Goal: Task Accomplishment & Management: Manage account settings

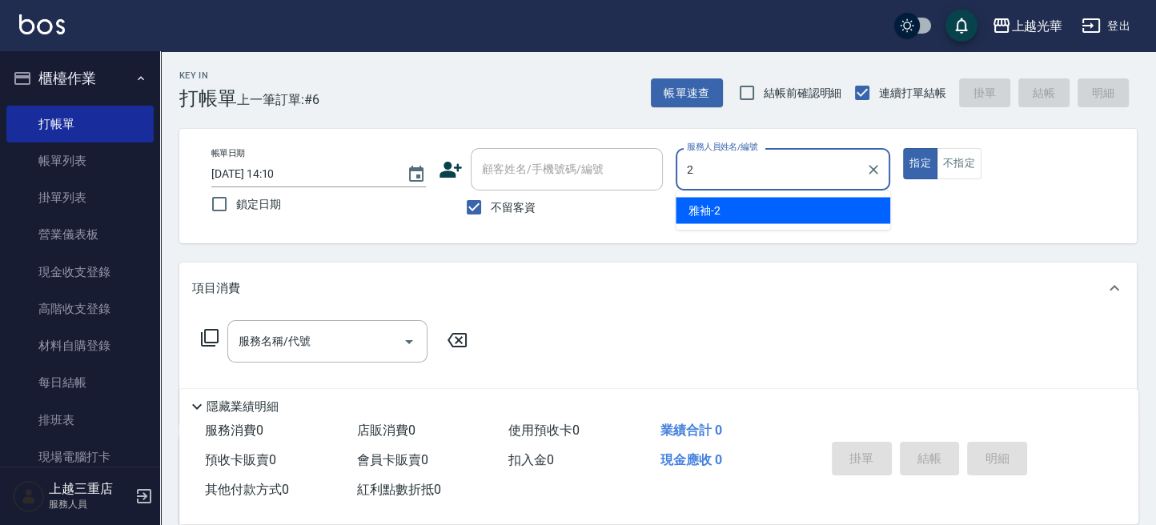
click at [573, 163] on div "帳單日期 [DATE] 14:10 鎖定日期 顧客姓名/手機號碼/編號 顧客姓名/手機號碼/編號 不留客資 服務人員姓名/編號 2 服務人員姓名/編號 指定 …" at bounding box center [658, 186] width 919 height 76
type input "1"
type button "true"
type input "小[PERSON_NAME]-1"
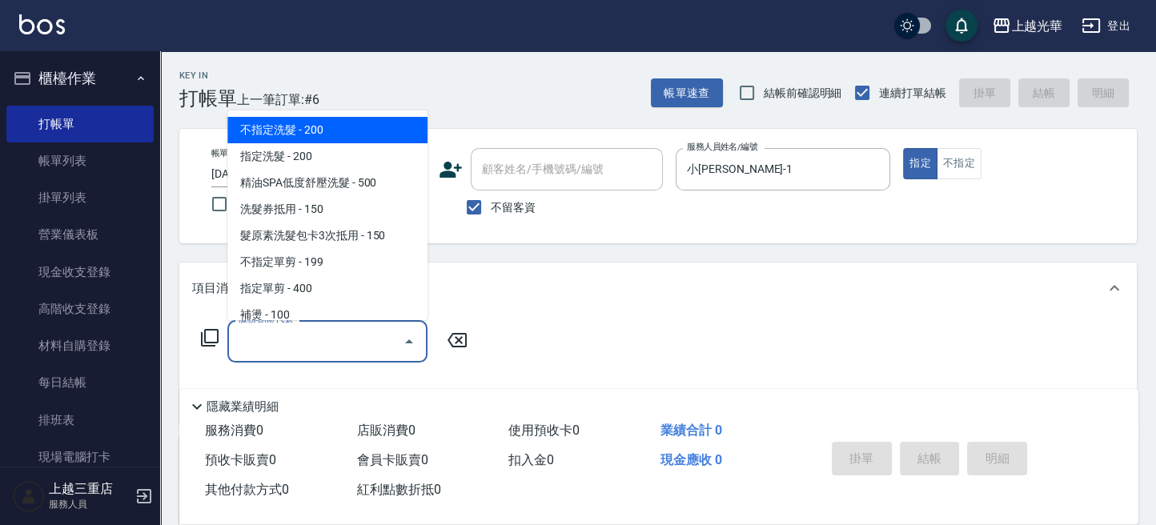
click at [322, 339] on input "服務名稱/代號" at bounding box center [316, 341] width 162 height 28
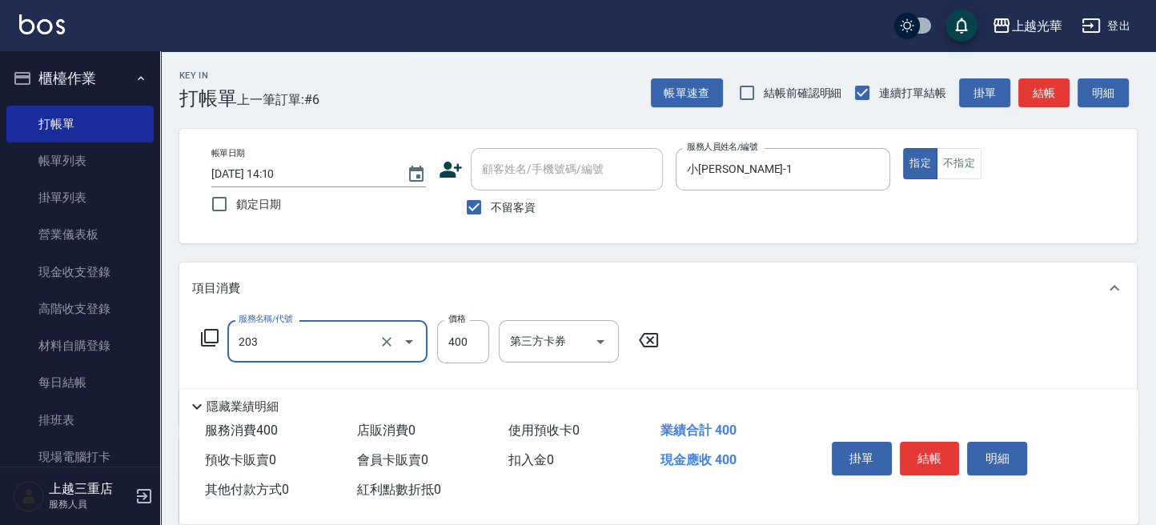
type input "指定單剪(203)"
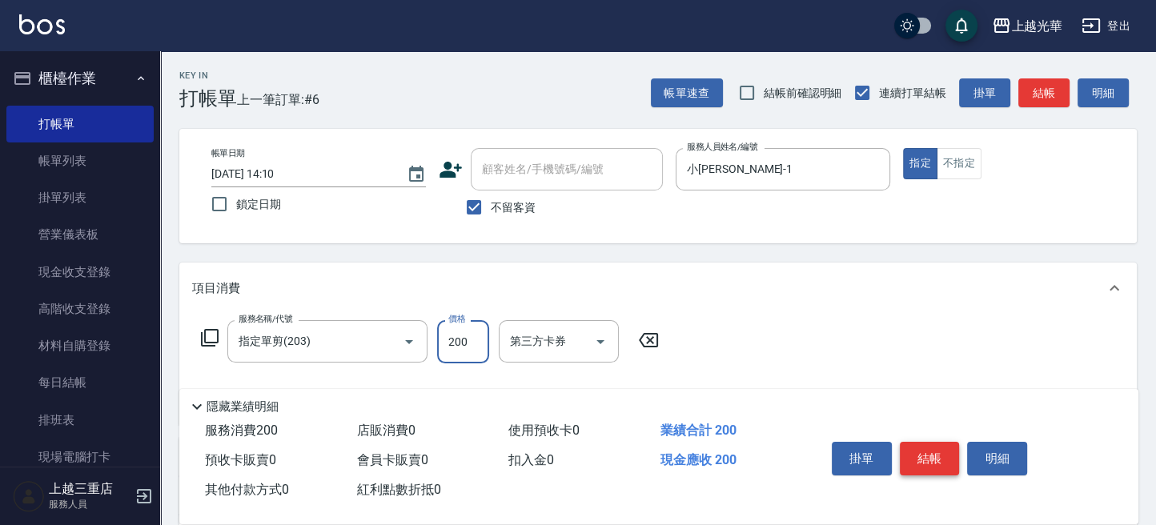
type input "200"
click at [934, 456] on button "結帳" at bounding box center [930, 459] width 60 height 34
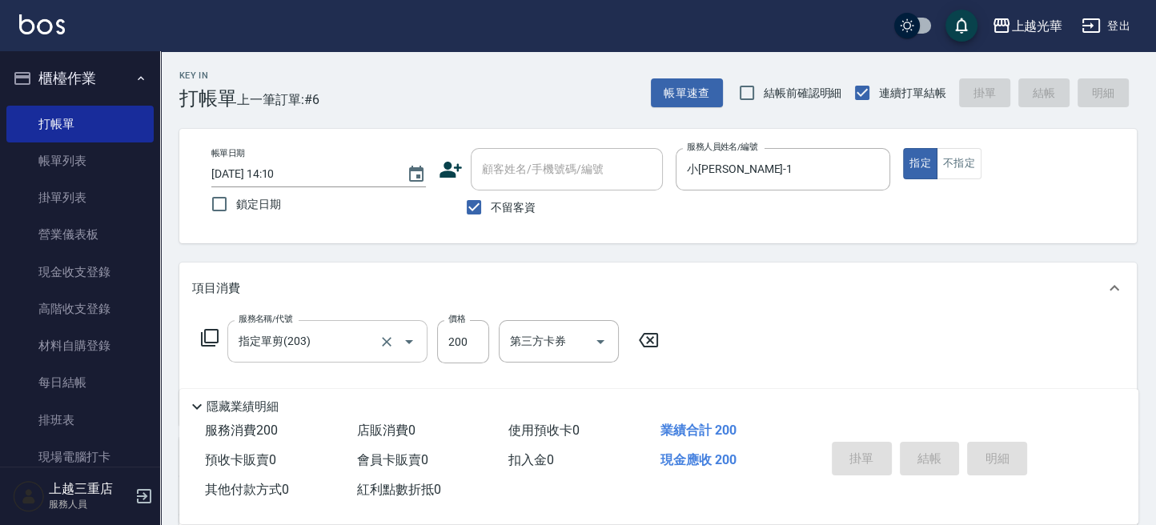
type input "[DATE] 14:52"
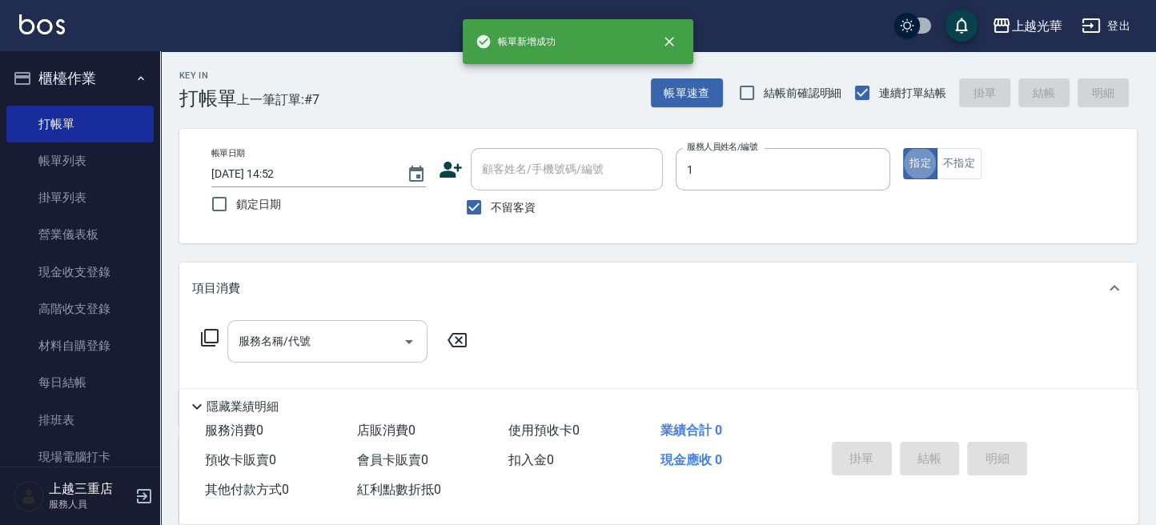
type input "小[PERSON_NAME]-1"
click at [323, 336] on input "服務名稱/代號" at bounding box center [316, 341] width 162 height 28
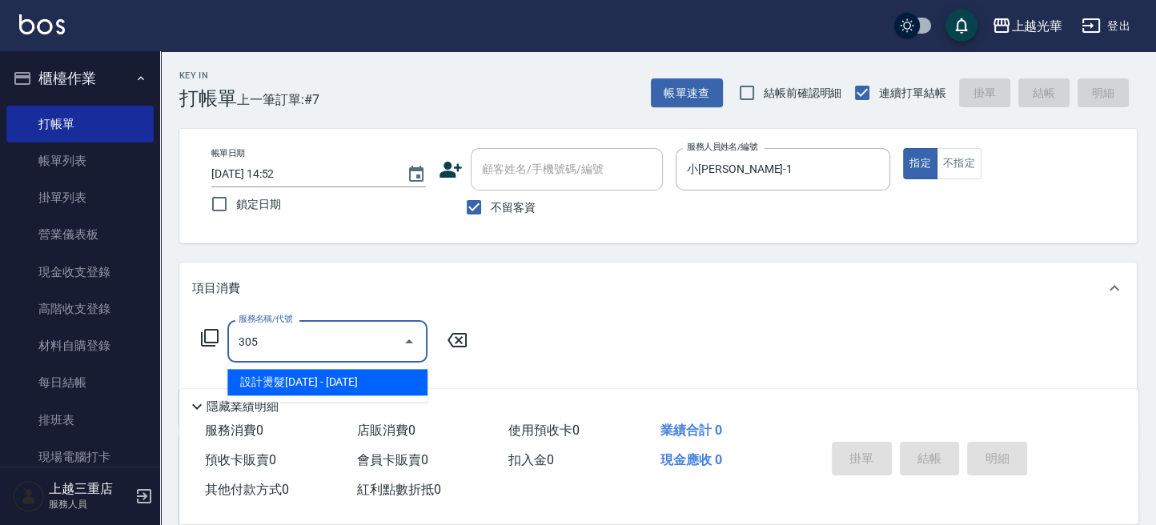
type input "設計燙髮1500(305)"
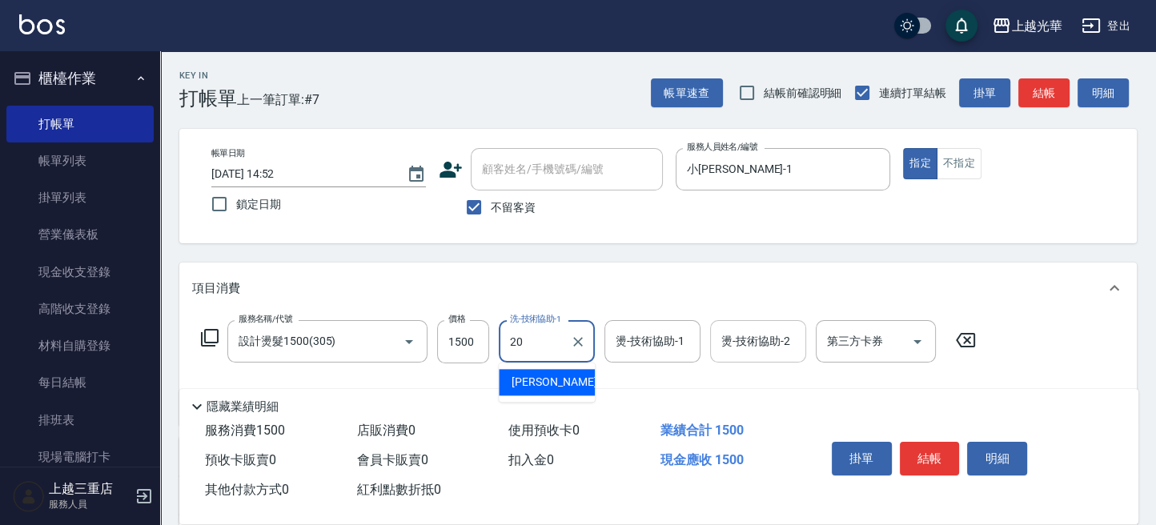
type input "[PERSON_NAME]-20"
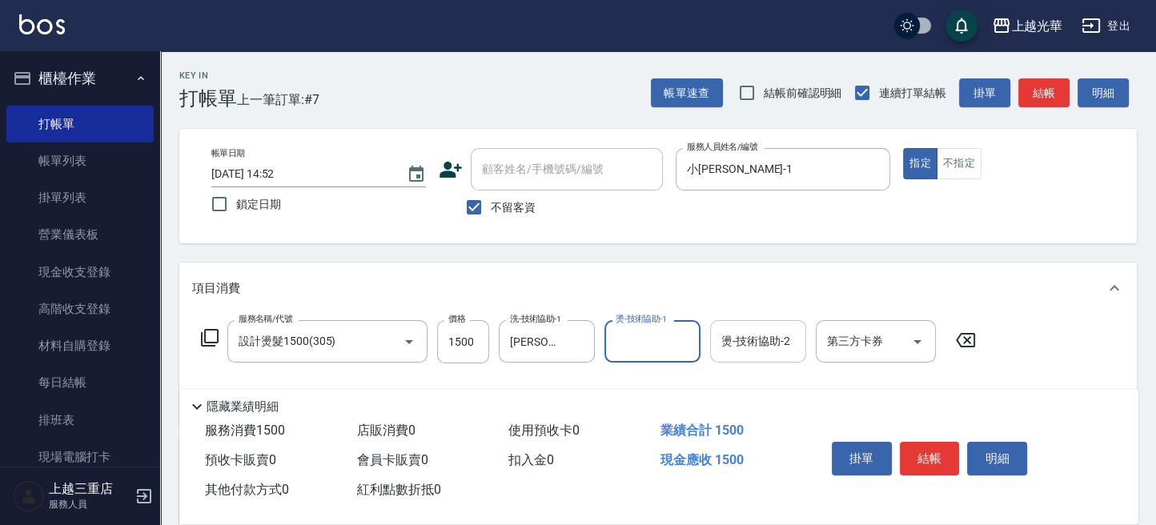
click at [750, 343] on input "燙-技術協助-2" at bounding box center [758, 341] width 82 height 28
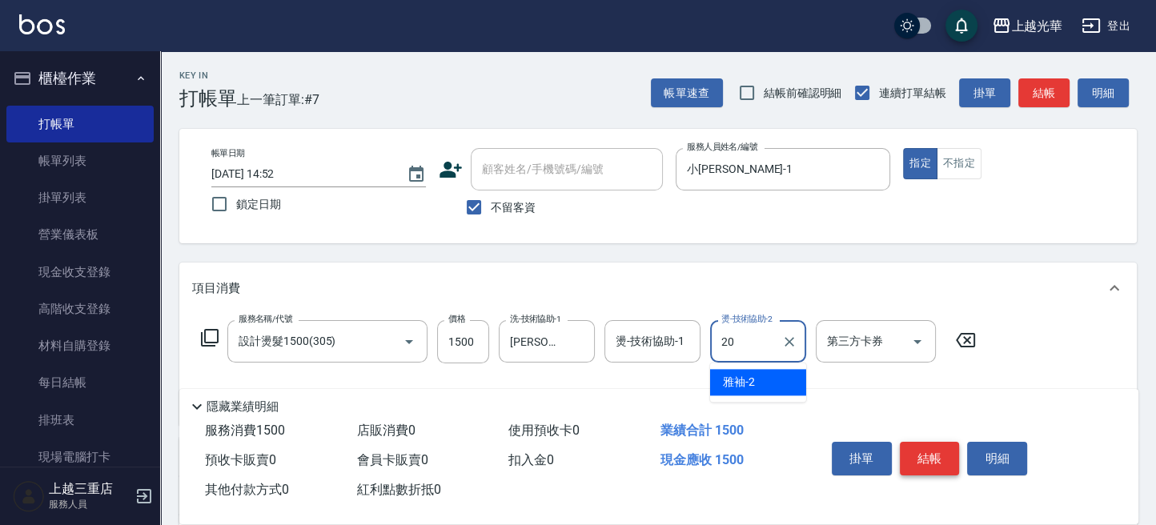
type input "[PERSON_NAME]-20"
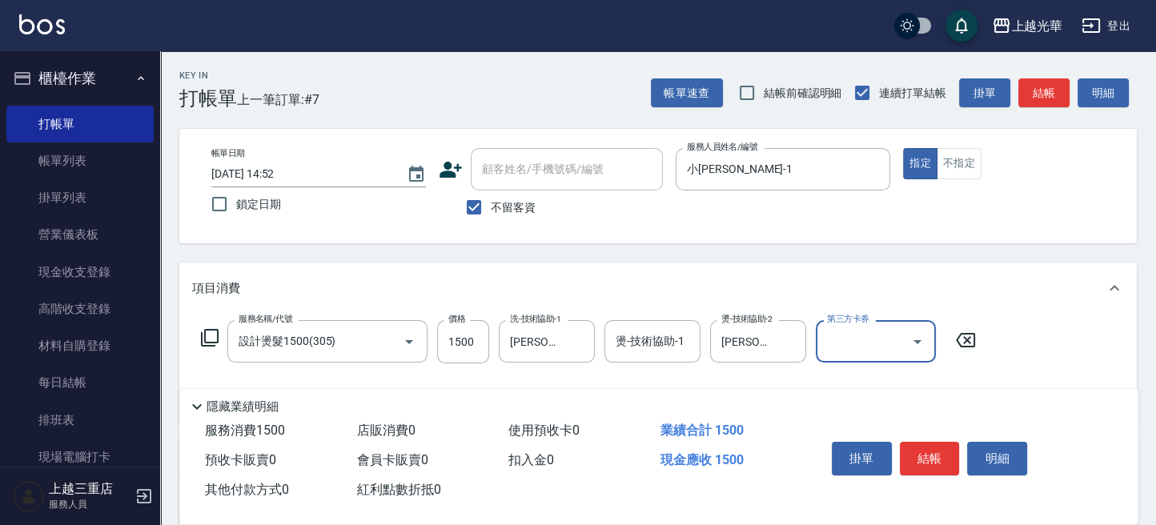
click at [918, 445] on button "結帳" at bounding box center [930, 459] width 60 height 34
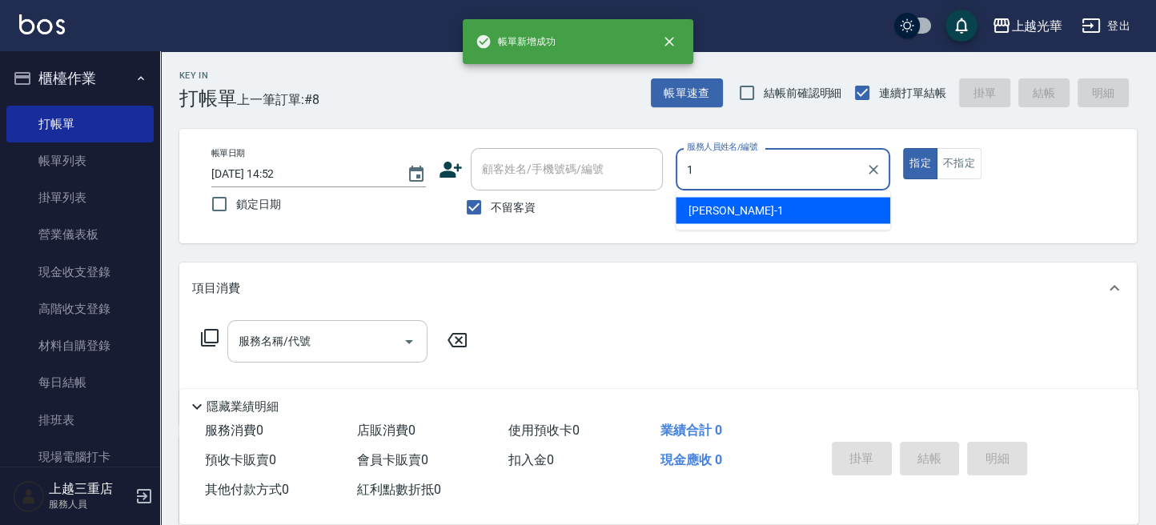
type input "小[PERSON_NAME]-1"
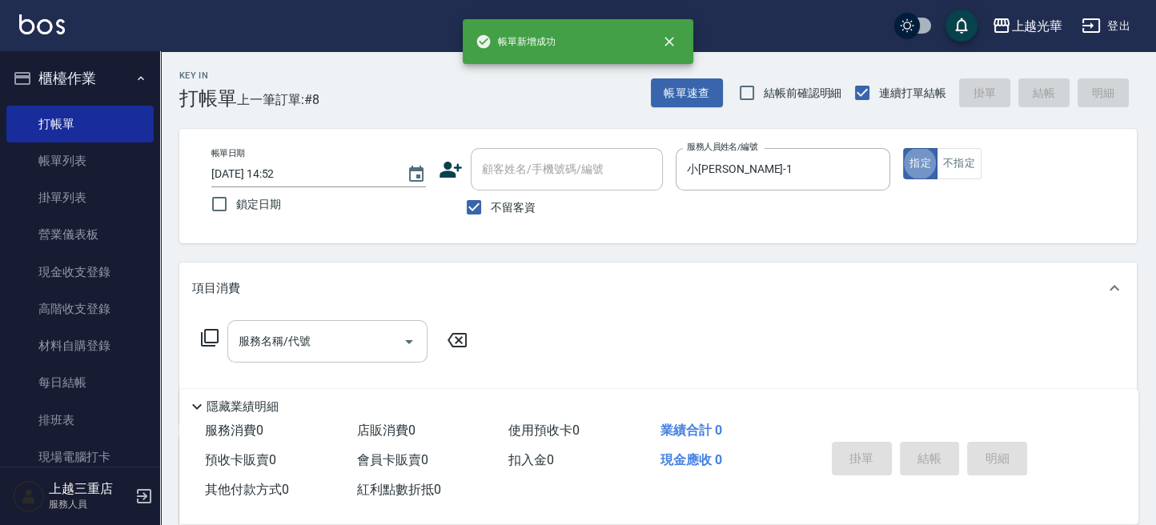
click at [316, 331] on input "服務名稱/代號" at bounding box center [316, 341] width 162 height 28
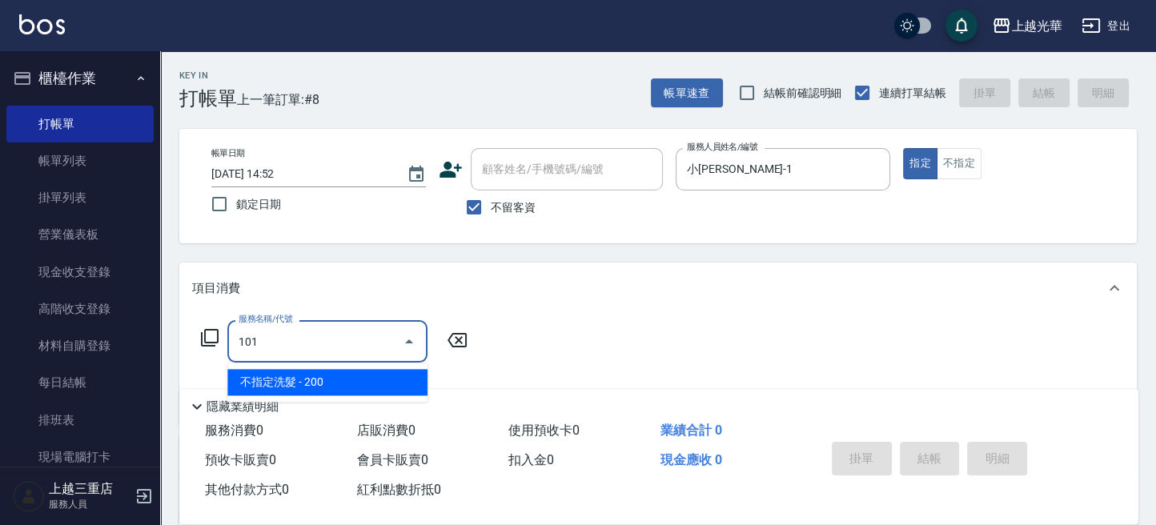
type input "不指定洗髮(101)"
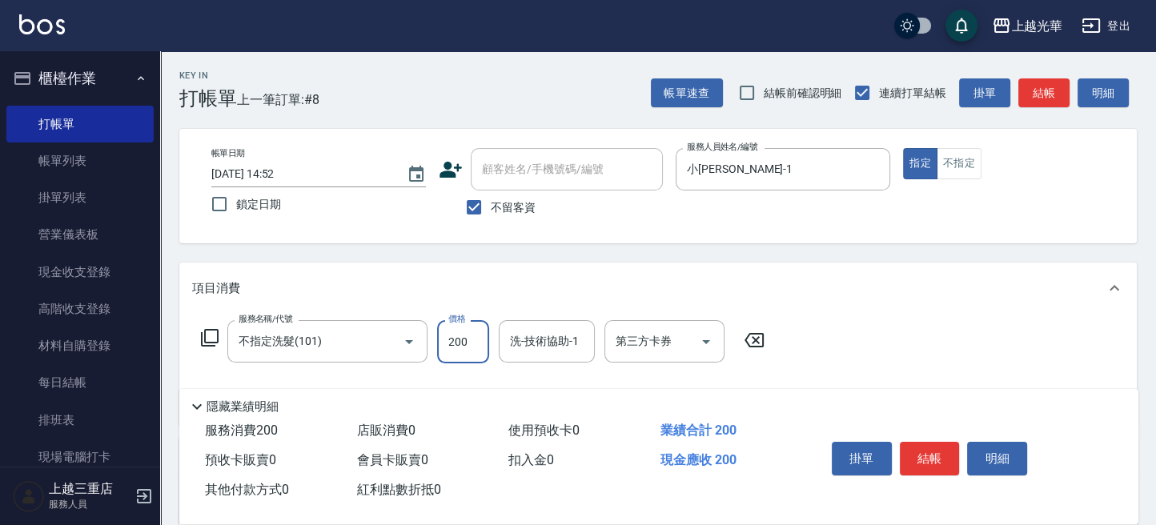
click at [458, 345] on input "200" at bounding box center [463, 341] width 52 height 43
type input "300"
click at [955, 163] on button "不指定" at bounding box center [959, 163] width 45 height 31
click at [541, 355] on input "洗-技術協助-1" at bounding box center [547, 341] width 82 height 28
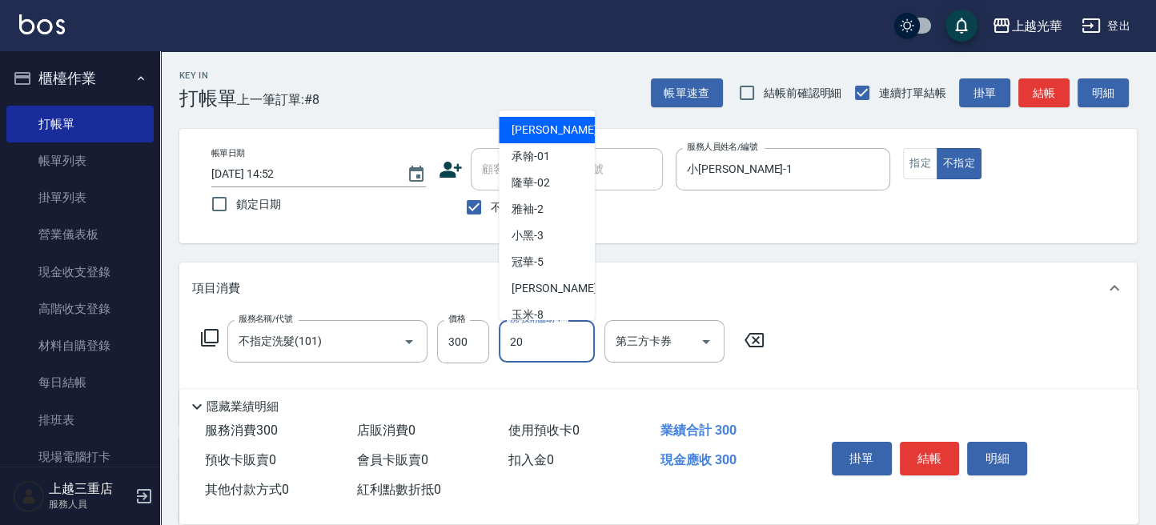
type input "[PERSON_NAME]-20"
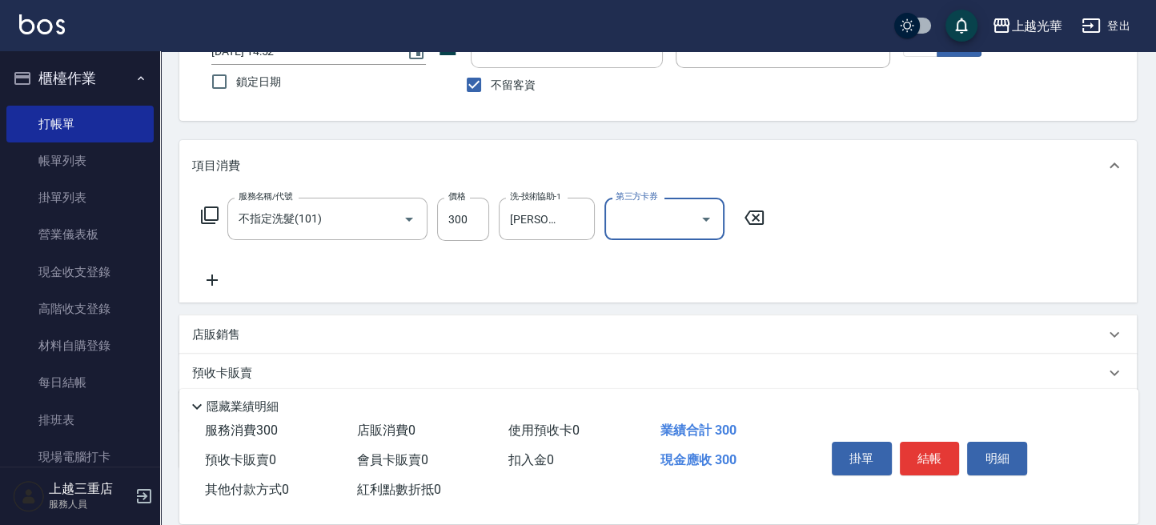
scroll to position [213, 0]
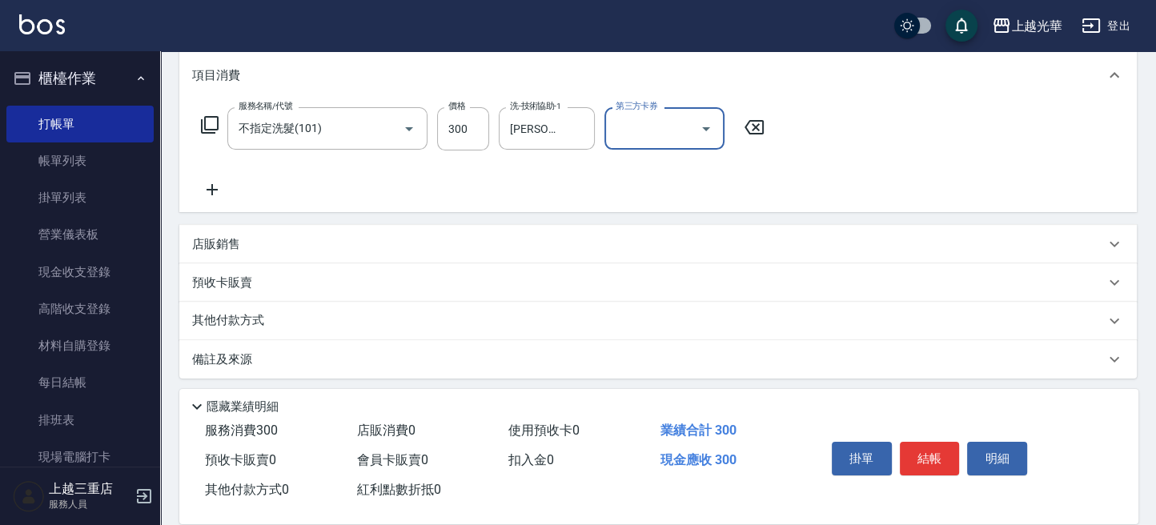
click at [207, 199] on div "服務名稱/代號 不指定洗髮(101) 服務名稱/代號 價格 300 價格 洗-技術協助-1 [PERSON_NAME]-20 洗-技術協助-1 第三方卡券 第…" at bounding box center [658, 156] width 958 height 111
click at [207, 195] on icon at bounding box center [212, 189] width 40 height 19
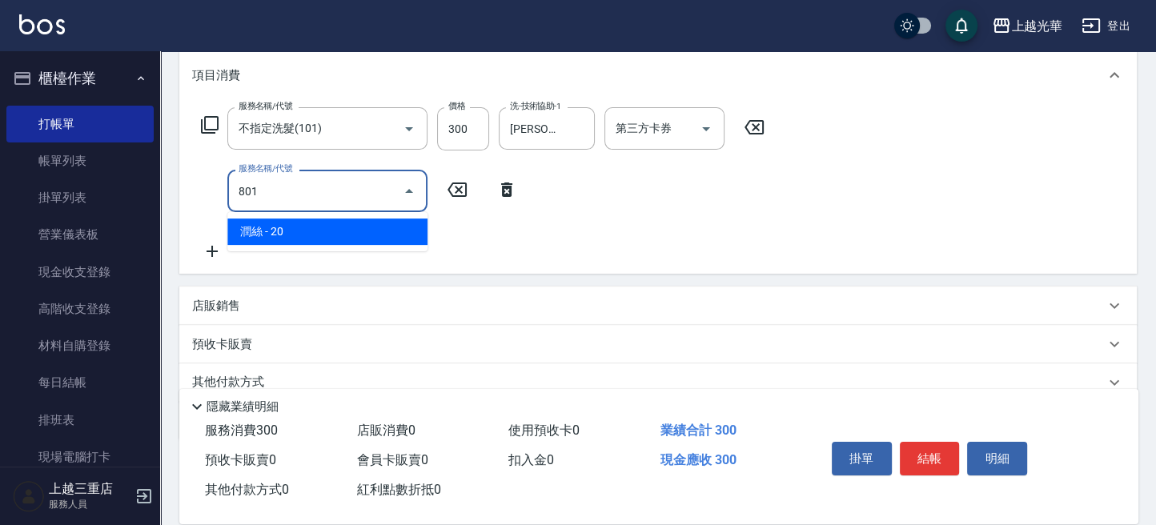
type input "潤絲(801)"
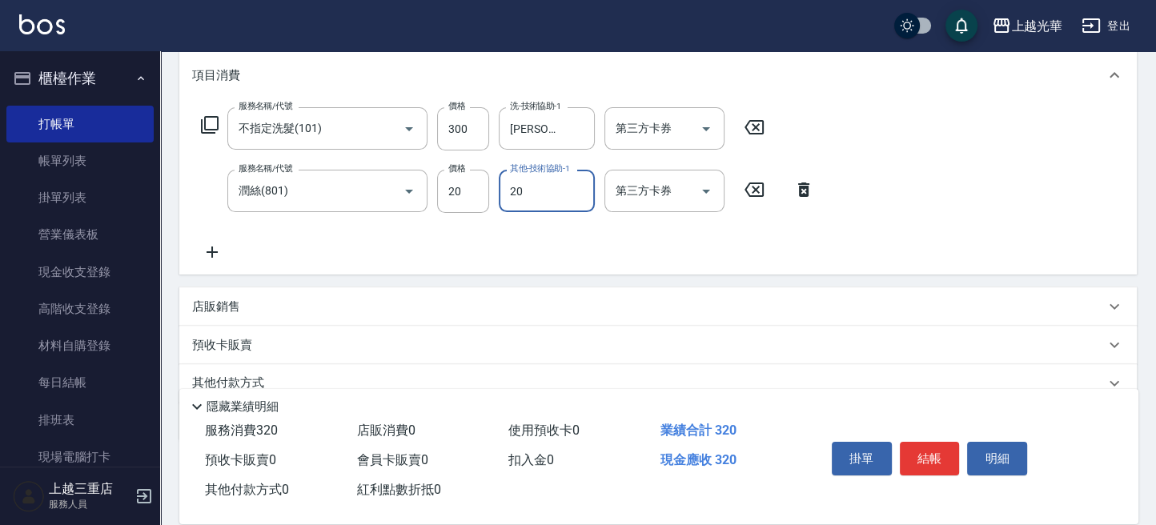
type input "[PERSON_NAME]-20"
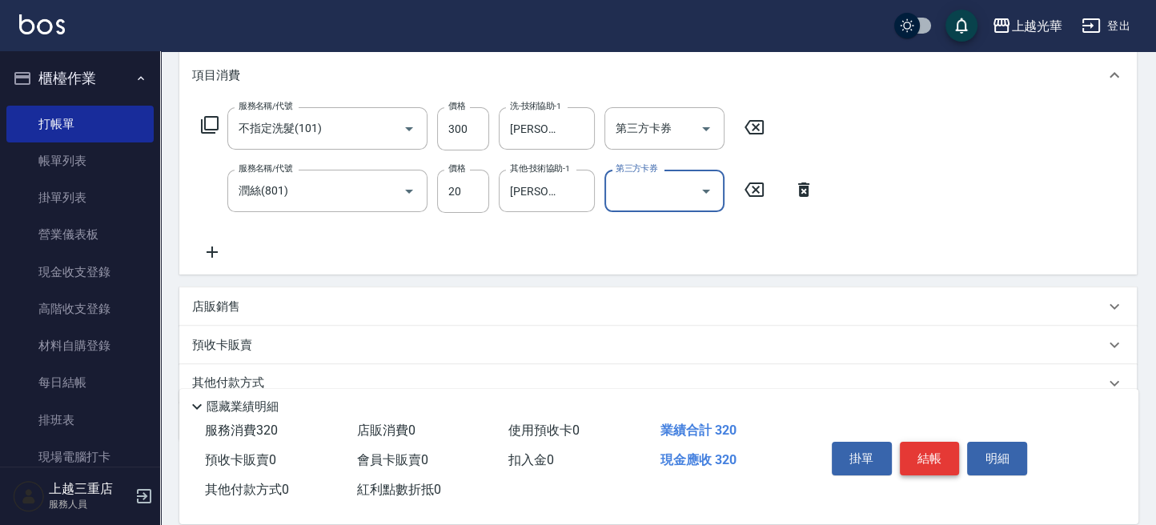
click at [917, 449] on button "結帳" at bounding box center [930, 459] width 60 height 34
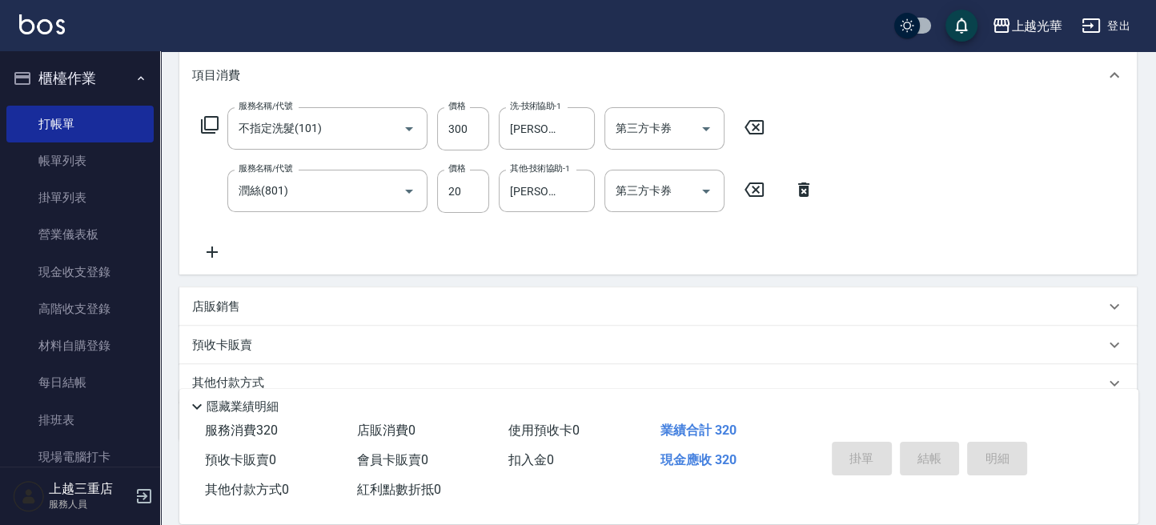
type input "[DATE] 14:53"
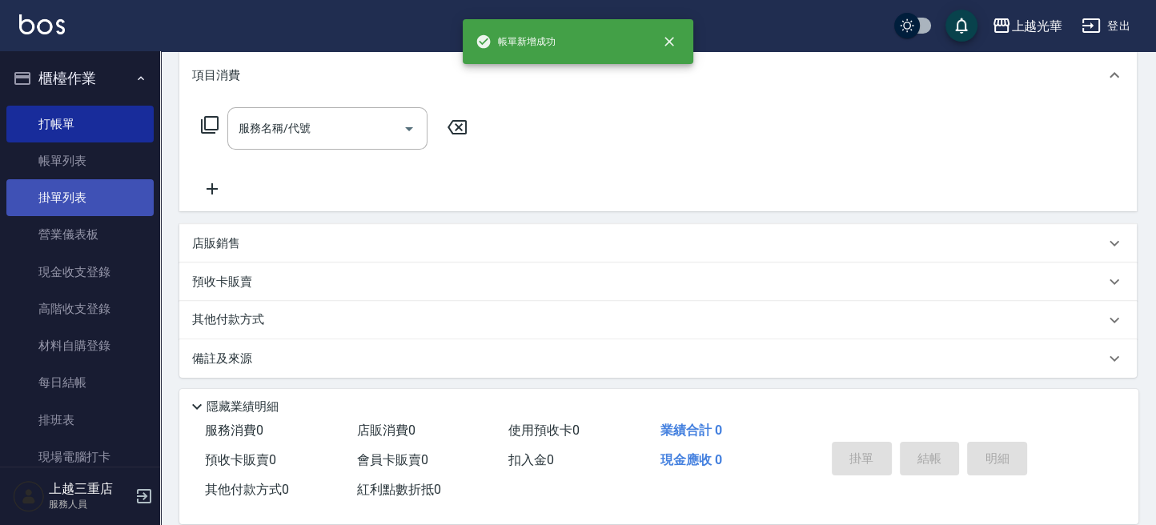
scroll to position [0, 0]
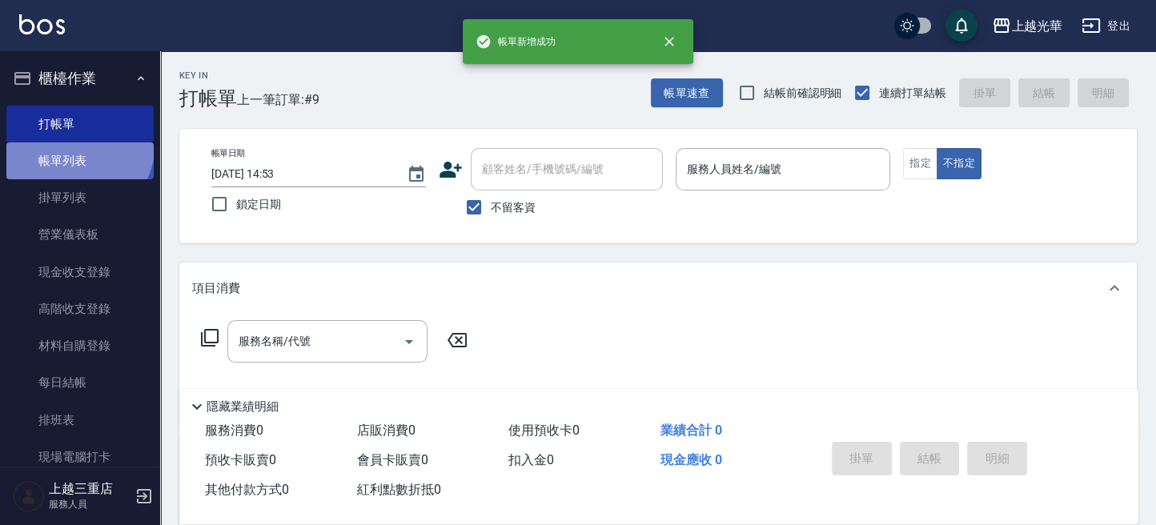
click at [74, 144] on link "帳單列表" at bounding box center [79, 161] width 147 height 37
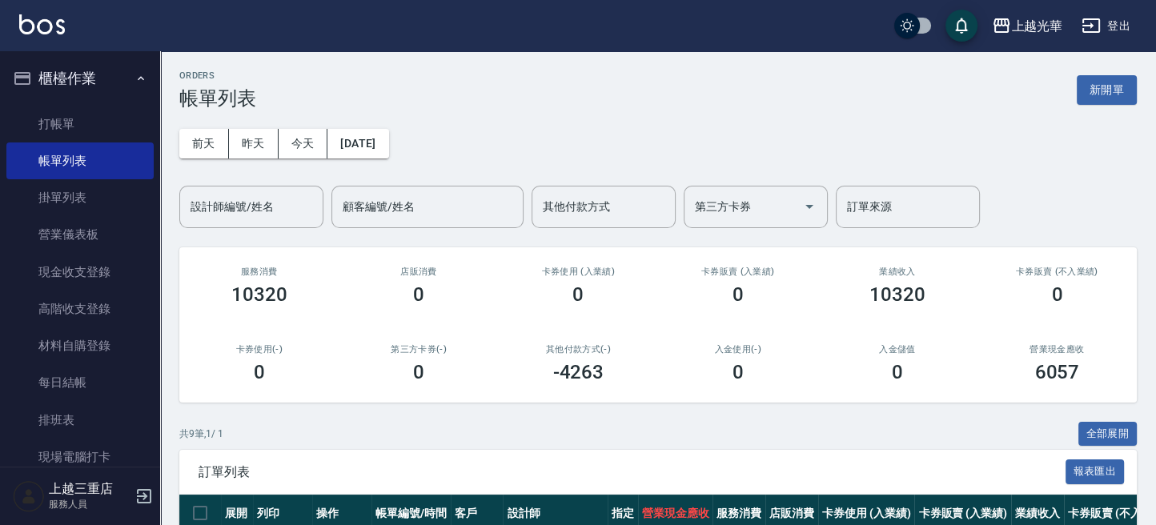
click at [231, 212] on input "設計師編號/姓名" at bounding box center [252, 207] width 130 height 28
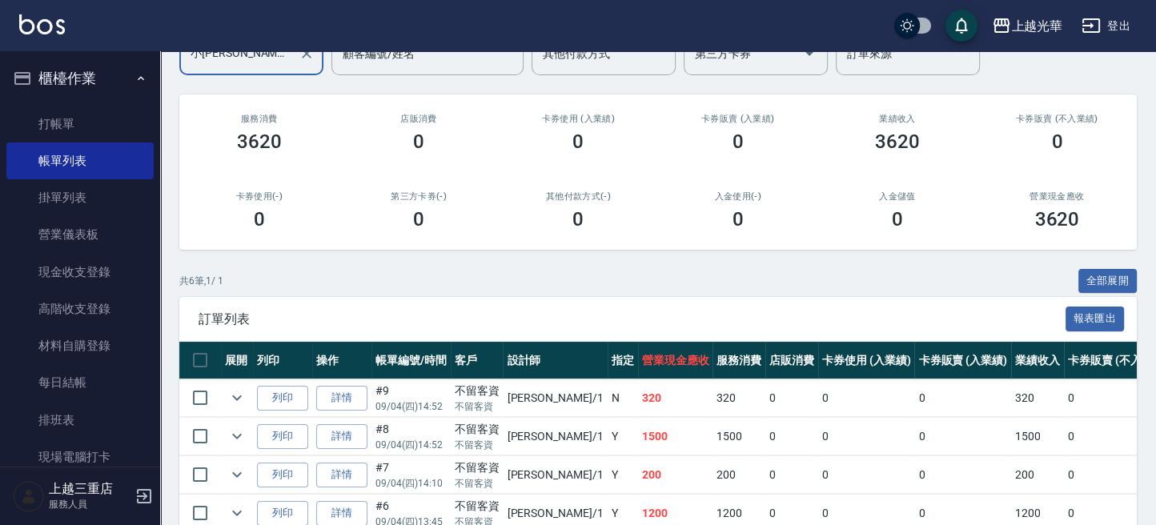
scroll to position [213, 0]
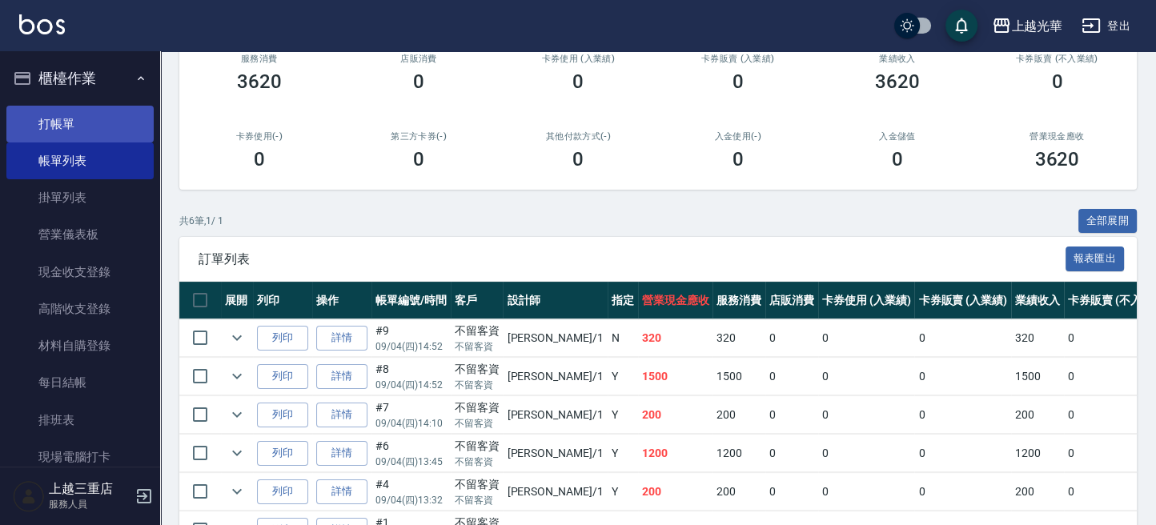
type input "小[PERSON_NAME]-1"
click at [82, 126] on link "打帳單" at bounding box center [79, 124] width 147 height 37
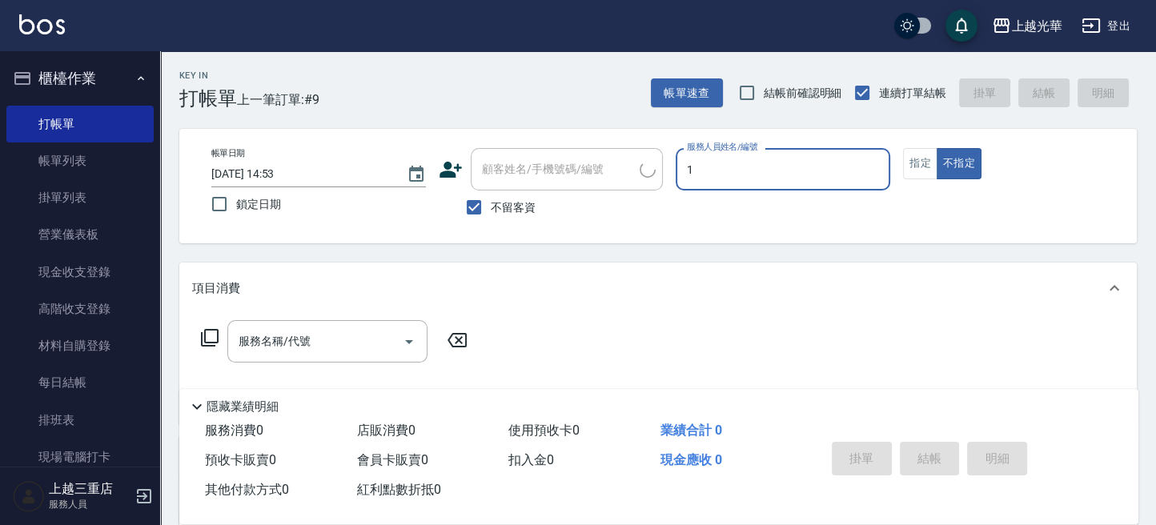
type input "小[PERSON_NAME]-1"
type button "false"
drag, startPoint x: 902, startPoint y: 155, endPoint x: 887, endPoint y: 155, distance: 15.2
click at [902, 152] on div "帳單日期 [DATE] 14:53 鎖定日期 顧客姓名/手機號碼/編號 顧客姓名/手機號碼/編號 不留客資 服務人員姓名/編號 [PERSON_NAME]-1…" at bounding box center [658, 186] width 919 height 76
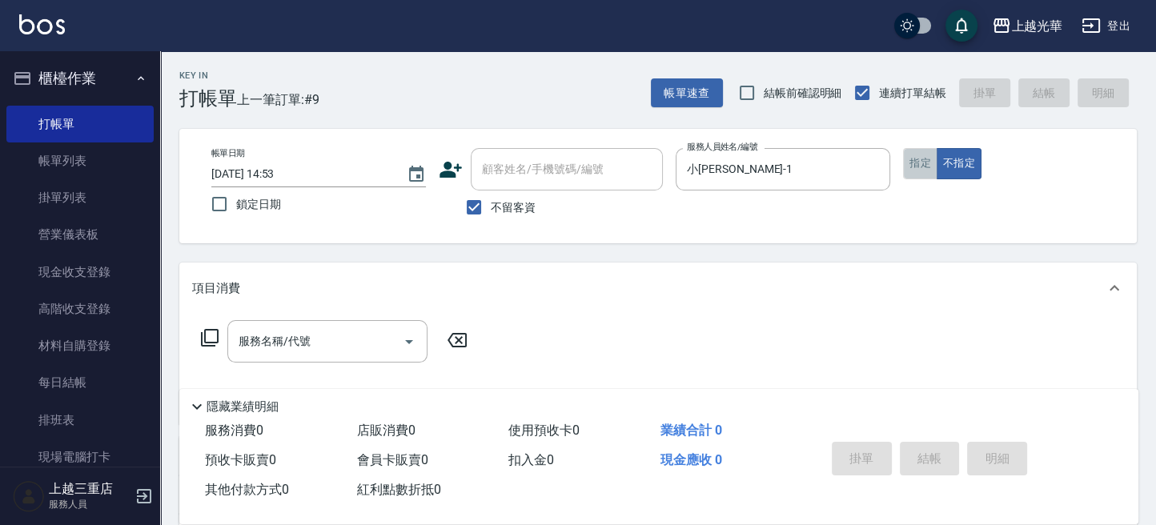
drag, startPoint x: 926, startPoint y: 159, endPoint x: 665, endPoint y: 211, distance: 267.1
click at [926, 157] on button "指定" at bounding box center [920, 163] width 34 height 31
click at [295, 335] on input "服務名稱/代號" at bounding box center [316, 341] width 162 height 28
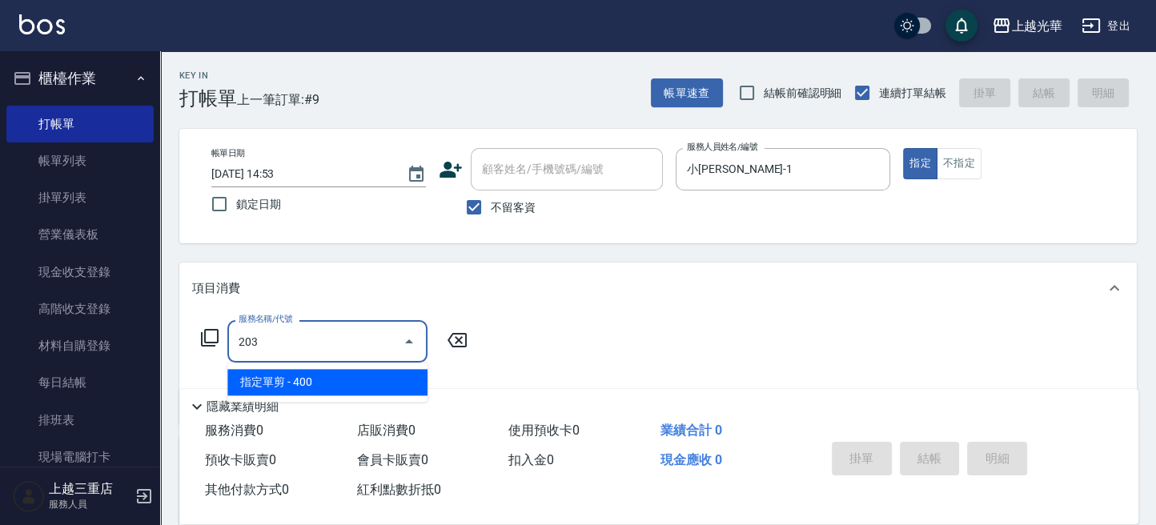
type input "指定單剪(203)"
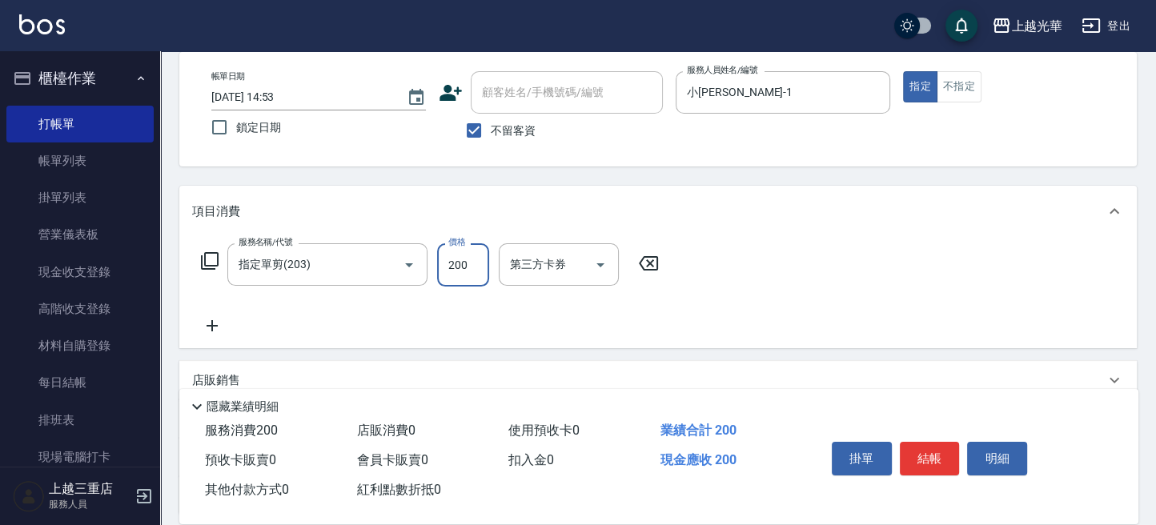
scroll to position [106, 0]
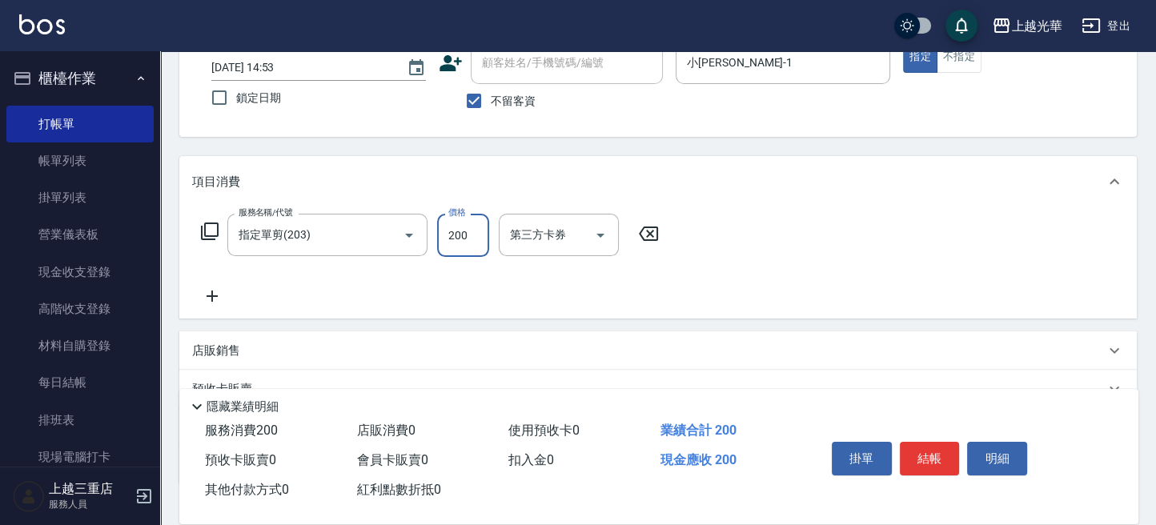
type input "200"
click at [222, 295] on icon at bounding box center [212, 296] width 40 height 19
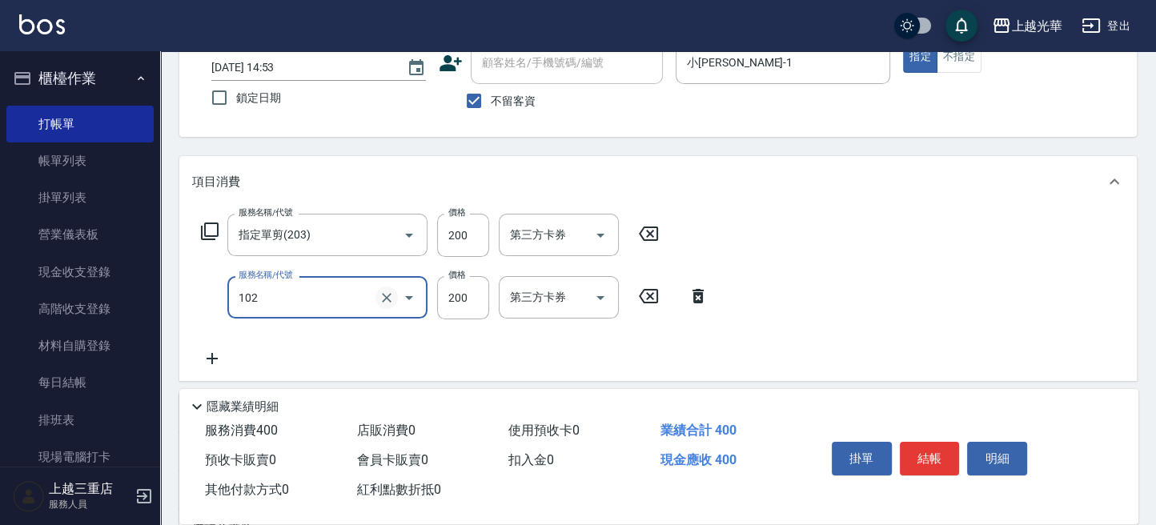
type input "指定洗髮(102)"
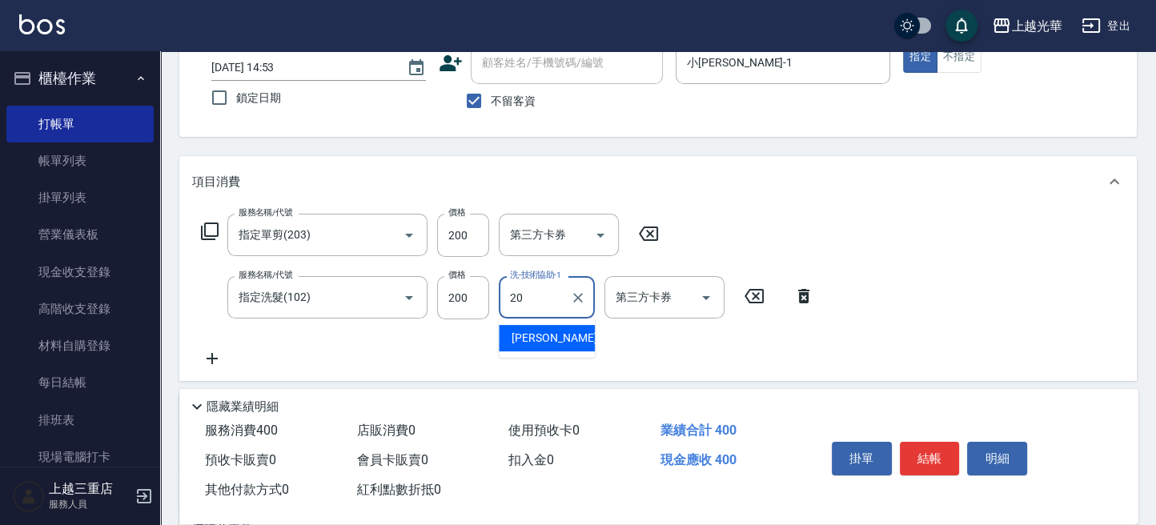
type input "[PERSON_NAME]-20"
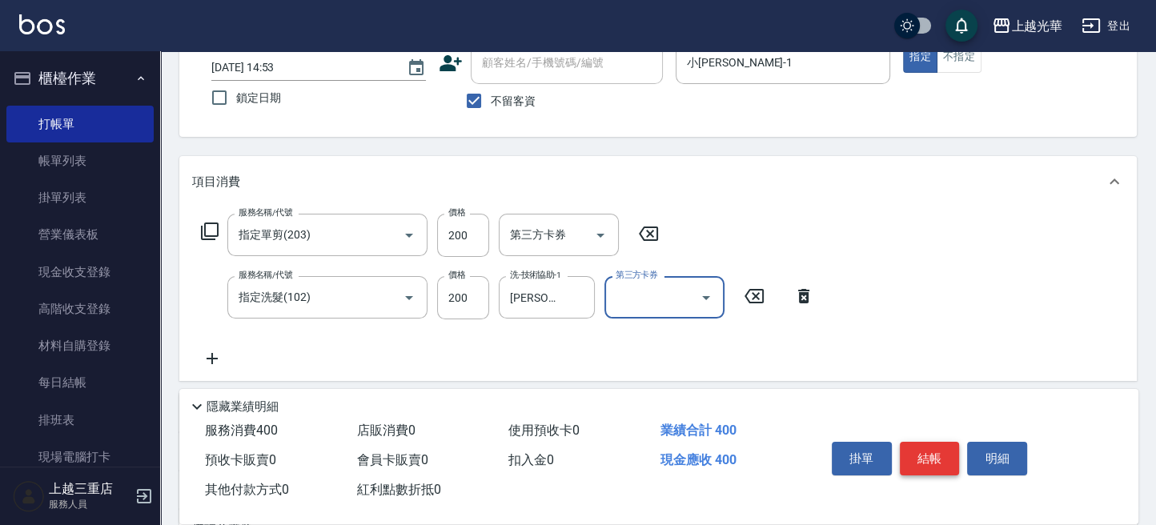
click at [922, 442] on button "結帳" at bounding box center [930, 459] width 60 height 34
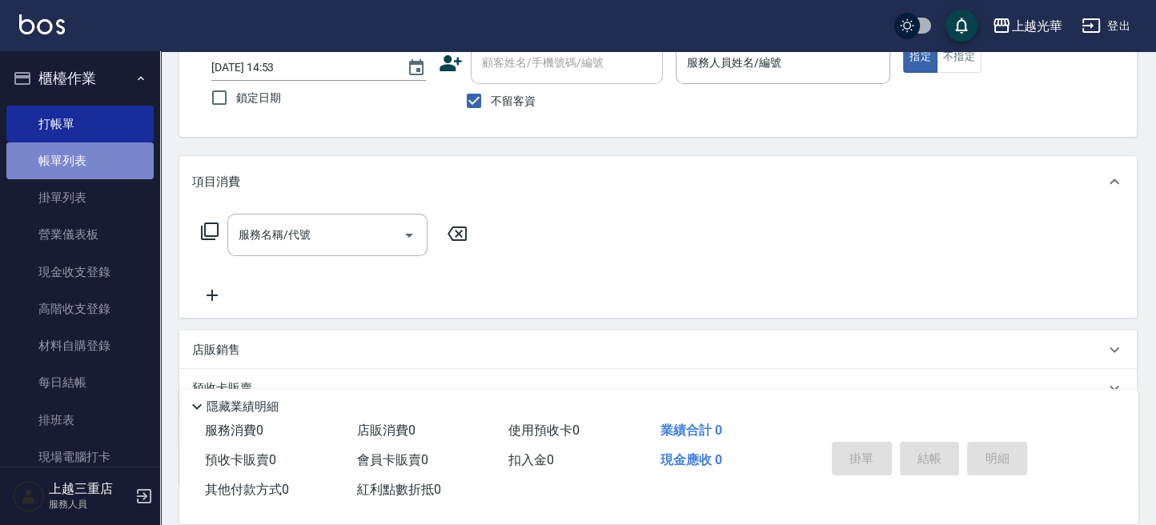
click at [82, 173] on link "帳單列表" at bounding box center [79, 161] width 147 height 37
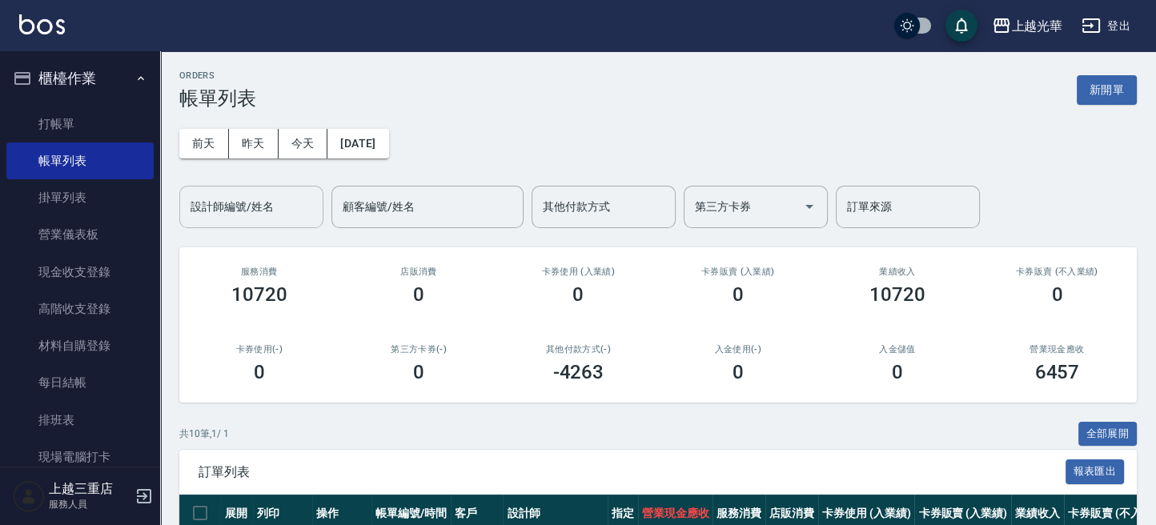
click at [294, 216] on input "設計師編號/姓名" at bounding box center [252, 207] width 130 height 28
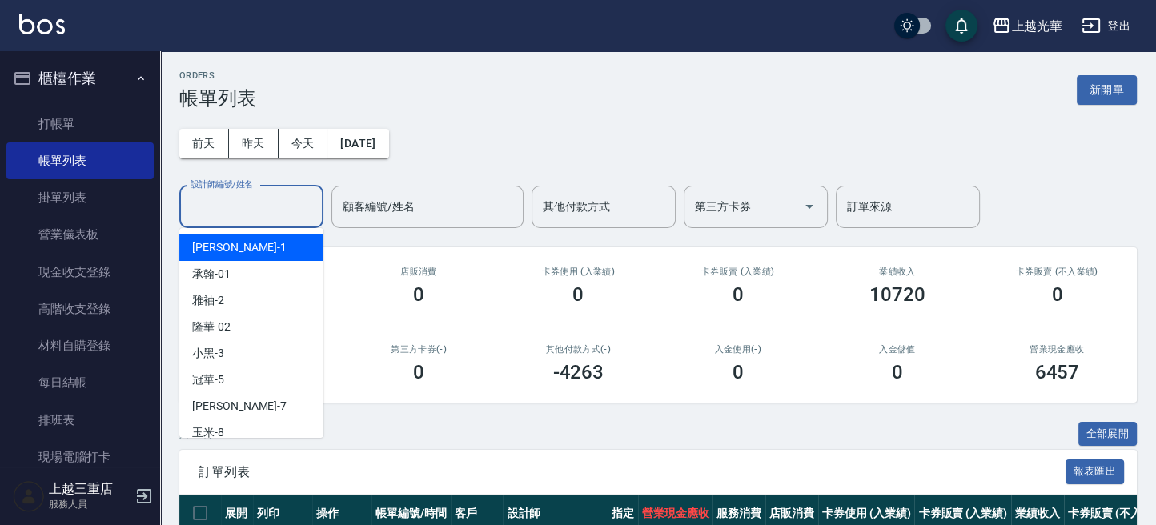
click at [280, 253] on div "小[PERSON_NAME] -1" at bounding box center [251, 248] width 144 height 26
type input "小[PERSON_NAME]-1"
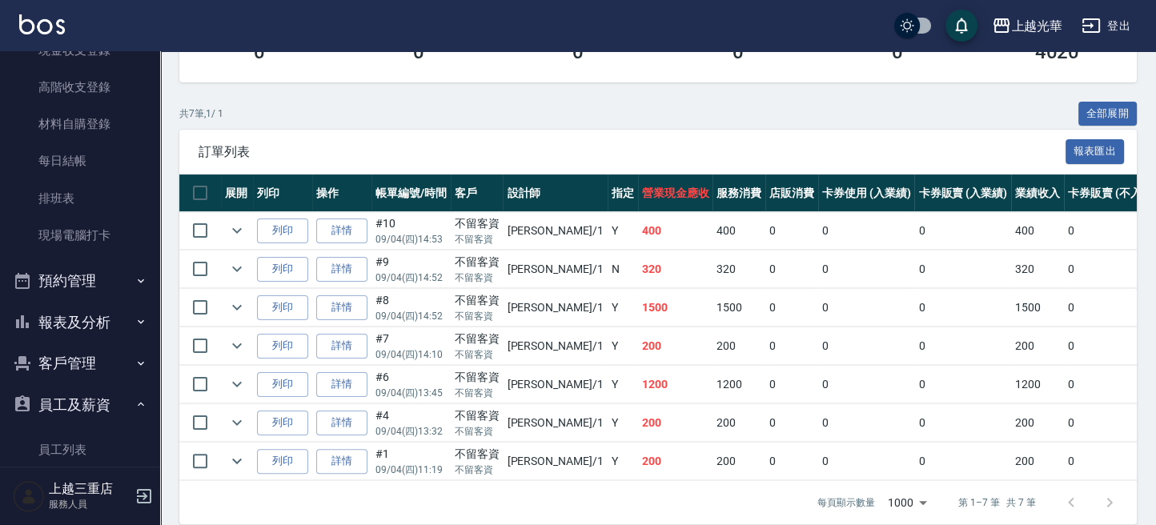
scroll to position [285, 0]
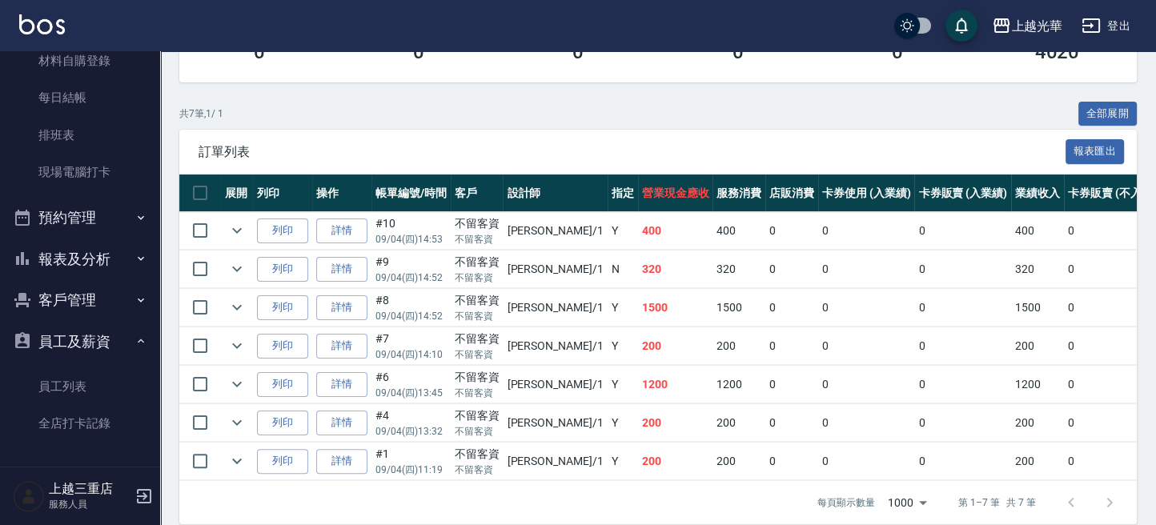
click at [113, 258] on button "報表及分析" at bounding box center [79, 260] width 147 height 42
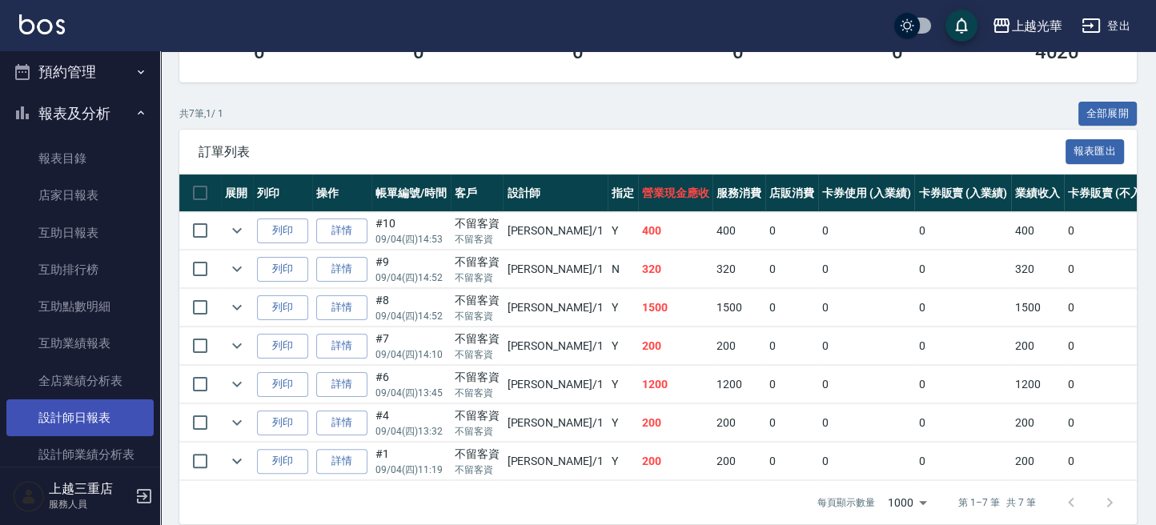
scroll to position [605, 0]
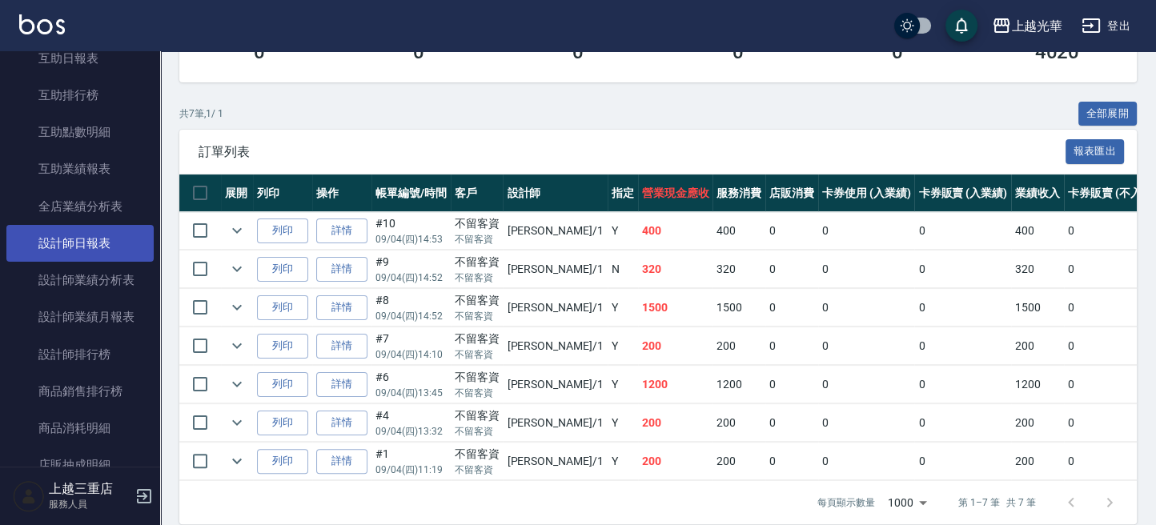
click at [112, 249] on link "設計師日報表" at bounding box center [79, 243] width 147 height 37
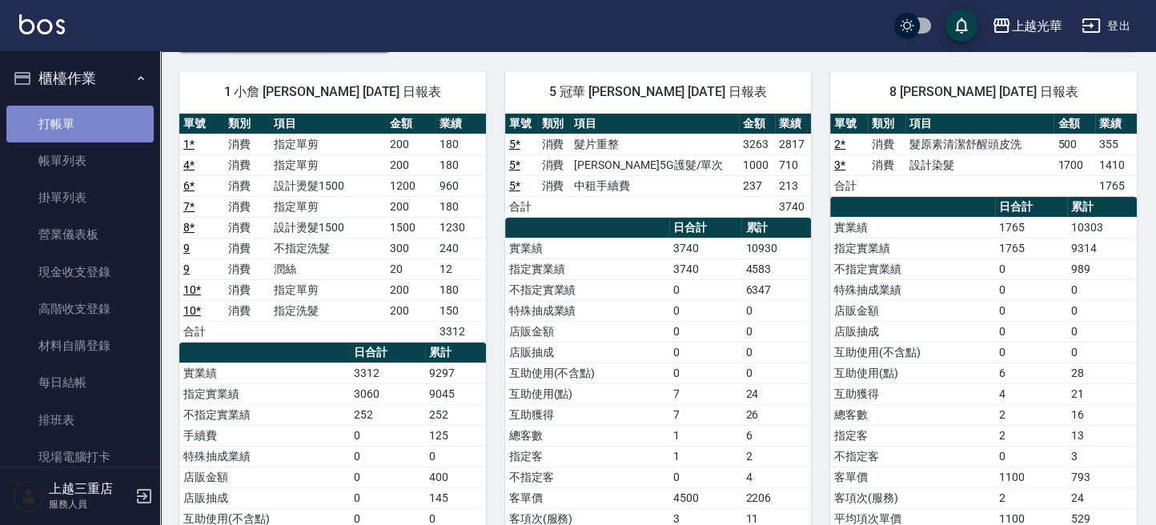
click at [114, 118] on link "打帳單" at bounding box center [79, 124] width 147 height 37
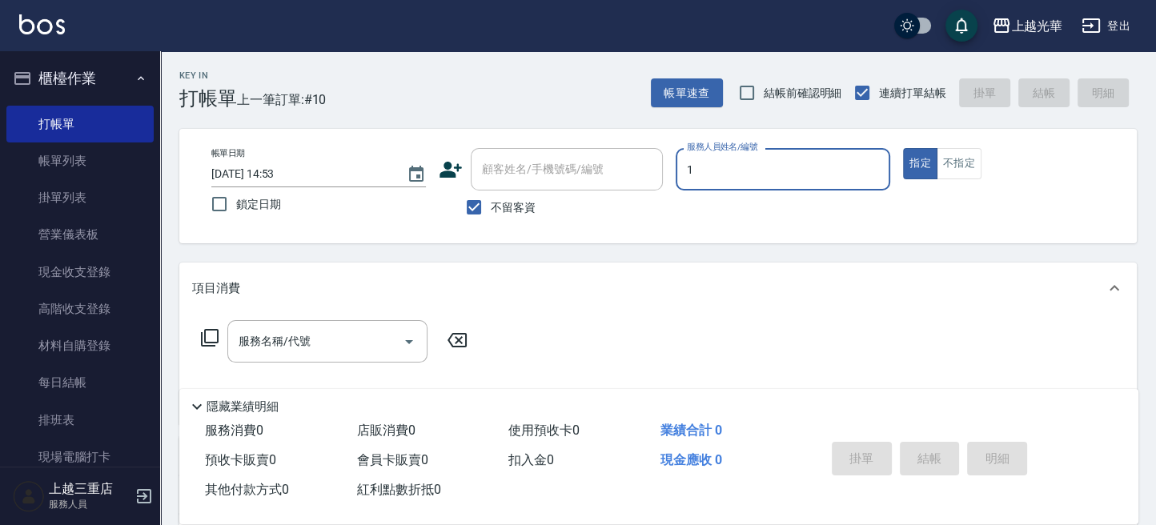
type input "小[PERSON_NAME]-1"
type button "true"
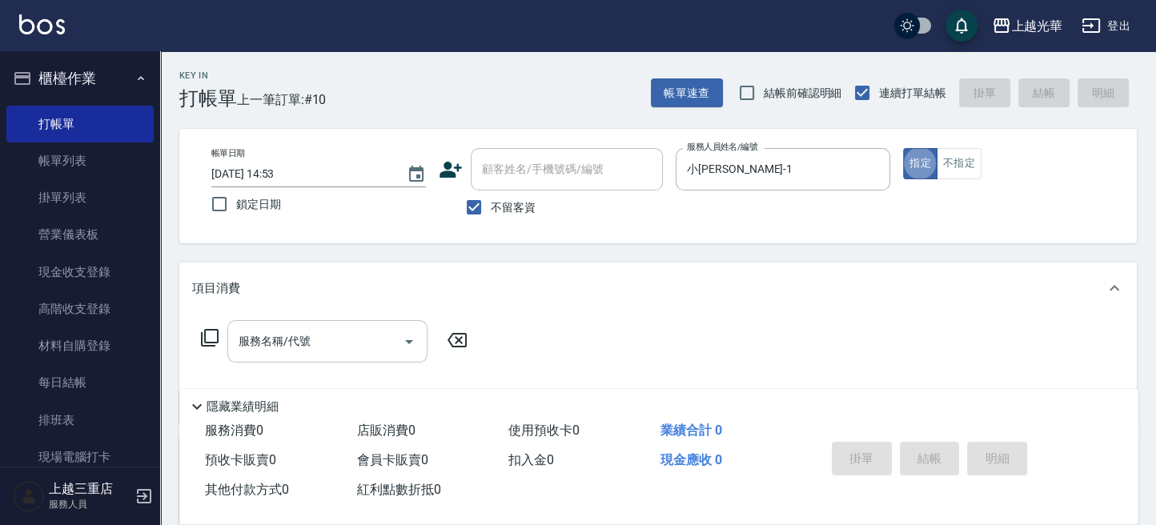
click at [328, 351] on input "服務名稱/代號" at bounding box center [316, 341] width 162 height 28
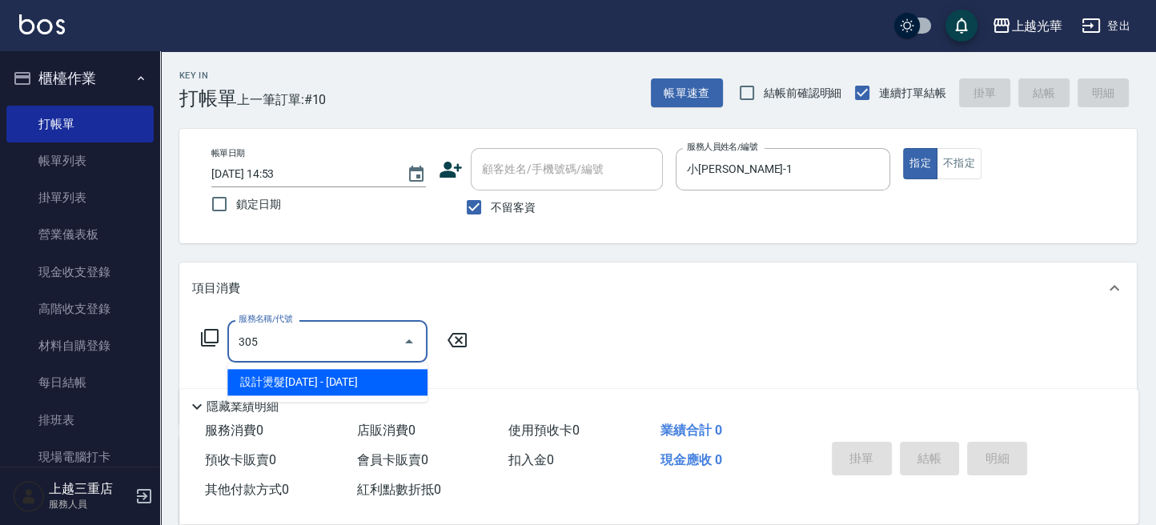
type input "設計燙髮1500(305)"
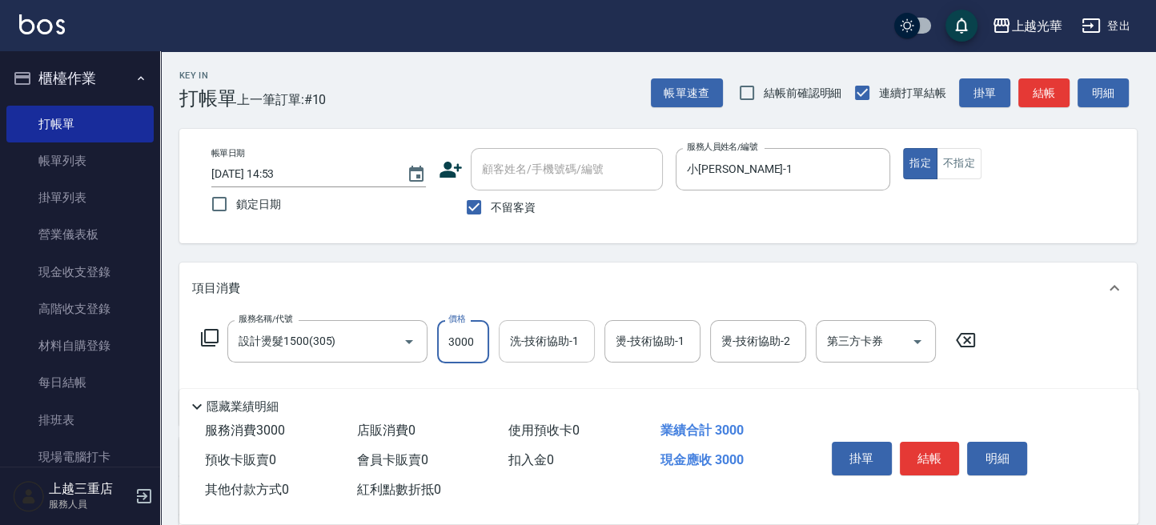
type input "3000"
click at [552, 340] on input "洗-技術協助-1" at bounding box center [547, 341] width 82 height 28
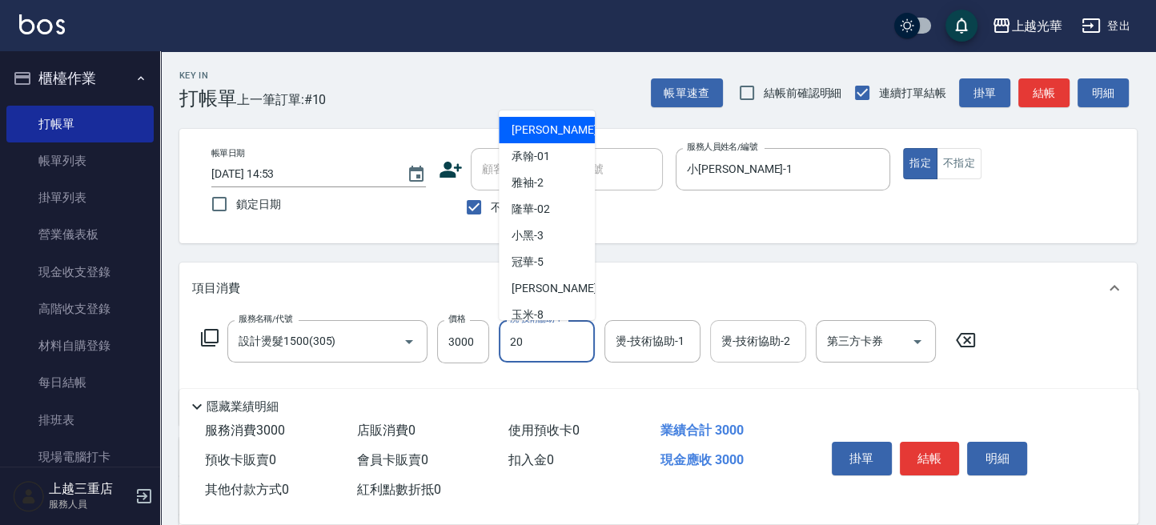
type input "[PERSON_NAME]-20"
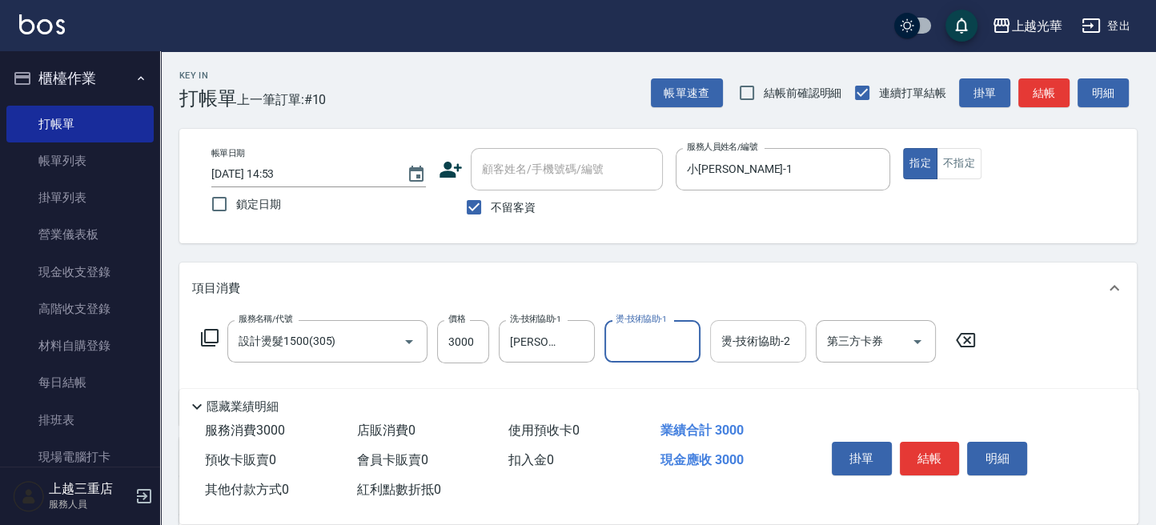
drag, startPoint x: 745, startPoint y: 352, endPoint x: 729, endPoint y: 347, distance: 17.5
click at [743, 351] on input "燙-技術協助-2" at bounding box center [758, 341] width 82 height 28
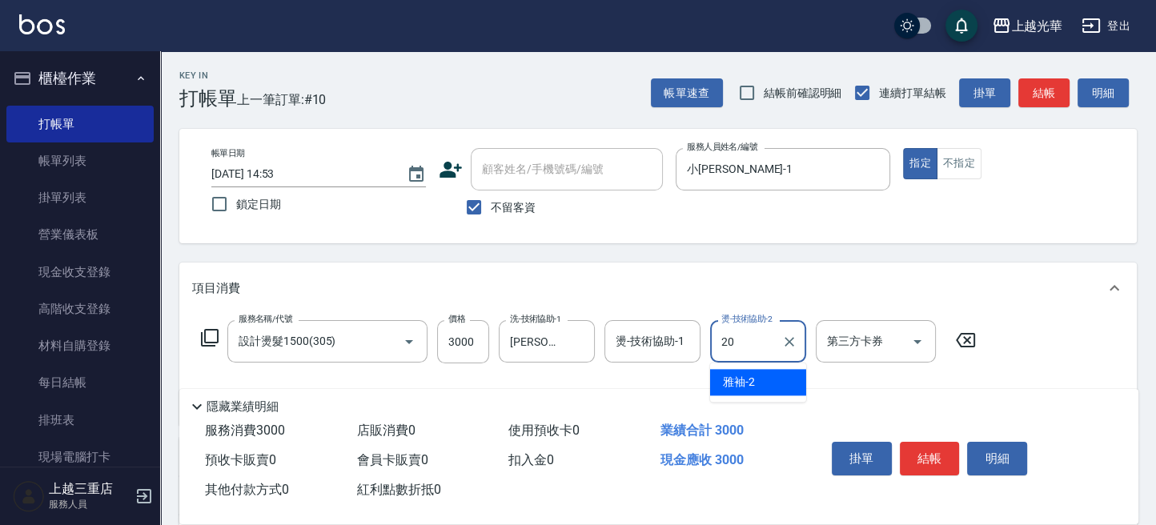
type input "[PERSON_NAME]-20"
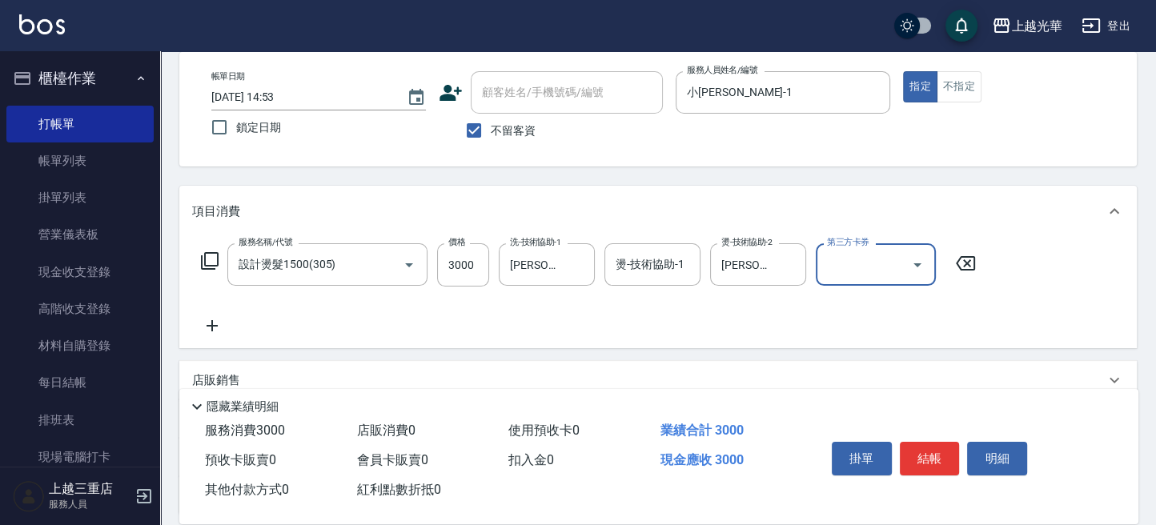
scroll to position [106, 0]
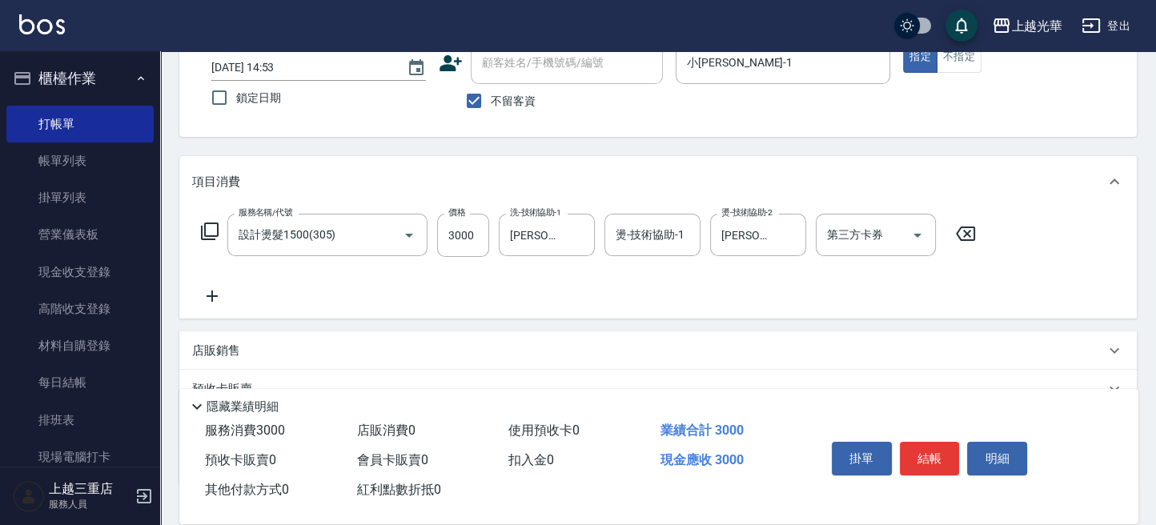
click at [220, 303] on icon at bounding box center [212, 296] width 40 height 19
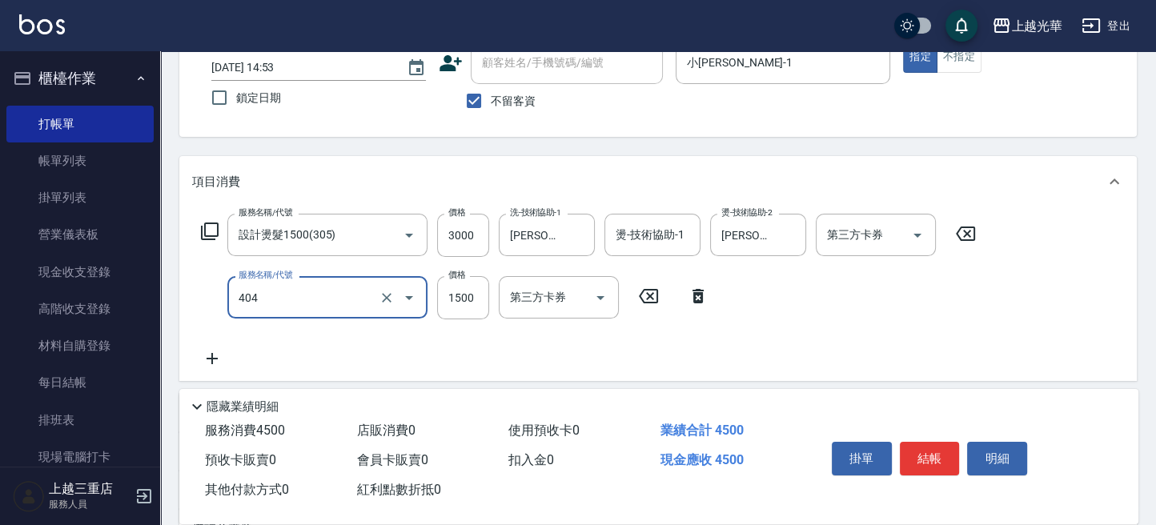
type input "設計染髮(404)"
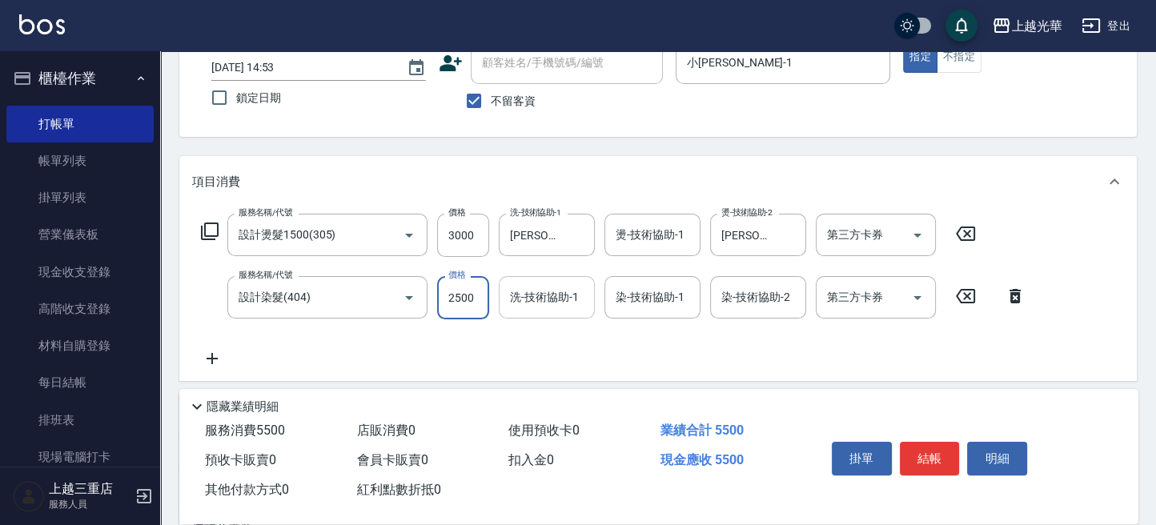
type input "2500"
drag, startPoint x: 540, startPoint y: 295, endPoint x: 582, endPoint y: 306, distance: 42.9
click at [540, 295] on input "洗-技術協助-1" at bounding box center [547, 297] width 82 height 28
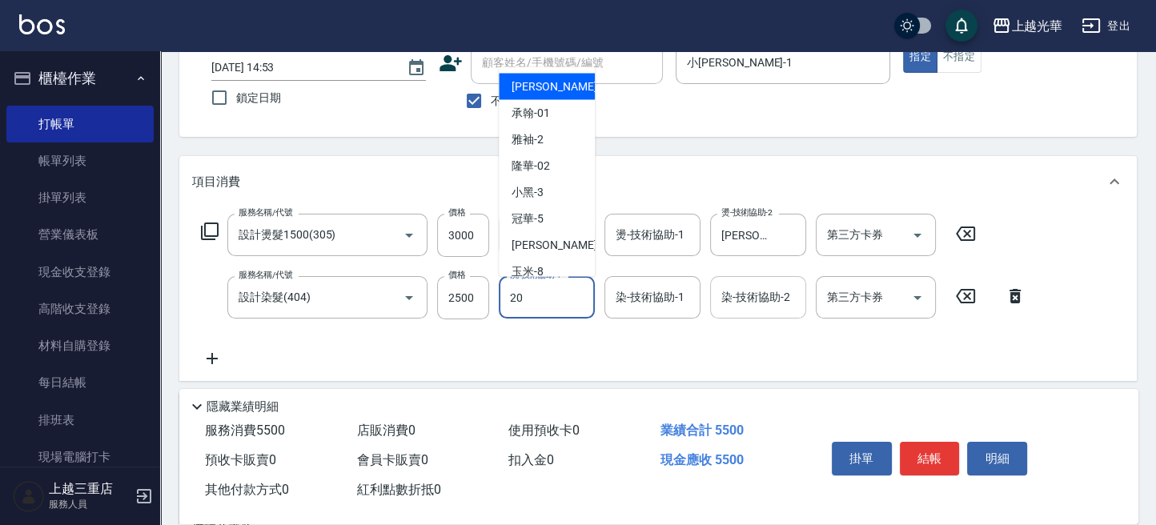
type input "[PERSON_NAME]-20"
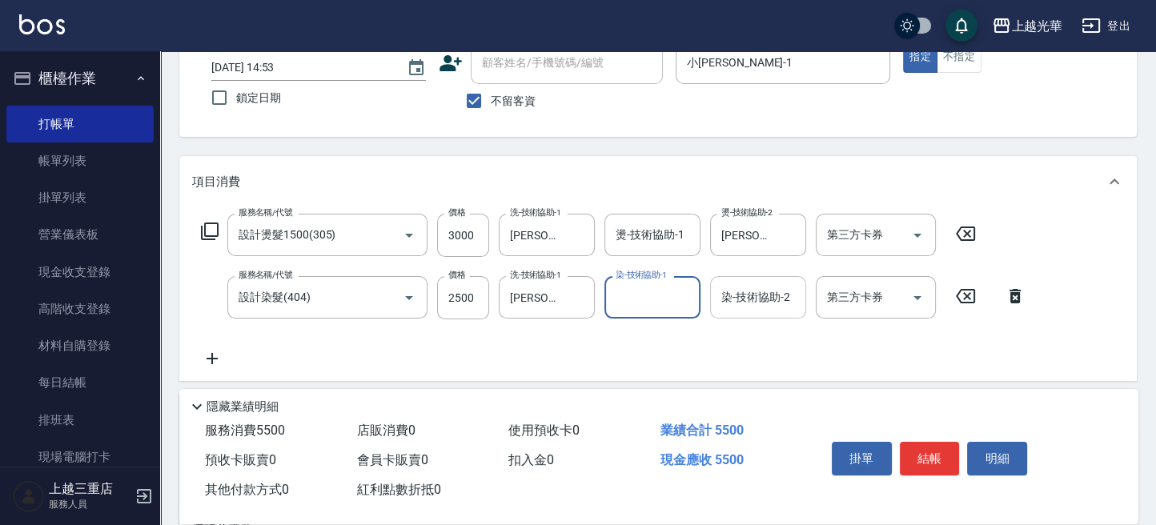
click at [751, 281] on div "染-技術協助-2" at bounding box center [758, 297] width 96 height 42
type input "2"
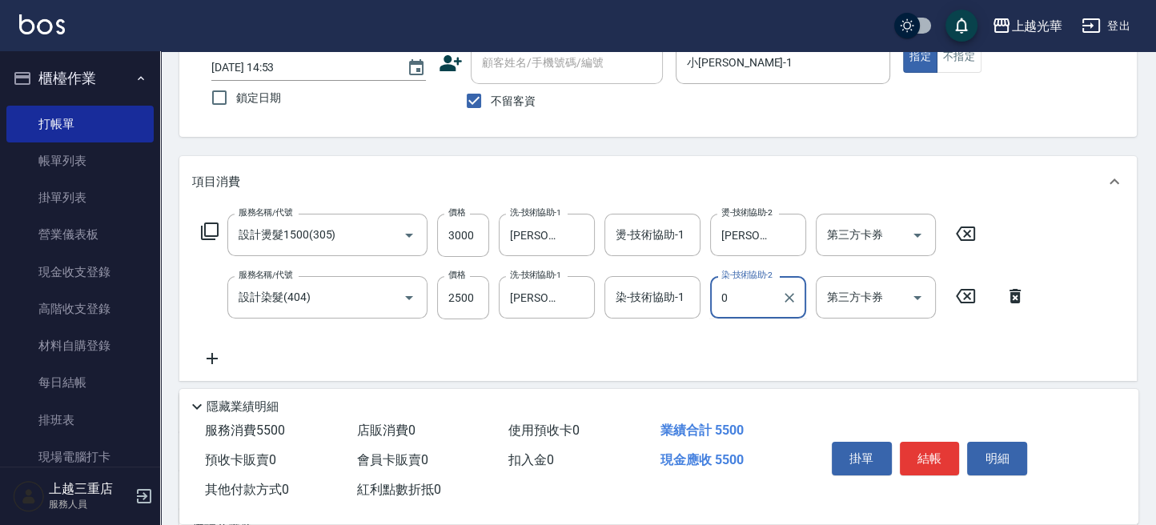
type input "0"
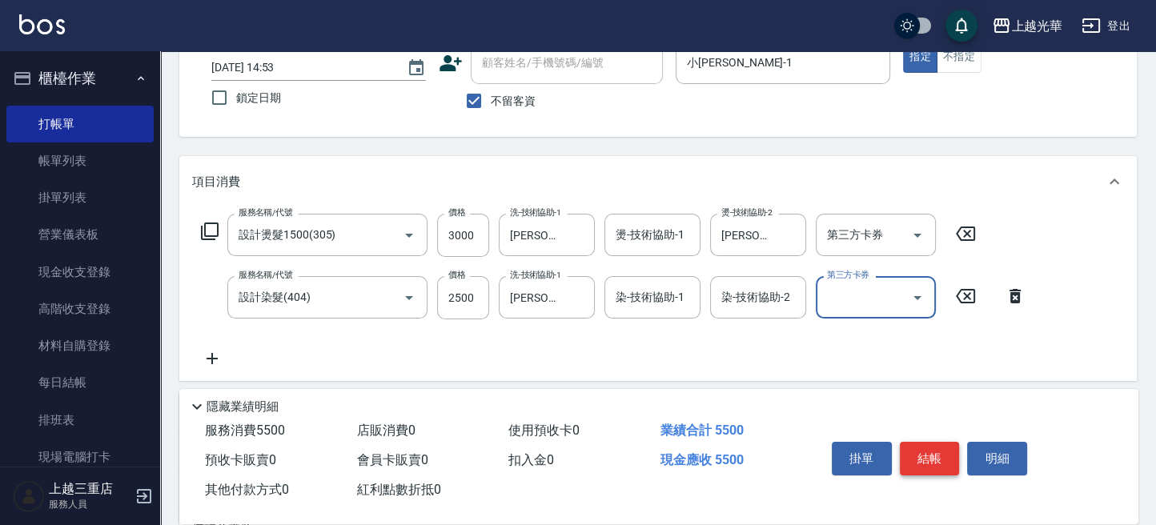
click at [938, 452] on button "結帳" at bounding box center [930, 459] width 60 height 34
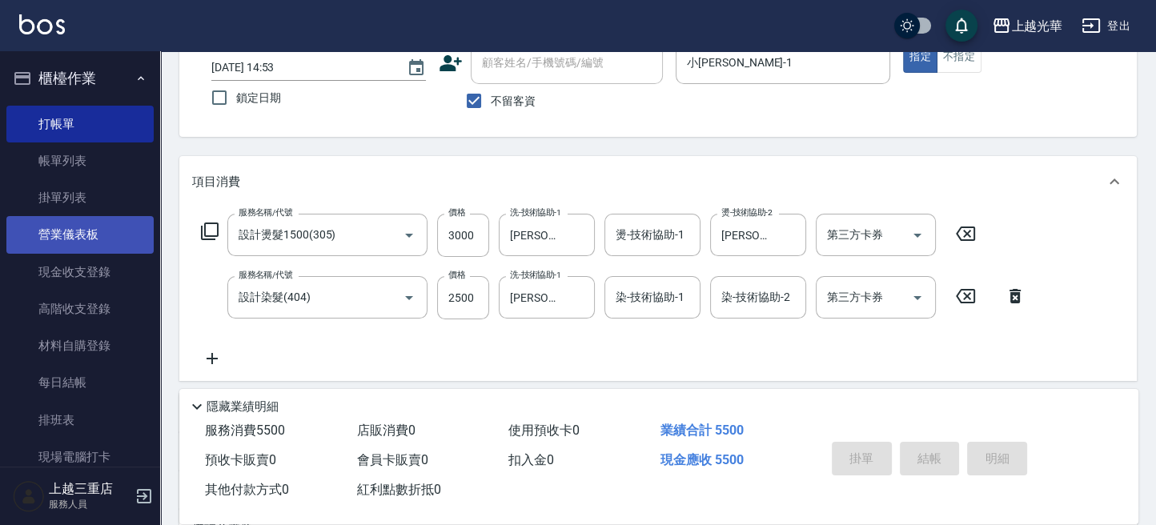
type input "[DATE] 14:54"
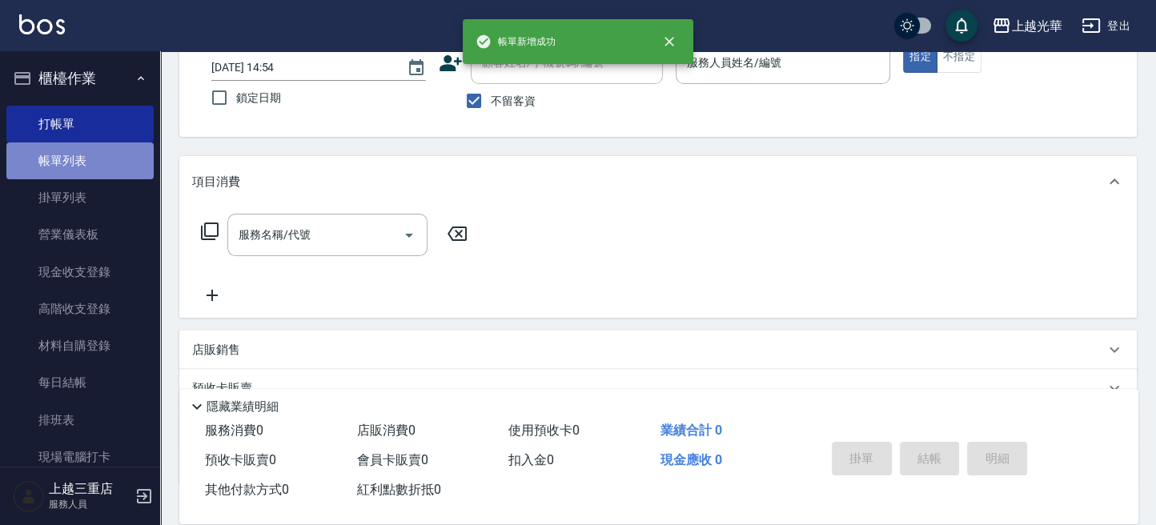
click at [99, 169] on link "帳單列表" at bounding box center [79, 161] width 147 height 37
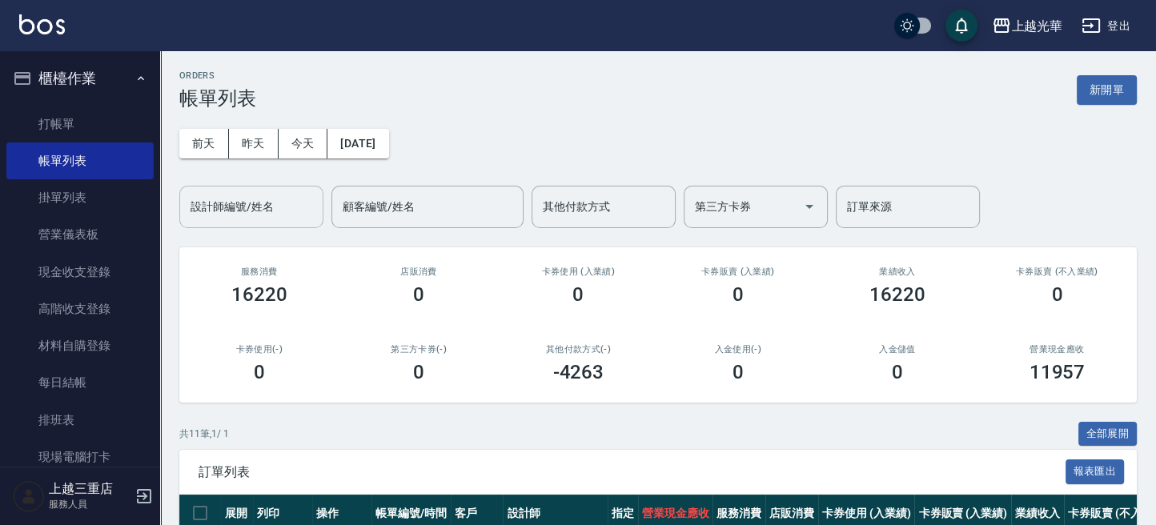
click at [266, 205] on input "設計師編號/姓名" at bounding box center [252, 207] width 130 height 28
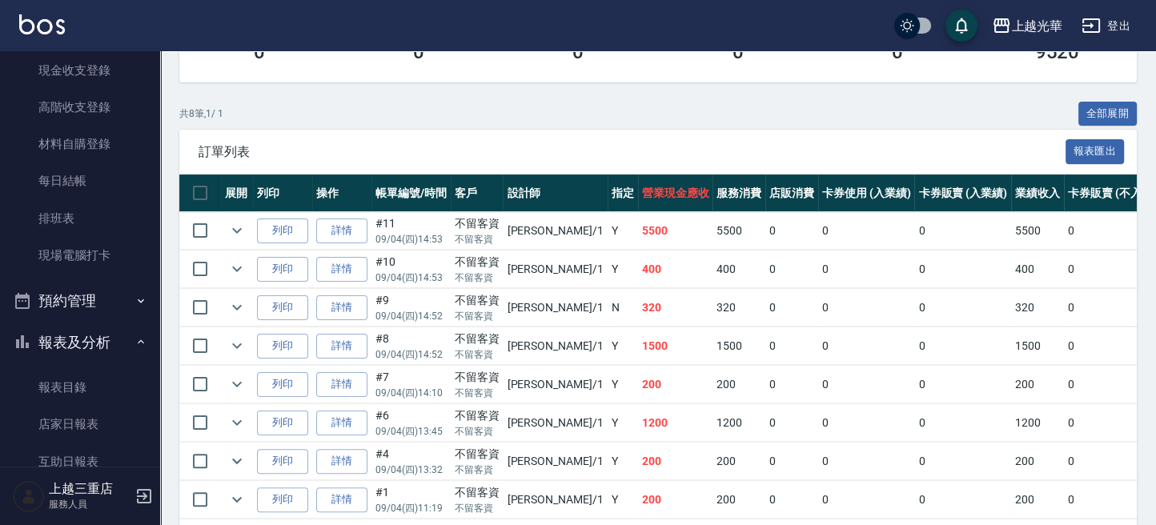
scroll to position [533, 0]
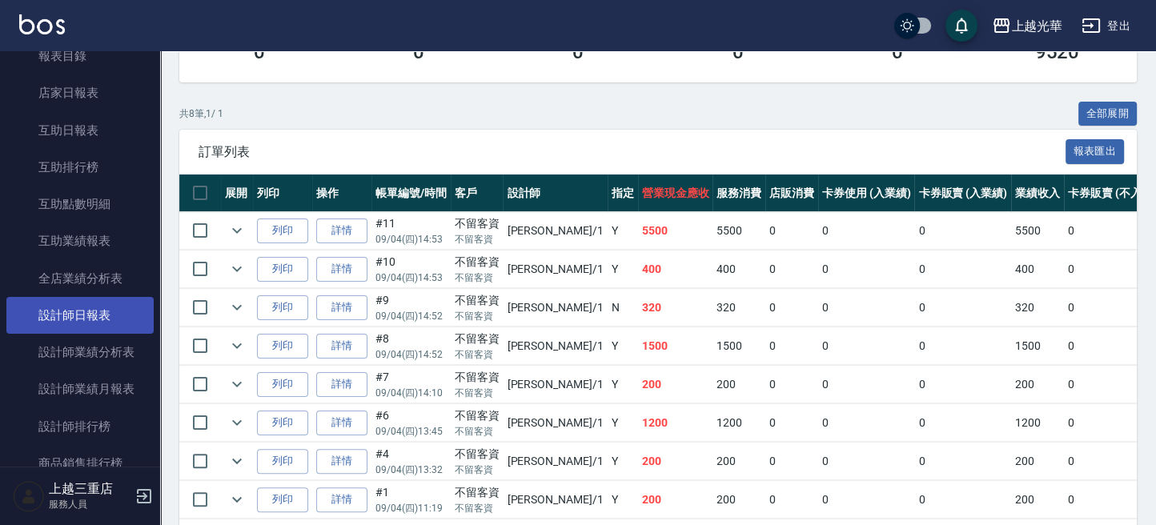
type input "小[PERSON_NAME]-1"
click at [111, 304] on link "設計師日報表" at bounding box center [79, 315] width 147 height 37
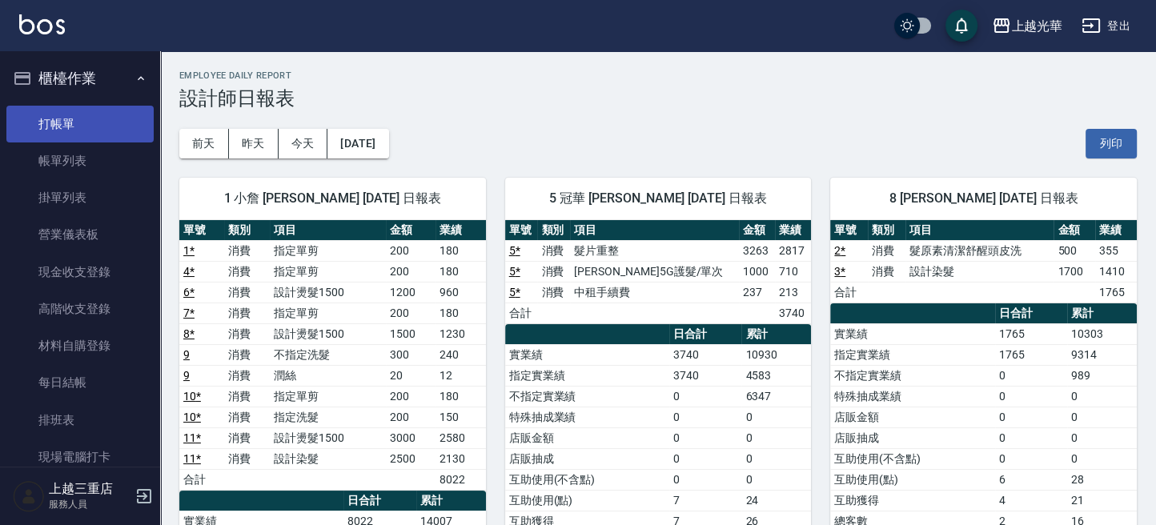
click at [87, 125] on link "打帳單" at bounding box center [79, 124] width 147 height 37
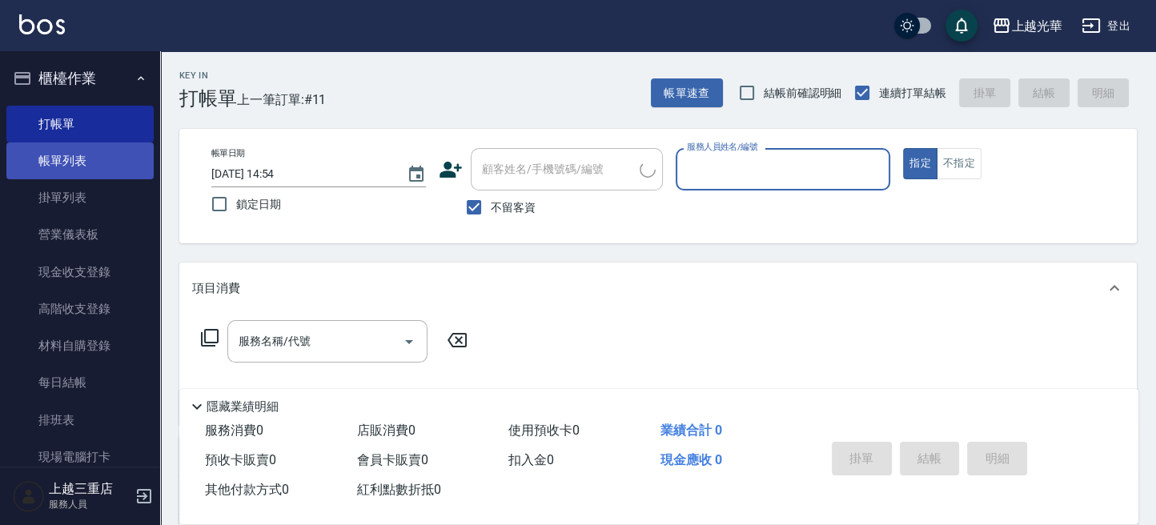
click at [99, 169] on link "帳單列表" at bounding box center [79, 161] width 147 height 37
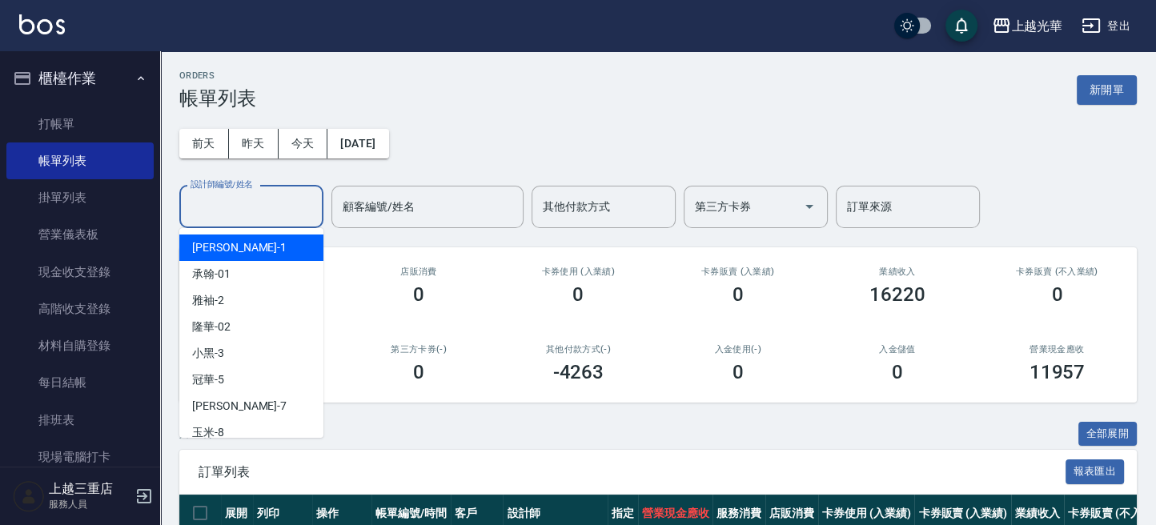
click at [212, 211] on input "設計師編號/姓名" at bounding box center [252, 207] width 130 height 28
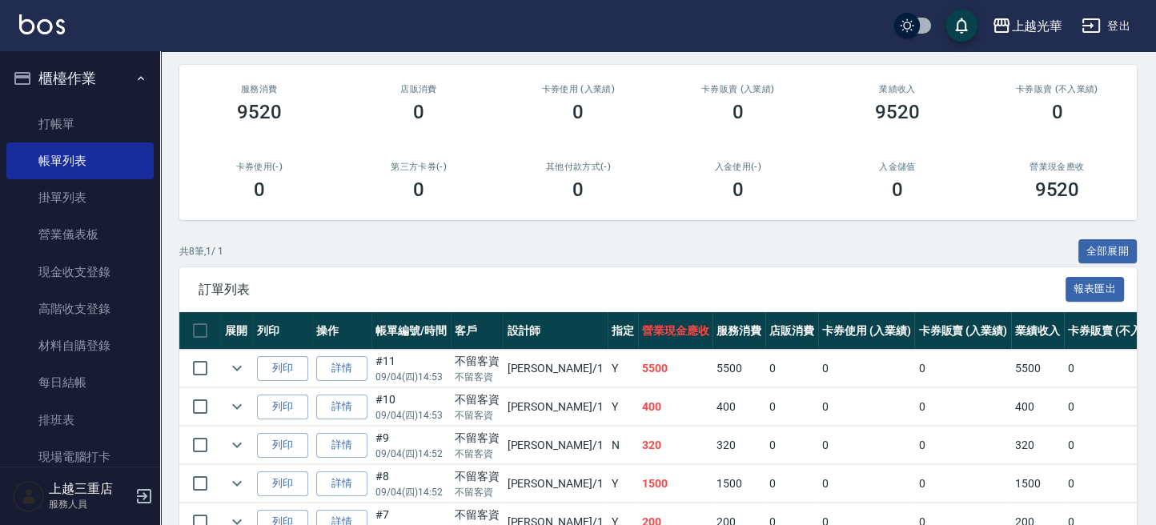
scroll to position [213, 0]
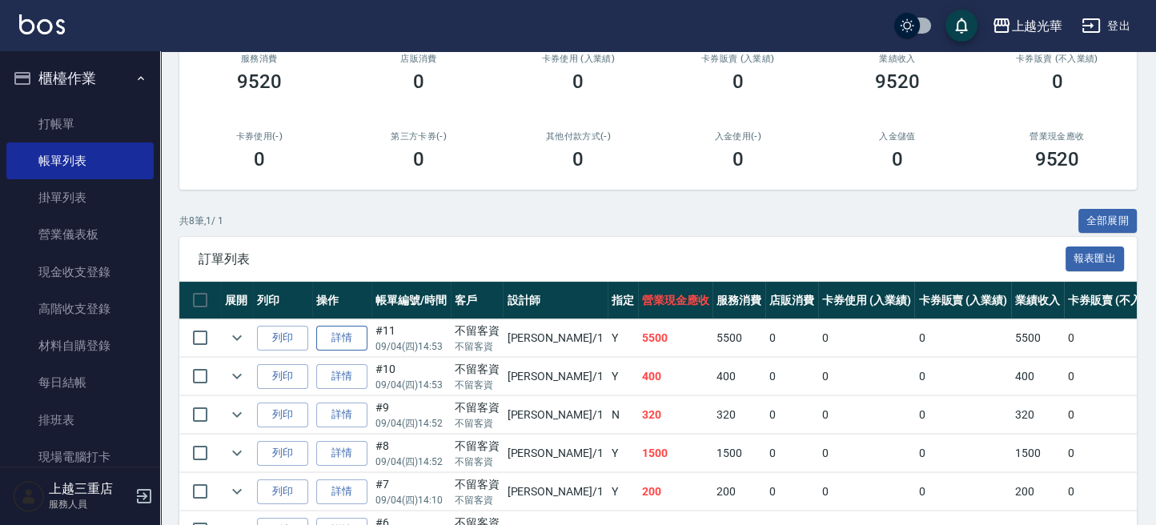
type input "小[PERSON_NAME]-1"
click at [339, 339] on link "詳情" at bounding box center [341, 338] width 51 height 25
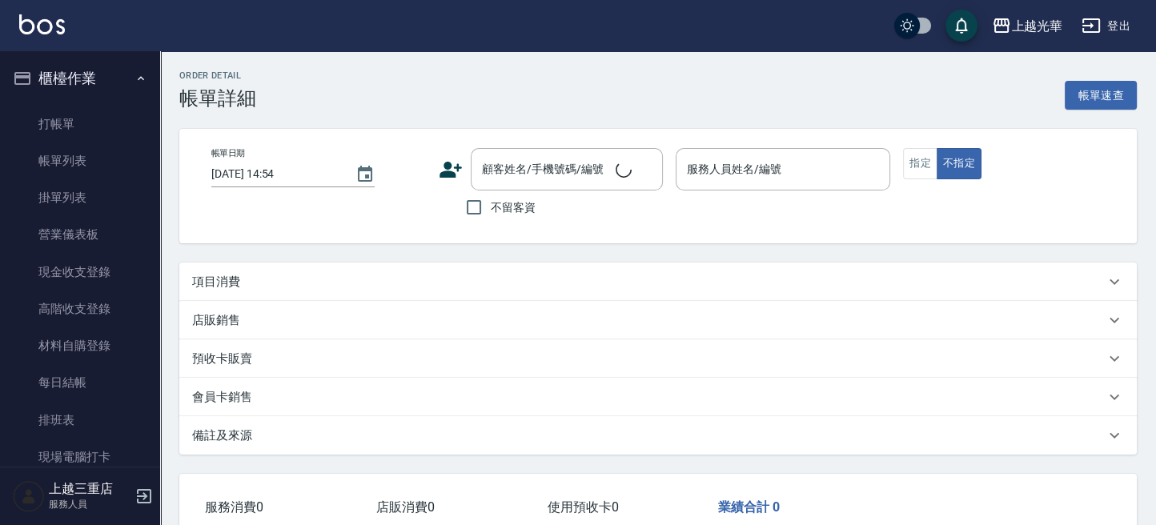
type input "[DATE] 14:53"
checkbox input "true"
type input "小[PERSON_NAME]-1"
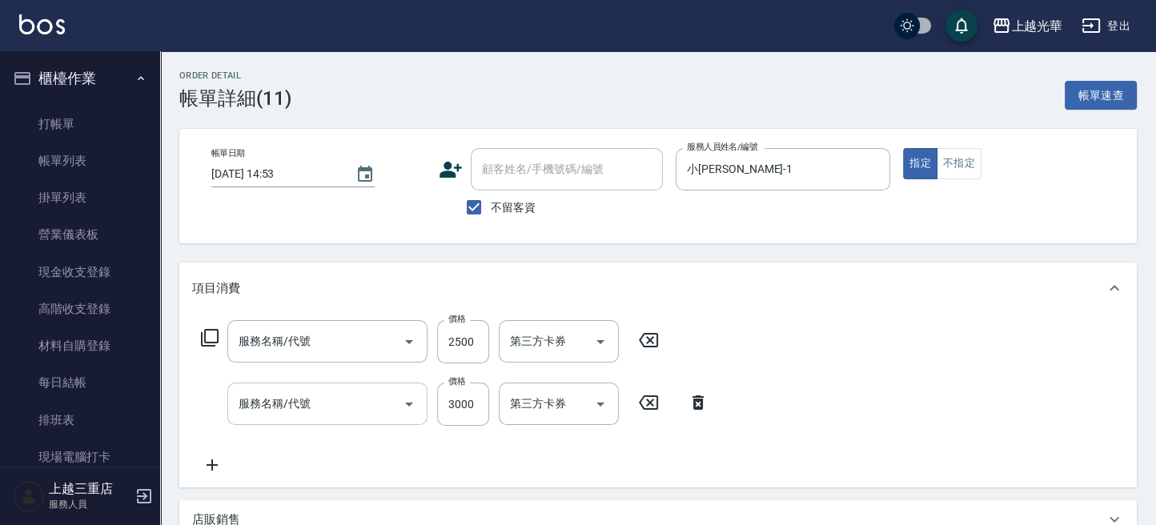
scroll to position [99, 0]
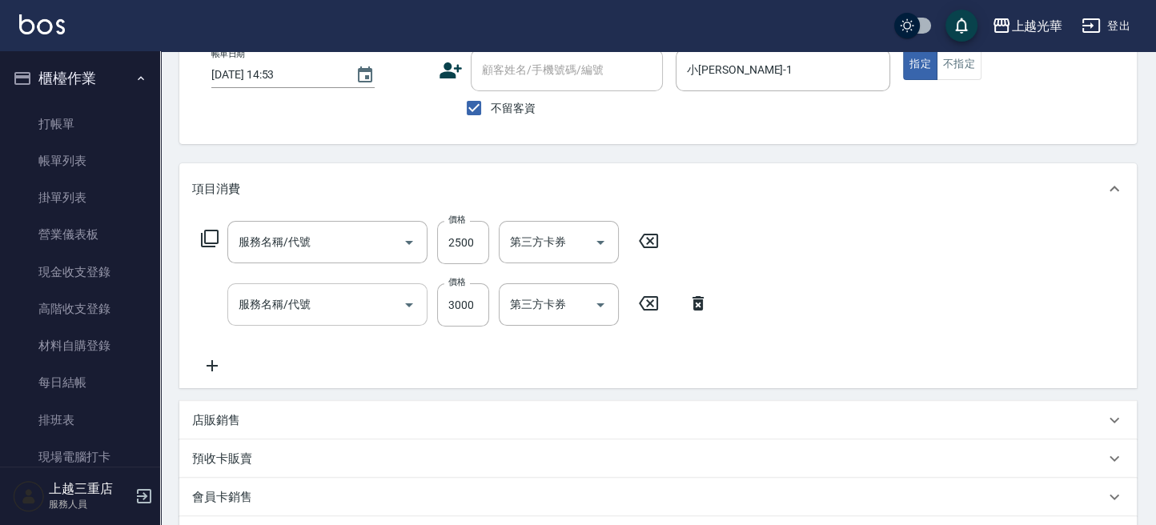
type input "設計染髮(404)"
type input "設計燙髮1500(305)"
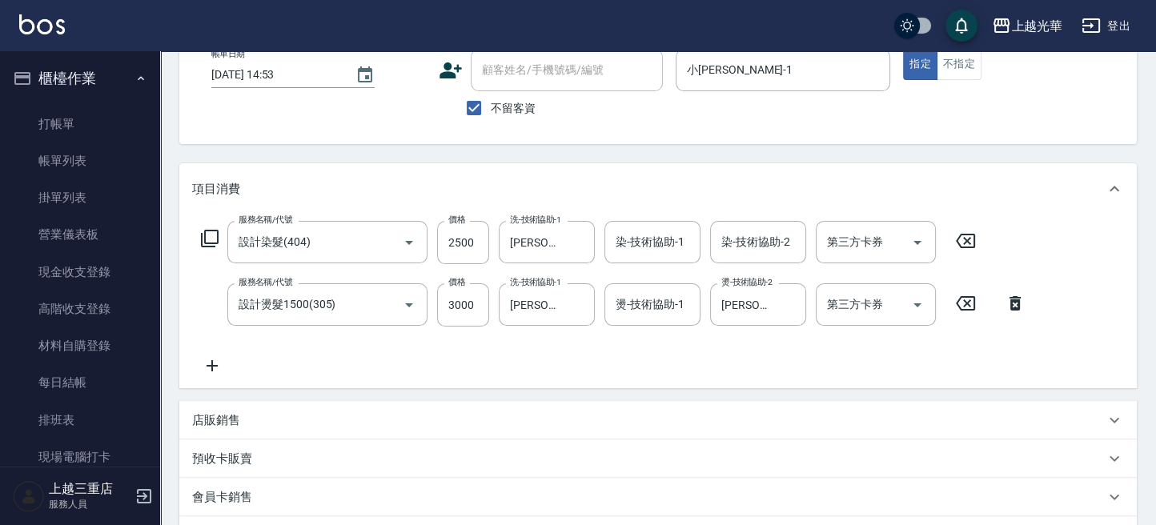
click at [210, 358] on icon at bounding box center [212, 365] width 40 height 19
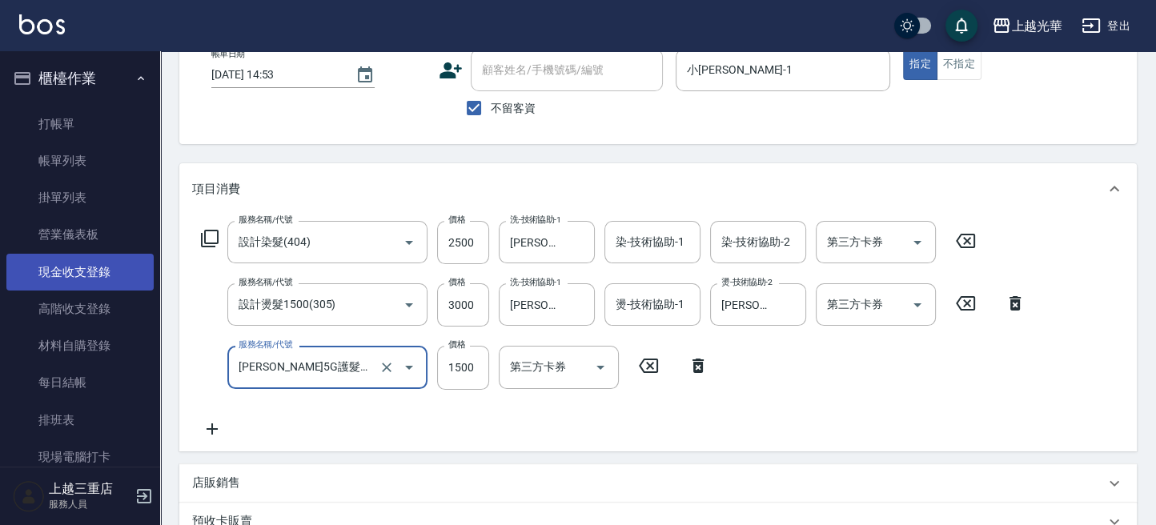
type input "[PERSON_NAME]5G護髮/單次(514)"
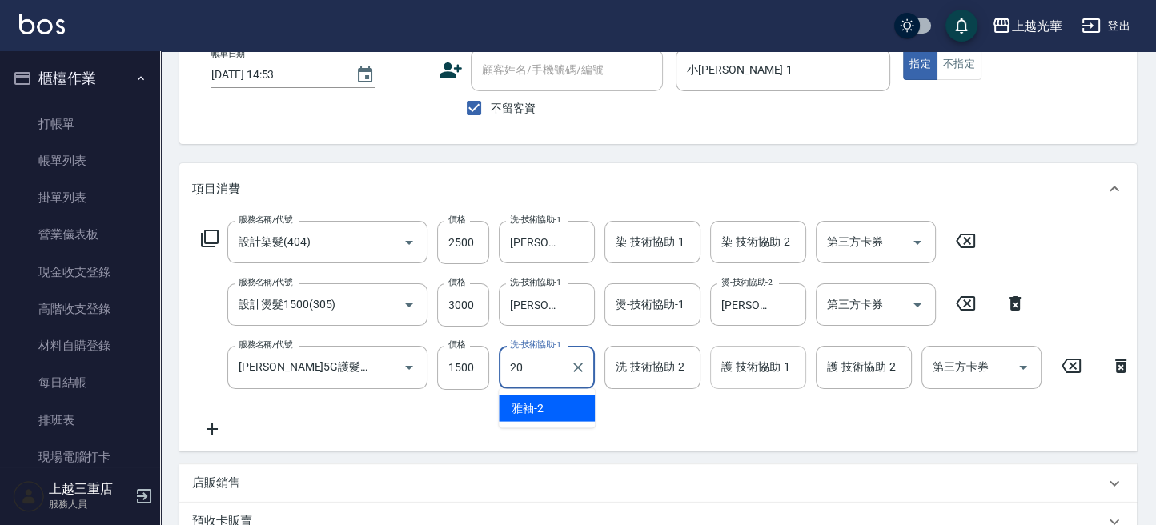
type input "[PERSON_NAME]-20"
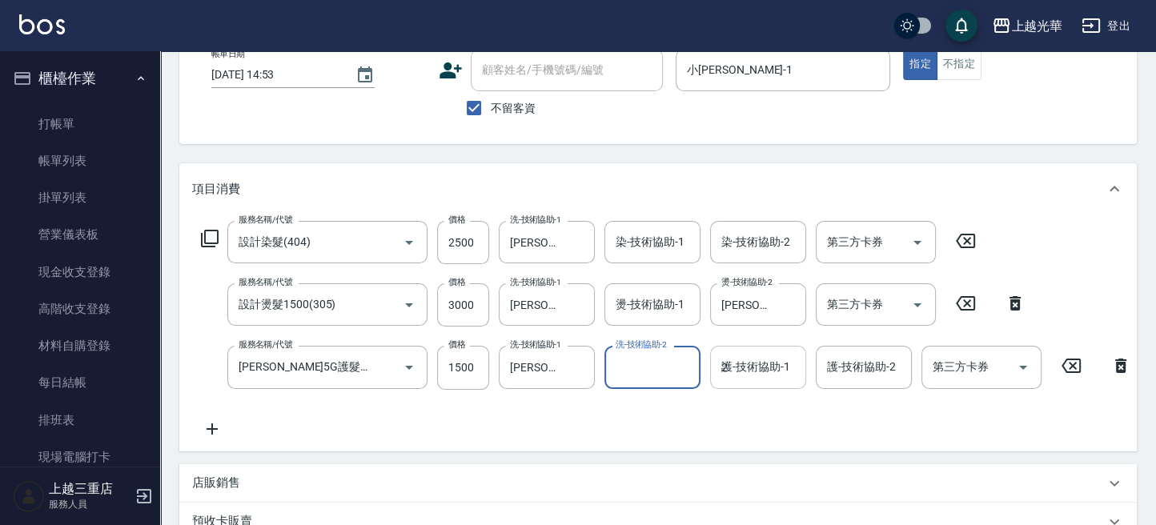
click at [742, 357] on div "護-技術協助-1 2 護-技術協助-1" at bounding box center [758, 367] width 96 height 42
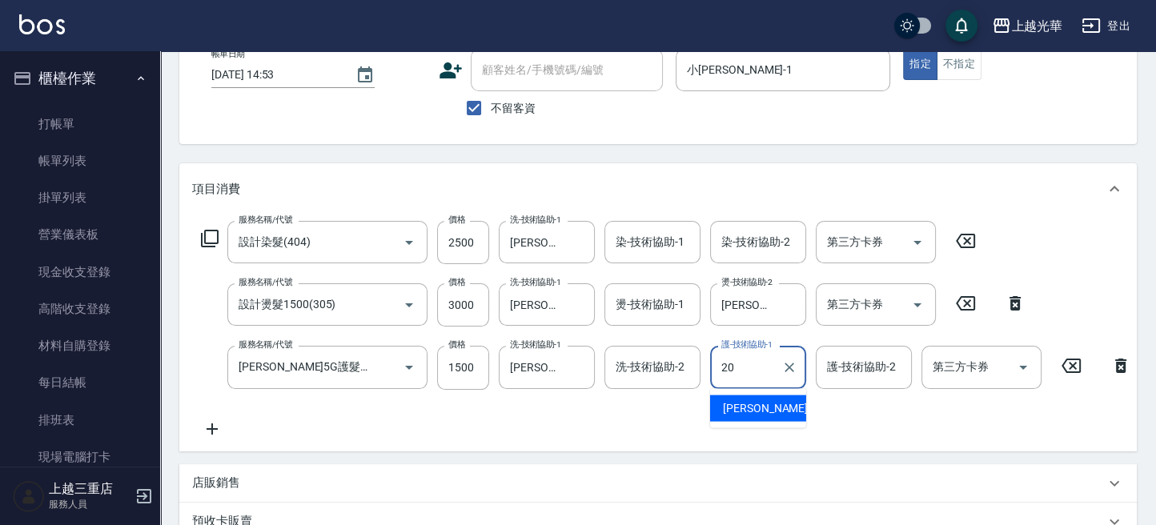
type input "[PERSON_NAME]-20"
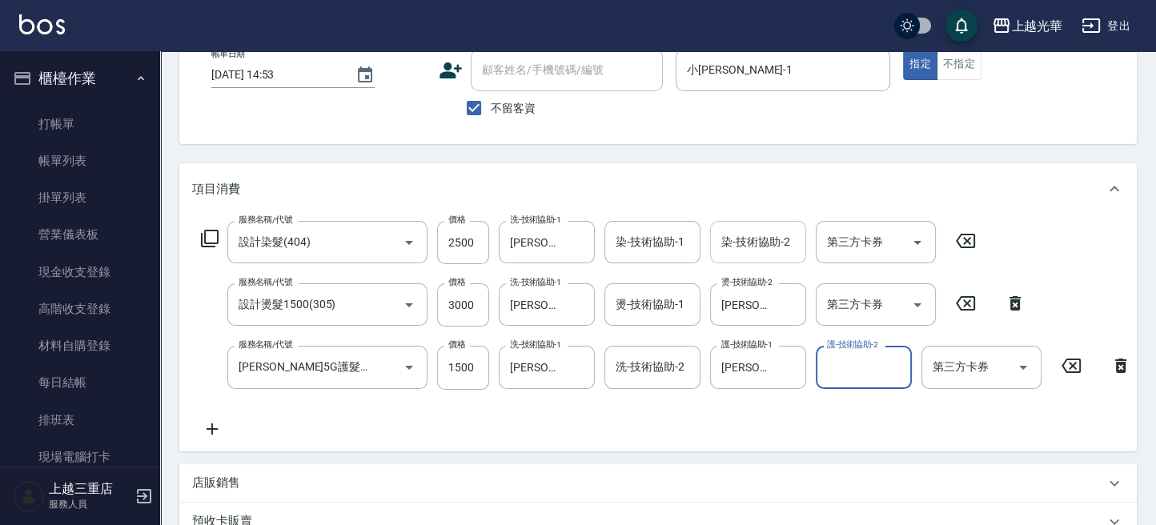
click at [723, 244] on input "染-技術協助-2" at bounding box center [758, 242] width 82 height 28
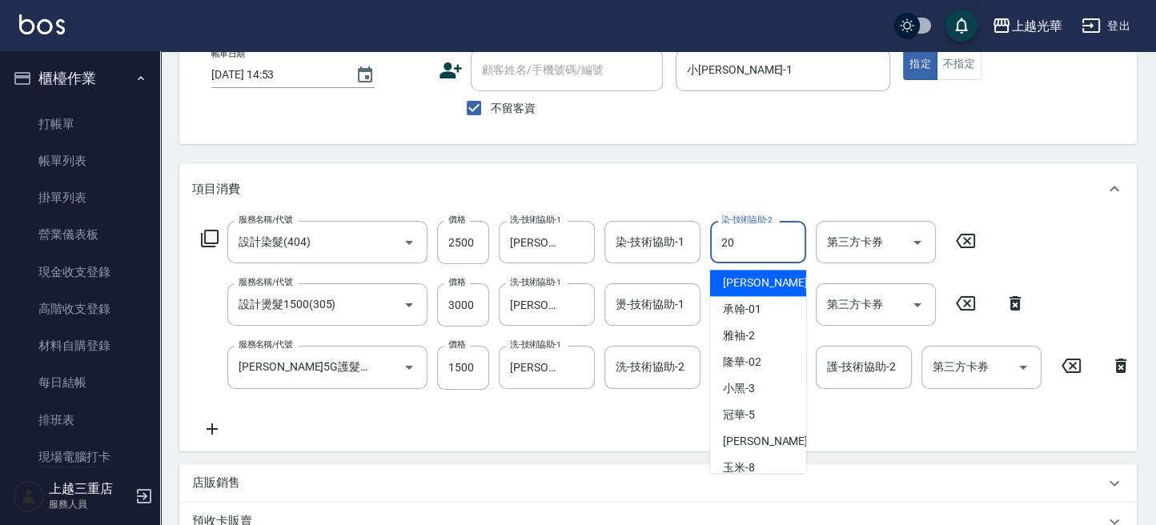
type input "[PERSON_NAME]-20"
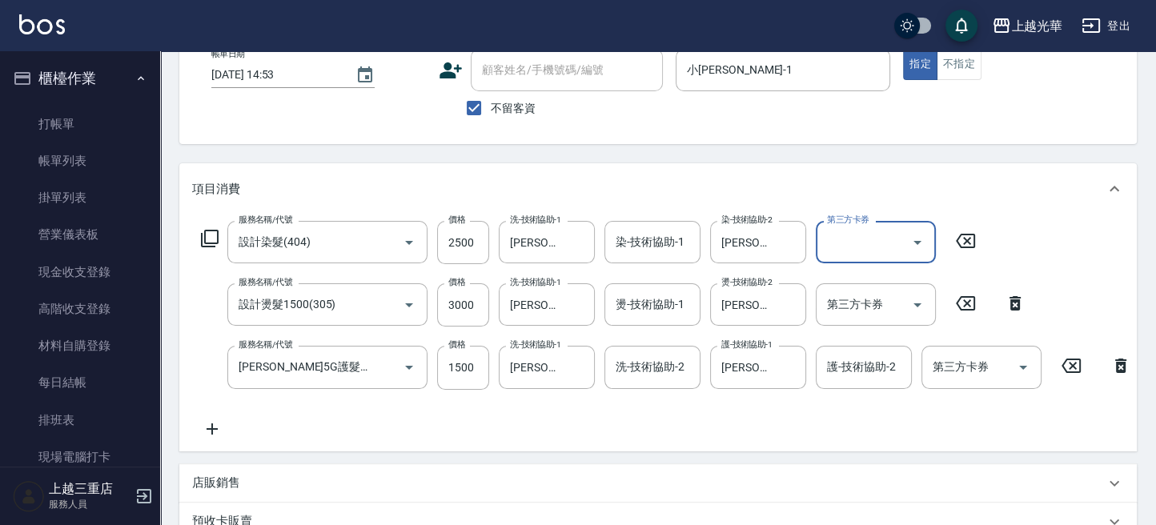
scroll to position [416, 0]
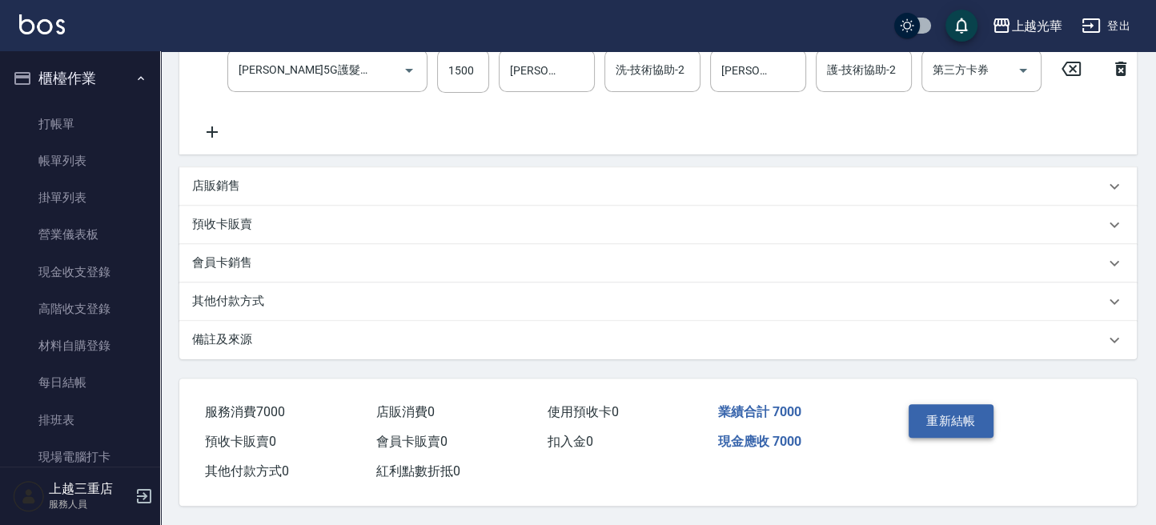
click at [940, 409] on button "重新結帳" at bounding box center [951, 421] width 85 height 34
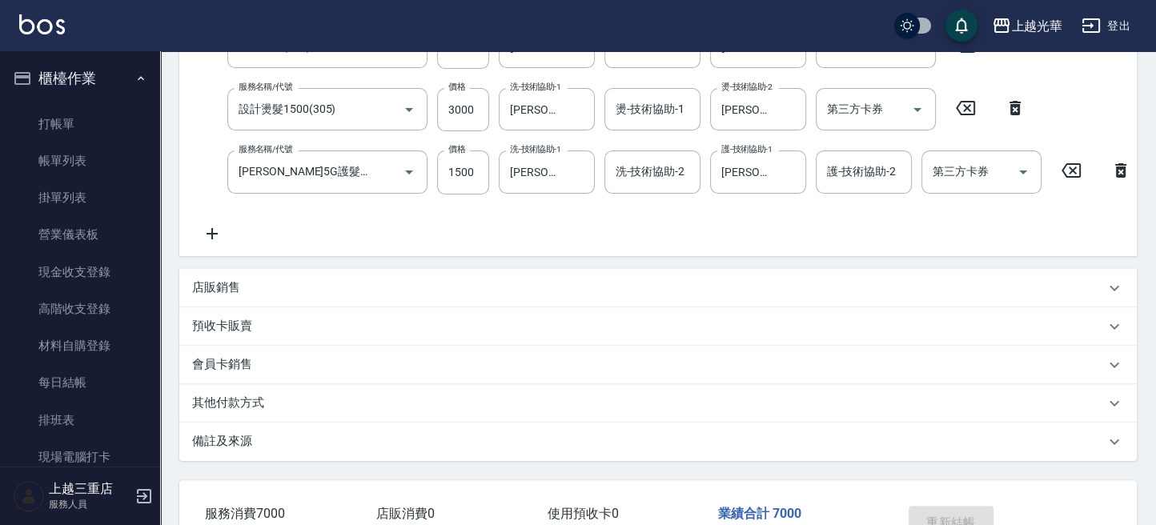
scroll to position [202, 0]
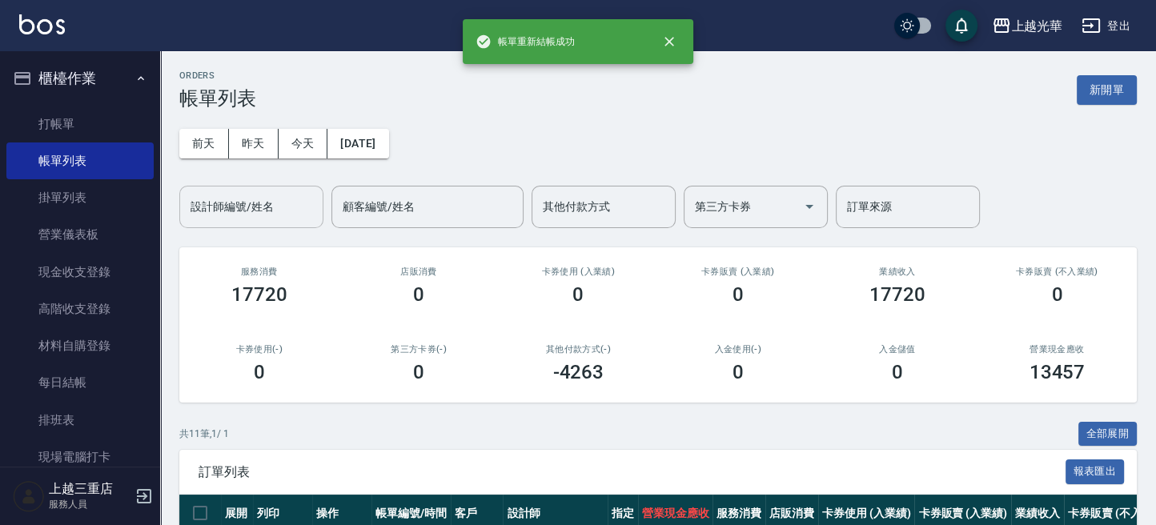
click at [240, 191] on div "設計師編號/姓名" at bounding box center [251, 207] width 144 height 42
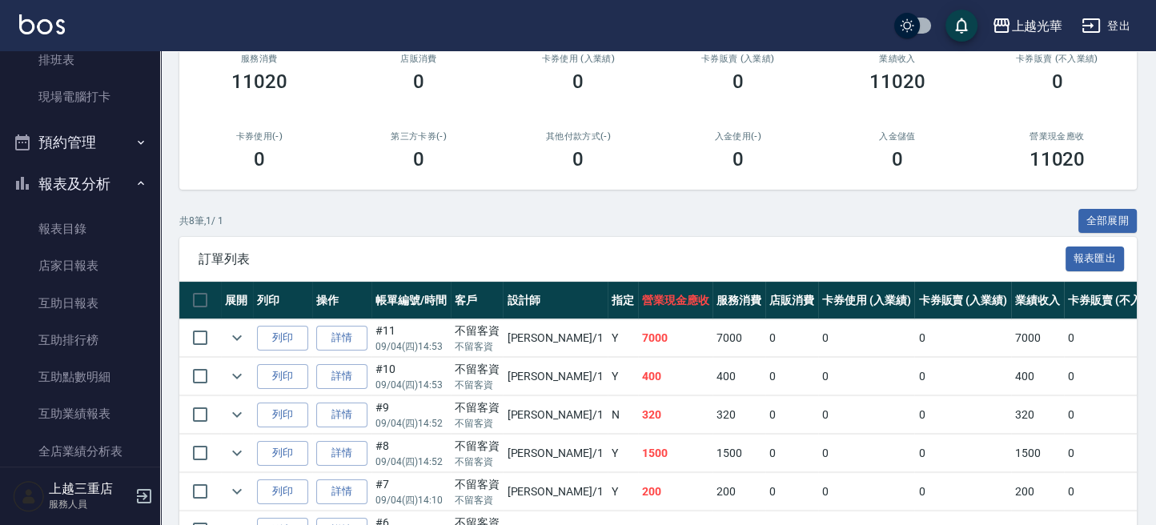
scroll to position [641, 0]
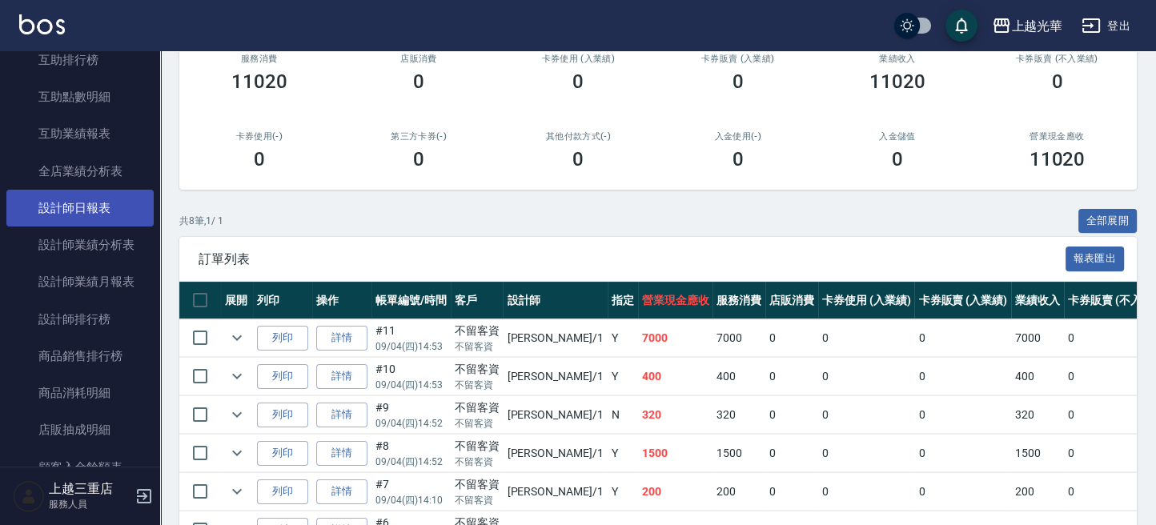
type input "小[PERSON_NAME]-1"
click at [106, 204] on link "設計師日報表" at bounding box center [79, 208] width 147 height 37
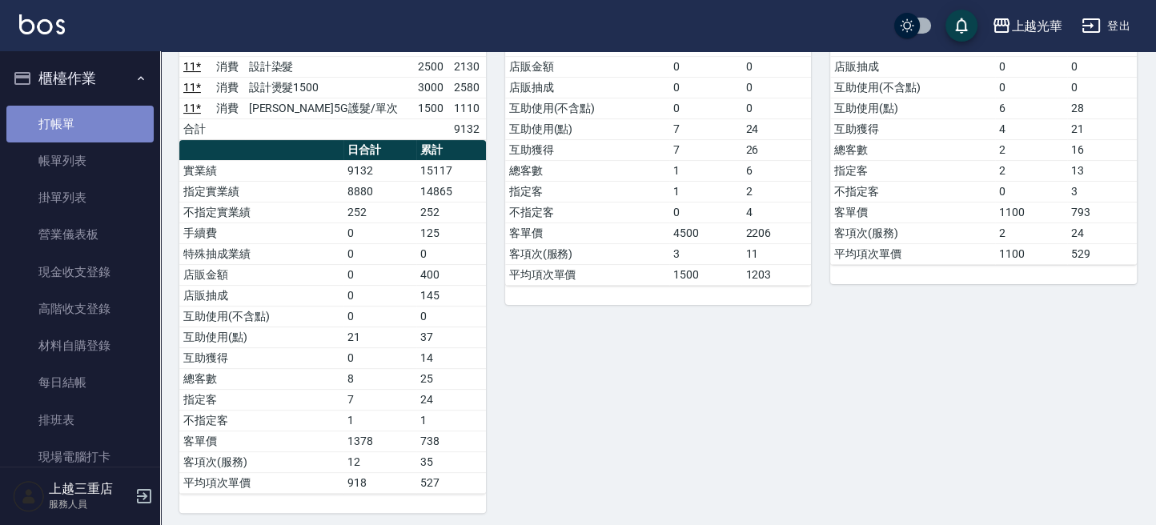
click at [86, 127] on link "打帳單" at bounding box center [79, 124] width 147 height 37
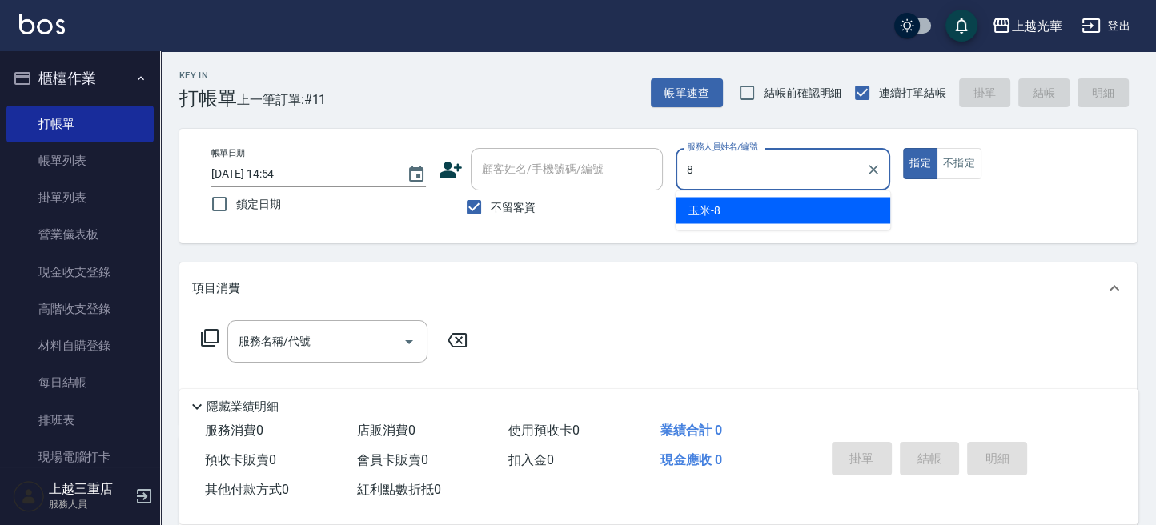
type input "玉米-8"
type button "true"
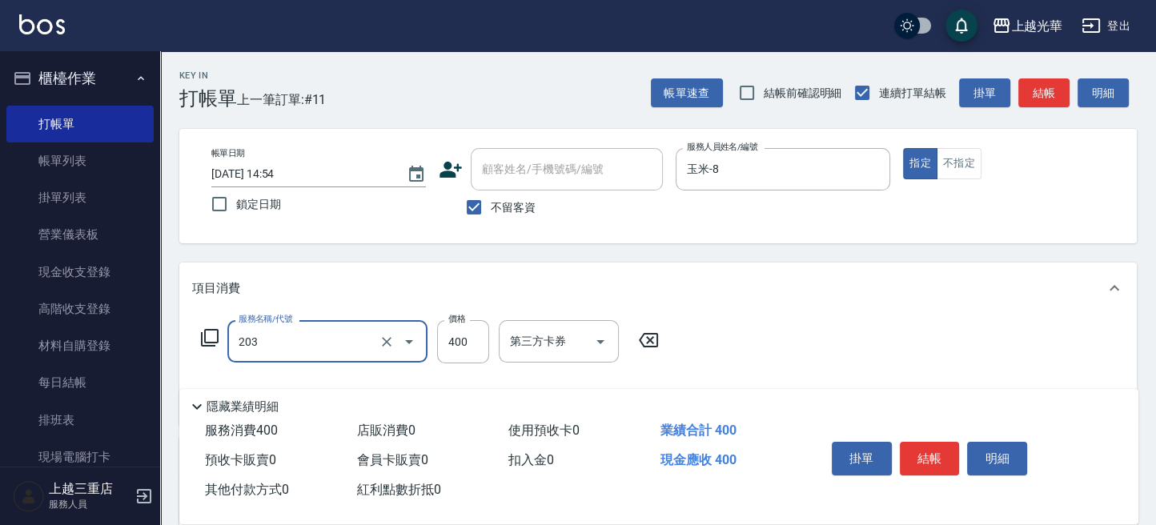
type input "指定單剪(203)"
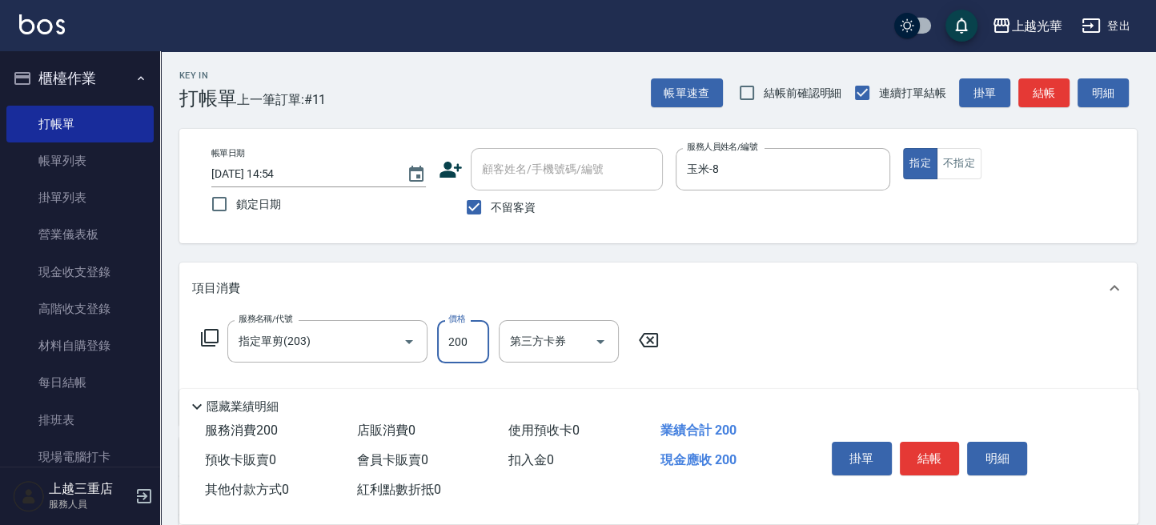
type input "200"
click at [1068, 97] on button "結帳" at bounding box center [1043, 93] width 51 height 30
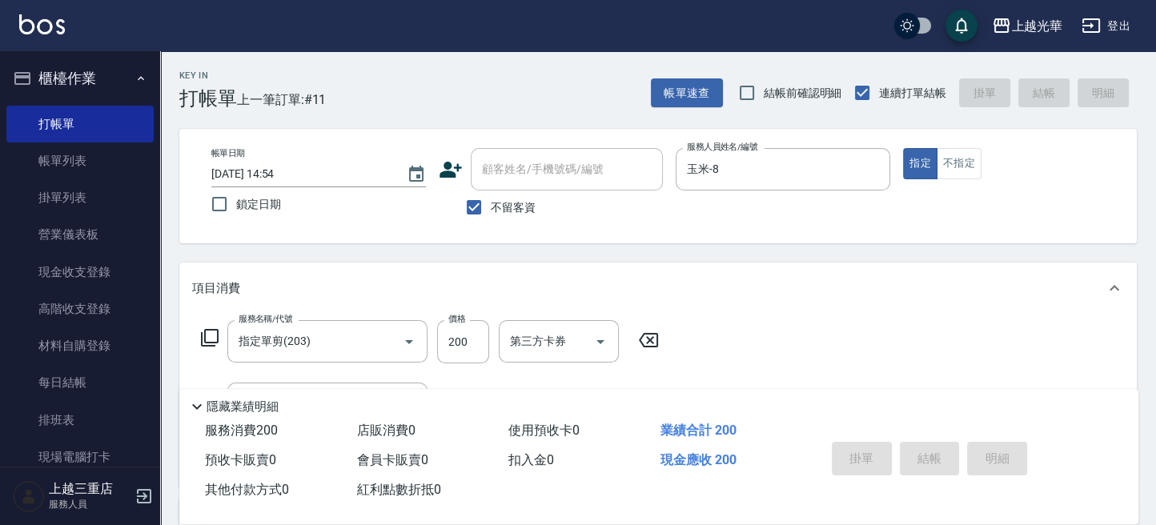
type input "[DATE] 15:06"
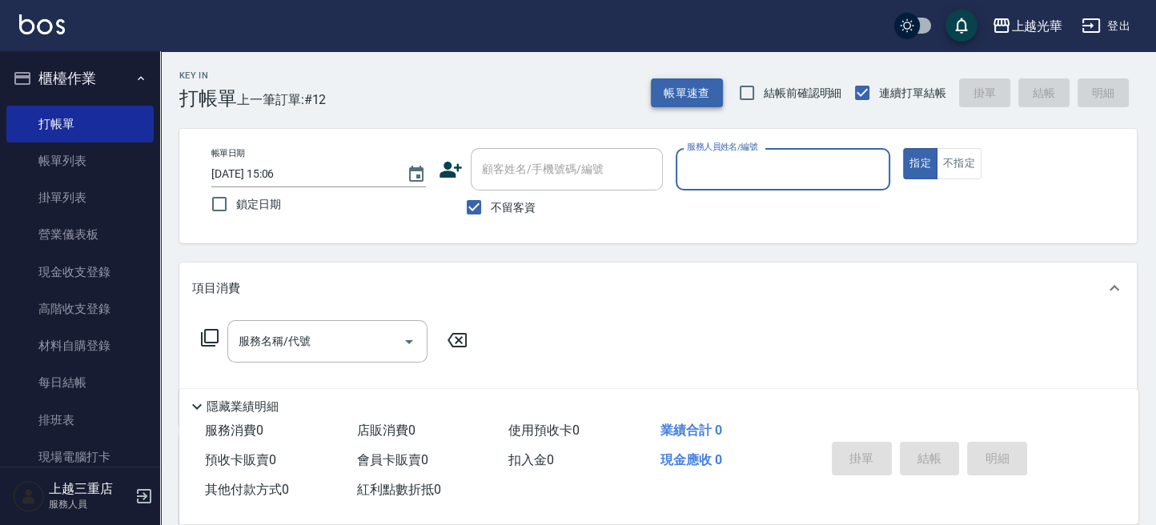
click at [684, 86] on button "帳單速查" at bounding box center [687, 93] width 72 height 30
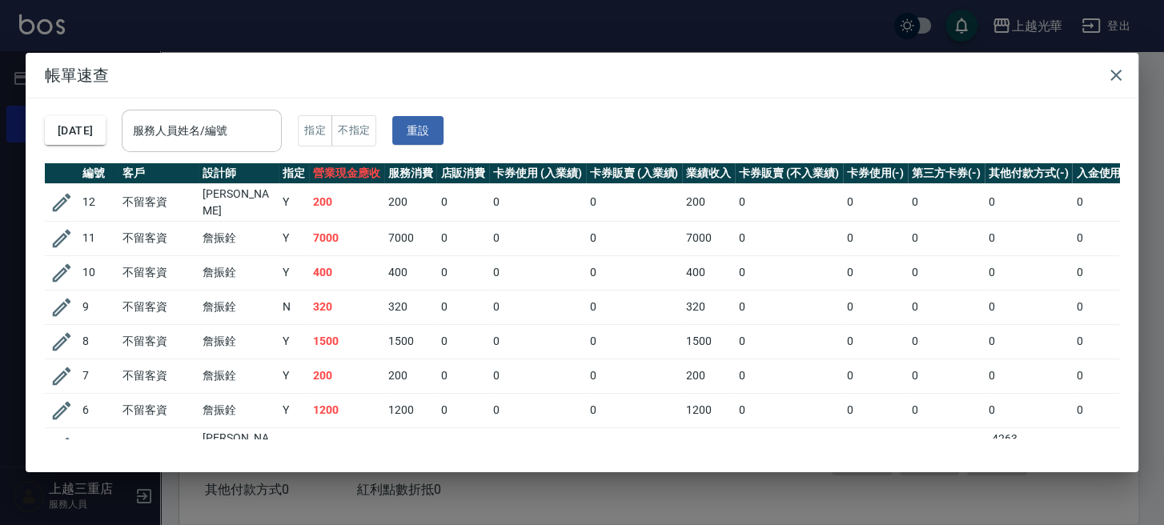
click at [256, 110] on div "服務人員姓名/編號" at bounding box center [202, 131] width 160 height 42
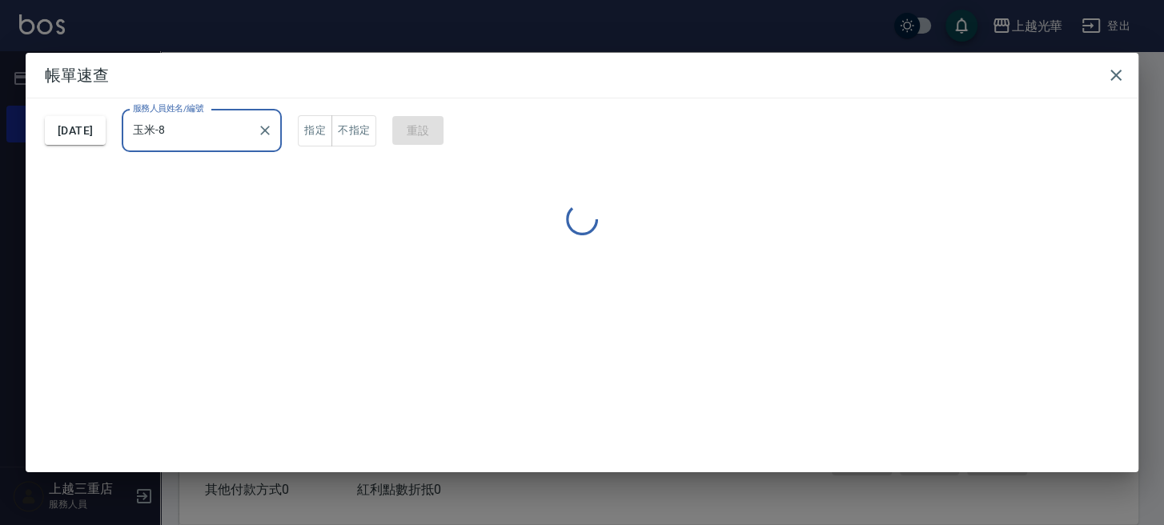
type input "玉米-8"
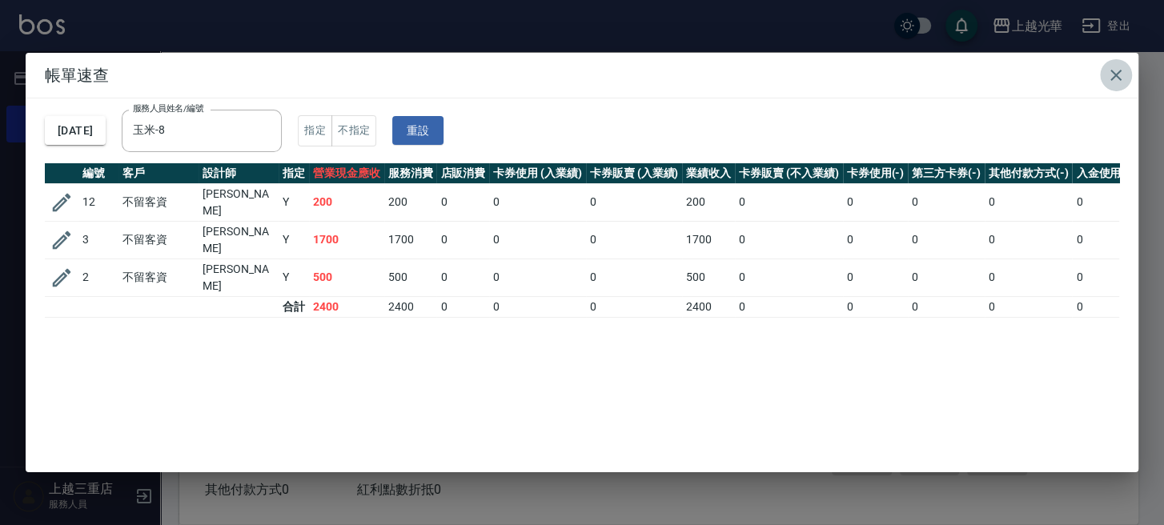
drag, startPoint x: 1107, startPoint y: 74, endPoint x: 1059, endPoint y: 75, distance: 47.2
click at [1107, 74] on icon "button" at bounding box center [1116, 75] width 19 height 19
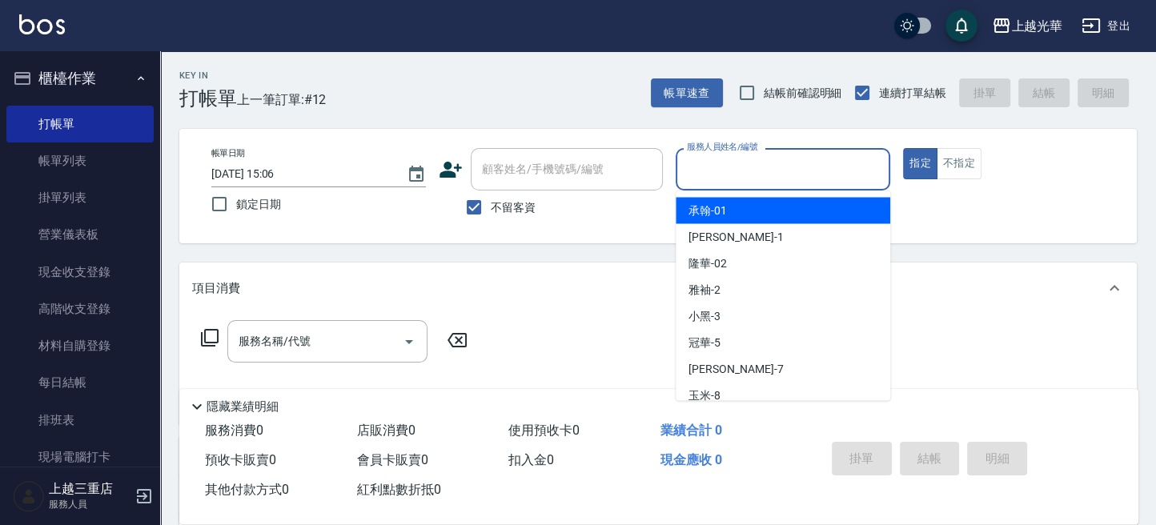
click at [725, 175] on input "服務人員姓名/編號" at bounding box center [783, 169] width 200 height 28
type input "小[PERSON_NAME]-1"
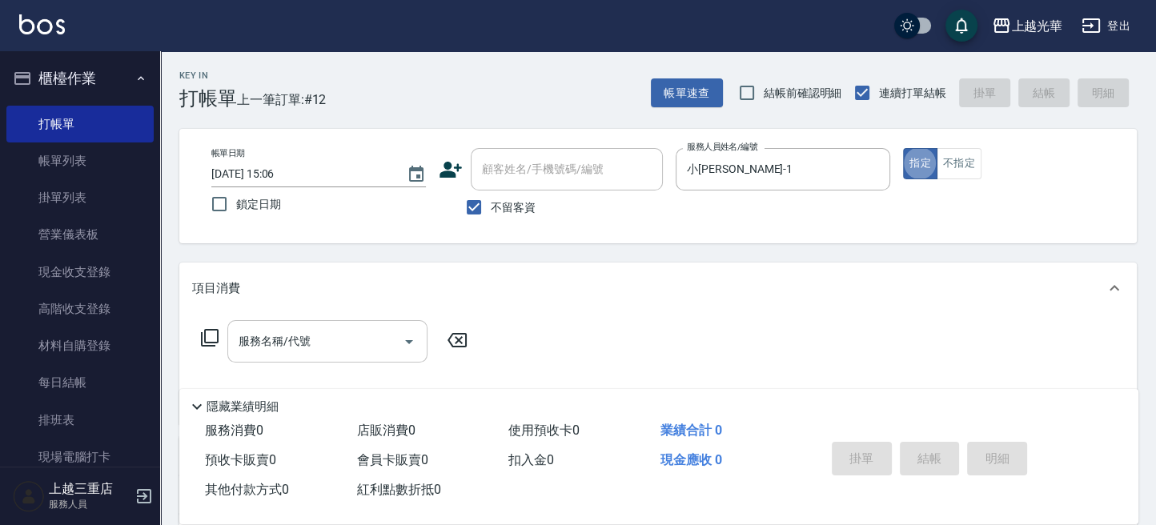
click at [283, 343] on input "服務名稱/代號" at bounding box center [316, 341] width 162 height 28
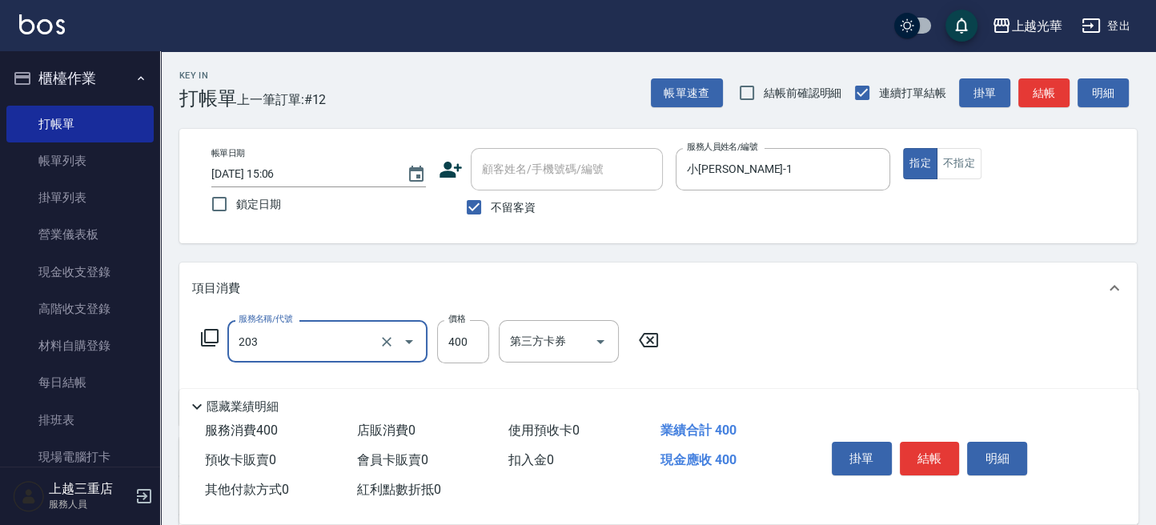
type input "指定單剪(203)"
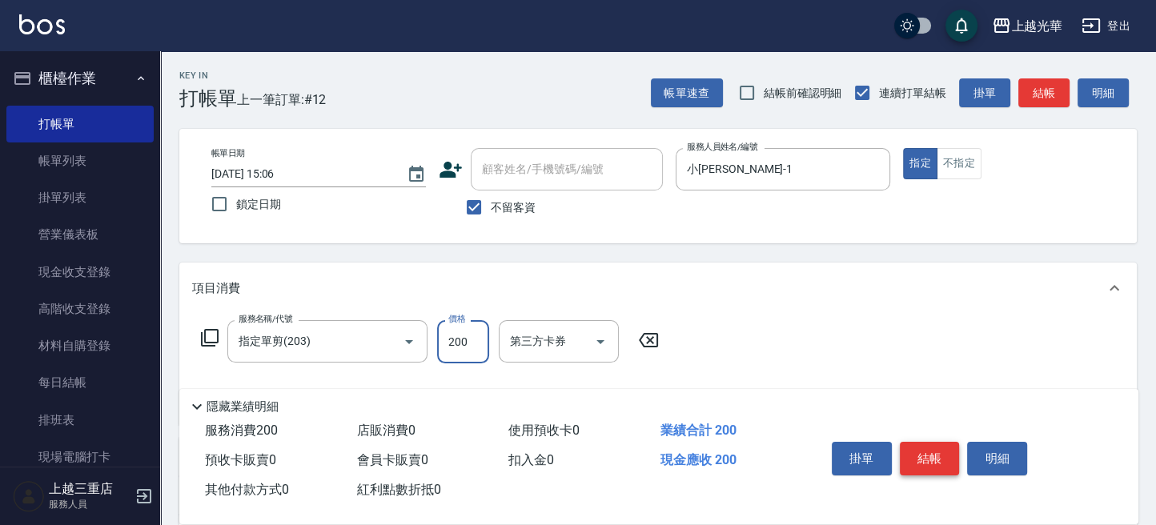
type input "200"
click at [922, 458] on button "結帳" at bounding box center [930, 459] width 60 height 34
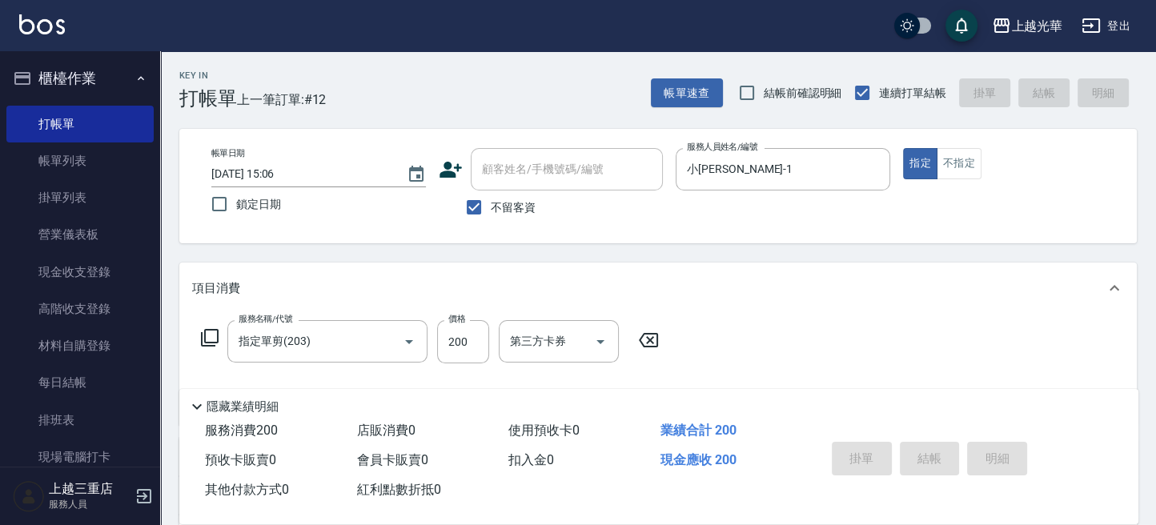
type input "[DATE] 15:15"
click at [466, 205] on input "不留客資" at bounding box center [474, 208] width 34 height 34
checkbox input "false"
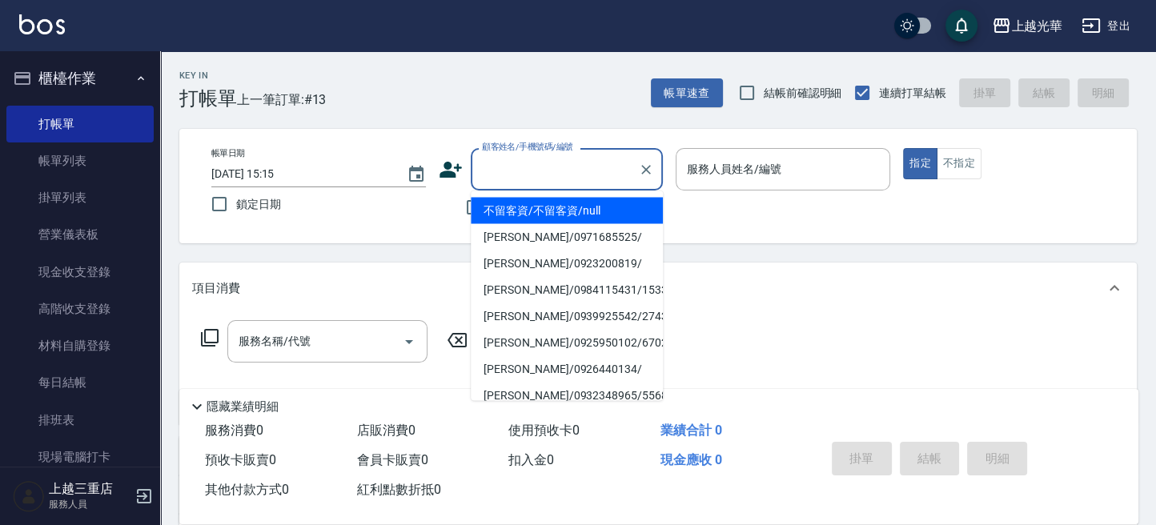
click at [514, 165] on input "顧客姓名/手機號碼/編號" at bounding box center [555, 169] width 154 height 28
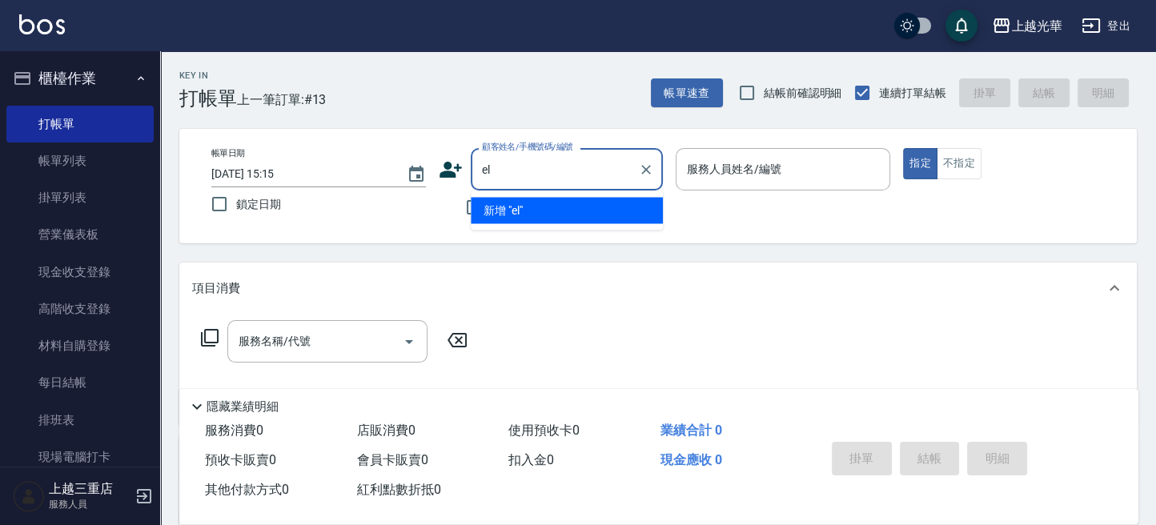
type input "e"
click at [543, 206] on li "[PERSON_NAME]/0935712439/1338" at bounding box center [567, 210] width 192 height 26
type input "[PERSON_NAME]/0935712439/1338"
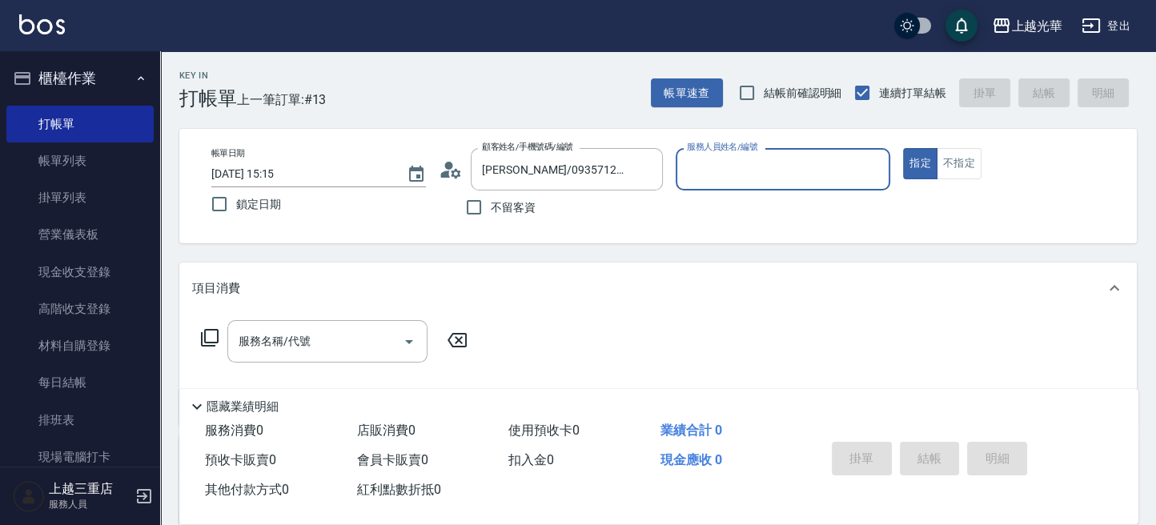
type input "雅袖-2"
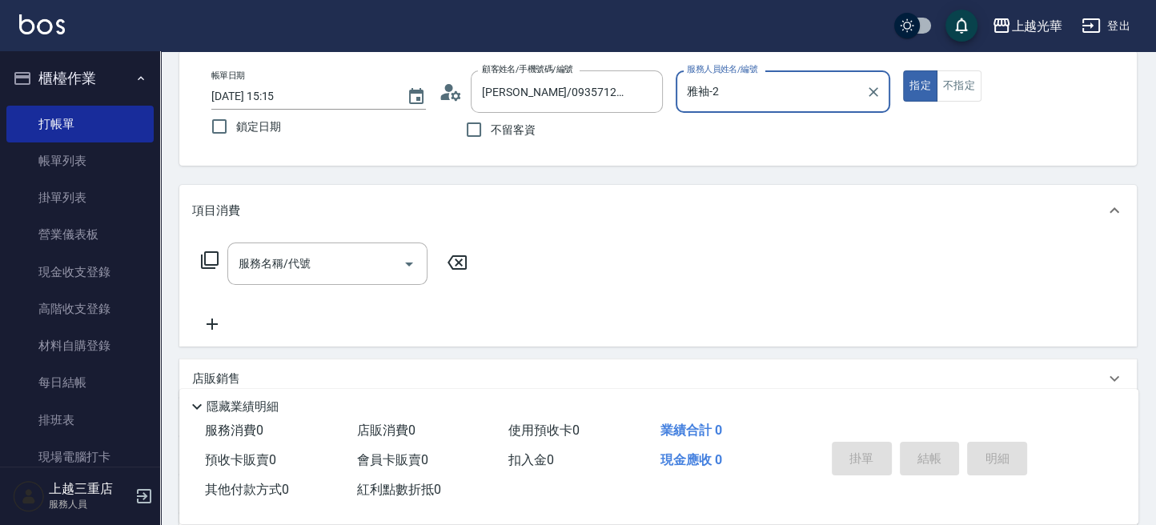
scroll to position [106, 0]
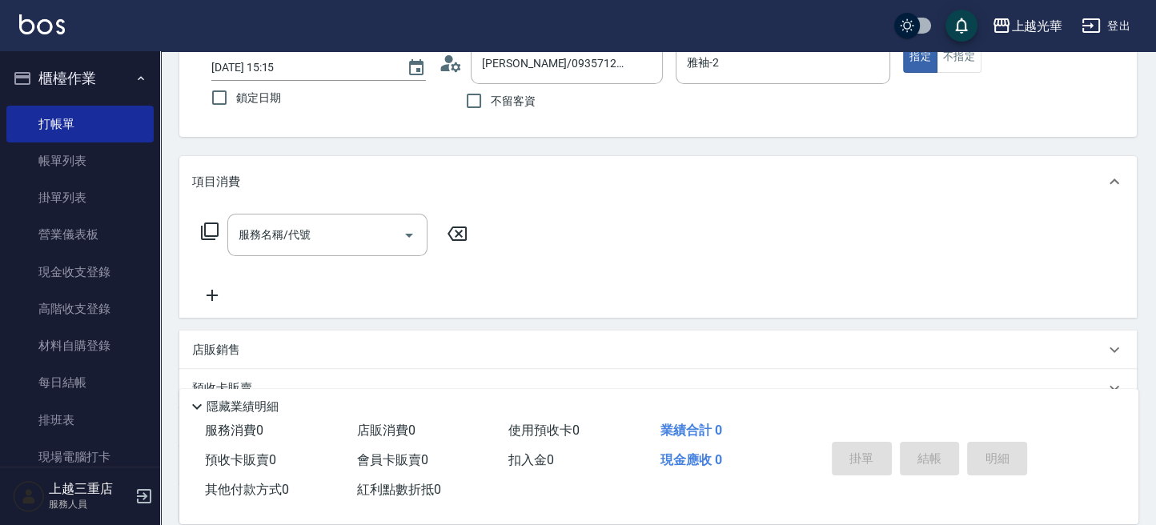
click at [212, 231] on icon at bounding box center [209, 231] width 19 height 19
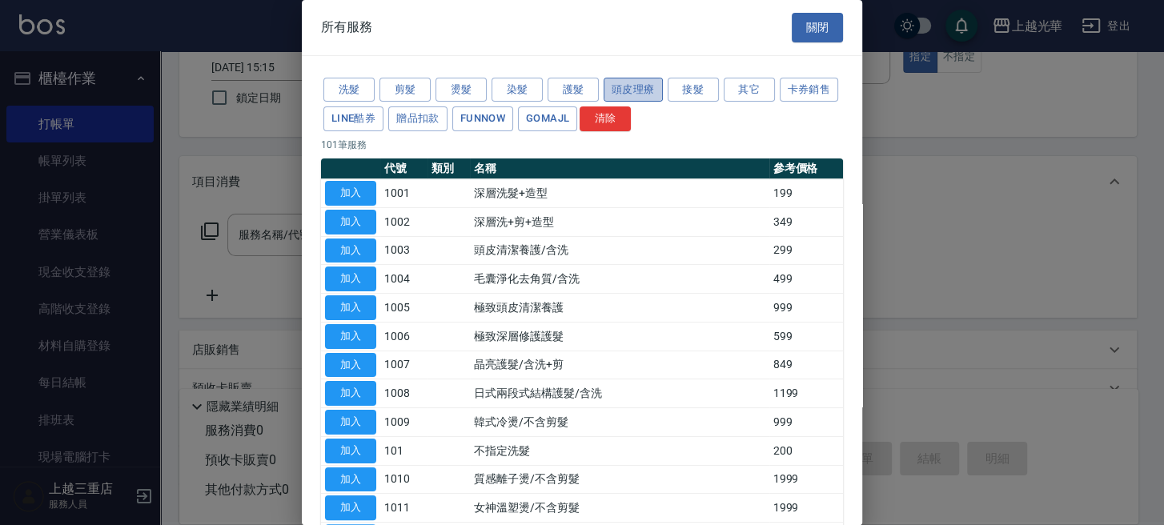
click at [613, 88] on button "頭皮理療" at bounding box center [633, 90] width 59 height 25
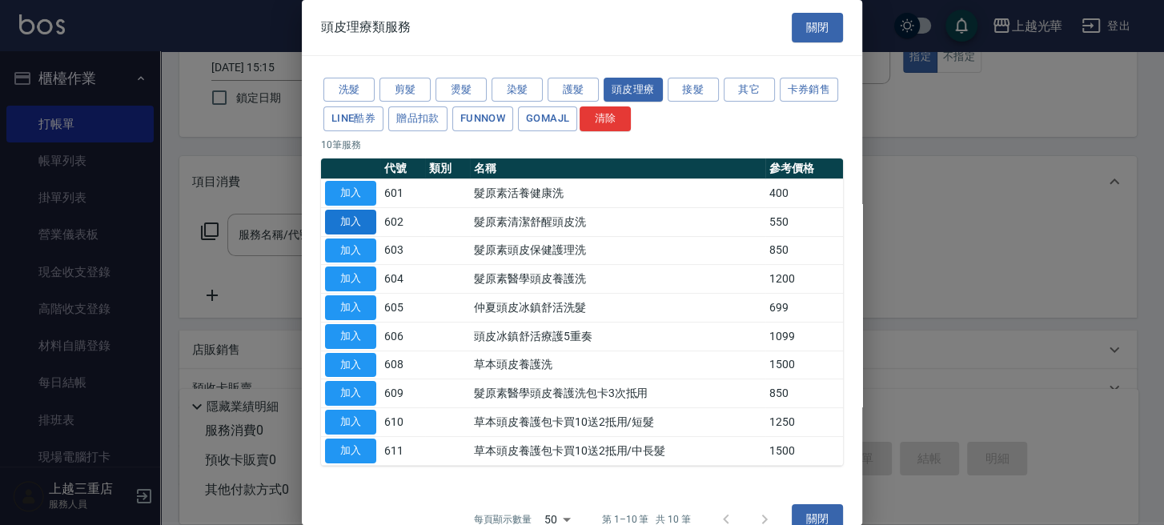
click at [366, 219] on button "加入" at bounding box center [350, 222] width 51 height 25
type input "髮原素清潔舒醒頭皮洗(602)"
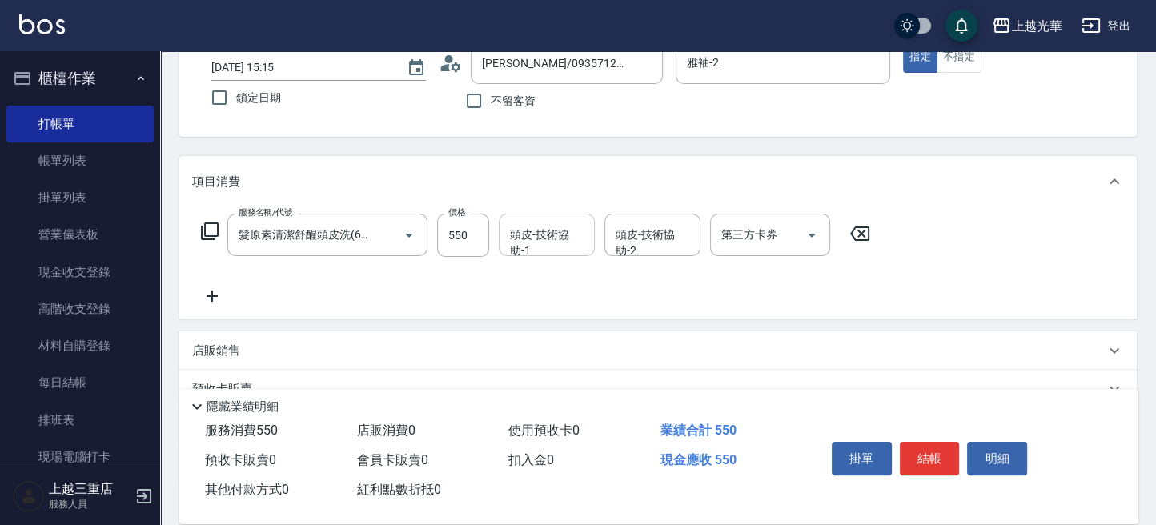
click at [551, 233] on input "頭皮-技術協助-1" at bounding box center [547, 235] width 82 height 28
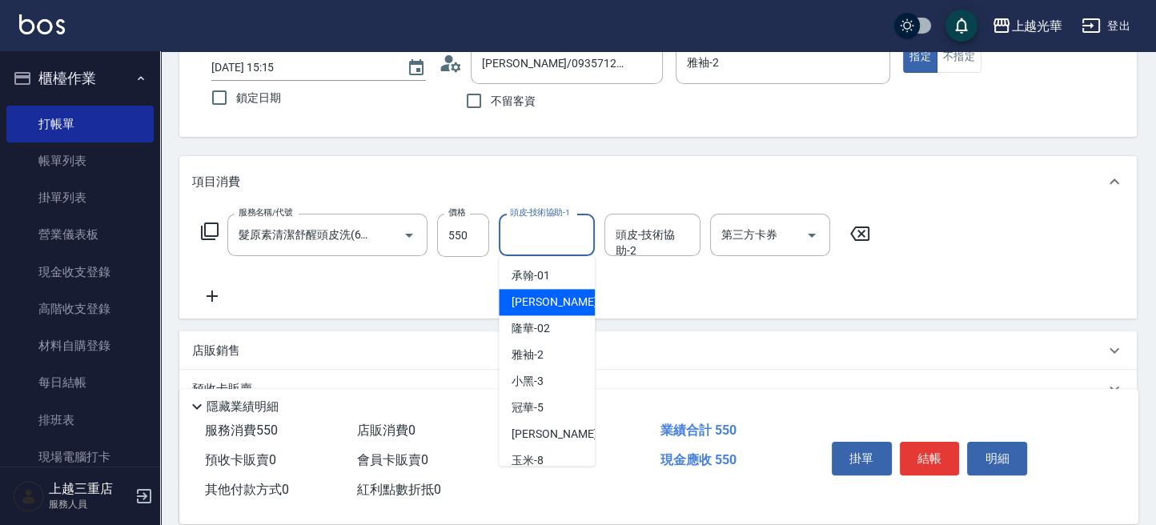
type input "1"
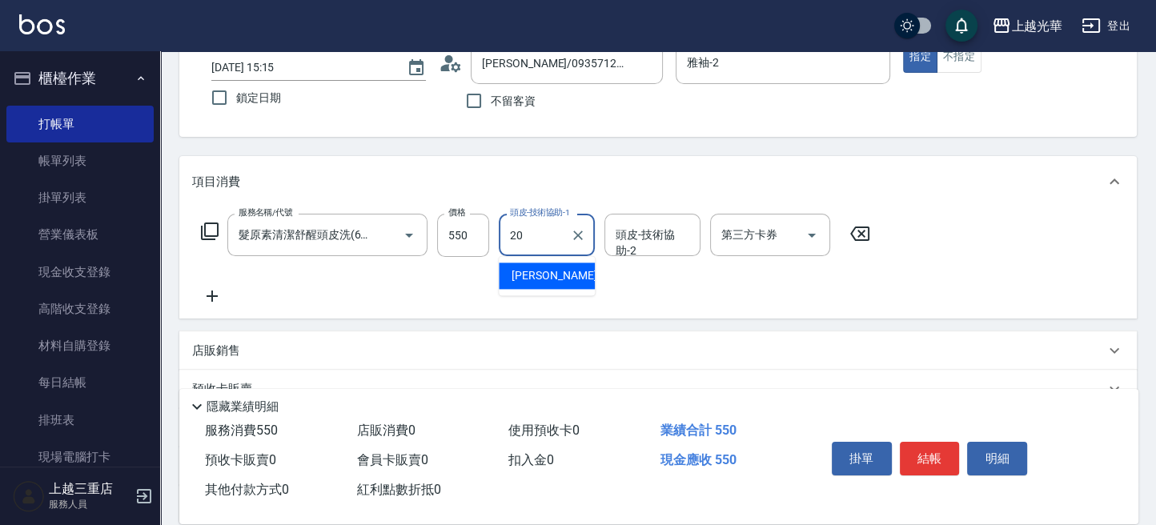
type input "[PERSON_NAME]-20"
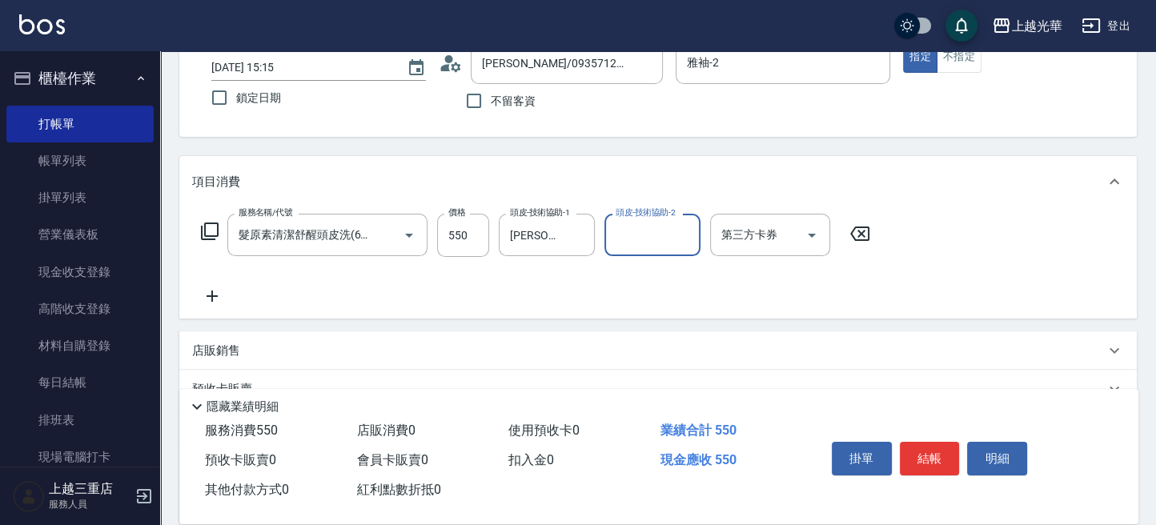
click at [212, 294] on icon at bounding box center [212, 296] width 11 height 11
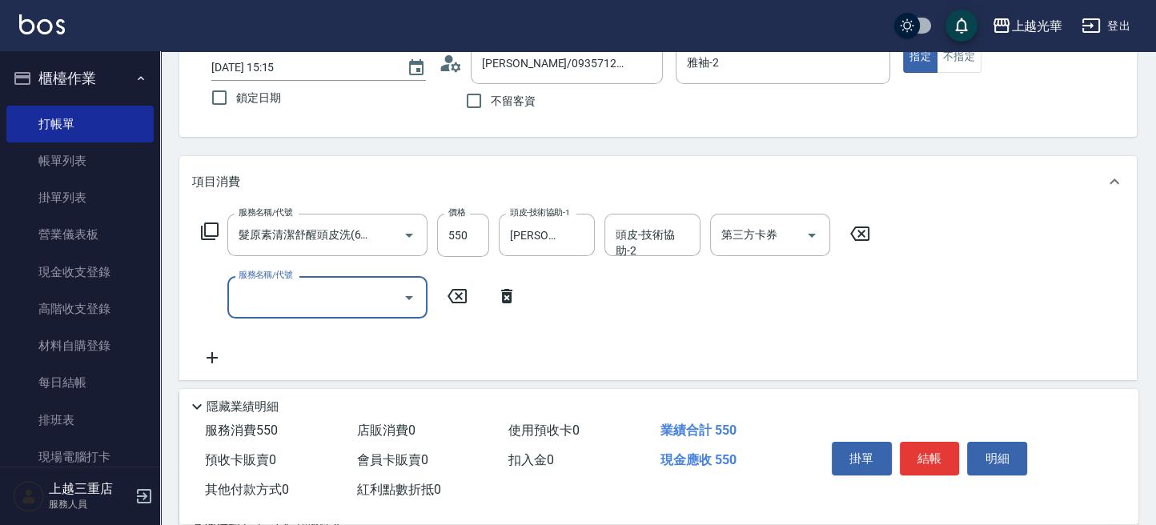
scroll to position [0, 0]
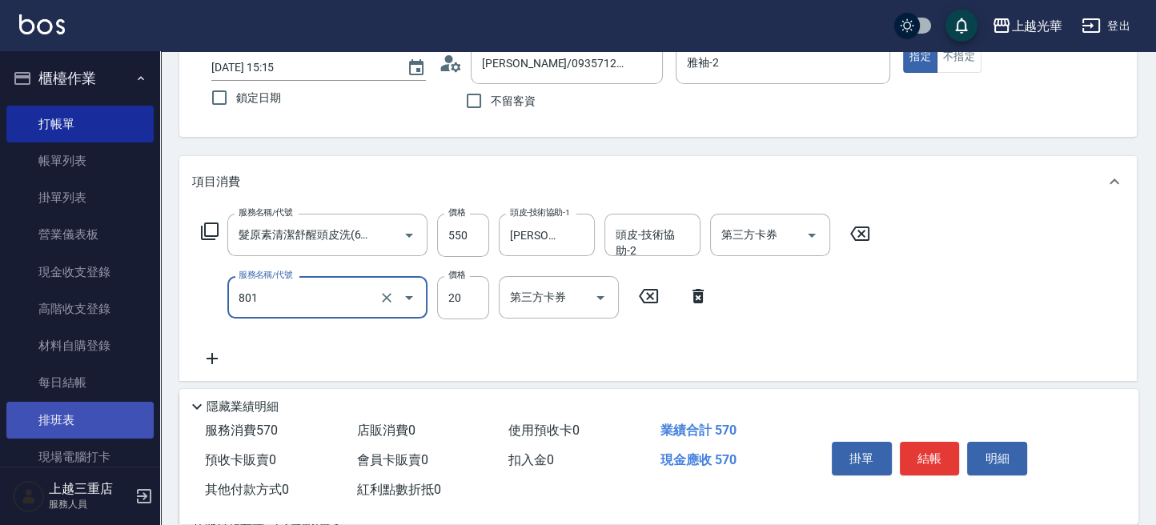
type input "潤絲(801)"
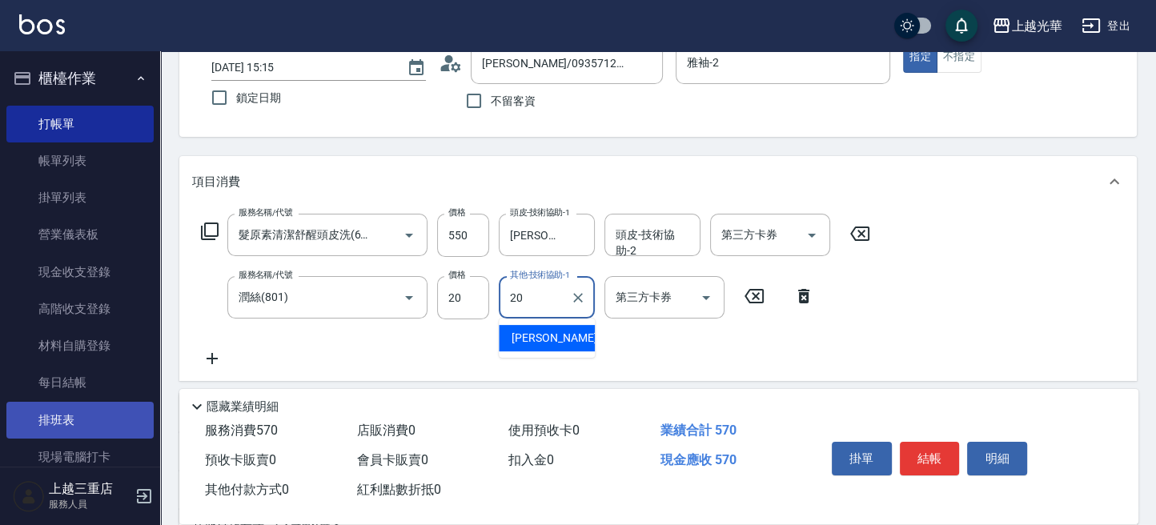
type input "[PERSON_NAME]-20"
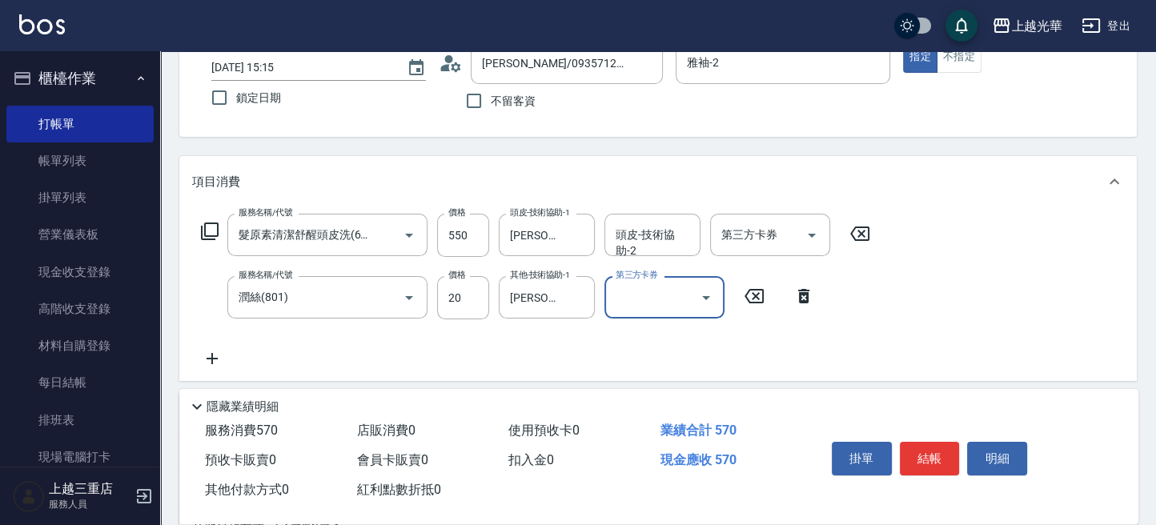
click at [214, 360] on icon at bounding box center [212, 358] width 40 height 19
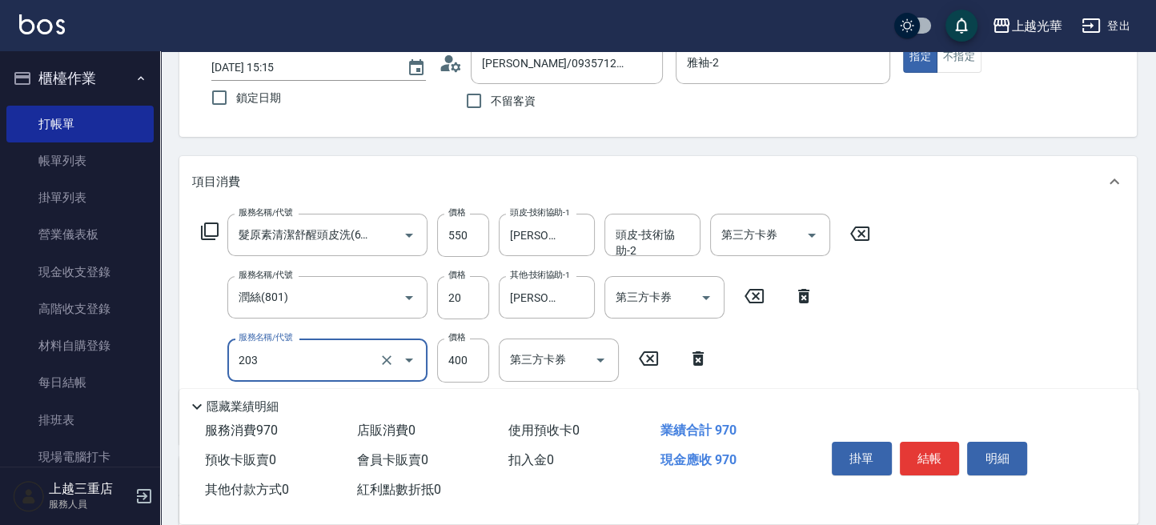
type input "指定單剪(203)"
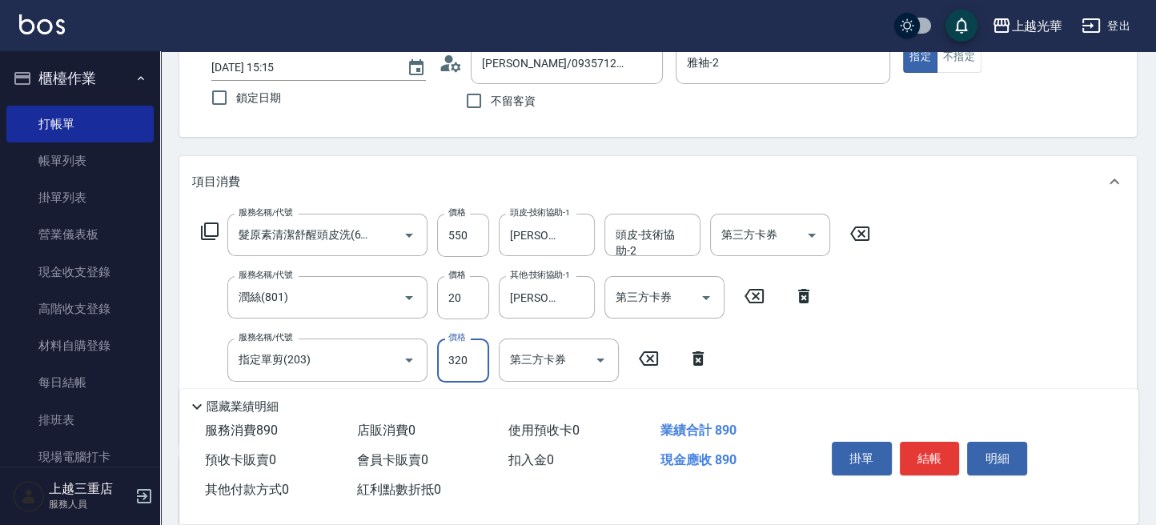
type input "320"
click at [920, 452] on button "結帳" at bounding box center [930, 459] width 60 height 34
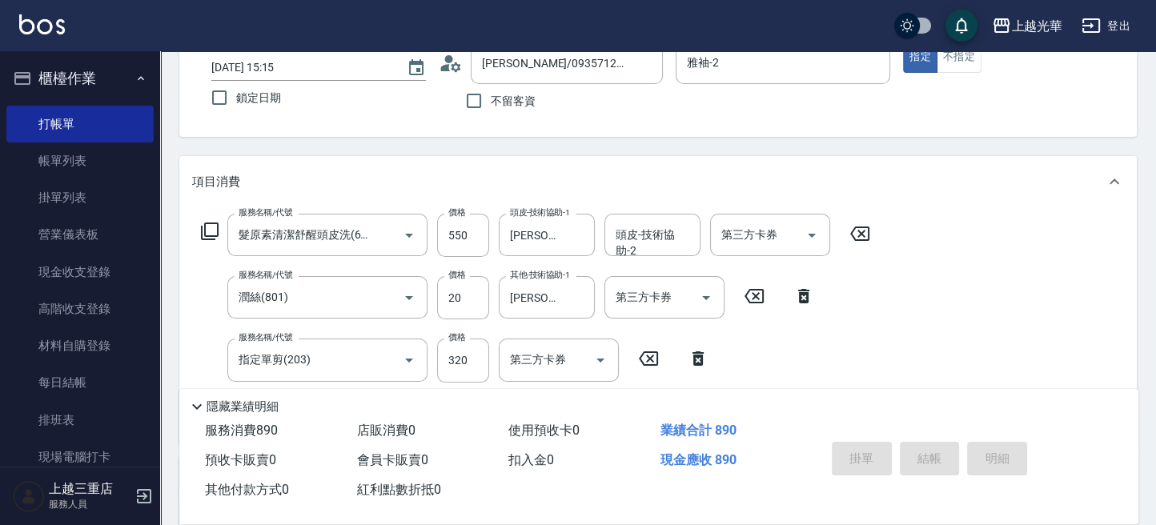
type input "[DATE] 15:37"
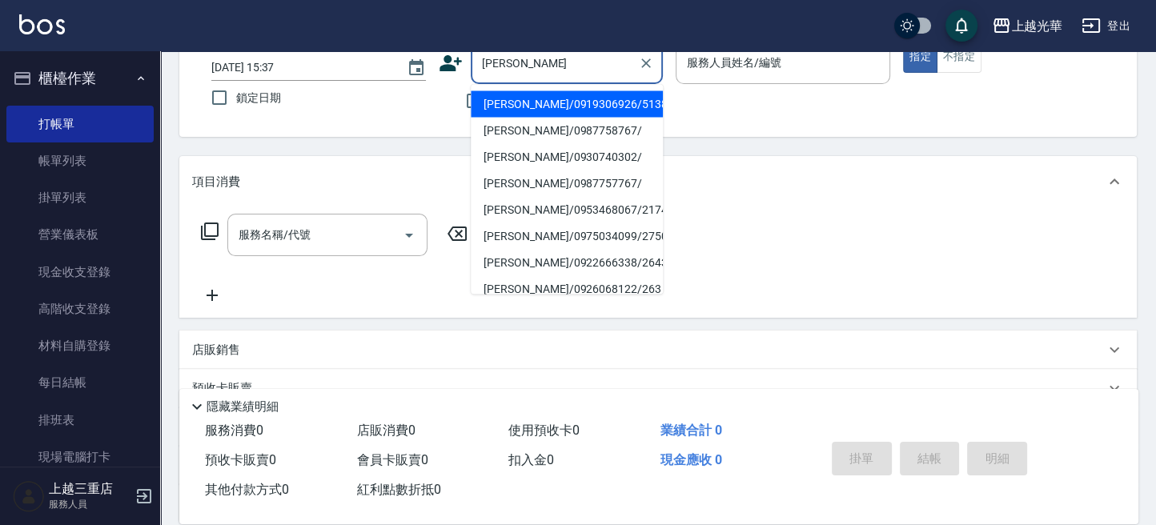
click at [607, 105] on li "[PERSON_NAME]/0919306926/5138" at bounding box center [567, 103] width 192 height 26
type input "[PERSON_NAME]/0919306926/5138"
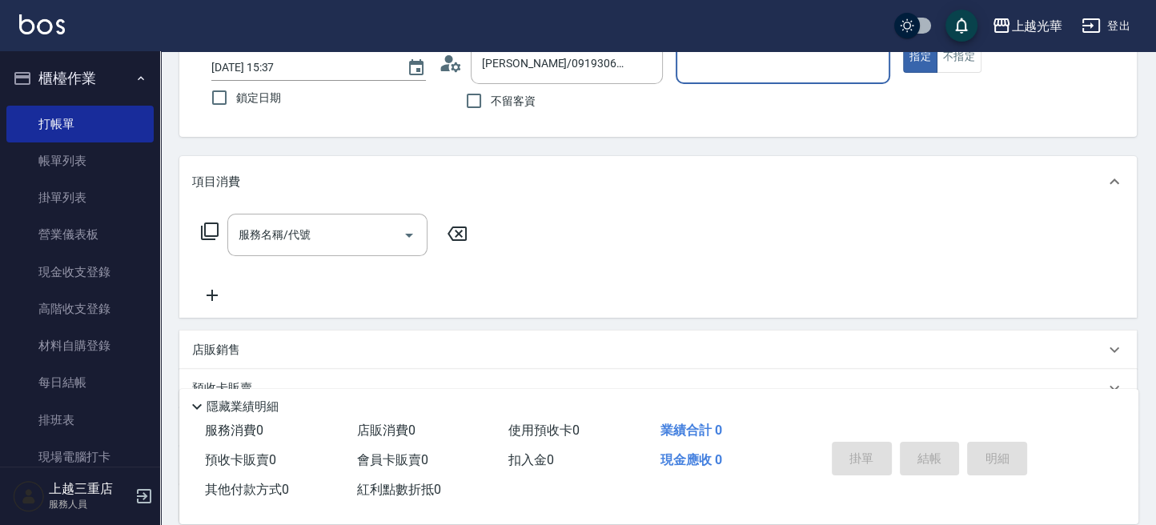
type input "雅袖-2"
click at [206, 236] on icon at bounding box center [210, 232] width 18 height 18
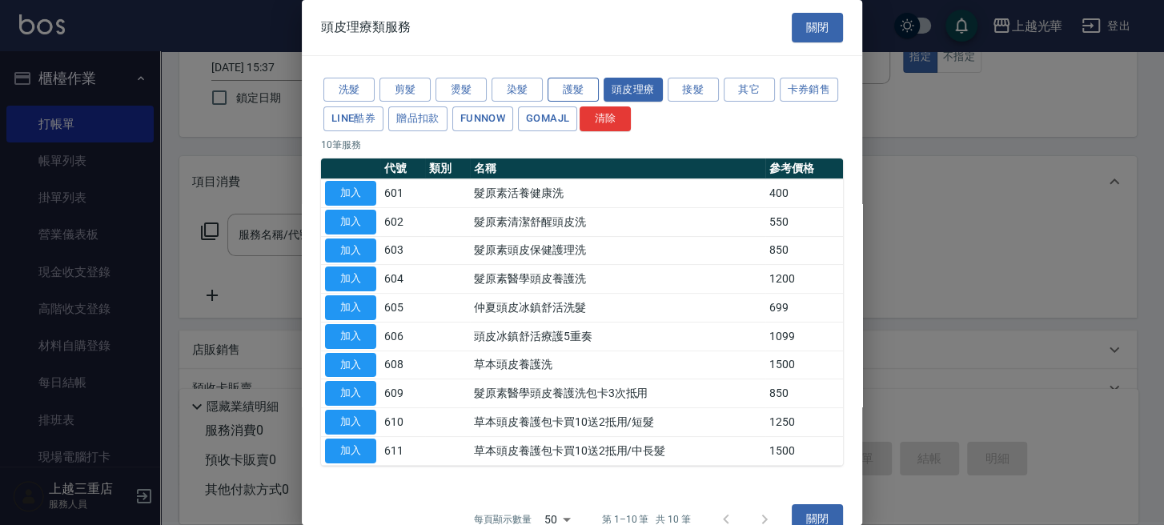
click at [564, 87] on button "護髮" at bounding box center [573, 90] width 51 height 25
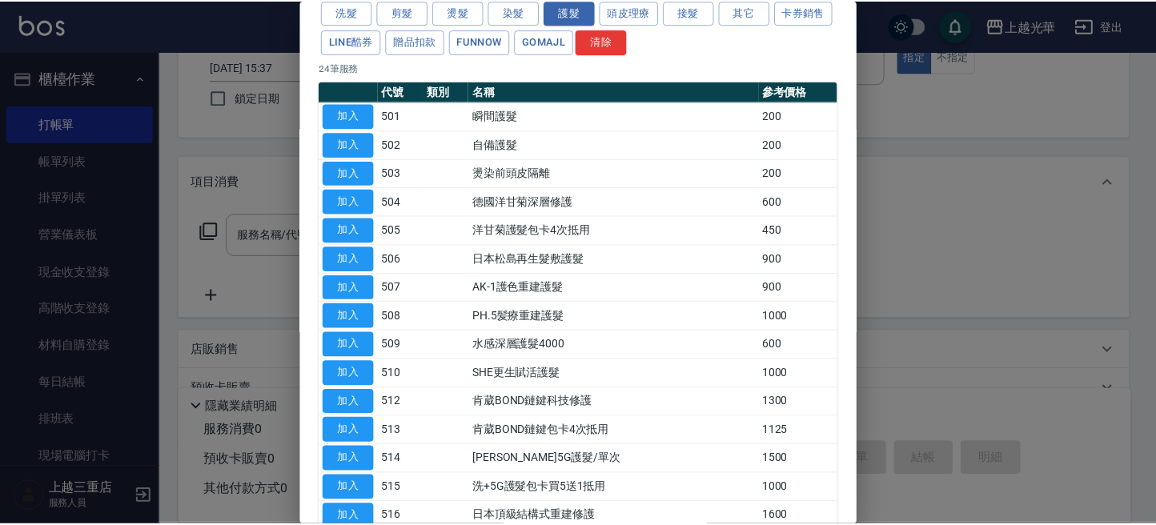
scroll to position [106, 0]
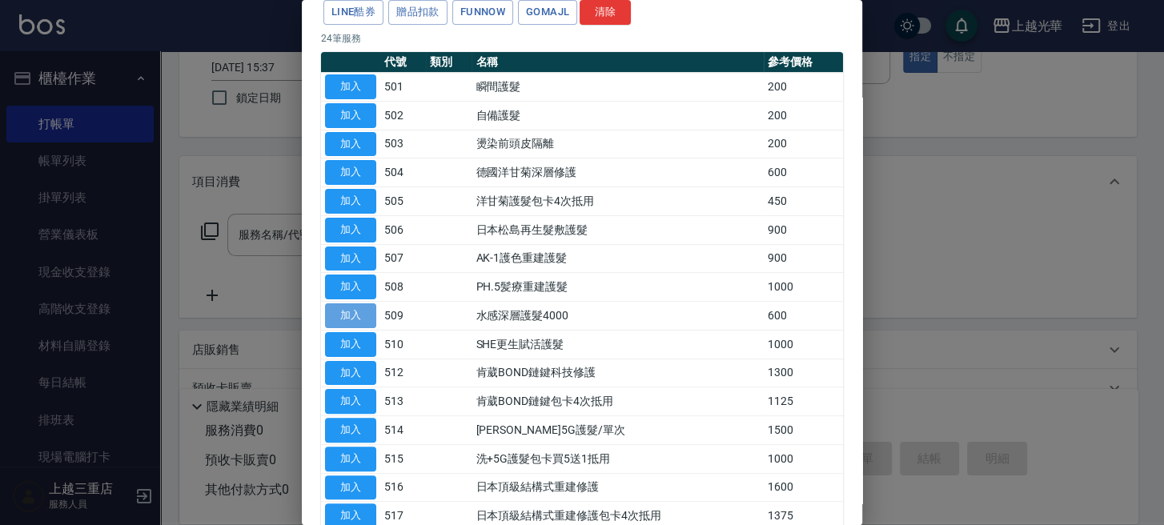
click at [361, 316] on button "加入" at bounding box center [350, 315] width 51 height 25
type input "水感深層護髮4000(509)"
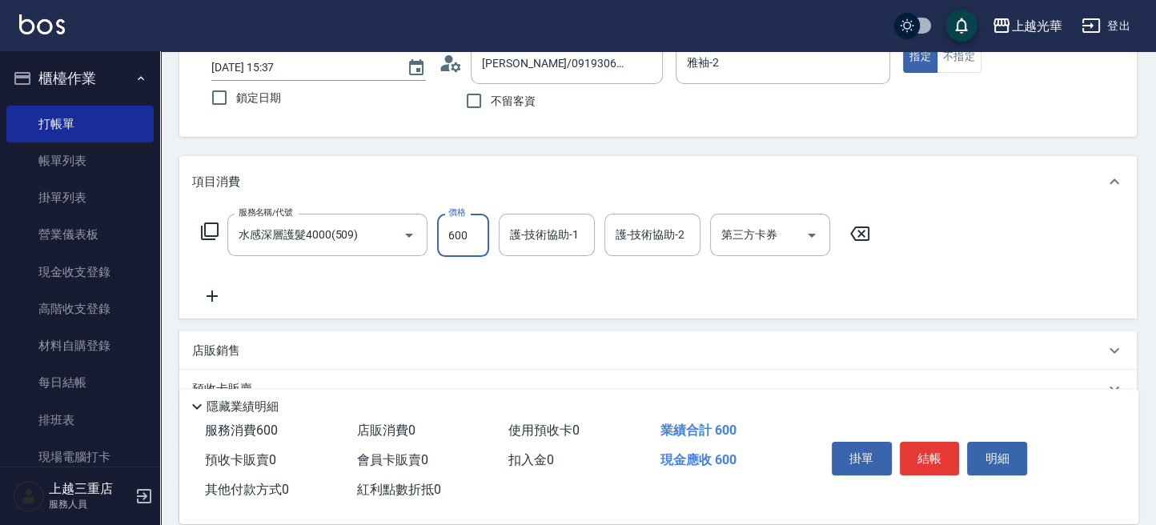
click at [469, 238] on input "600" at bounding box center [463, 235] width 52 height 43
type input "400"
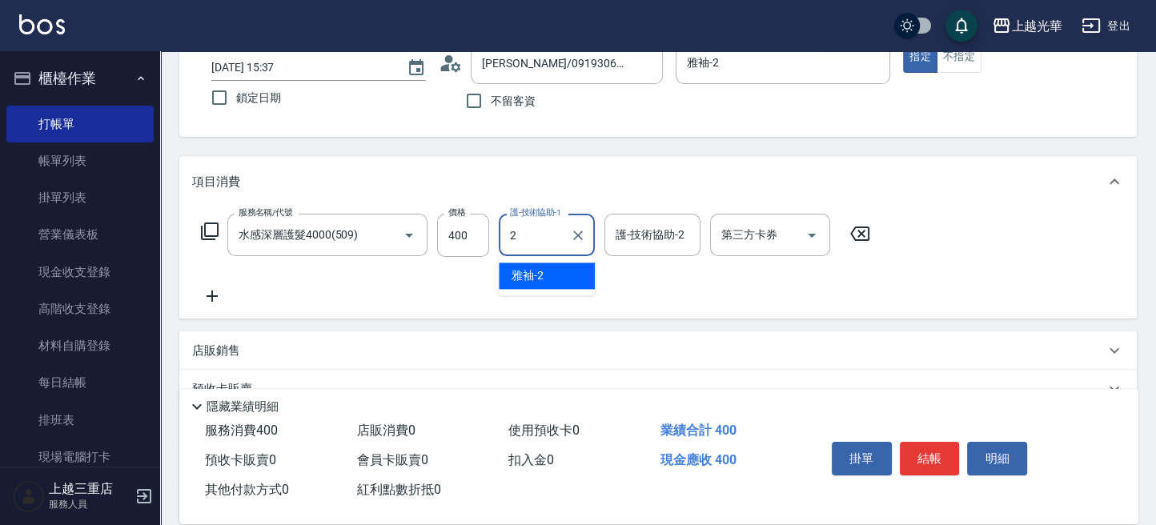
type input "雅袖-2"
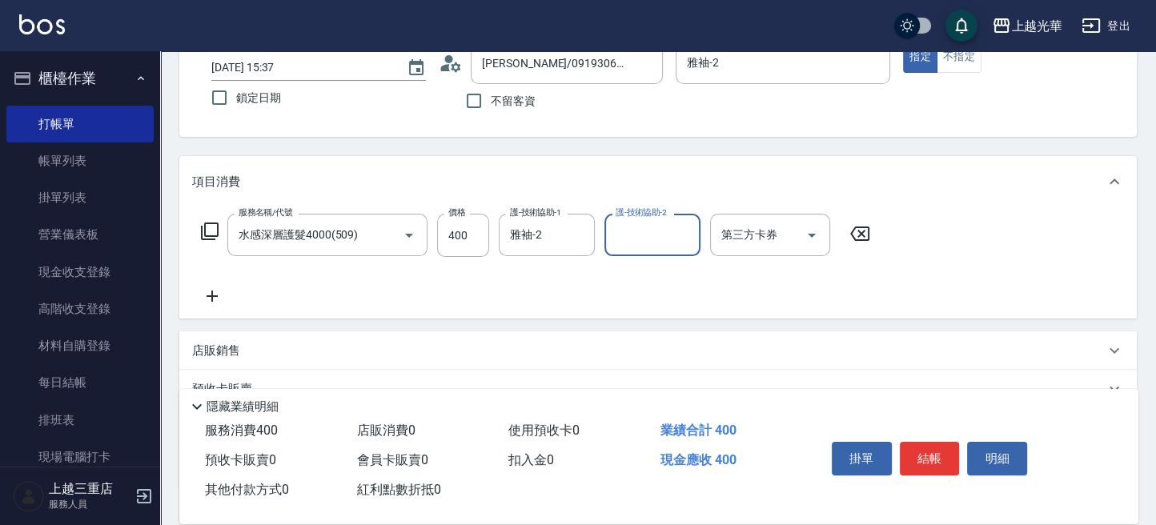
click at [215, 295] on icon at bounding box center [212, 296] width 11 height 11
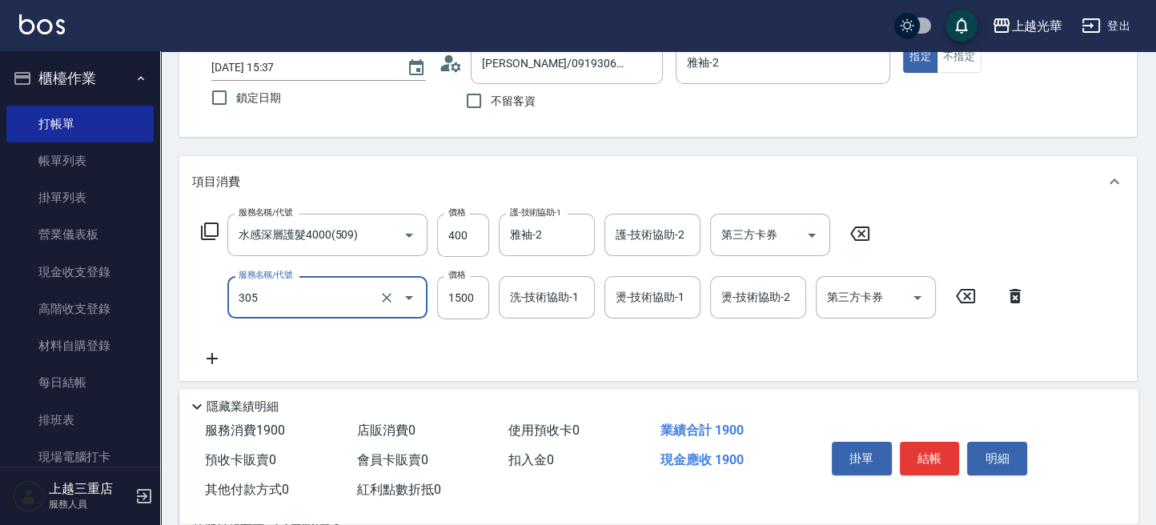
type input "設計燙髮1500(305)"
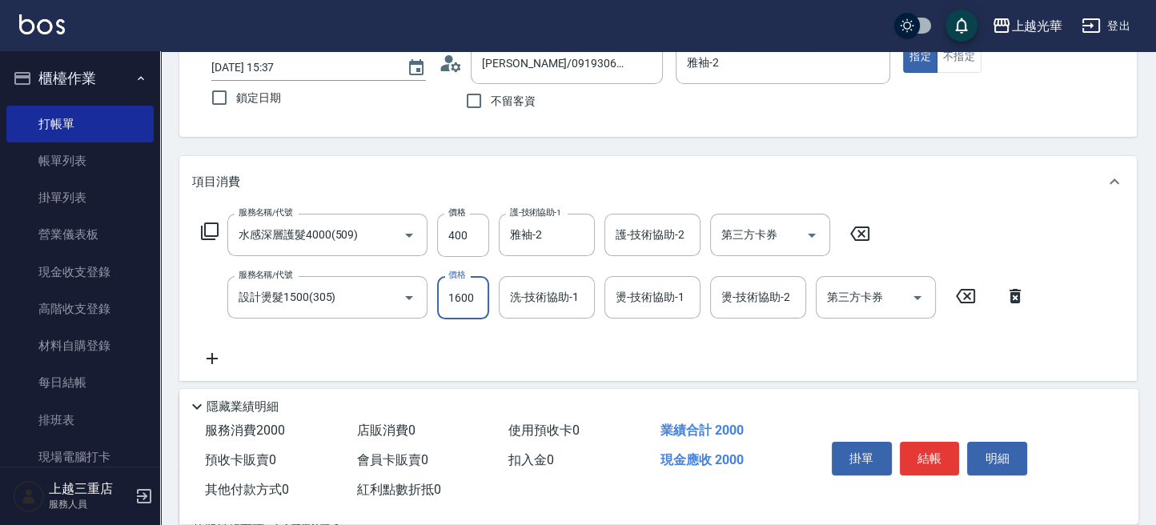
type input "1600"
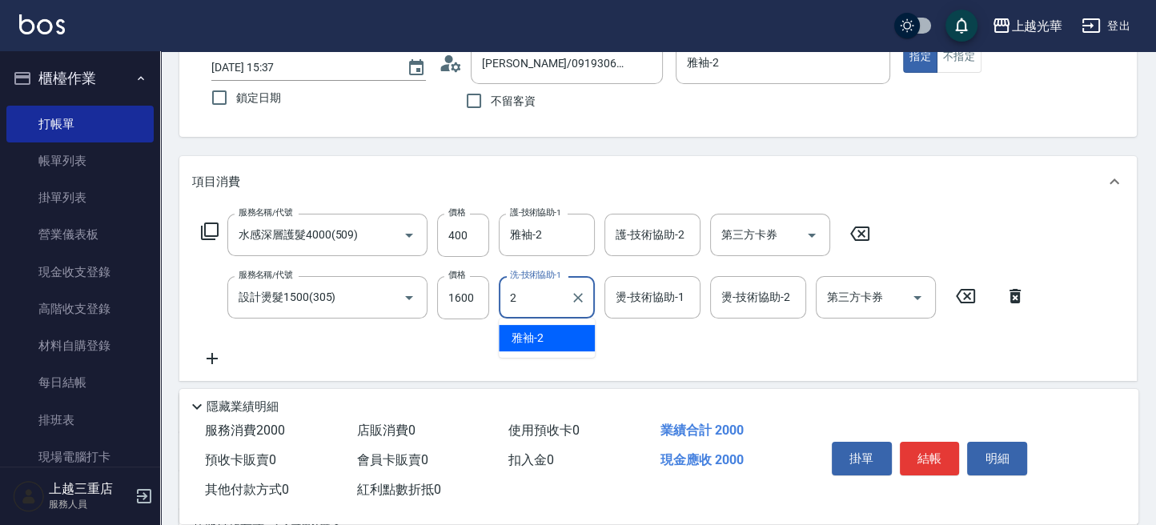
type input "雅袖-2"
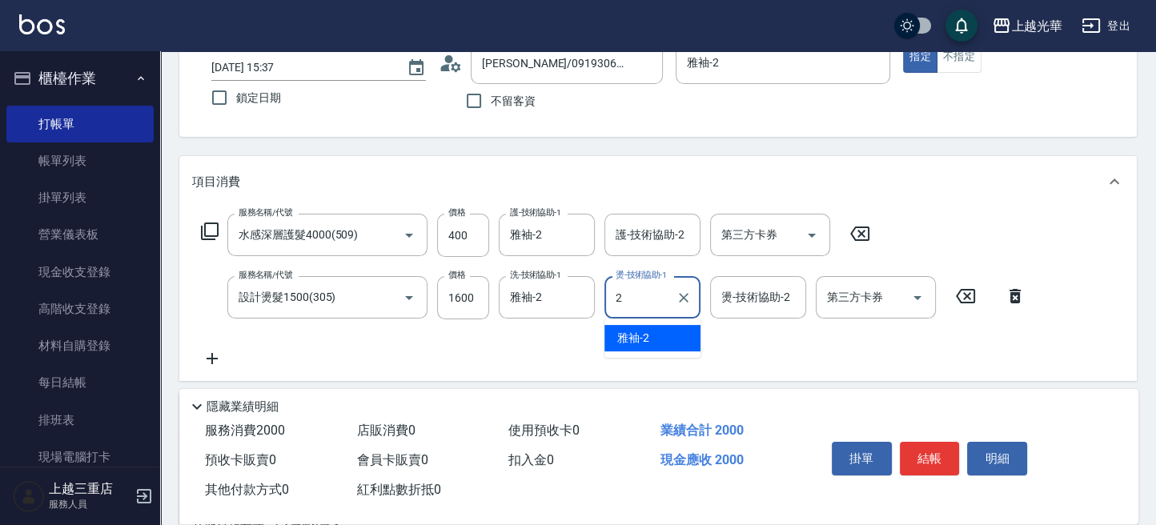
type input "雅袖-2"
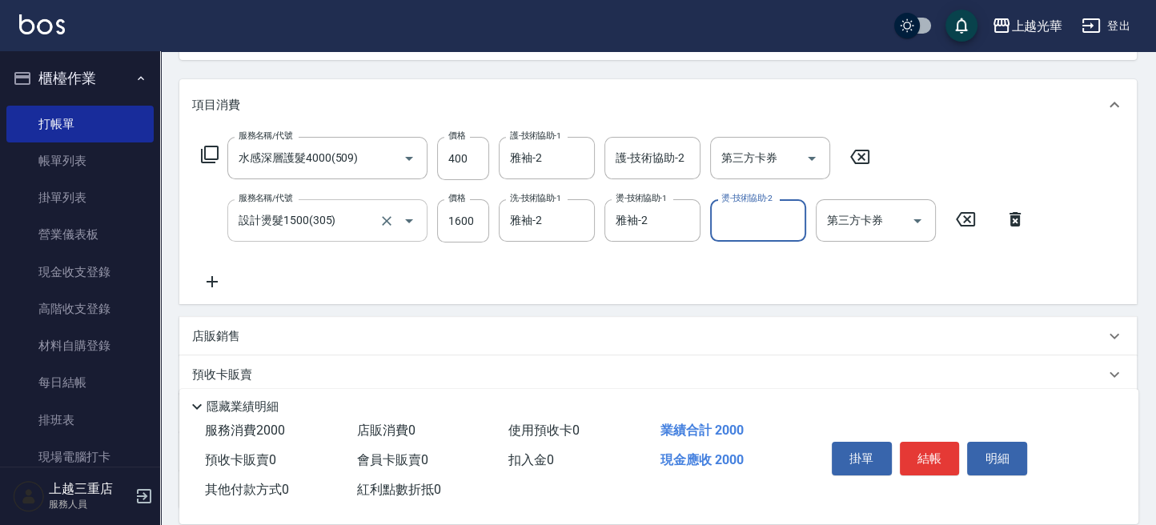
scroll to position [213, 0]
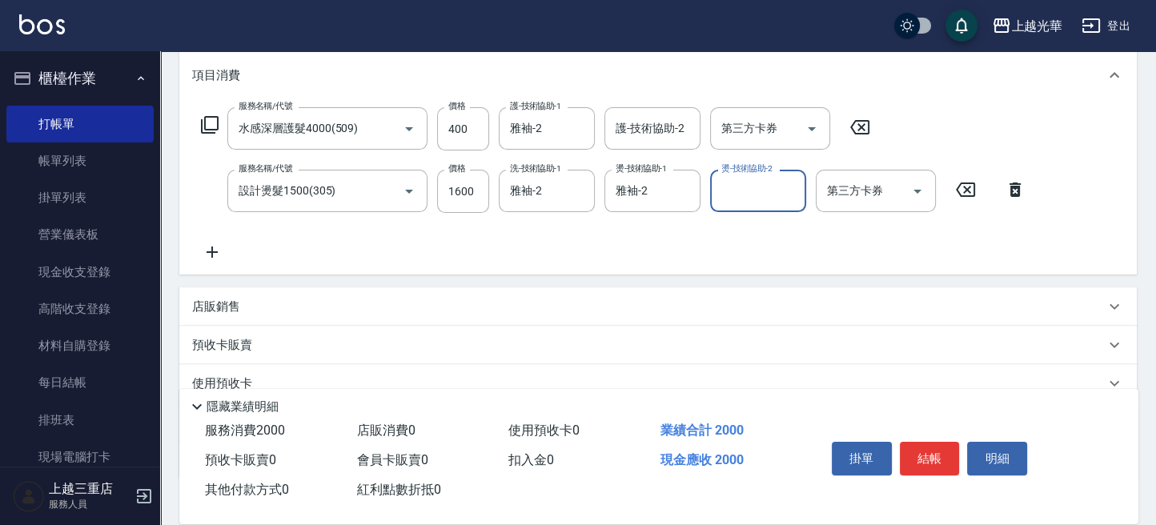
click at [216, 309] on p "店販銷售" at bounding box center [216, 307] width 48 height 17
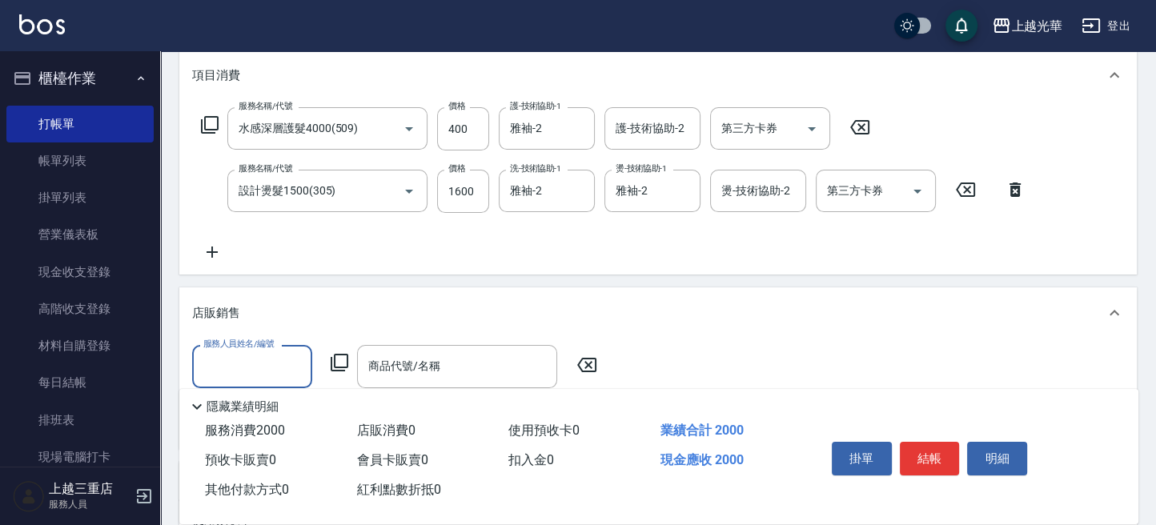
scroll to position [0, 0]
type input "雅袖-2"
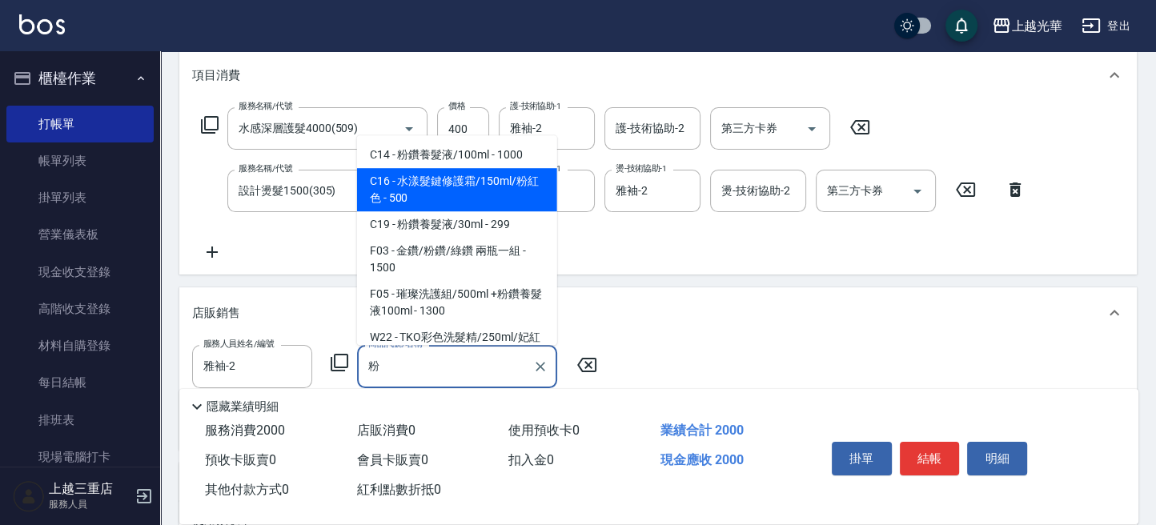
click at [412, 183] on span "C16 - 水漾髮鍵修護霜/150ml/粉紅色 - 500" at bounding box center [457, 189] width 200 height 43
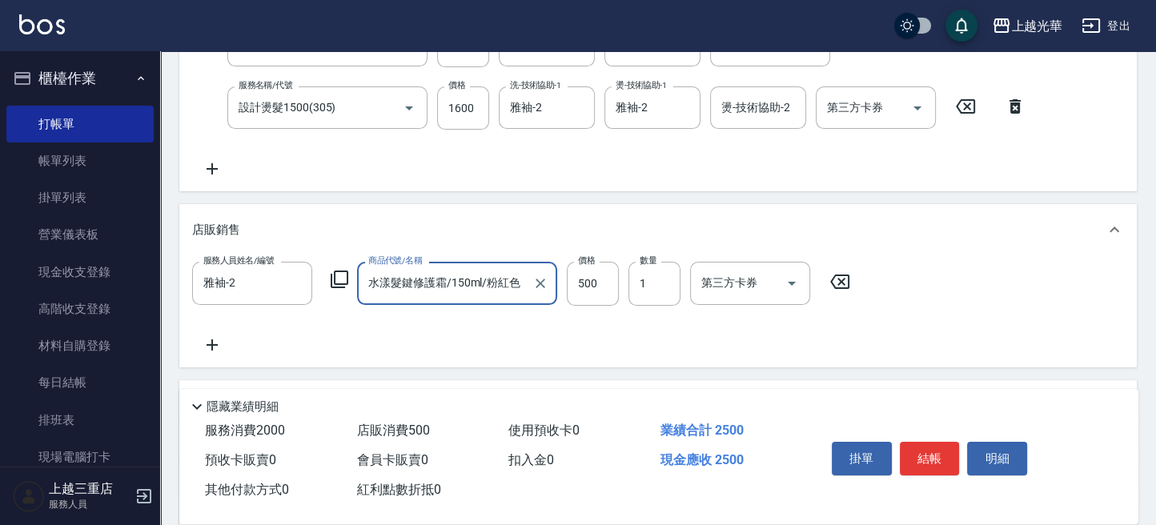
scroll to position [320, 0]
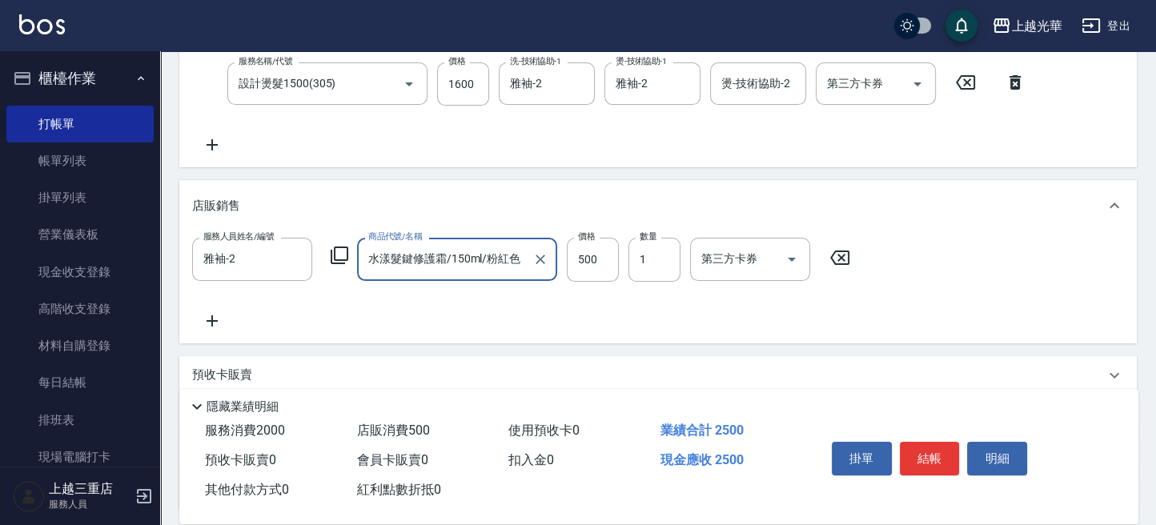
type input "水漾髮鍵修護霜/150ml/粉紅色"
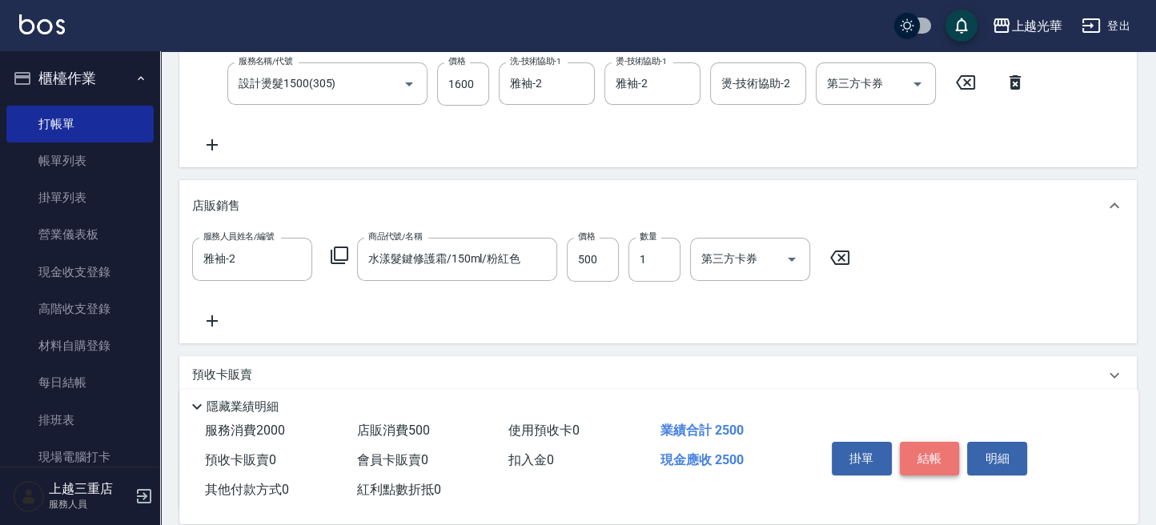
click at [913, 447] on button "結帳" at bounding box center [930, 459] width 60 height 34
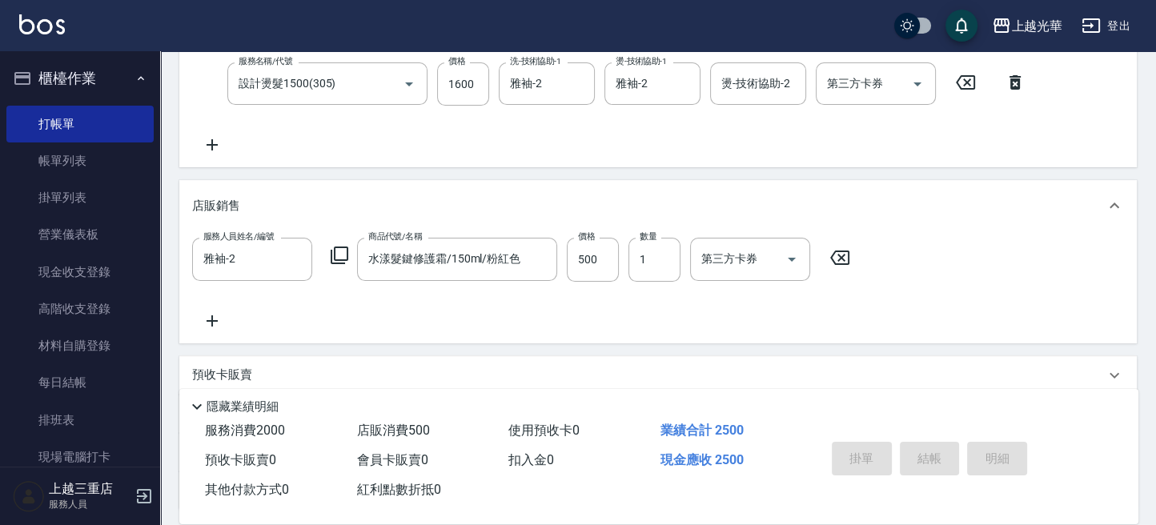
type input "[DATE] 15:39"
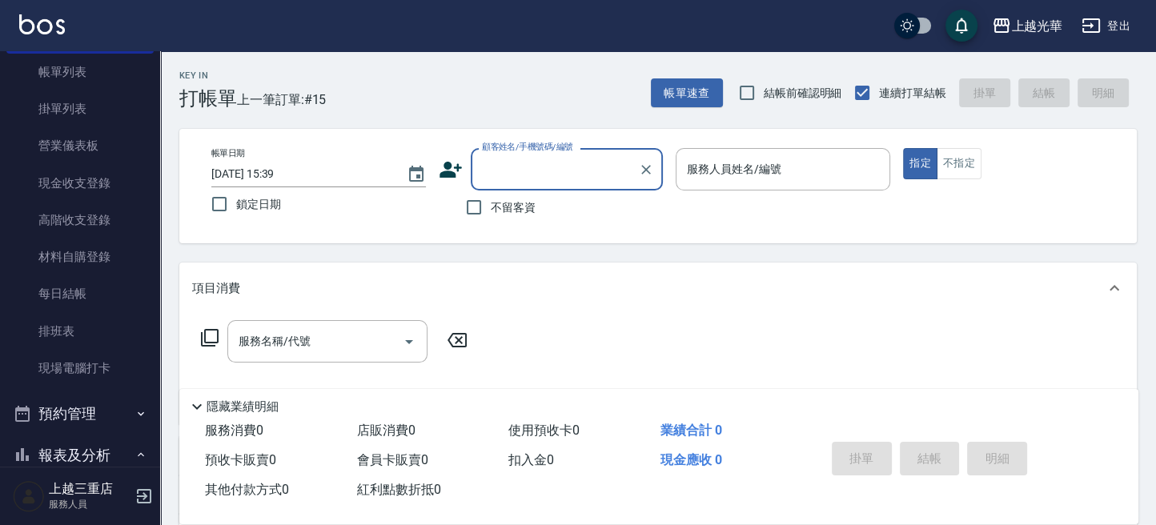
scroll to position [213, 0]
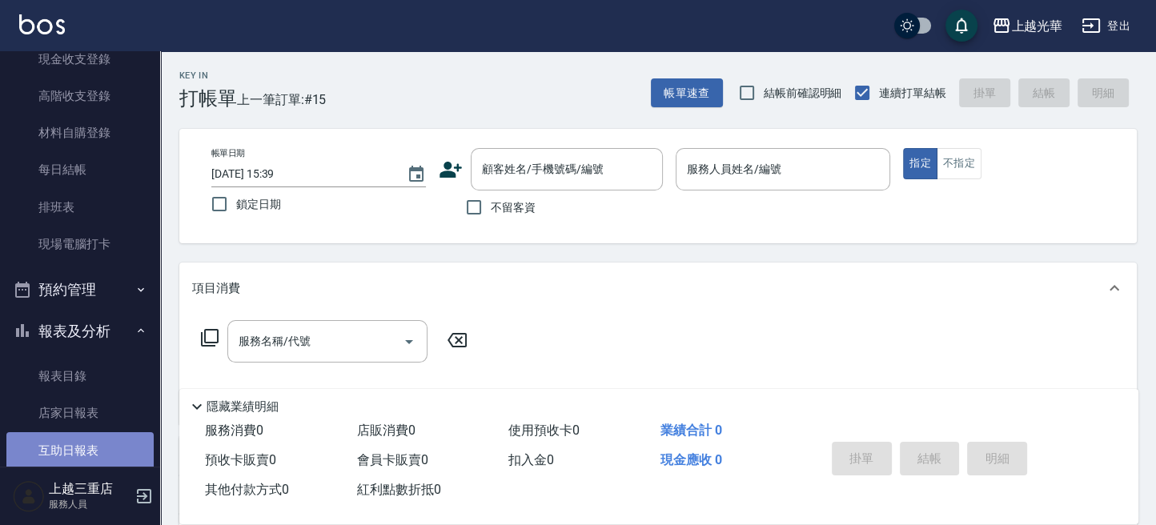
click at [90, 436] on link "互助日報表" at bounding box center [79, 450] width 147 height 37
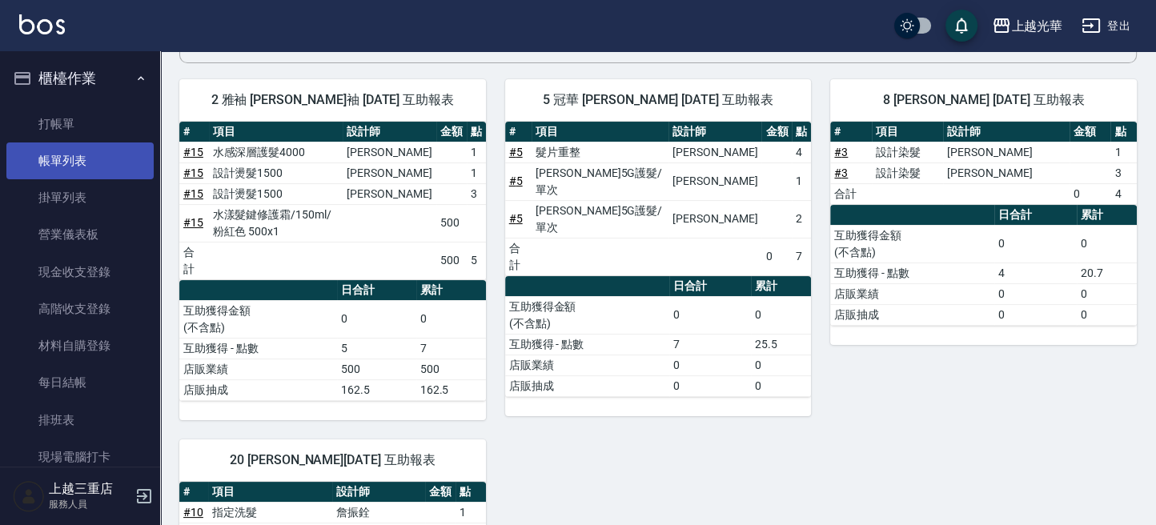
scroll to position [106, 0]
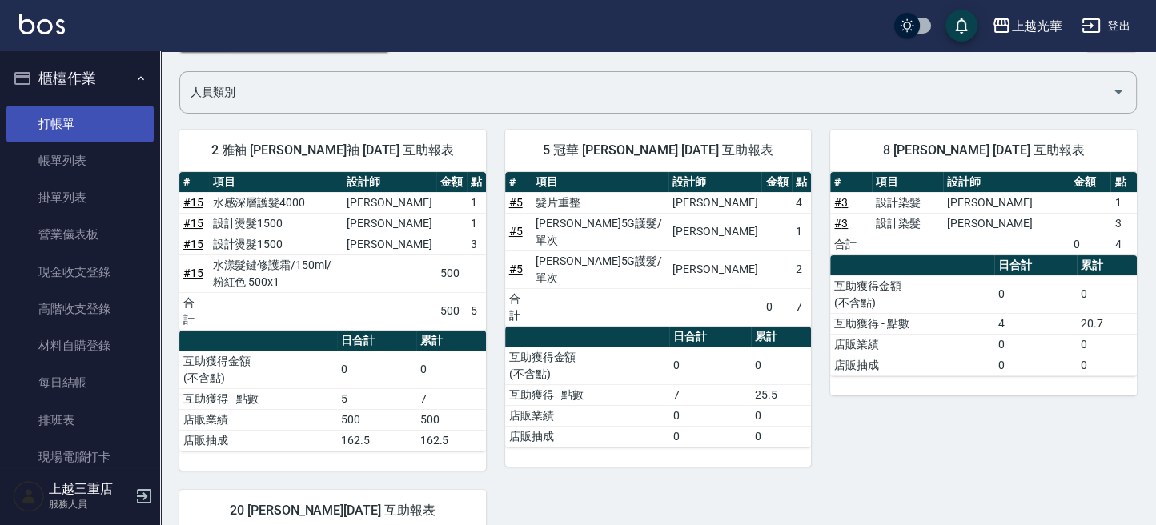
click at [87, 111] on link "打帳單" at bounding box center [79, 124] width 147 height 37
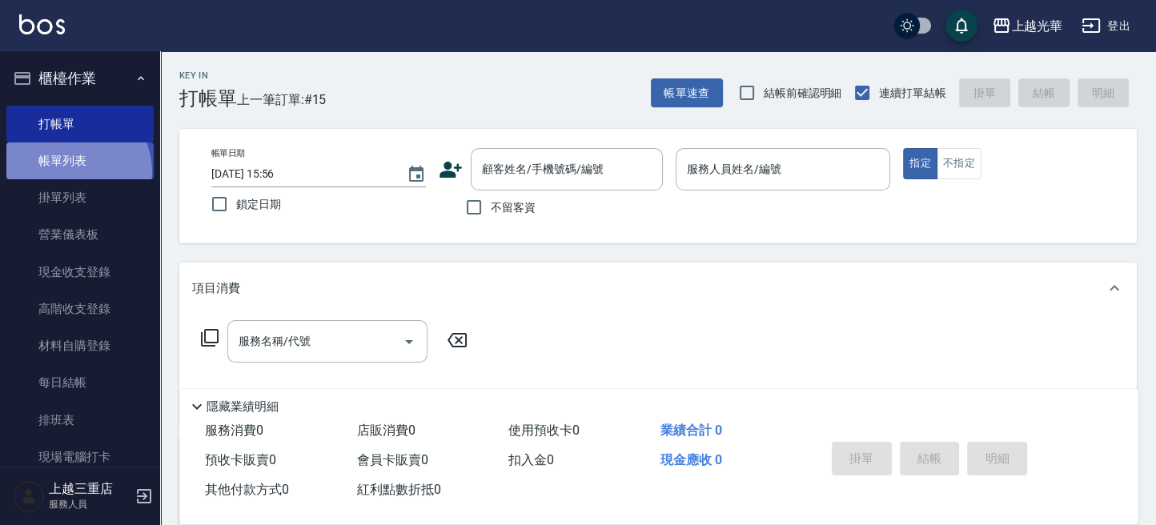
click at [70, 172] on link "帳單列表" at bounding box center [79, 161] width 147 height 37
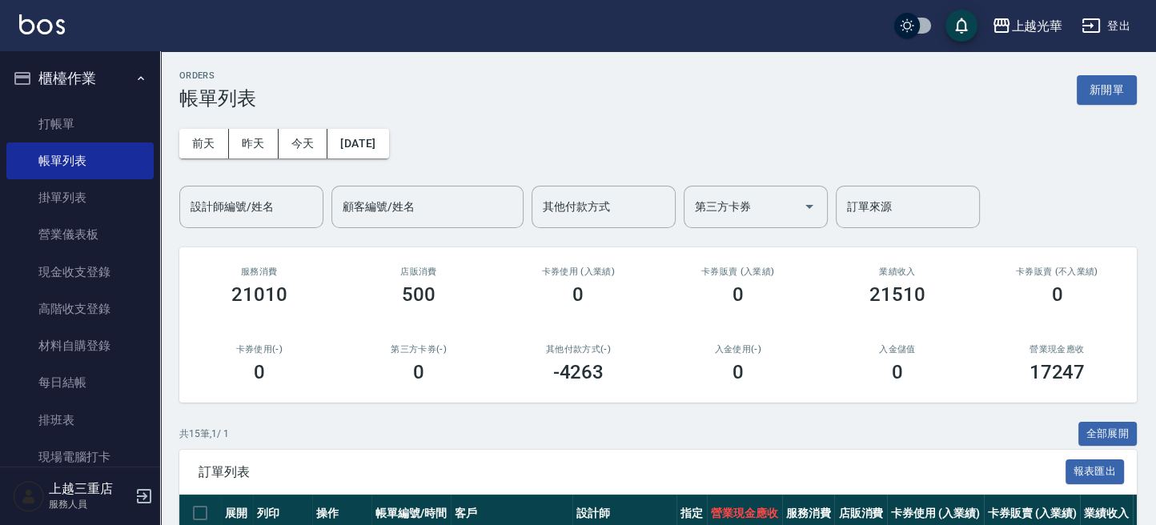
click at [220, 204] on input "設計師編號/姓名" at bounding box center [252, 207] width 130 height 28
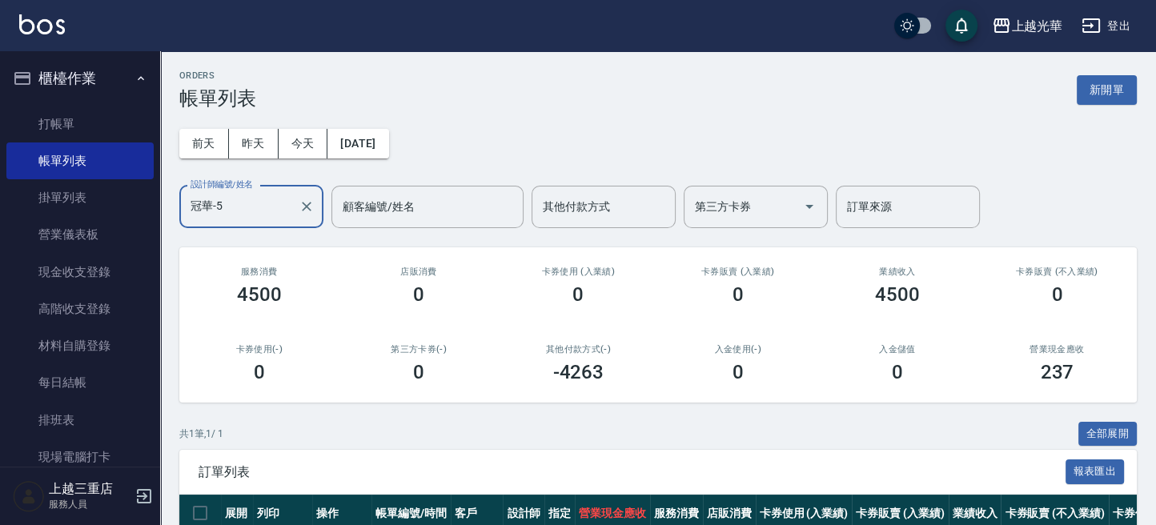
scroll to position [123, 0]
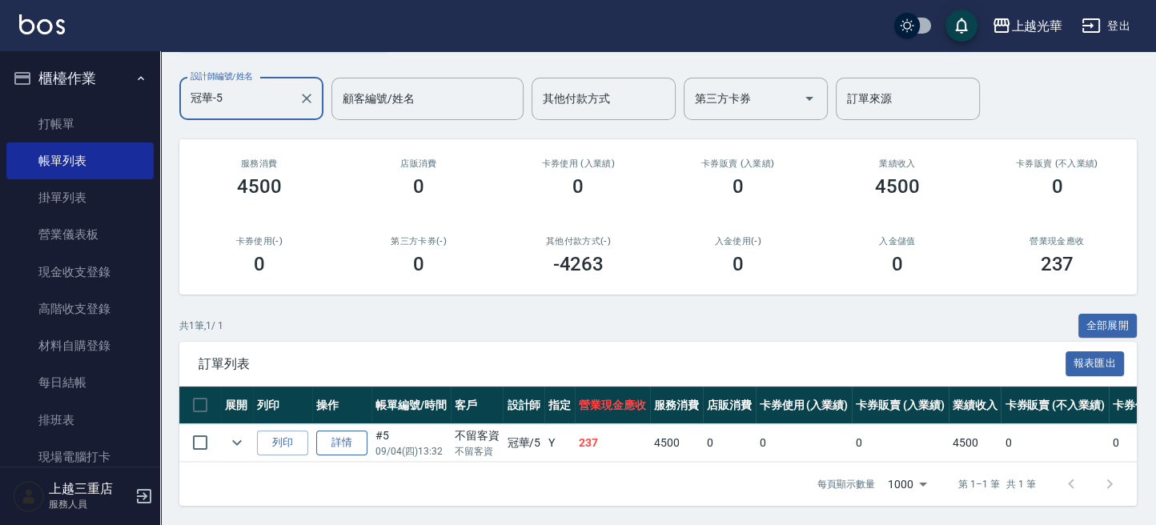
type input "冠華-5"
click at [338, 436] on link "詳情" at bounding box center [341, 443] width 51 height 25
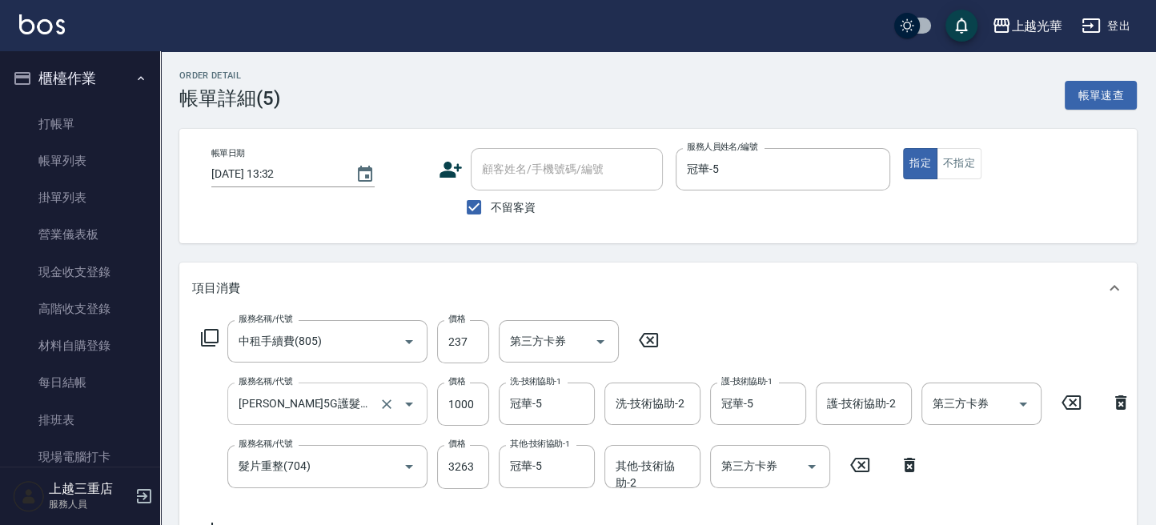
type input "[DATE] 13:32"
checkbox input "true"
type input "冠華-5"
type input "中租手續費(805)"
type input "[PERSON_NAME]5G護髮/單次(514)"
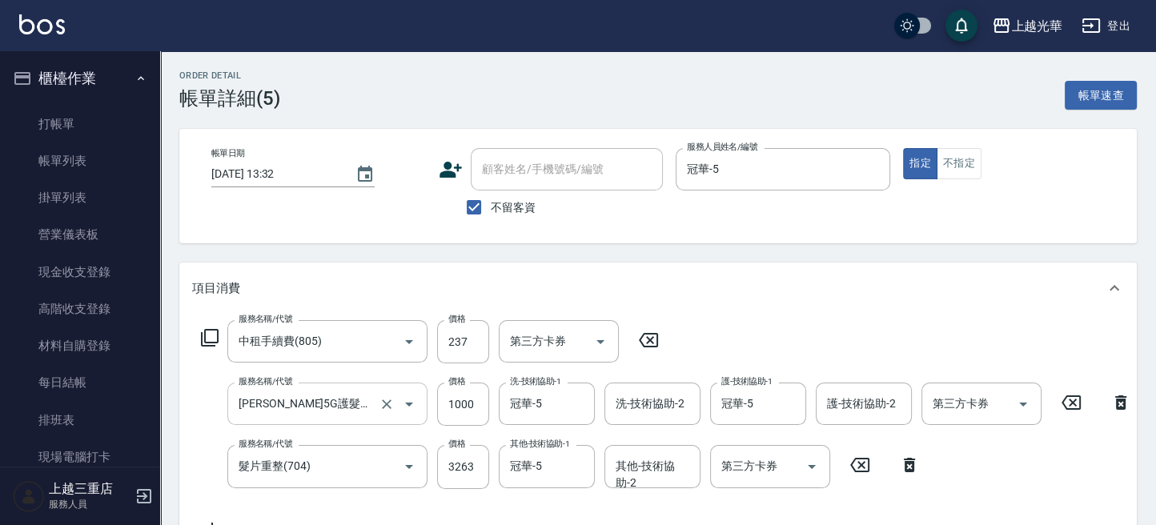
type input "髮片重整(704)"
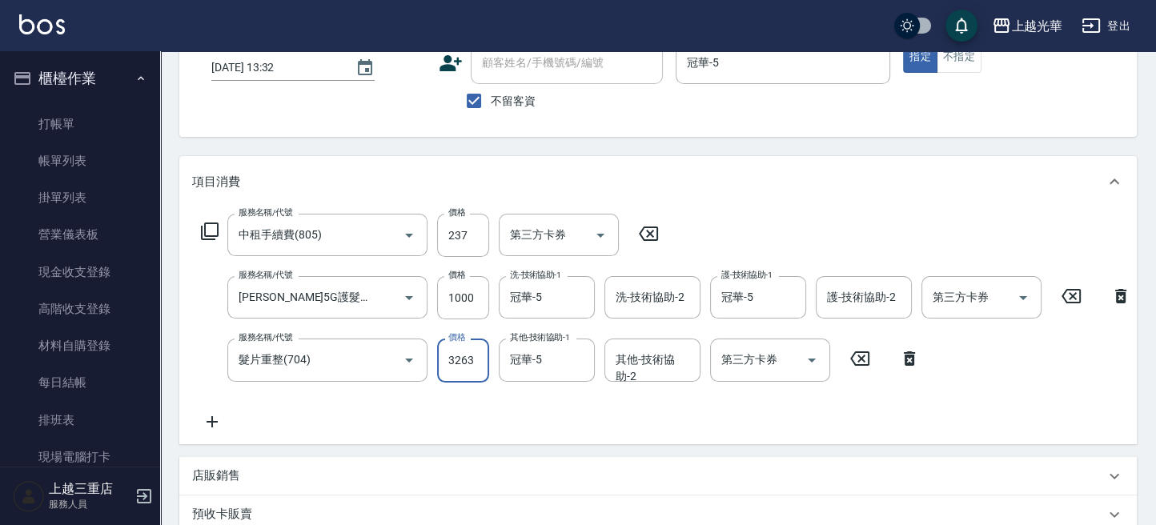
click at [474, 362] on input "3263" at bounding box center [463, 360] width 52 height 43
type input "3"
type input "0"
type input "3264"
click at [468, 230] on input "237" at bounding box center [463, 235] width 52 height 43
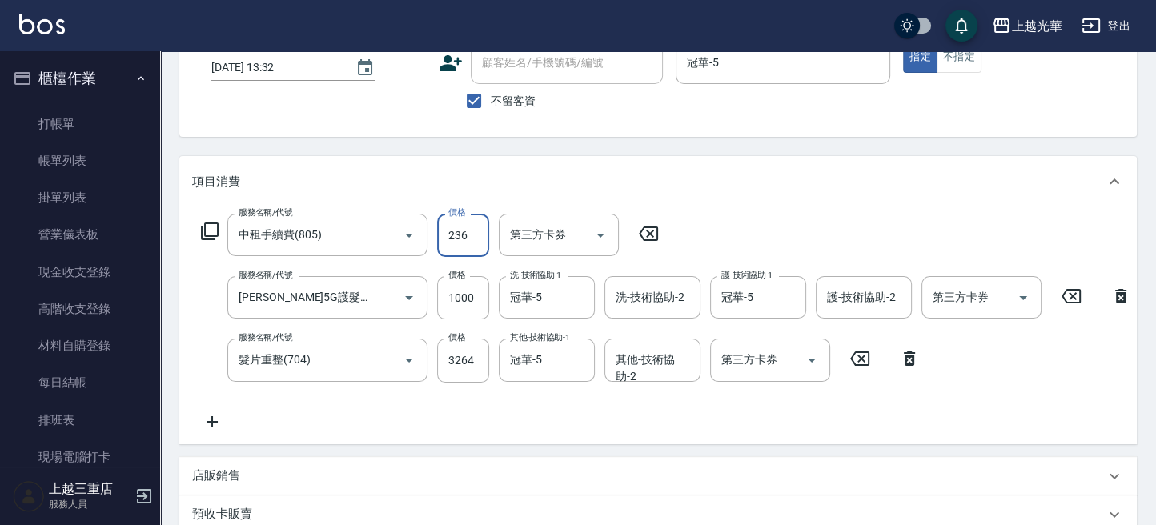
type input "236"
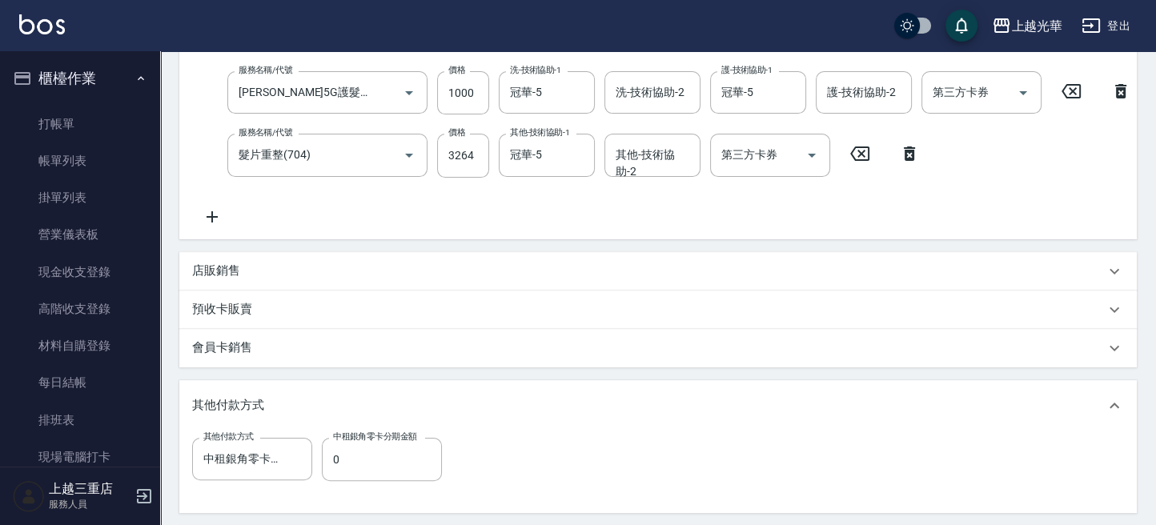
scroll to position [533, 0]
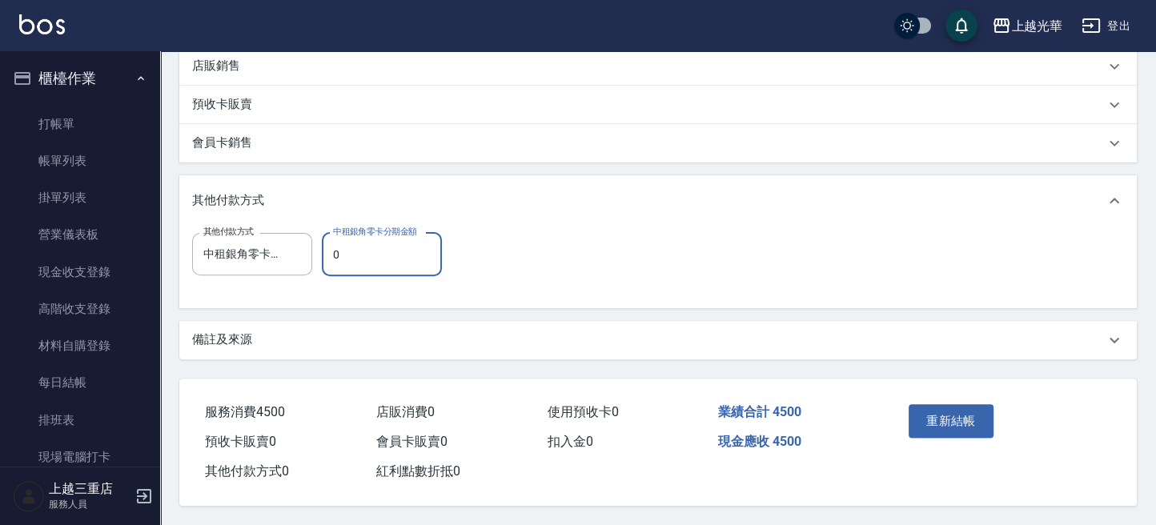
click at [350, 244] on input "0" at bounding box center [382, 254] width 120 height 43
type input "4264"
click at [951, 420] on button "重新結帳" at bounding box center [951, 421] width 85 height 34
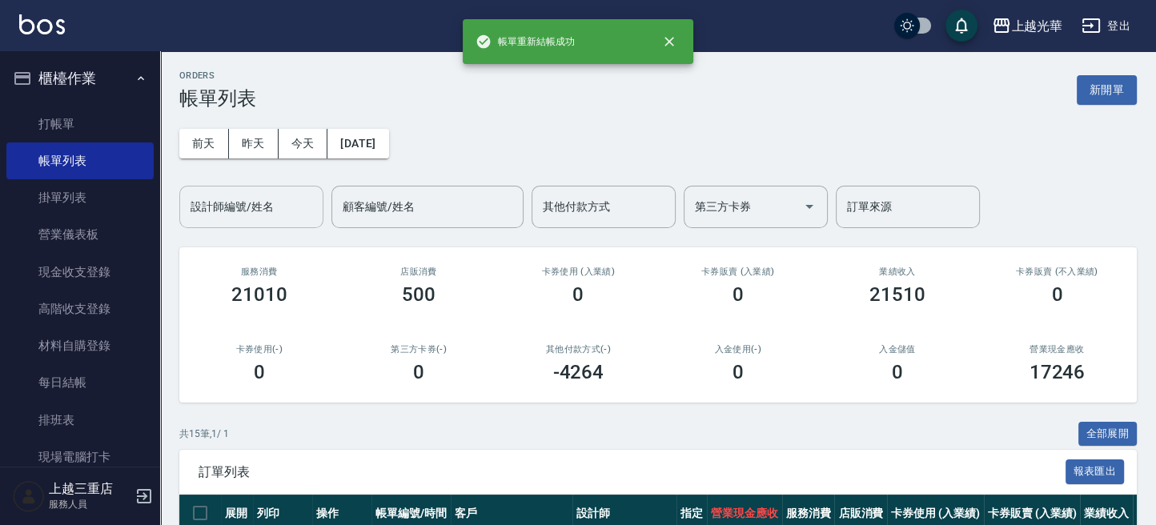
click at [263, 199] on input "設計師編號/姓名" at bounding box center [252, 207] width 130 height 28
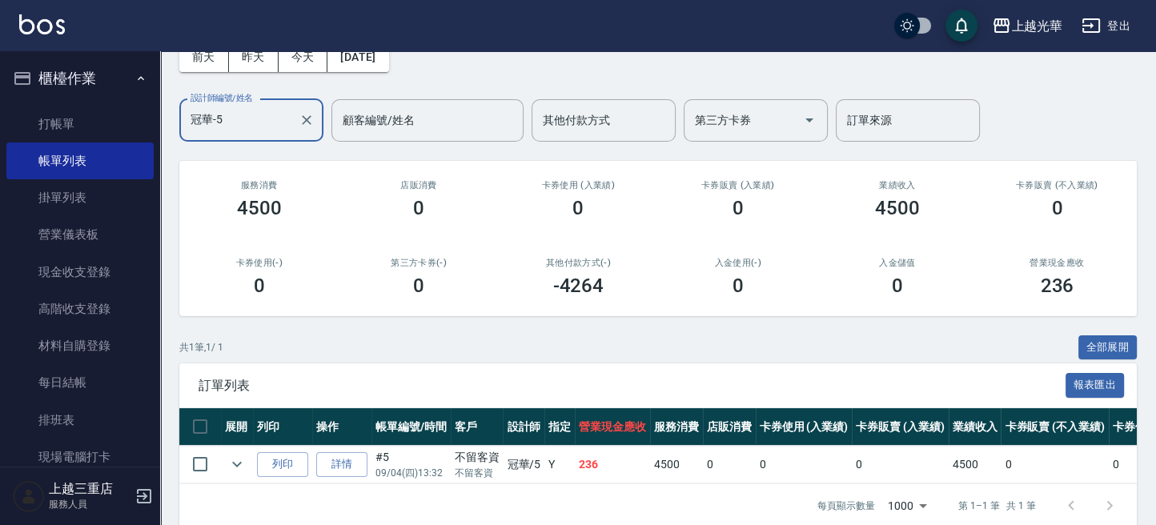
scroll to position [123, 0]
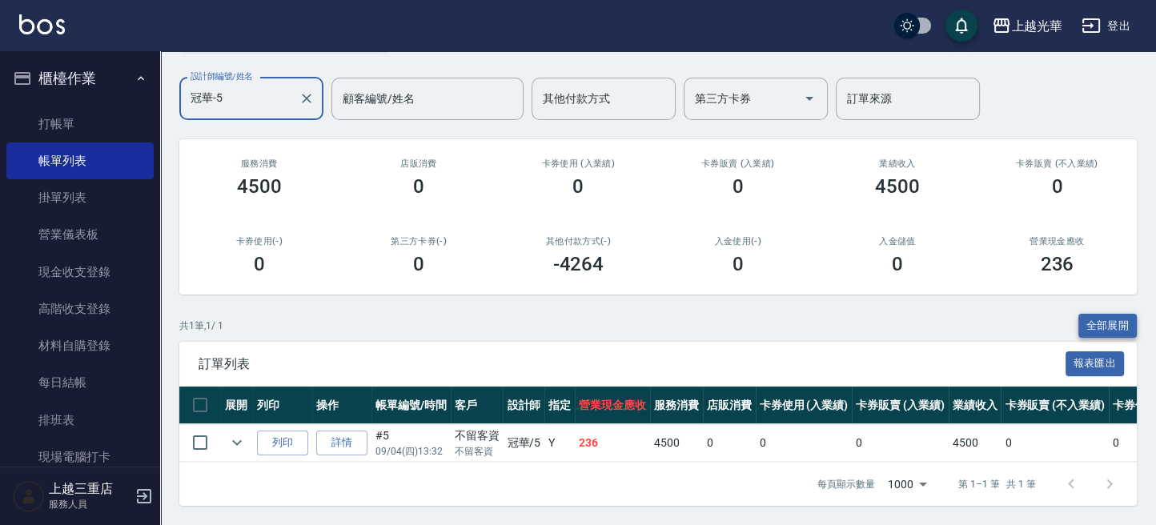
type input "冠華-5"
click at [1092, 314] on button "全部展開" at bounding box center [1108, 326] width 59 height 25
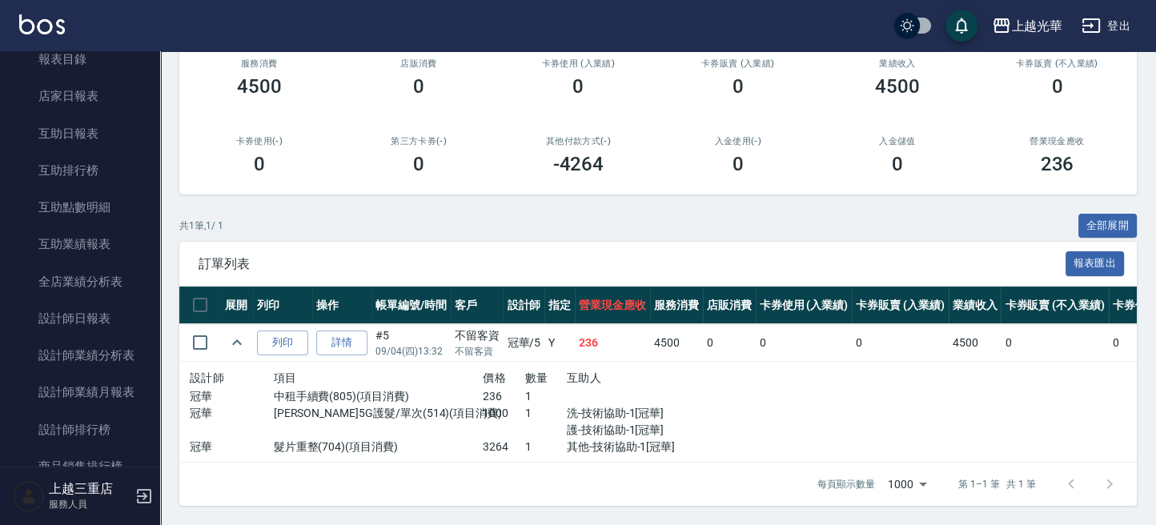
scroll to position [533, 0]
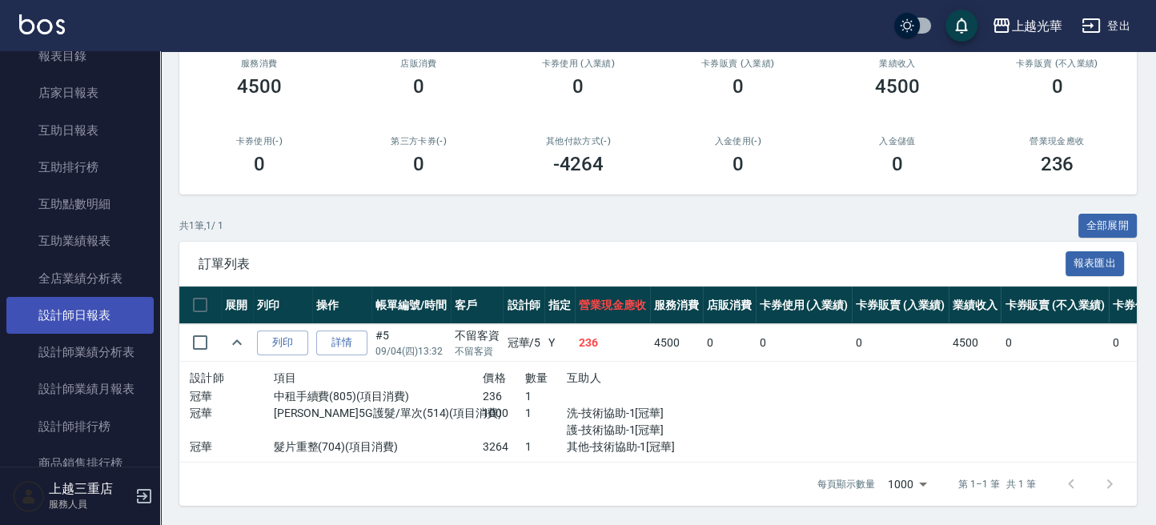
click at [85, 323] on link "設計師日報表" at bounding box center [79, 315] width 147 height 37
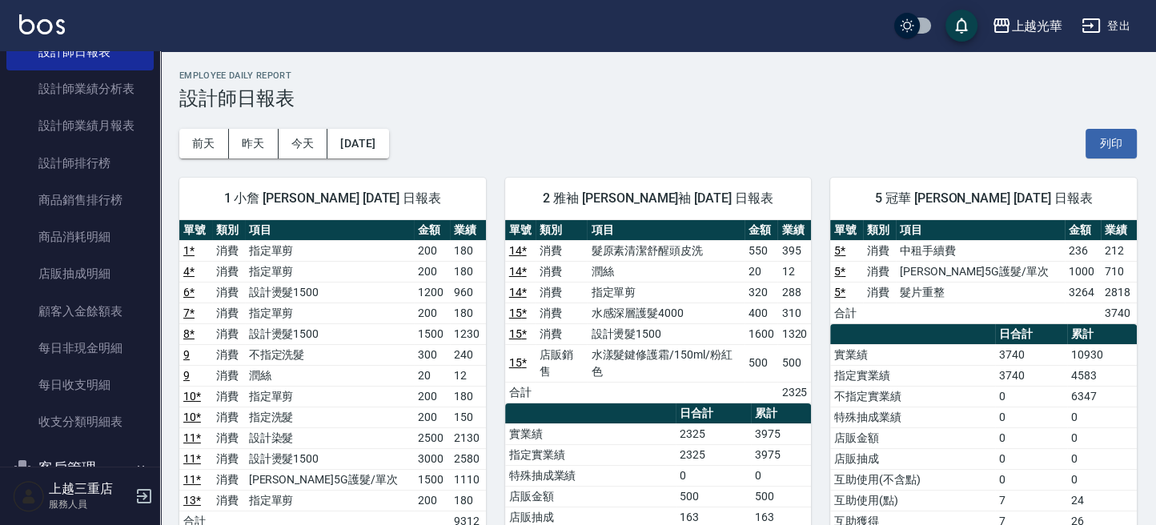
scroll to position [965, 0]
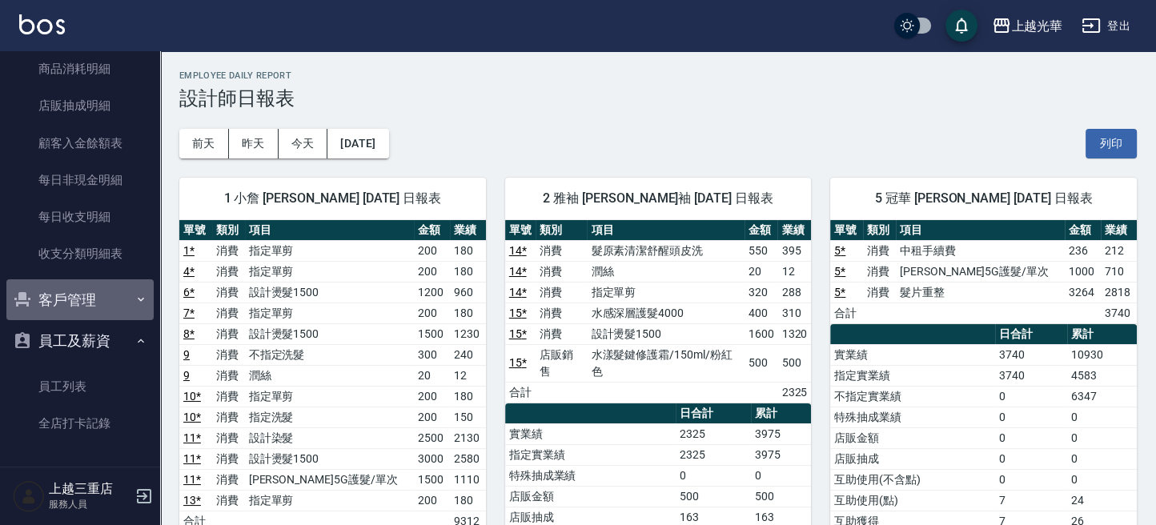
click at [86, 292] on button "客戶管理" at bounding box center [79, 300] width 147 height 42
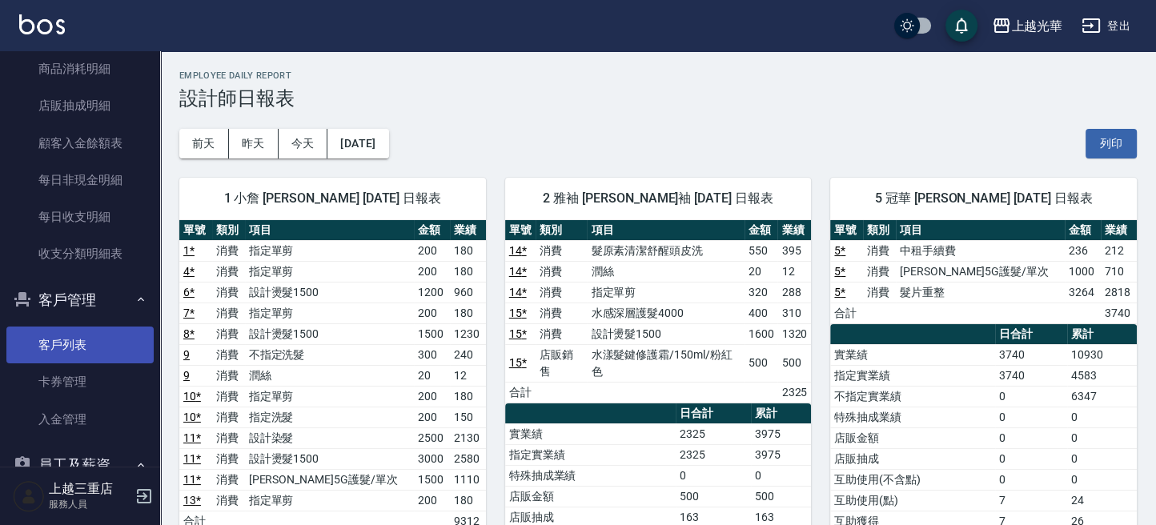
click at [84, 349] on link "客戶列表" at bounding box center [79, 345] width 147 height 37
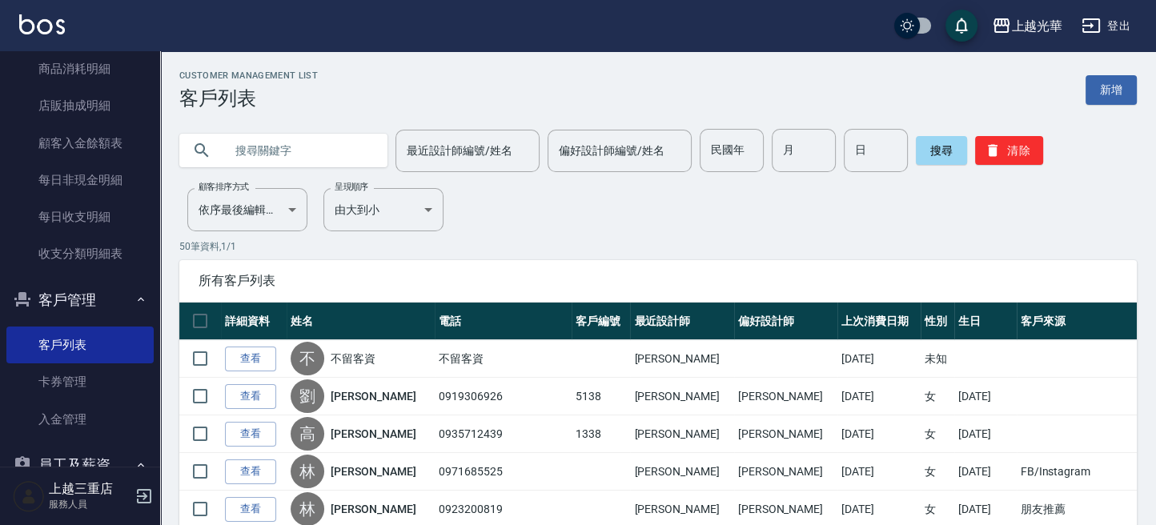
click at [277, 147] on input "text" at bounding box center [299, 150] width 151 height 43
type input "游"
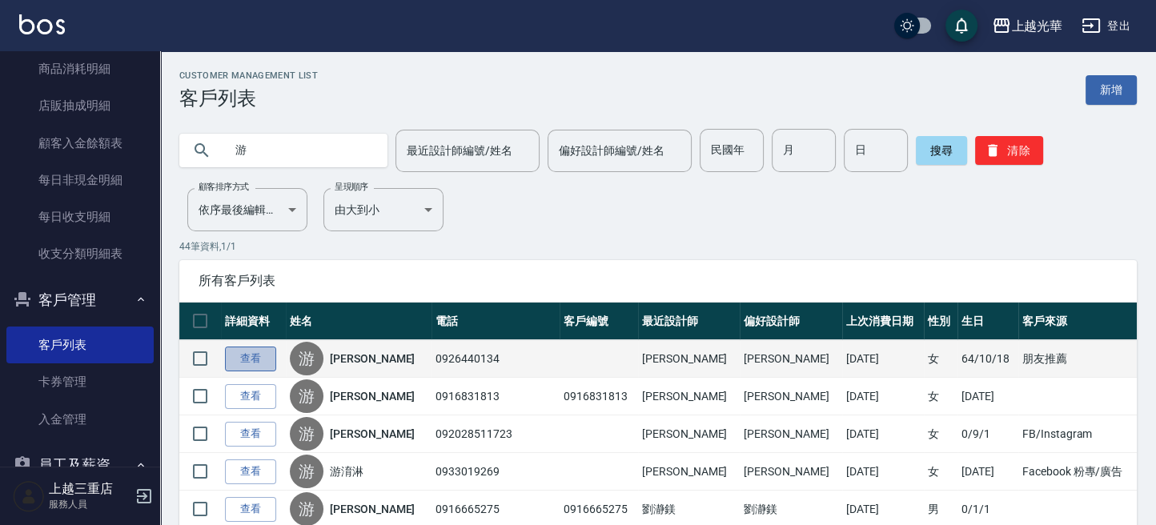
click at [259, 347] on link "查看" at bounding box center [250, 359] width 51 height 25
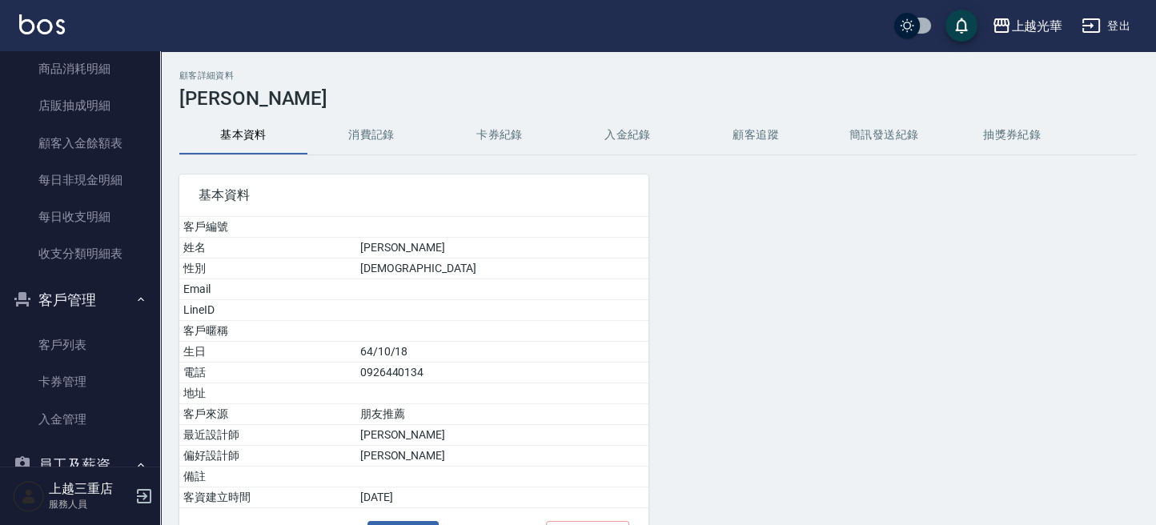
click at [378, 131] on button "消費記錄" at bounding box center [371, 135] width 128 height 38
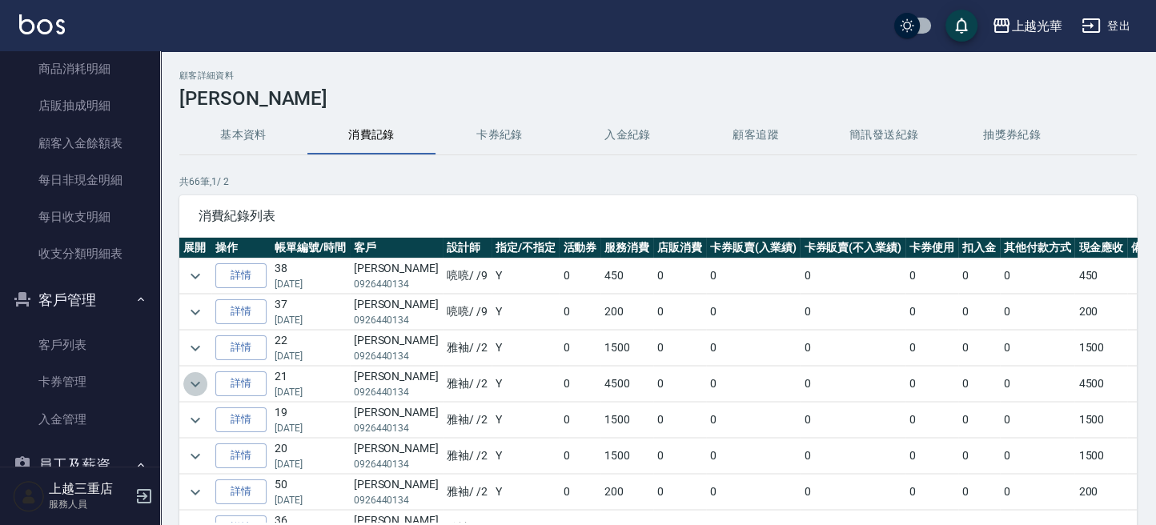
click at [195, 380] on icon "expand row" at bounding box center [195, 384] width 19 height 19
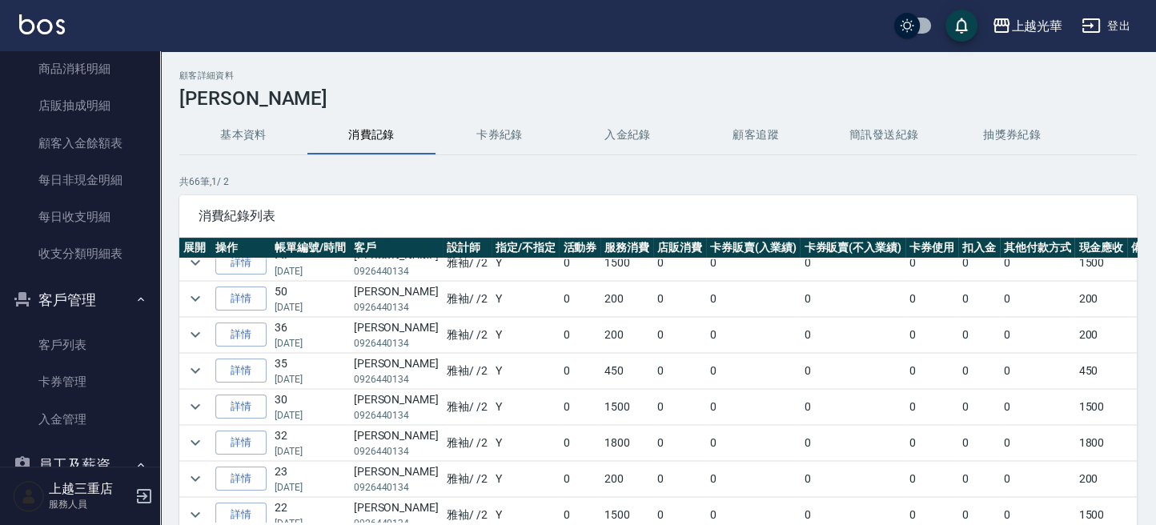
scroll to position [320, 0]
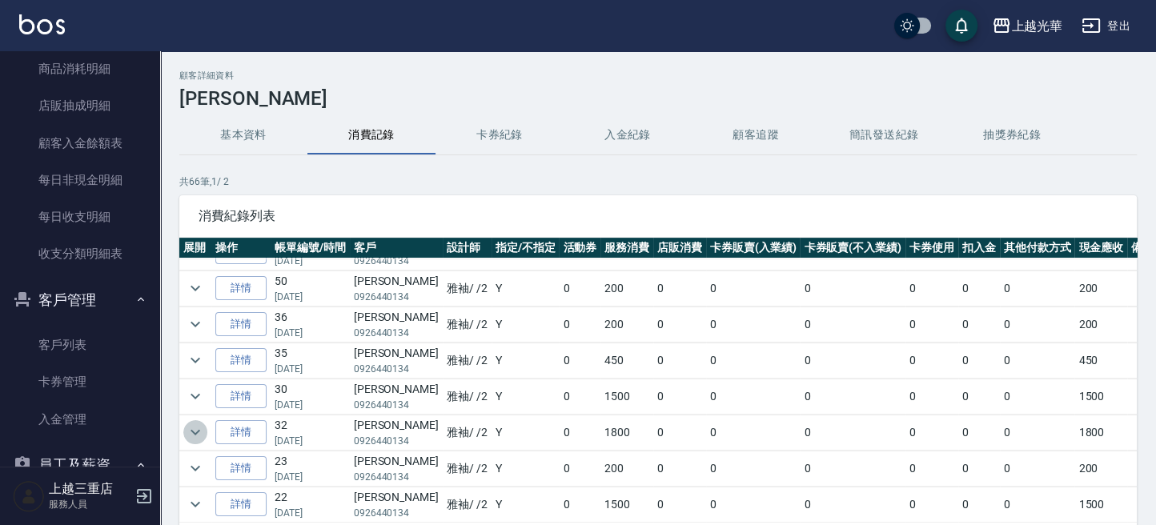
click at [195, 430] on icon "expand row" at bounding box center [196, 433] width 10 height 6
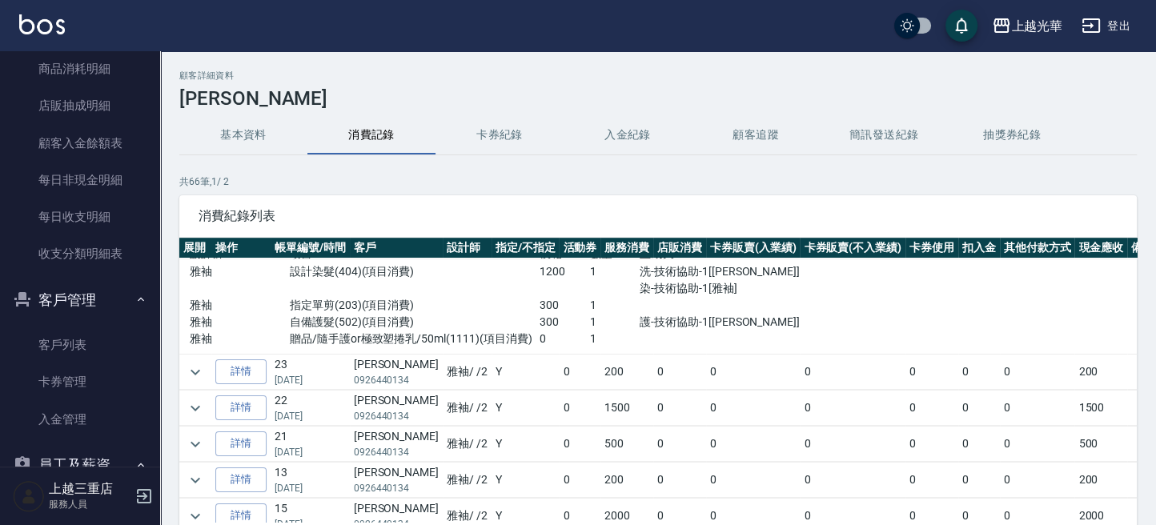
scroll to position [641, 0]
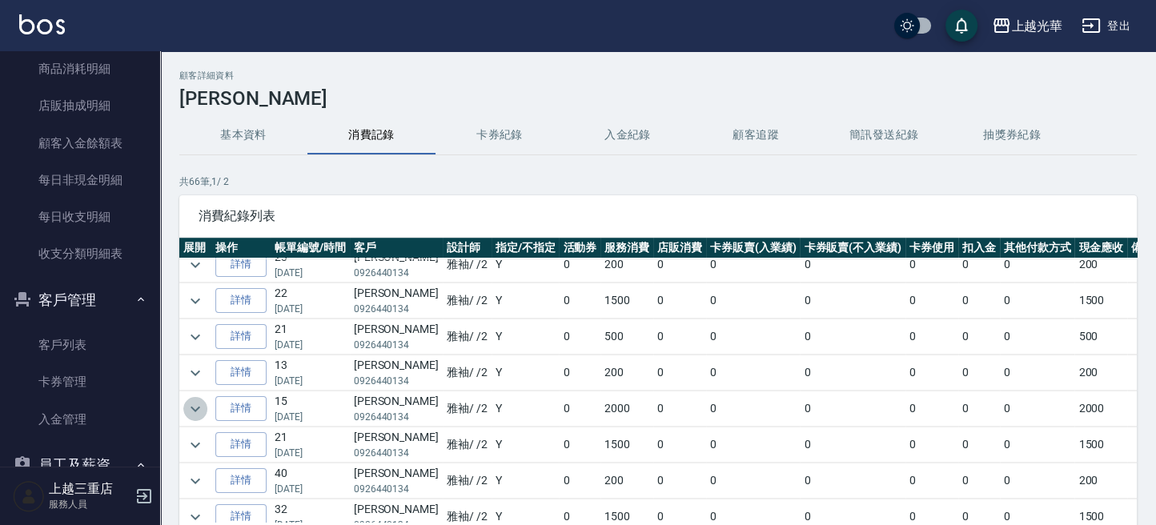
click at [197, 400] on icon "expand row" at bounding box center [195, 409] width 19 height 19
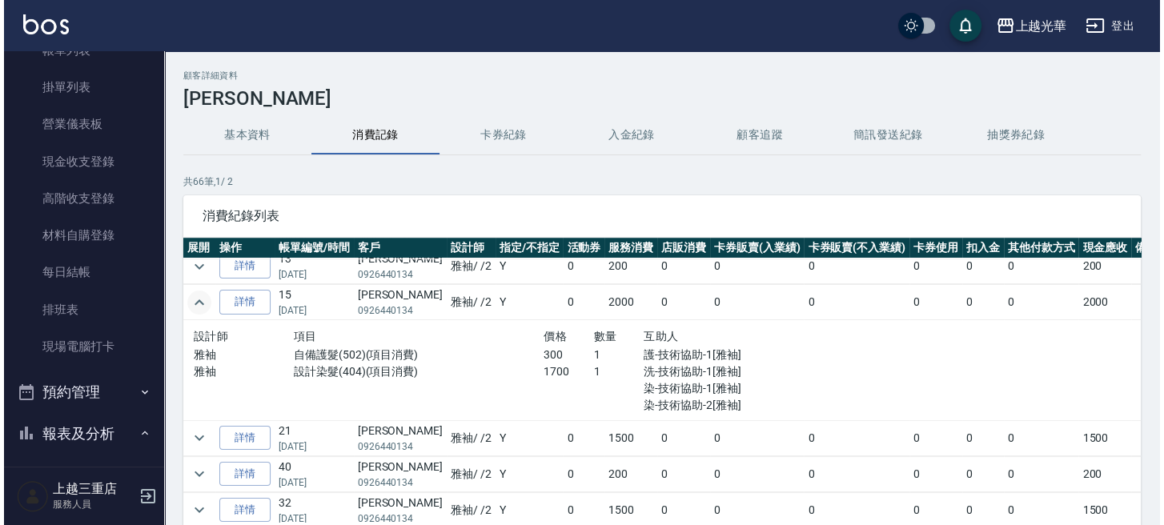
scroll to position [0, 0]
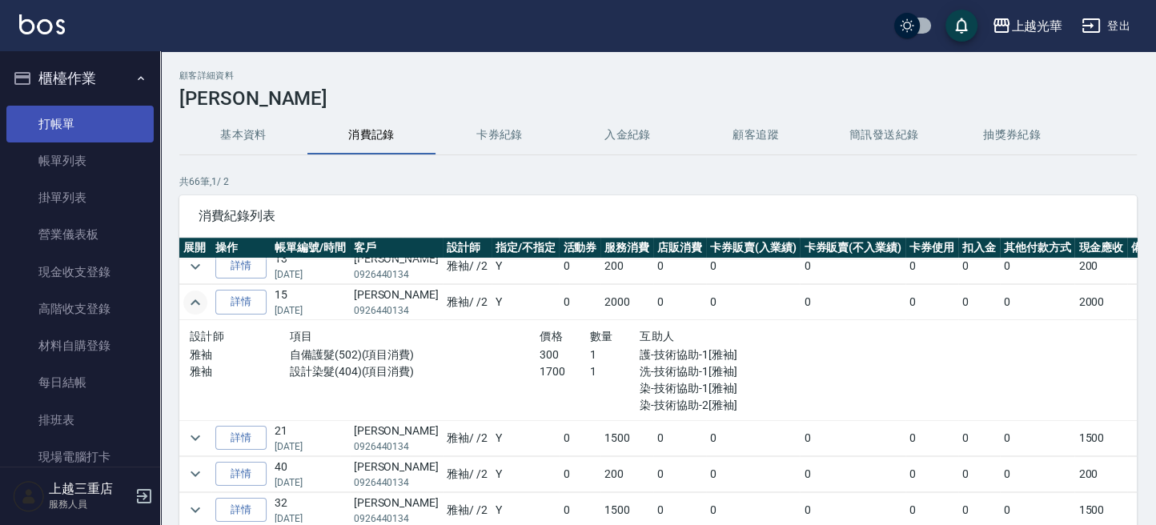
click at [93, 114] on link "打帳單" at bounding box center [79, 124] width 147 height 37
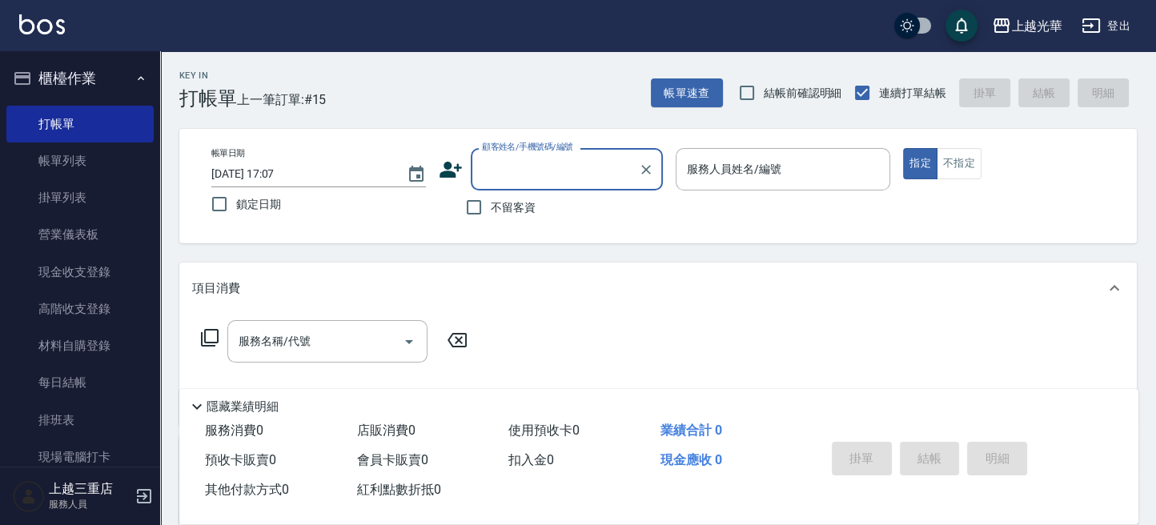
click at [524, 204] on span "不留客資" at bounding box center [513, 207] width 45 height 17
click at [491, 204] on input "不留客資" at bounding box center [474, 208] width 34 height 34
checkbox input "true"
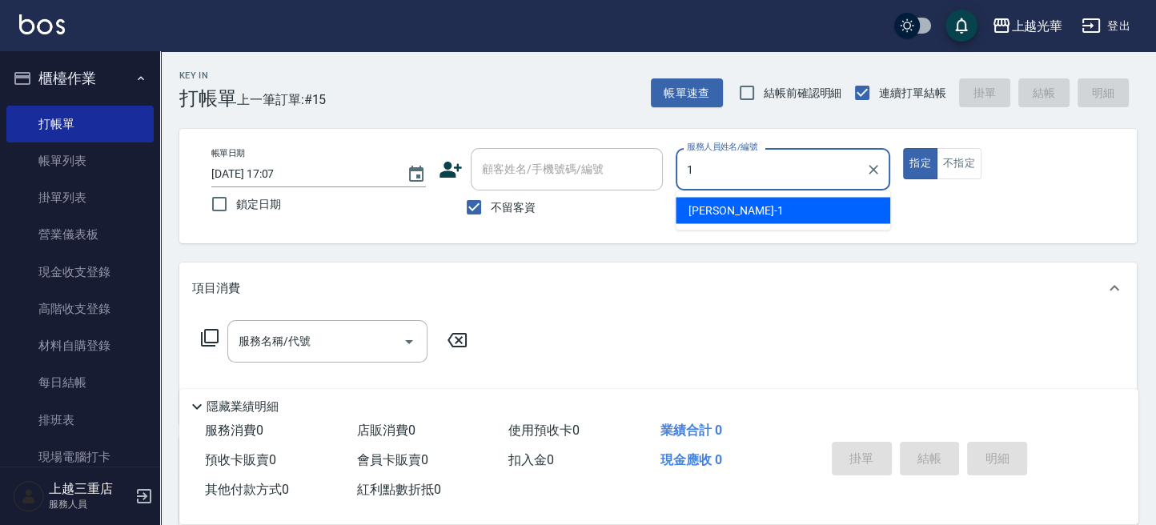
type input "1"
type button "true"
type input "小[PERSON_NAME]-1"
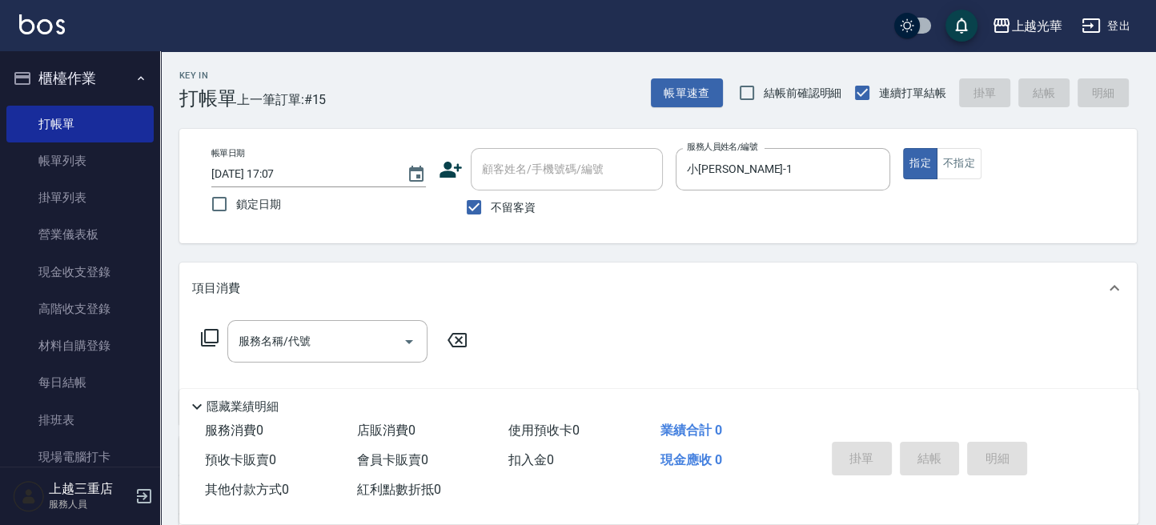
click at [206, 335] on icon at bounding box center [209, 337] width 19 height 19
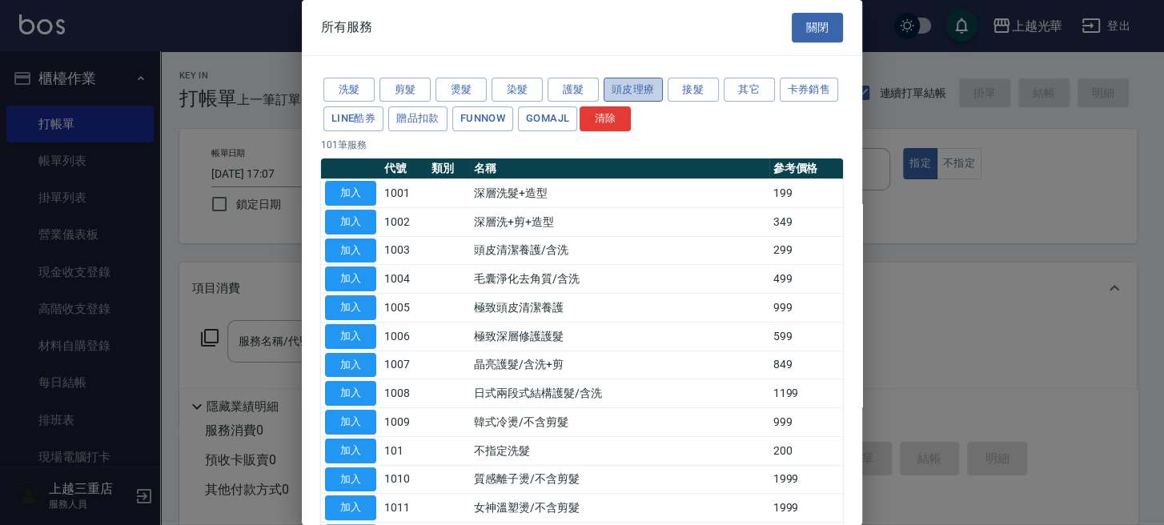
click at [614, 88] on button "頭皮理療" at bounding box center [633, 90] width 59 height 25
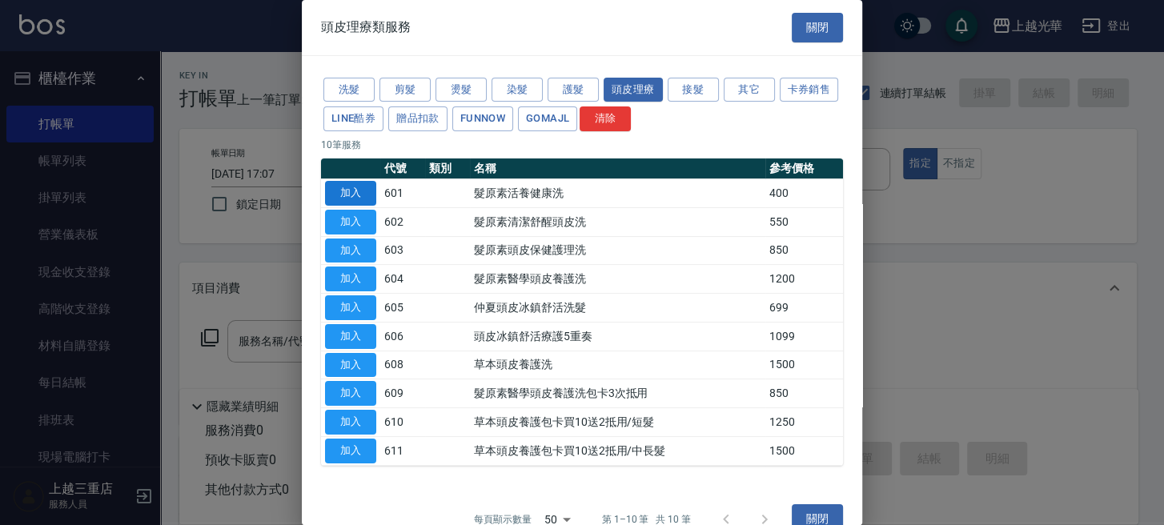
click at [352, 193] on button "加入" at bounding box center [350, 193] width 51 height 25
type input "髮原素活養健康洗(601)"
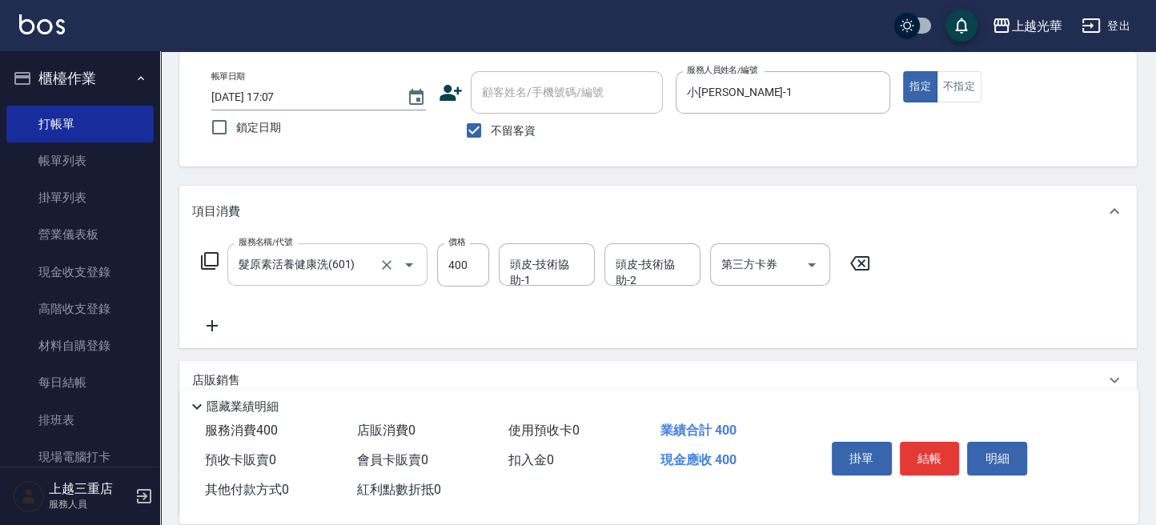
scroll to position [106, 0]
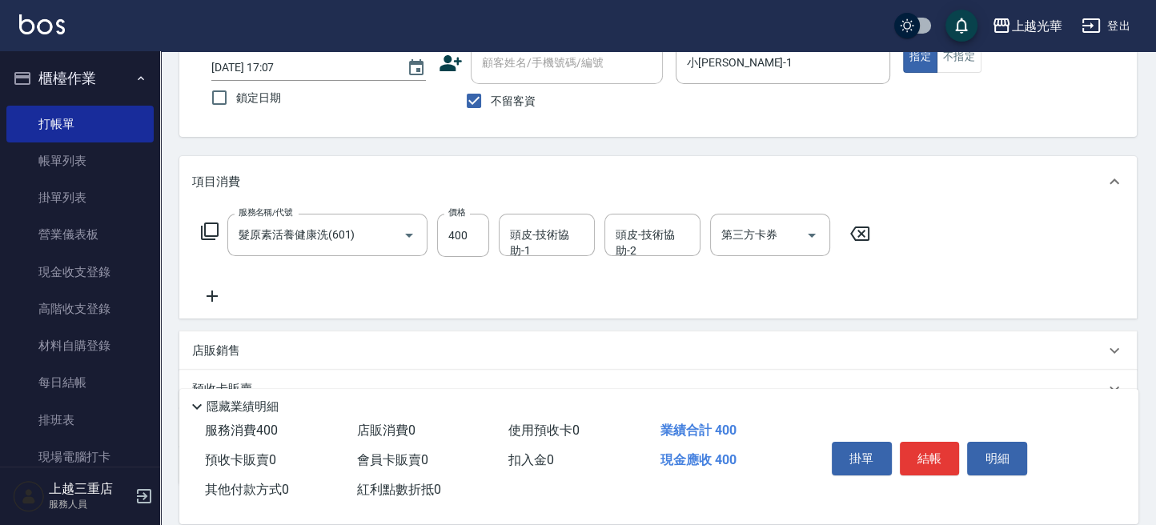
click at [220, 292] on icon at bounding box center [212, 296] width 40 height 19
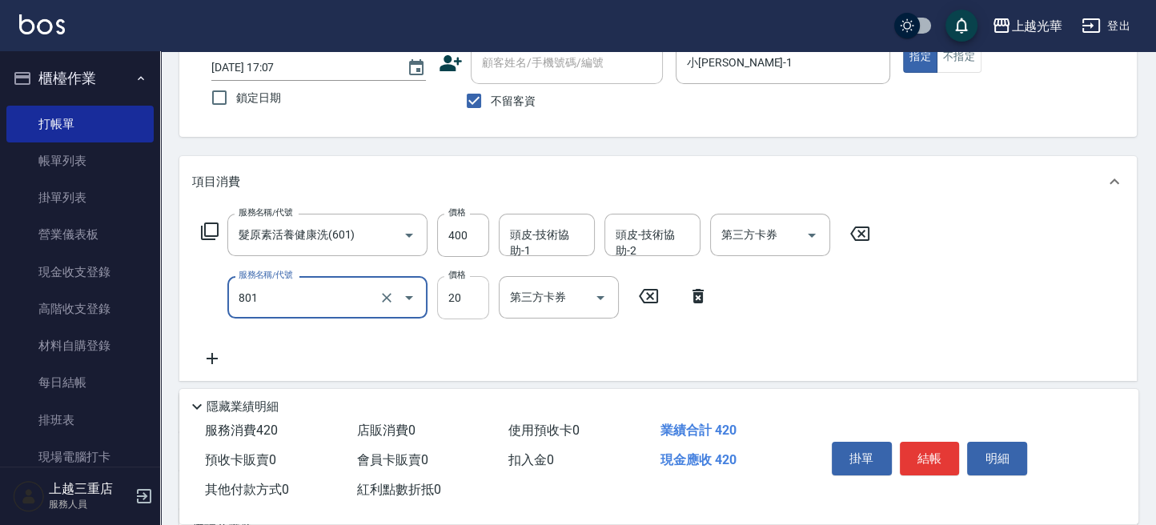
type input "潤絲(801)"
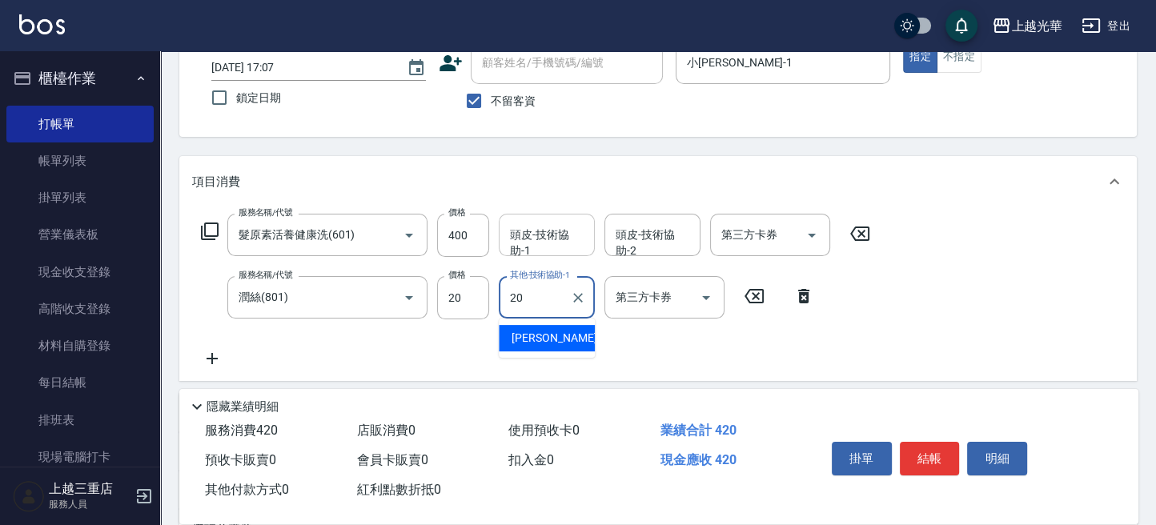
type input "[PERSON_NAME]-20"
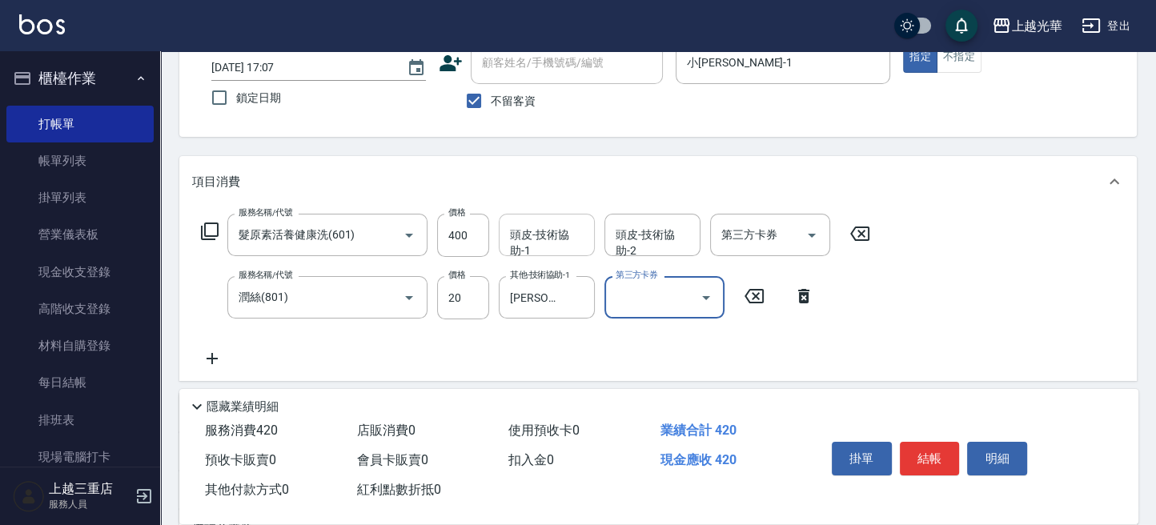
click at [551, 235] on input "頭皮-技術協助-1" at bounding box center [547, 235] width 82 height 28
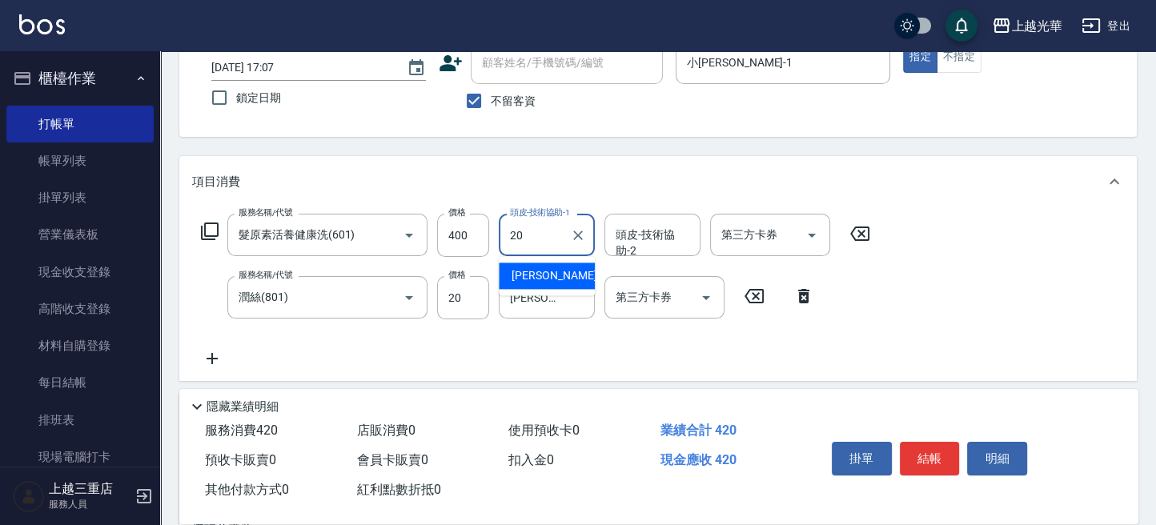
type input "[PERSON_NAME]-20"
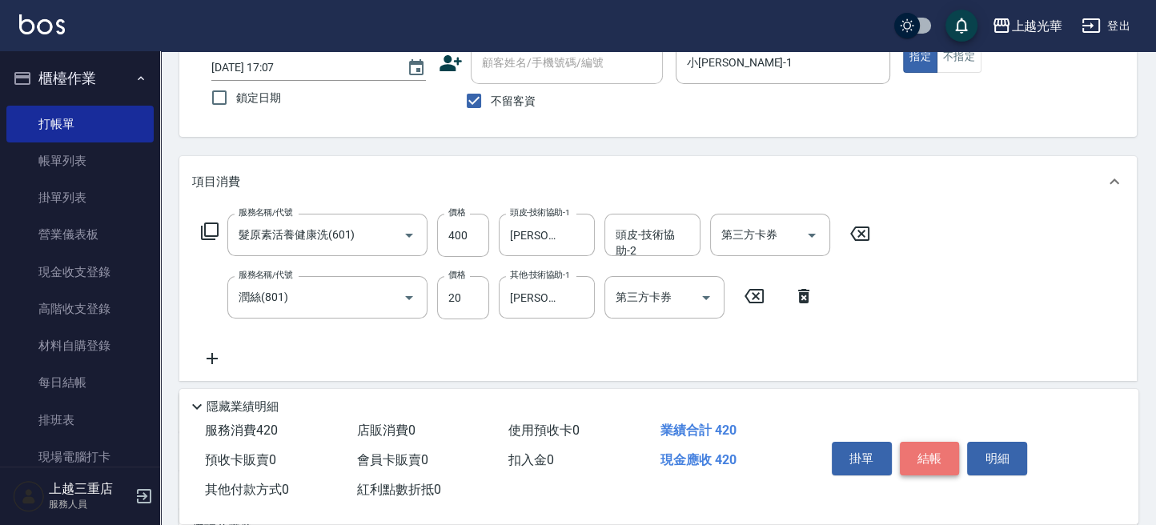
click at [921, 456] on button "結帳" at bounding box center [930, 459] width 60 height 34
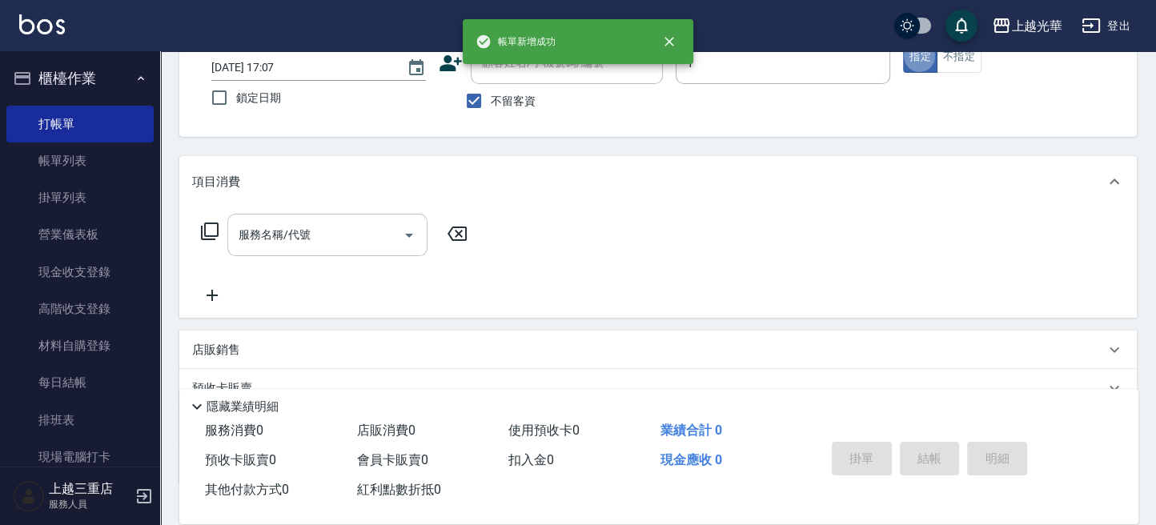
type input "小[PERSON_NAME]-1"
click at [323, 243] on input "服務名稱/代號" at bounding box center [316, 235] width 162 height 28
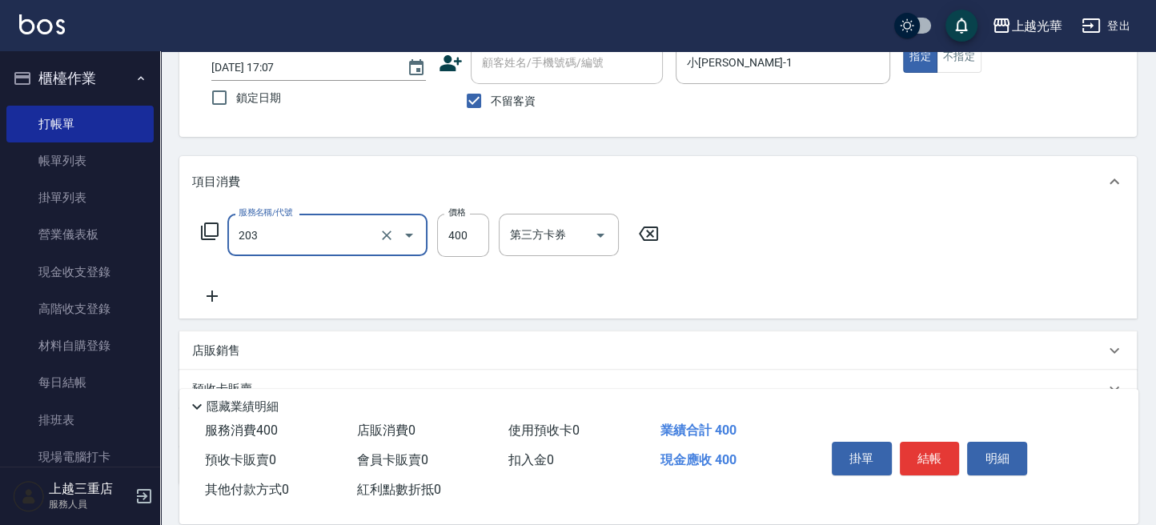
type input "指定單剪(203)"
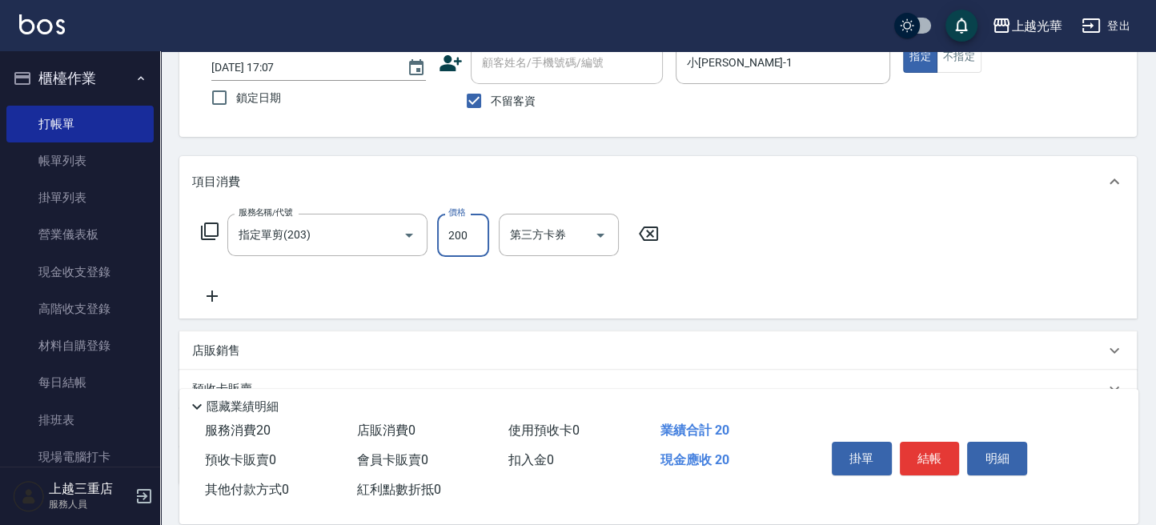
type input "200"
click at [211, 294] on icon at bounding box center [212, 296] width 11 height 11
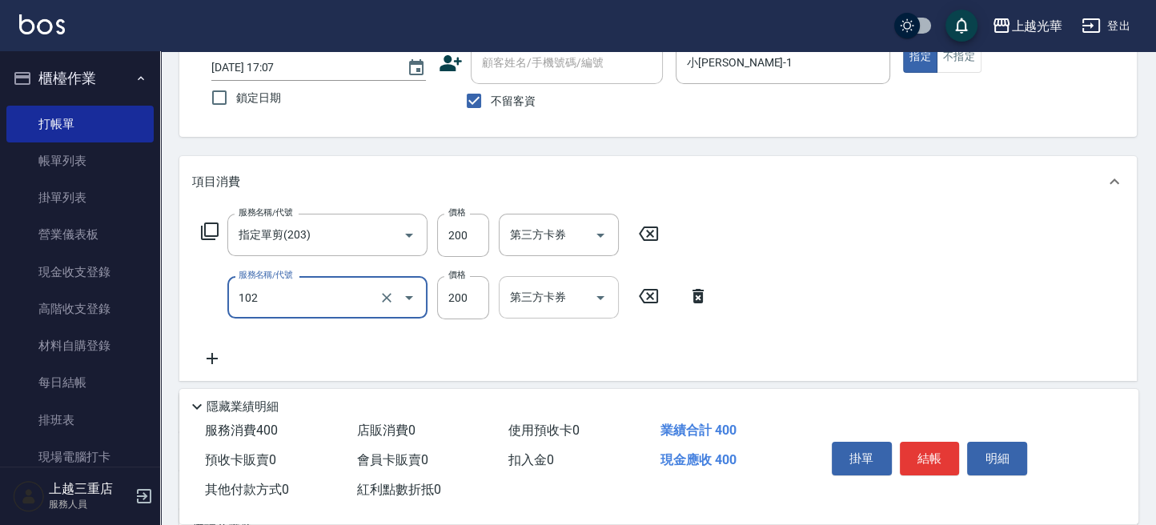
type input "指定洗髮(102)"
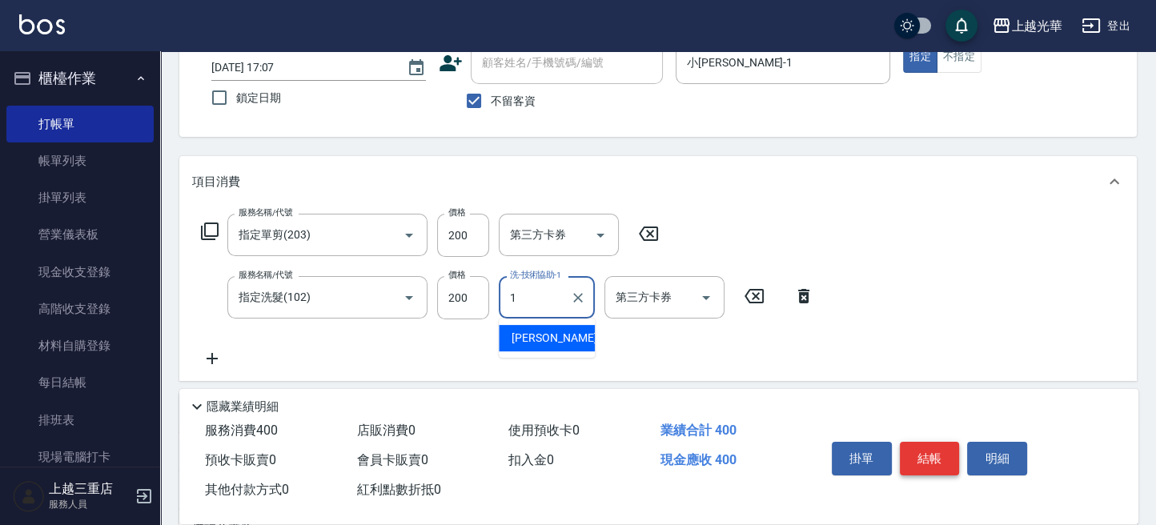
type input "小[PERSON_NAME]-1"
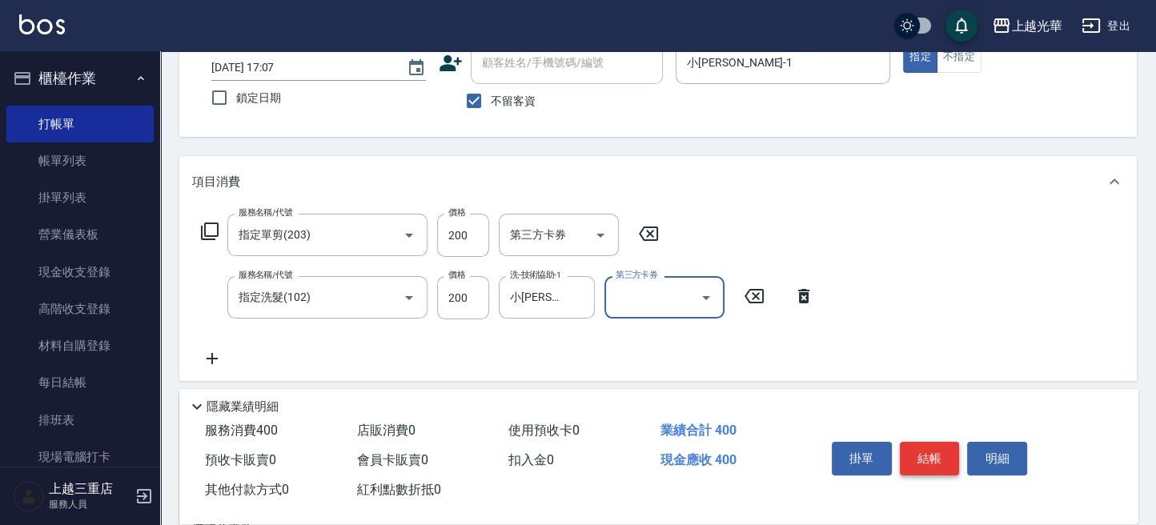
click at [916, 453] on button "結帳" at bounding box center [930, 459] width 60 height 34
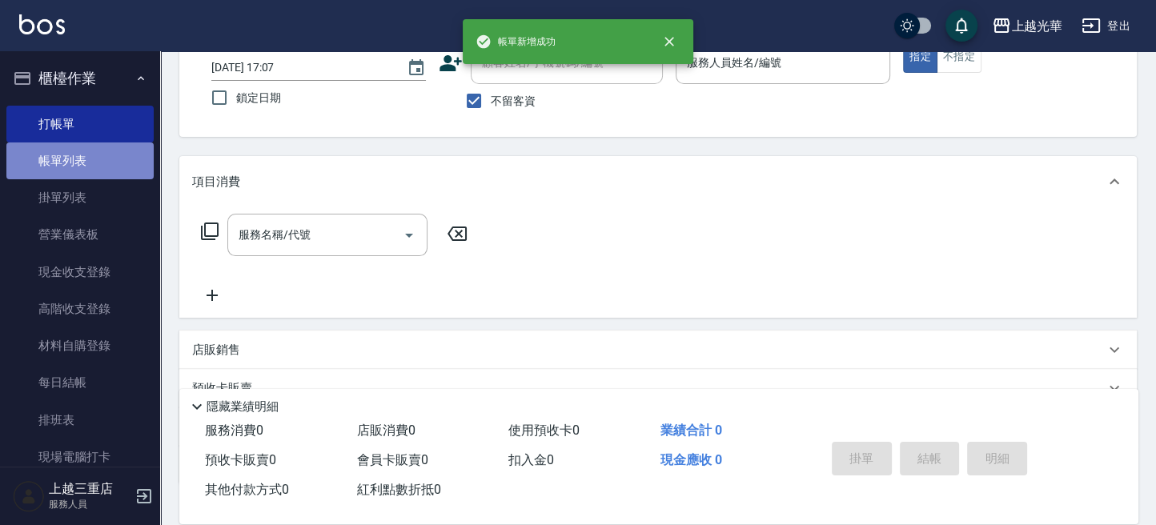
click at [116, 160] on link "帳單列表" at bounding box center [79, 161] width 147 height 37
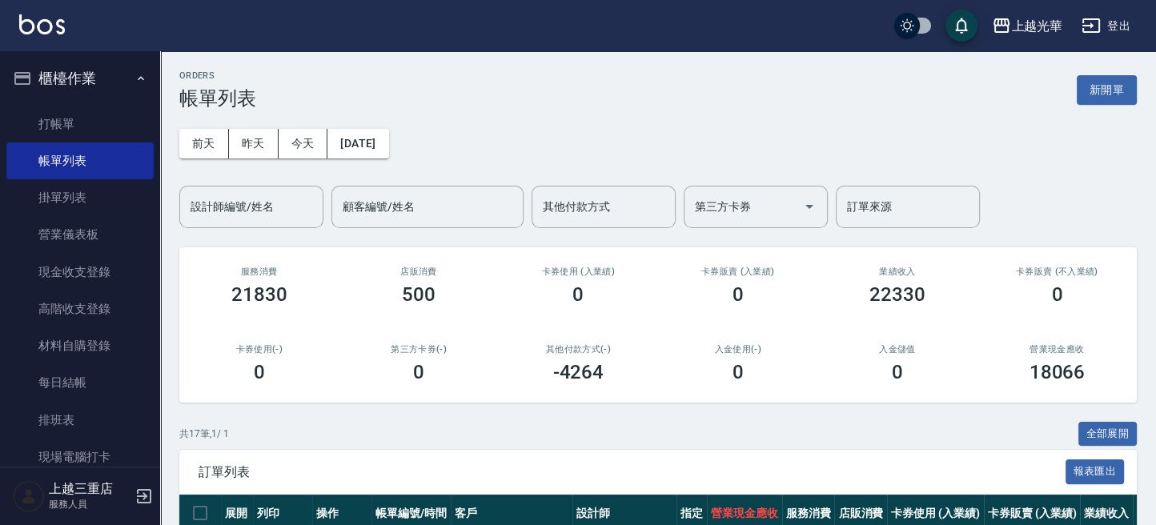
click at [250, 208] on input "設計師編號/姓名" at bounding box center [252, 207] width 130 height 28
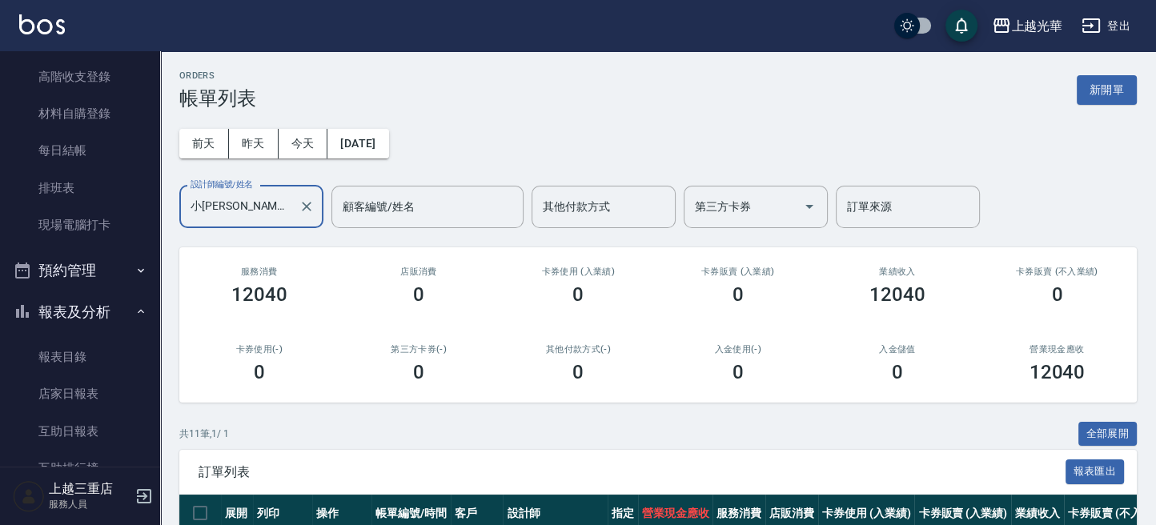
scroll to position [747, 0]
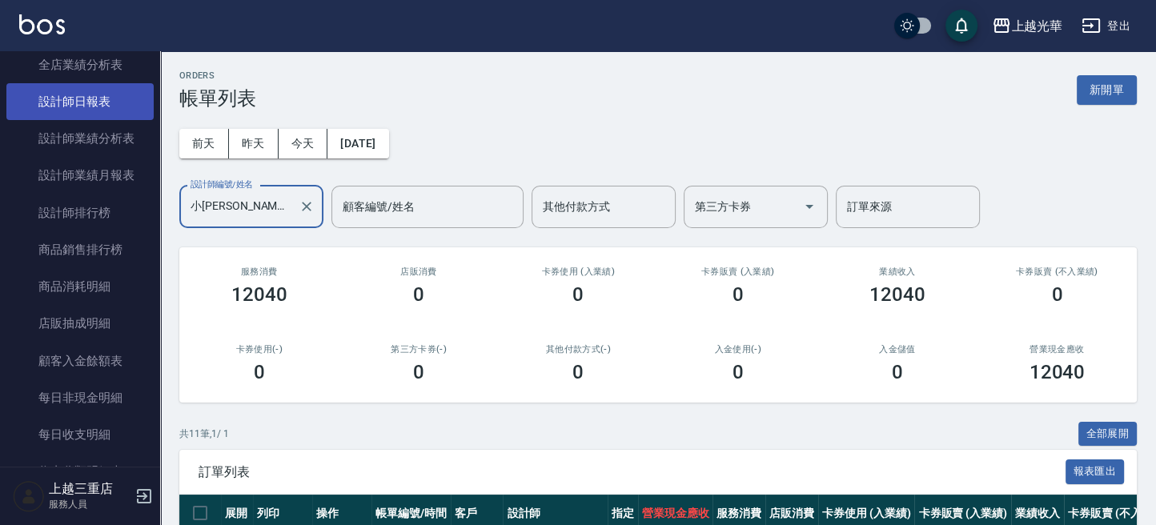
type input "小[PERSON_NAME]-1"
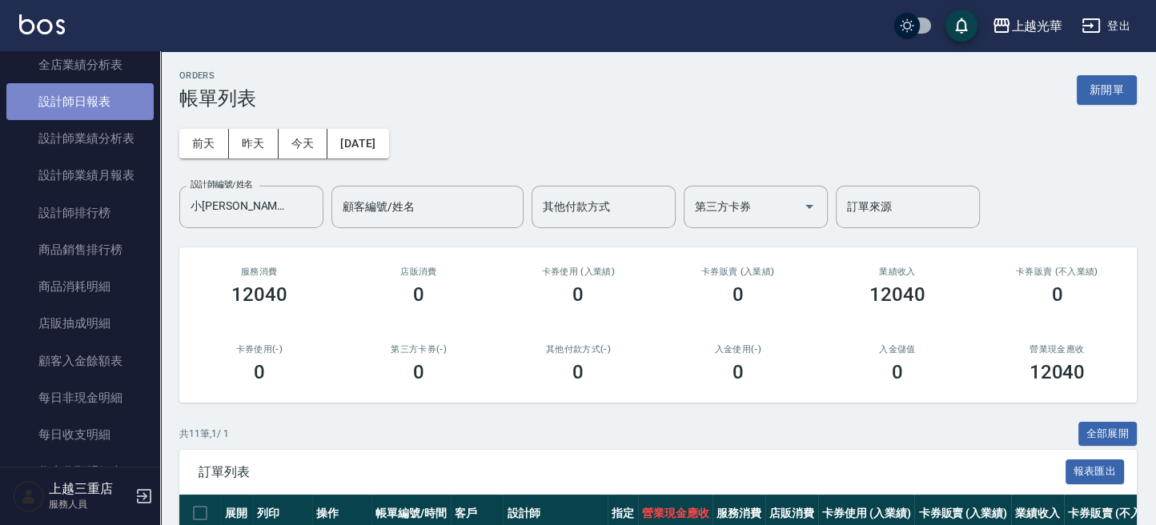
click at [92, 105] on link "設計師日報表" at bounding box center [79, 101] width 147 height 37
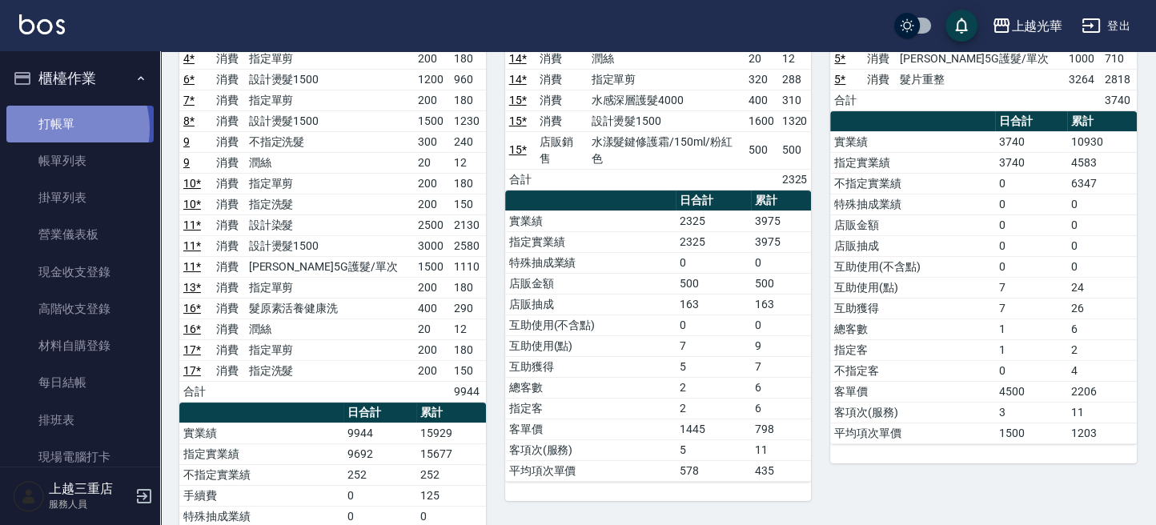
click at [55, 128] on link "打帳單" at bounding box center [79, 124] width 147 height 37
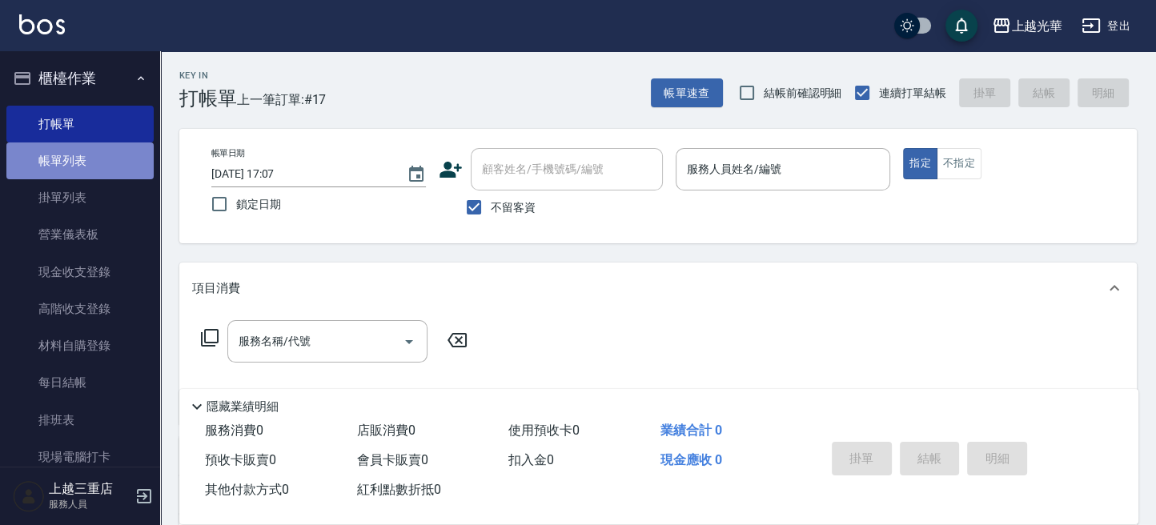
click at [110, 173] on link "帳單列表" at bounding box center [79, 161] width 147 height 37
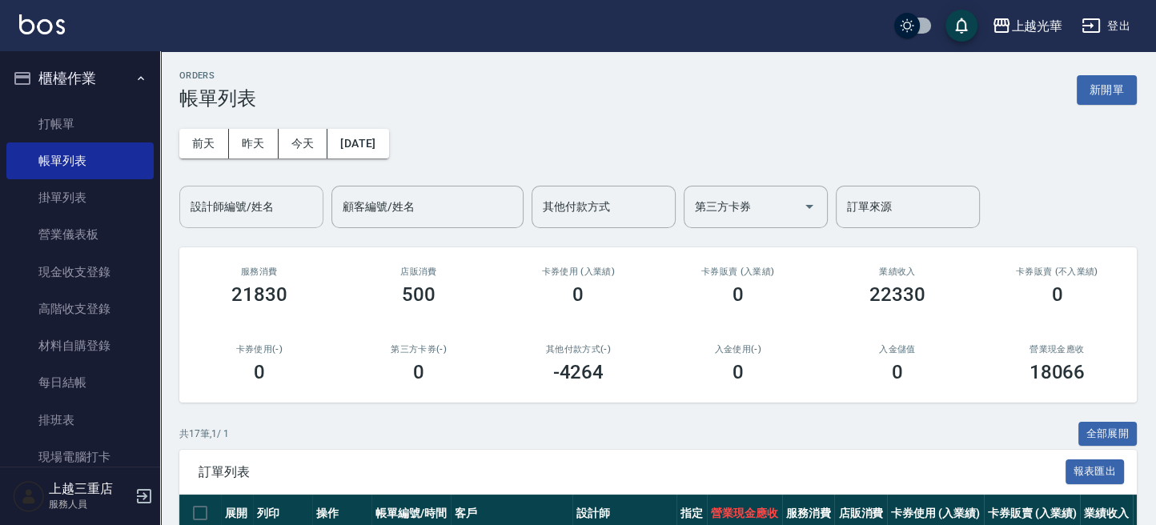
click at [243, 190] on div "設計師編號/姓名" at bounding box center [251, 207] width 144 height 42
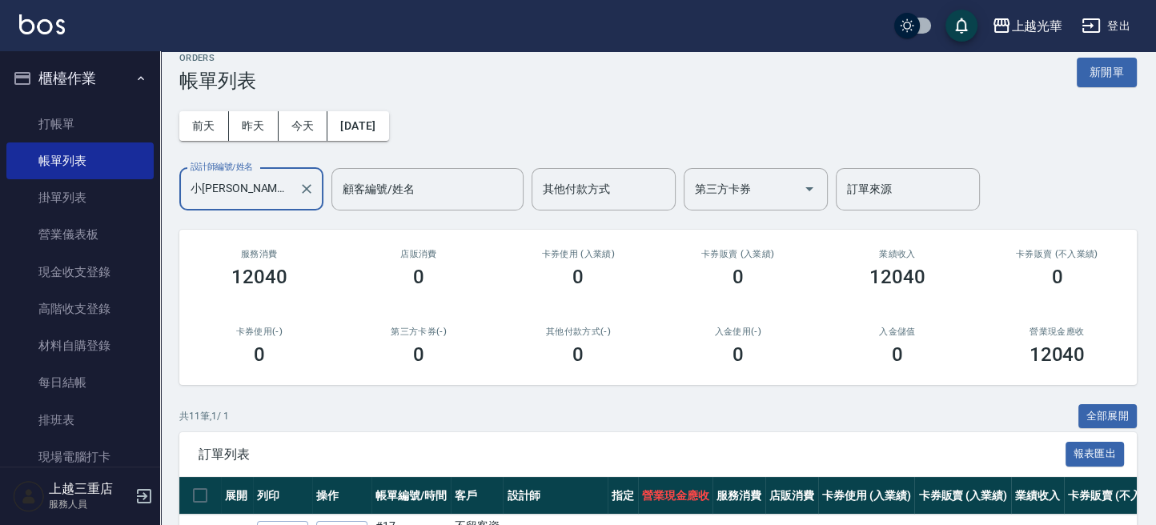
scroll to position [427, 0]
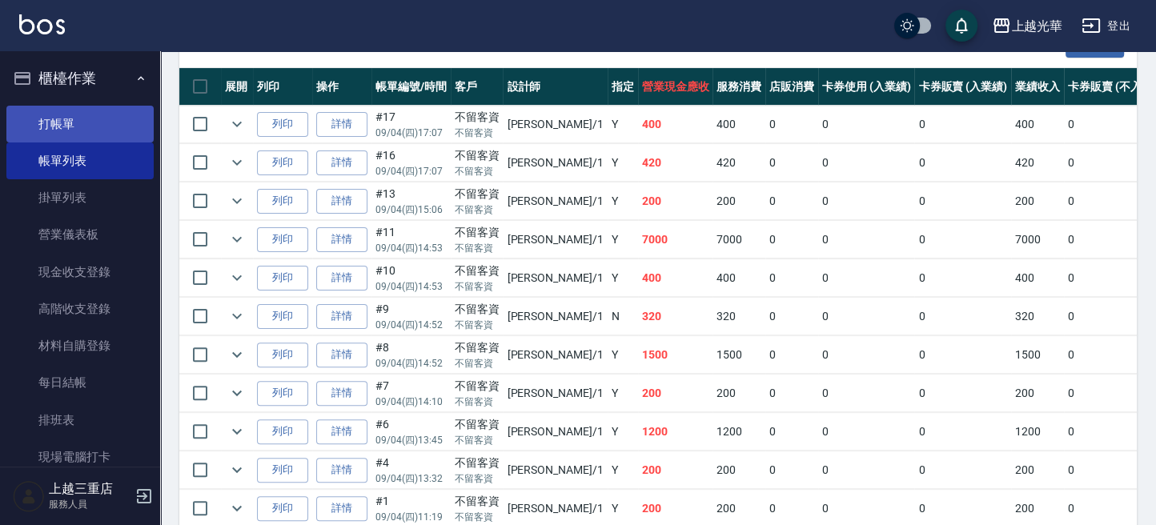
type input "小[PERSON_NAME]-1"
click at [76, 127] on link "打帳單" at bounding box center [79, 124] width 147 height 37
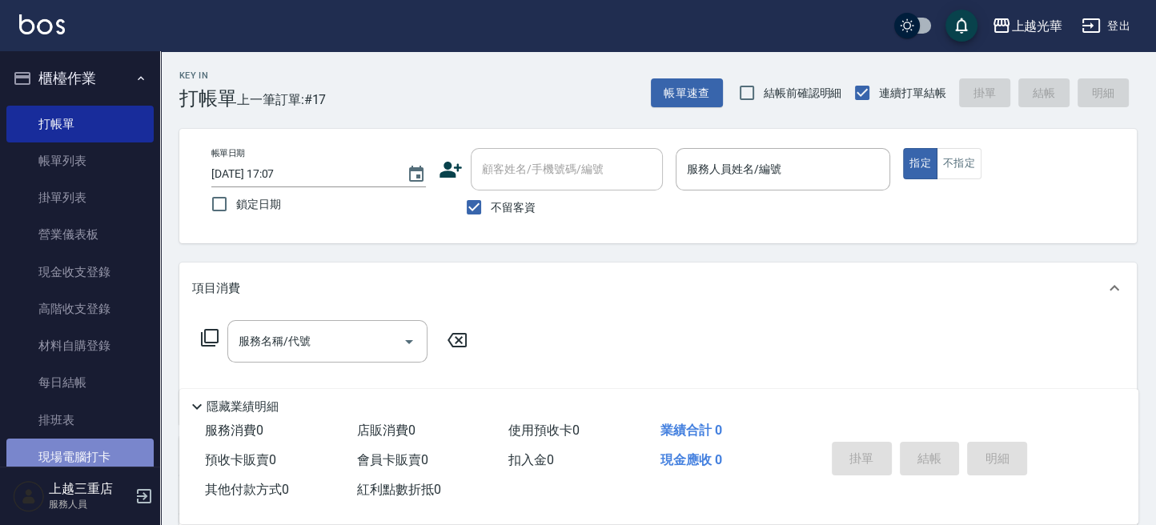
click at [106, 462] on link "現場電腦打卡" at bounding box center [79, 457] width 147 height 37
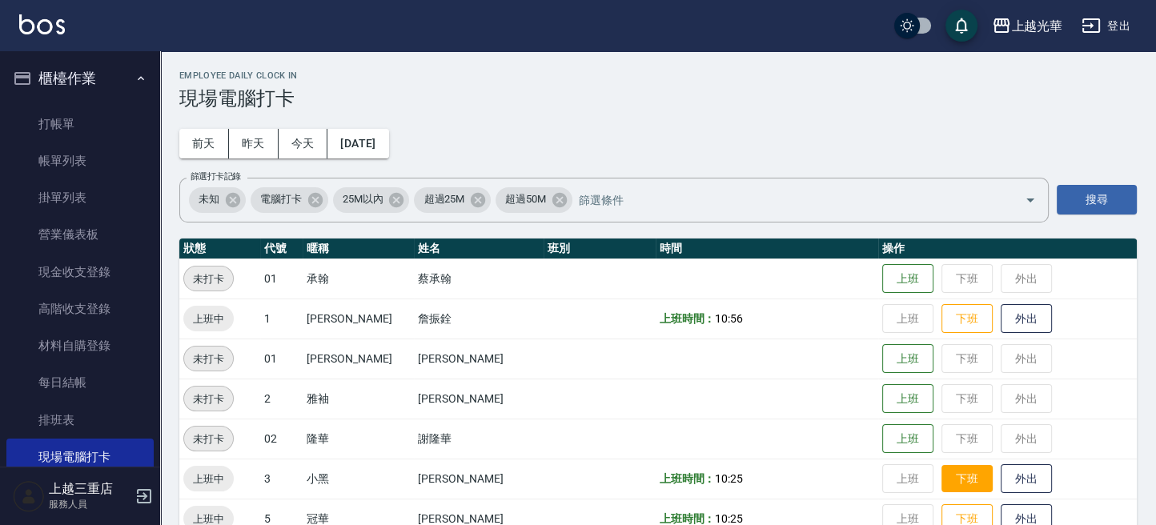
click at [942, 480] on button "下班" at bounding box center [967, 479] width 51 height 28
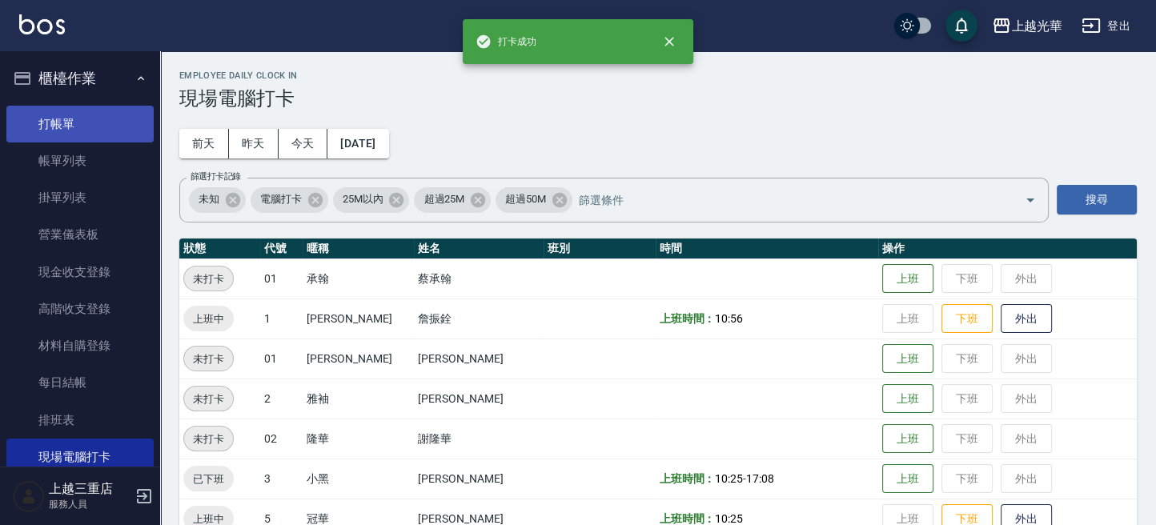
click at [59, 126] on link "打帳單" at bounding box center [79, 124] width 147 height 37
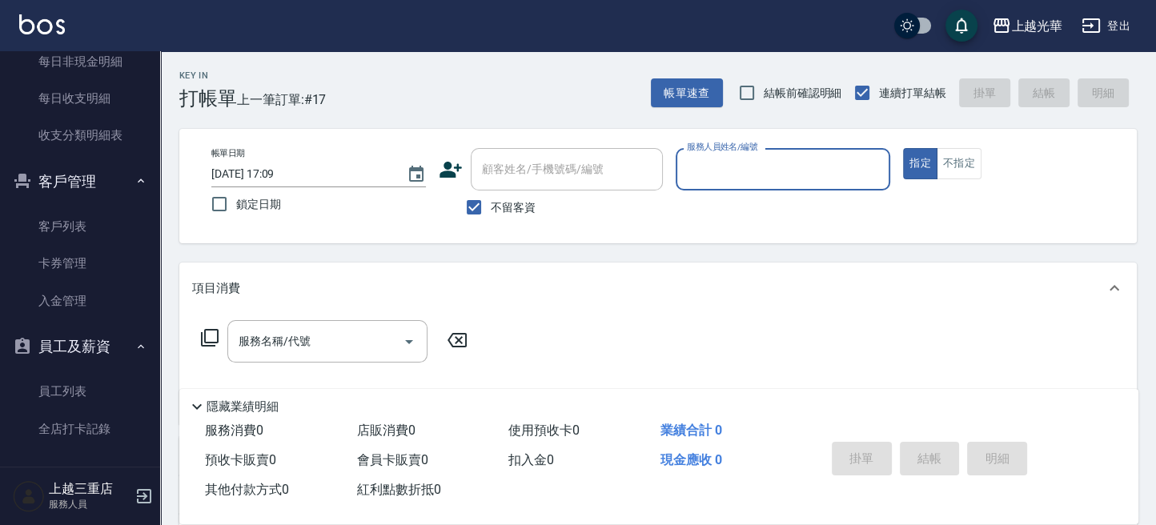
scroll to position [1089, 0]
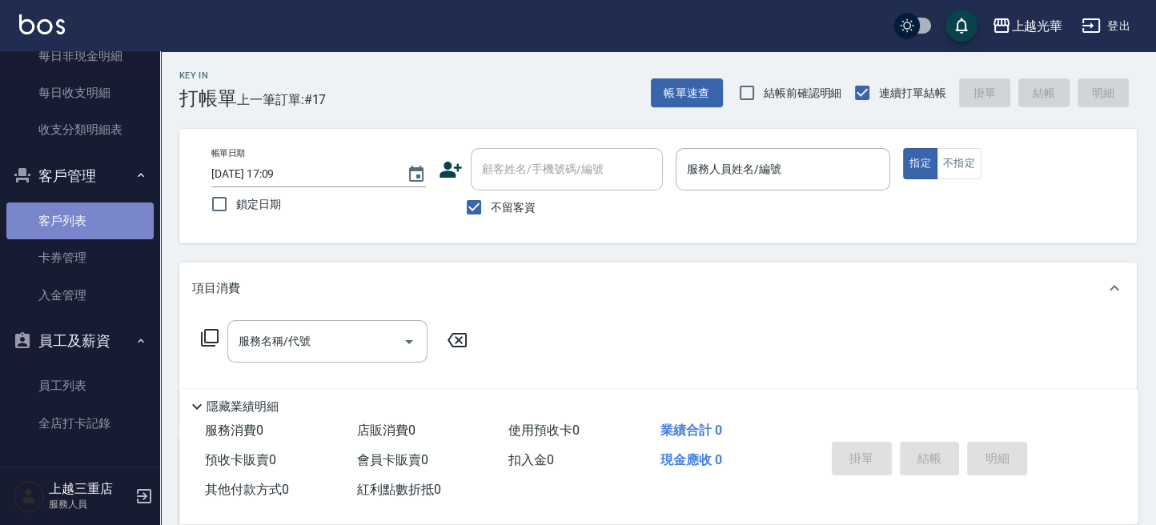
click at [94, 217] on link "客戶列表" at bounding box center [79, 221] width 147 height 37
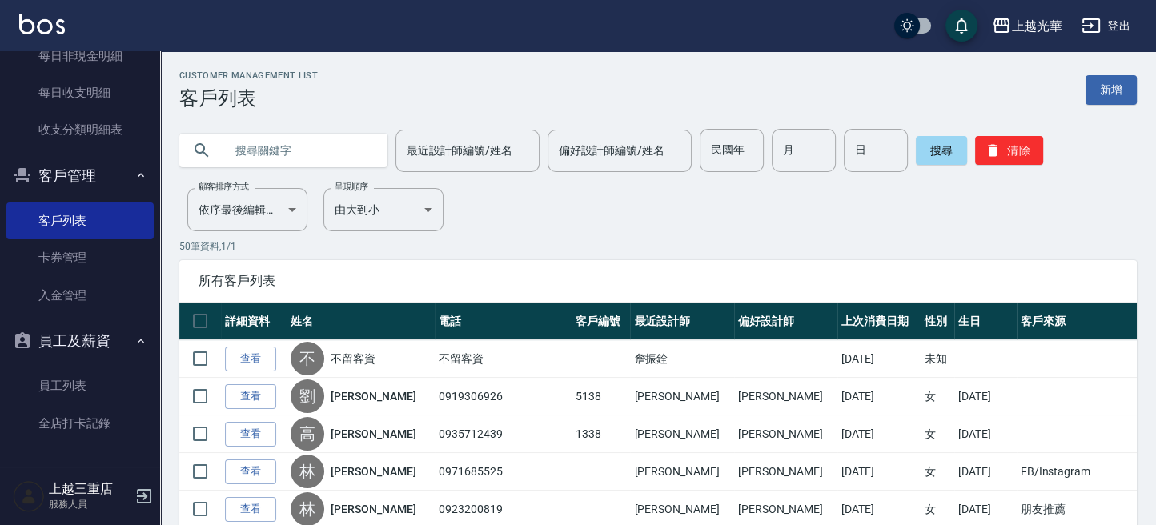
drag, startPoint x: 251, startPoint y: 155, endPoint x: 559, endPoint y: 280, distance: 332.9
click at [254, 158] on input "text" at bounding box center [299, 150] width 151 height 43
type input "[PERSON_NAME]"
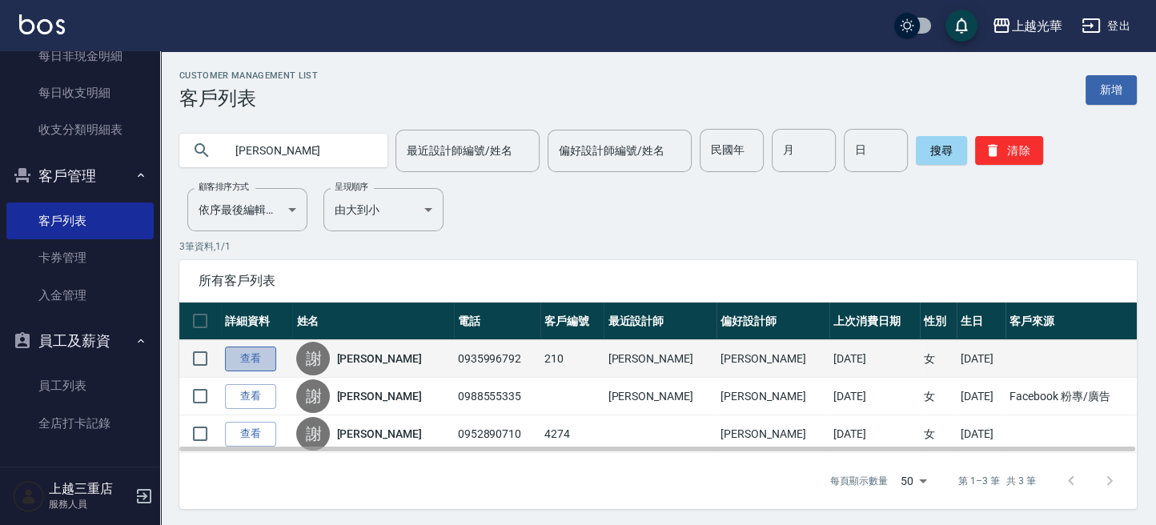
click at [255, 360] on link "查看" at bounding box center [250, 359] width 51 height 25
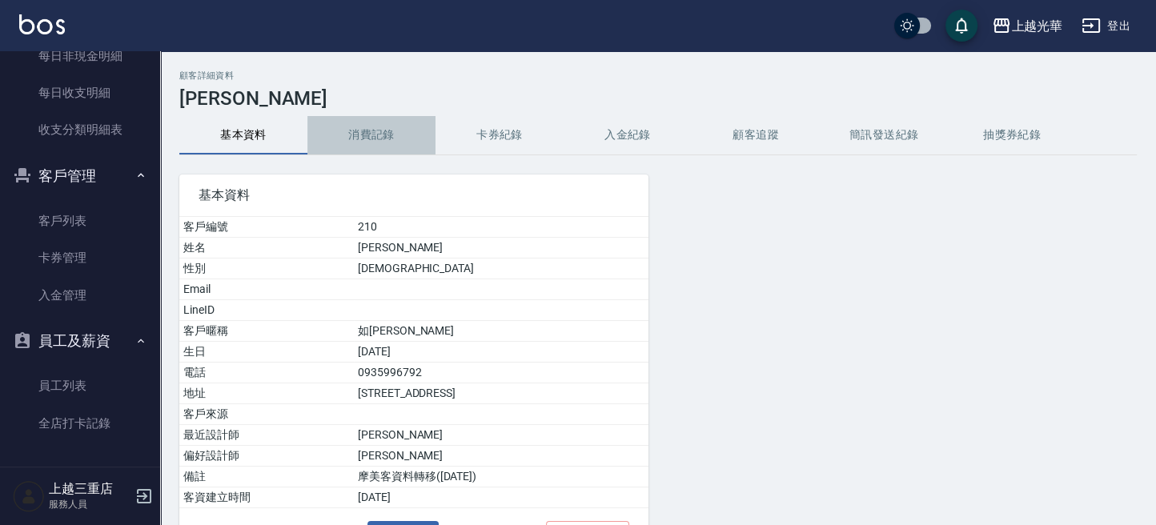
click at [389, 138] on button "消費記錄" at bounding box center [371, 135] width 128 height 38
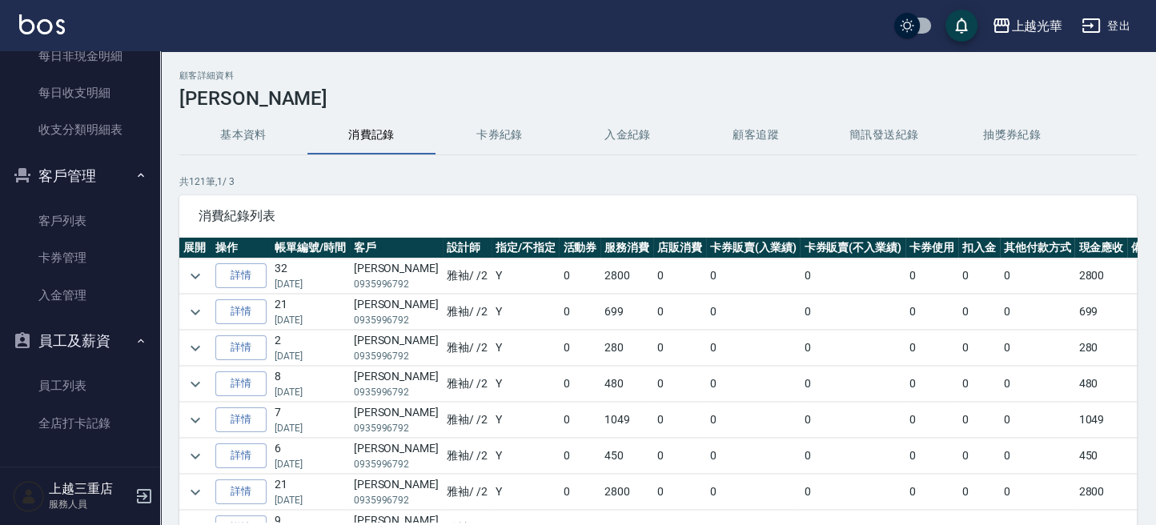
click at [46, 22] on img at bounding box center [42, 24] width 46 height 20
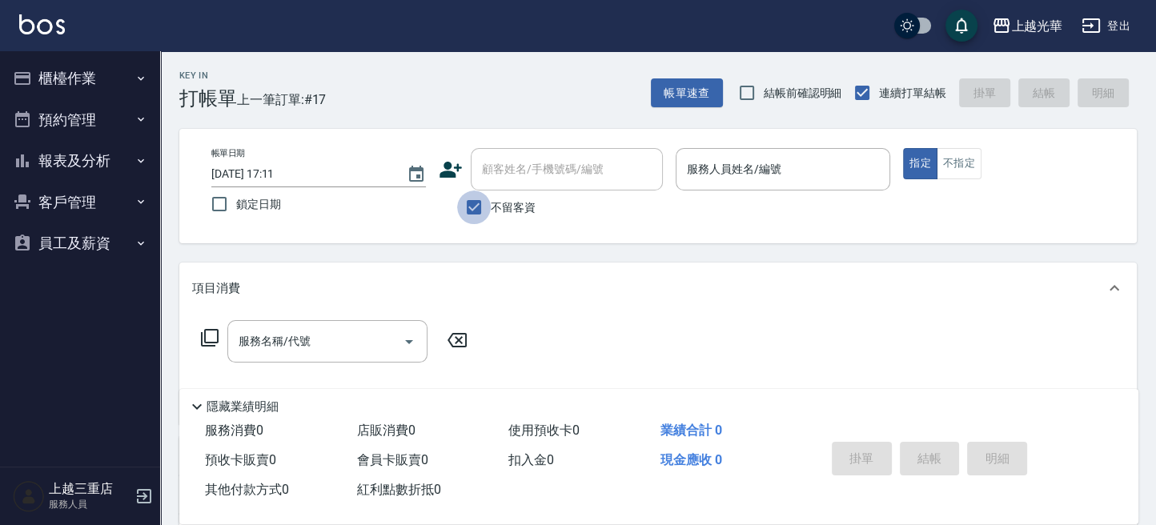
drag, startPoint x: 468, startPoint y: 207, endPoint x: 478, endPoint y: 197, distance: 13.6
click at [471, 207] on input "不留客資" at bounding box center [474, 208] width 34 height 34
checkbox input "false"
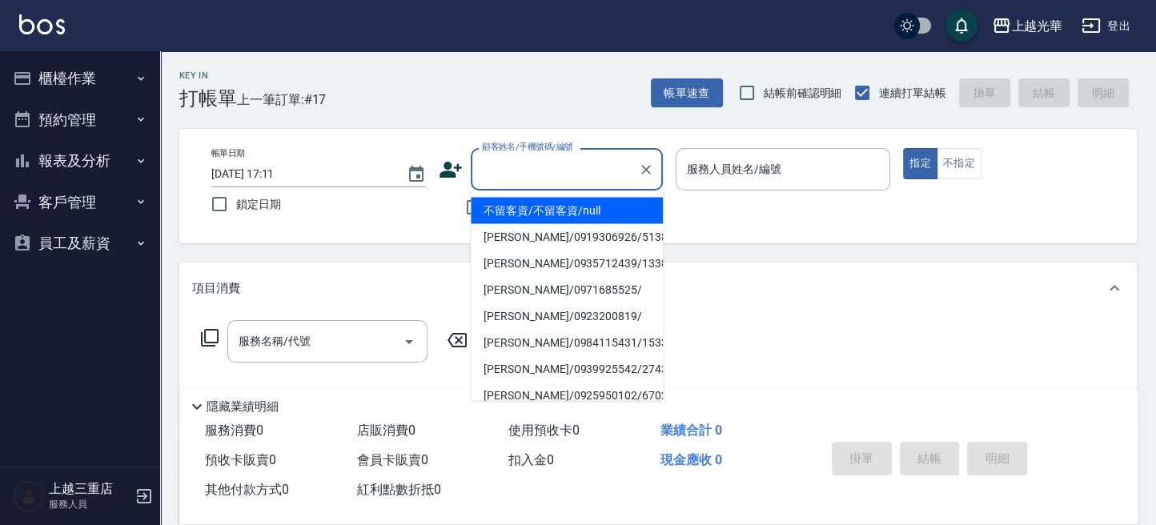
click at [484, 174] on input "顧客姓名/手機號碼/編號" at bounding box center [555, 169] width 154 height 28
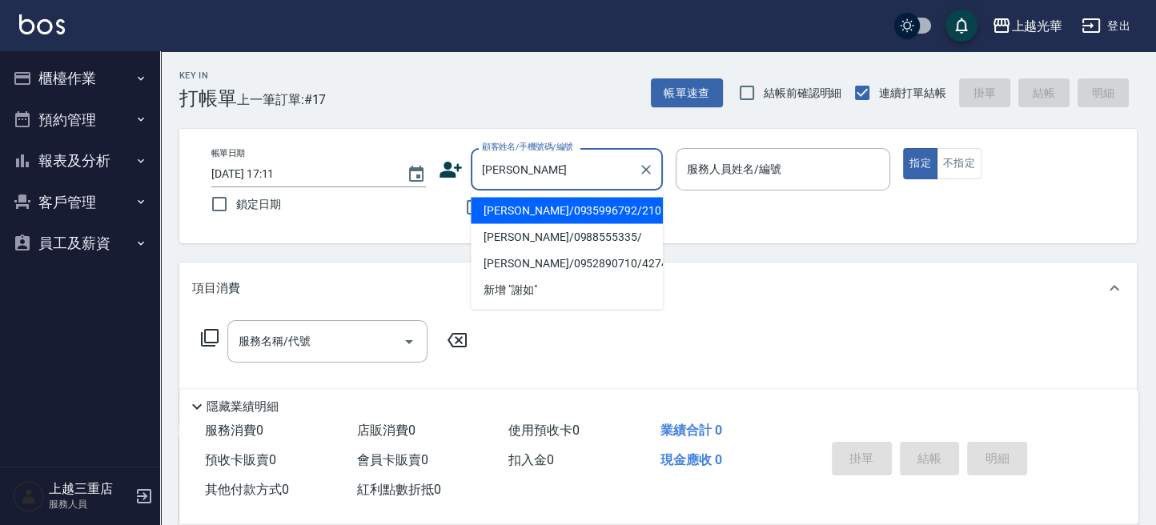
click at [548, 219] on li "[PERSON_NAME]/0935996792/210" at bounding box center [567, 210] width 192 height 26
type input "[PERSON_NAME]/0935996792/210"
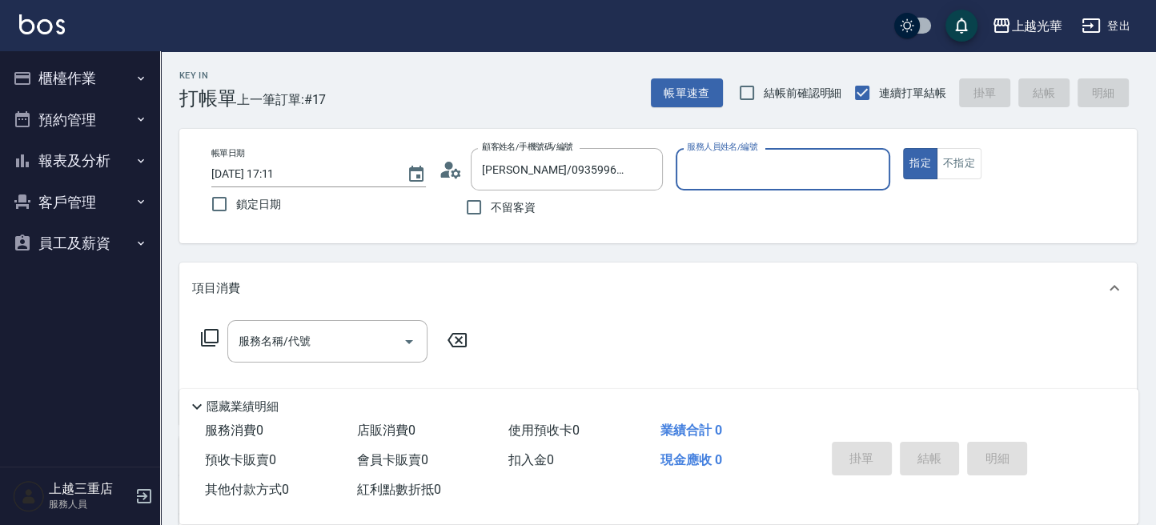
type input "雅袖-2"
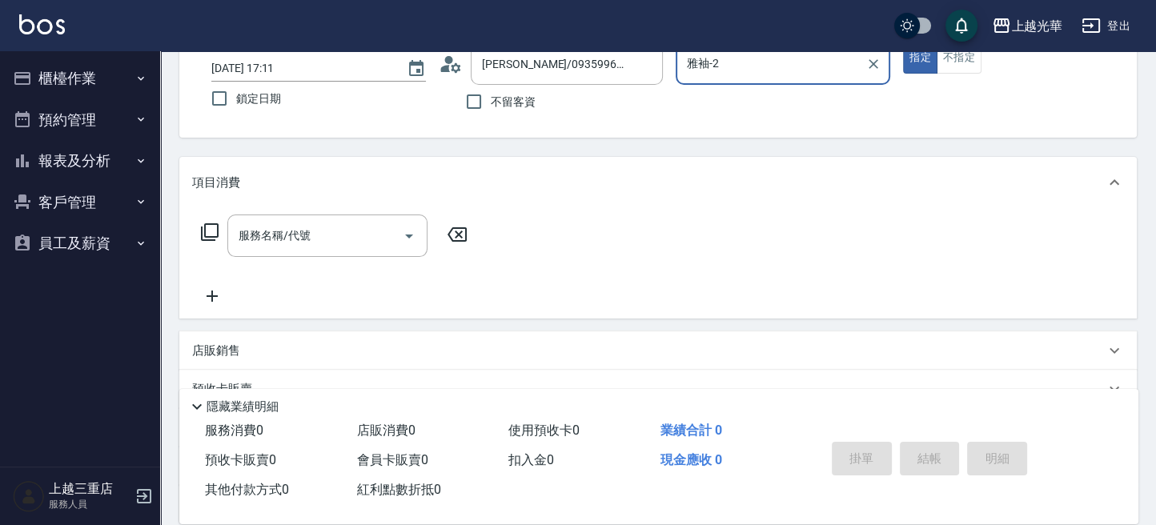
scroll to position [106, 0]
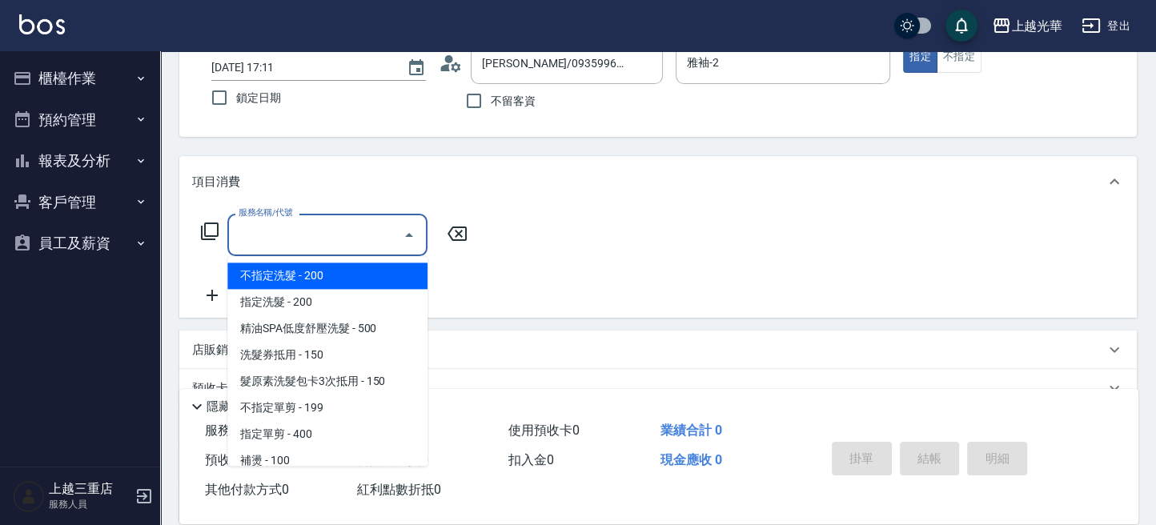
click at [291, 223] on div "服務名稱/代號 服務名稱/代號" at bounding box center [327, 235] width 200 height 42
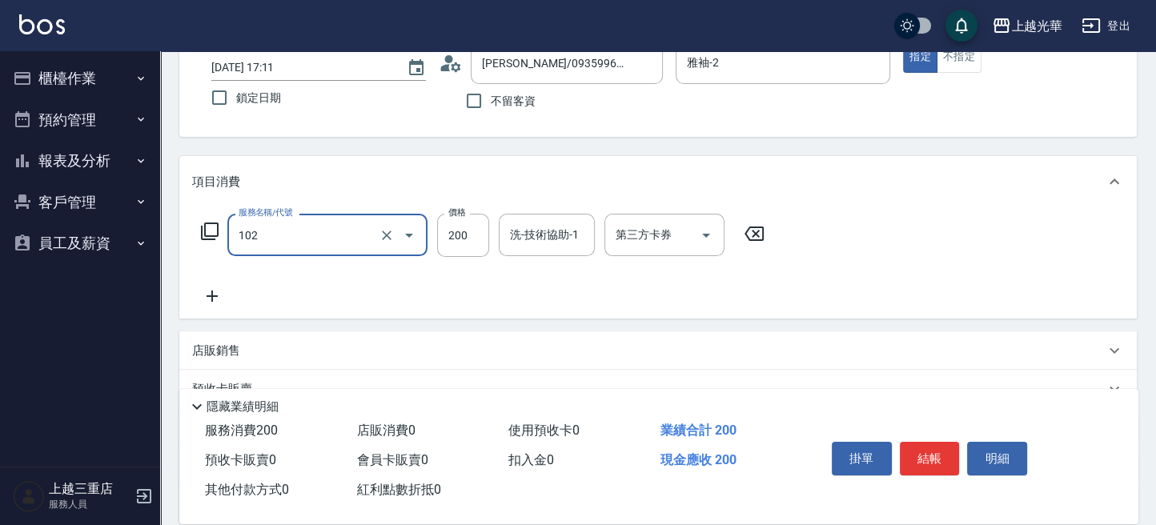
type input "指定洗髮(102)"
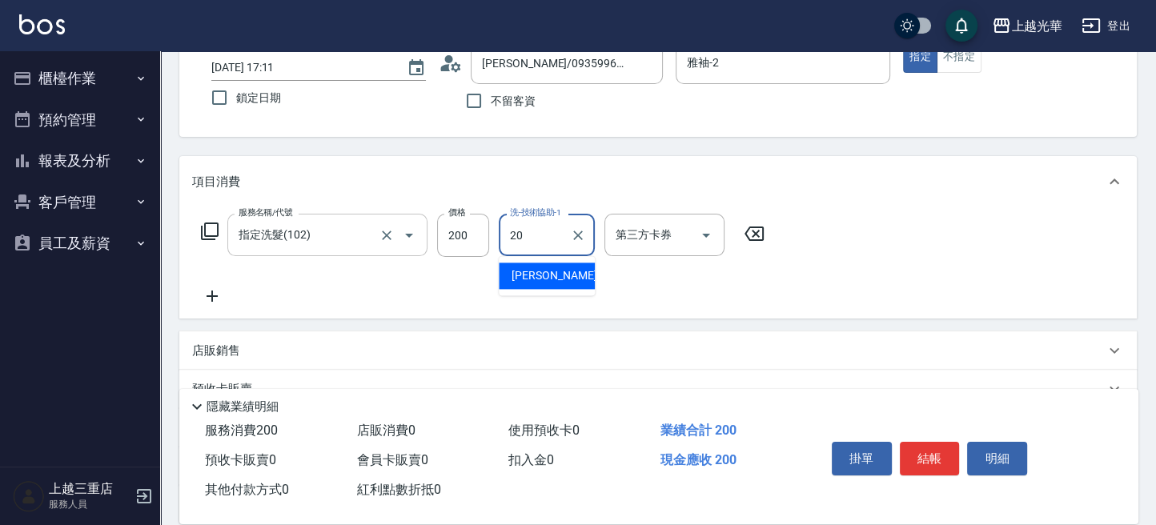
type input "[PERSON_NAME]-20"
click at [210, 297] on icon at bounding box center [212, 296] width 40 height 19
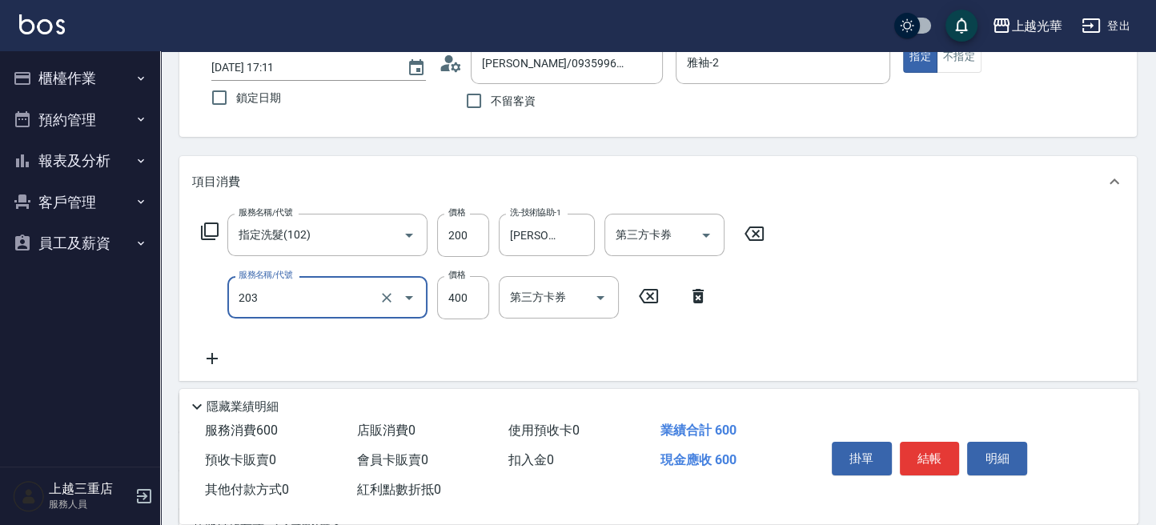
type input "指定單剪(203)"
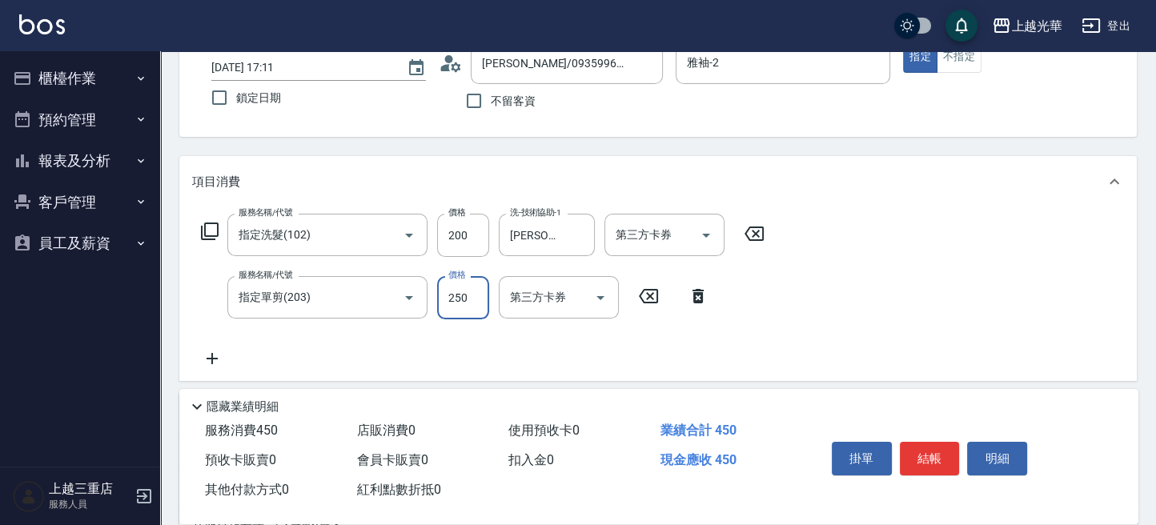
type input "250"
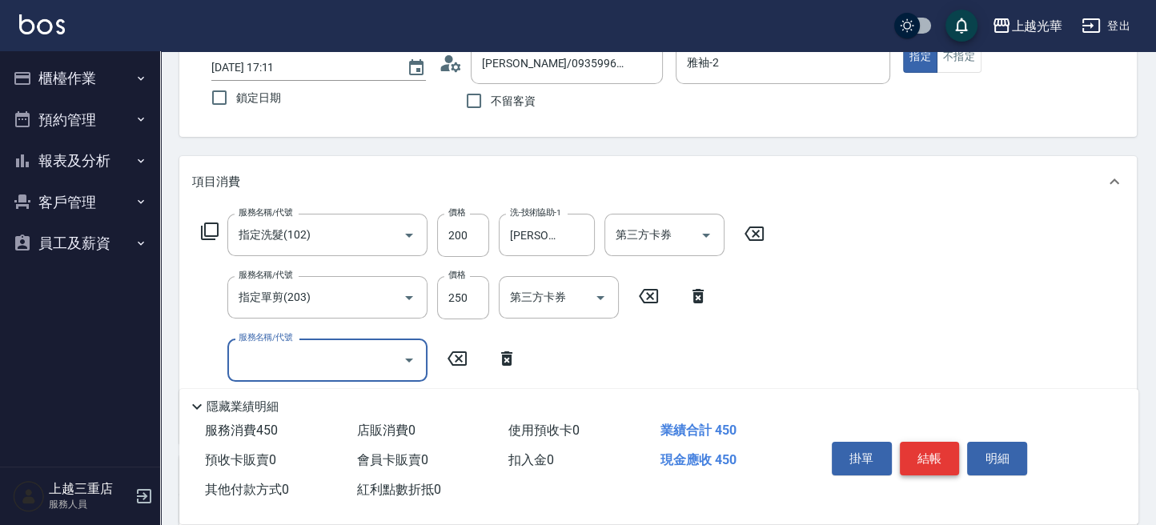
click at [931, 456] on button "結帳" at bounding box center [930, 459] width 60 height 34
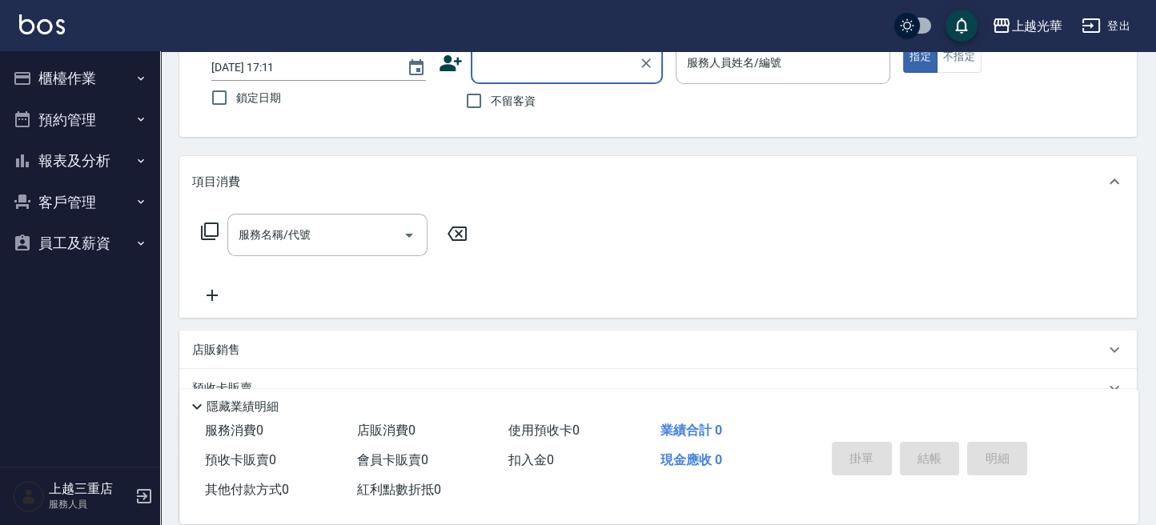
click at [116, 72] on button "櫃檯作業" at bounding box center [79, 79] width 147 height 42
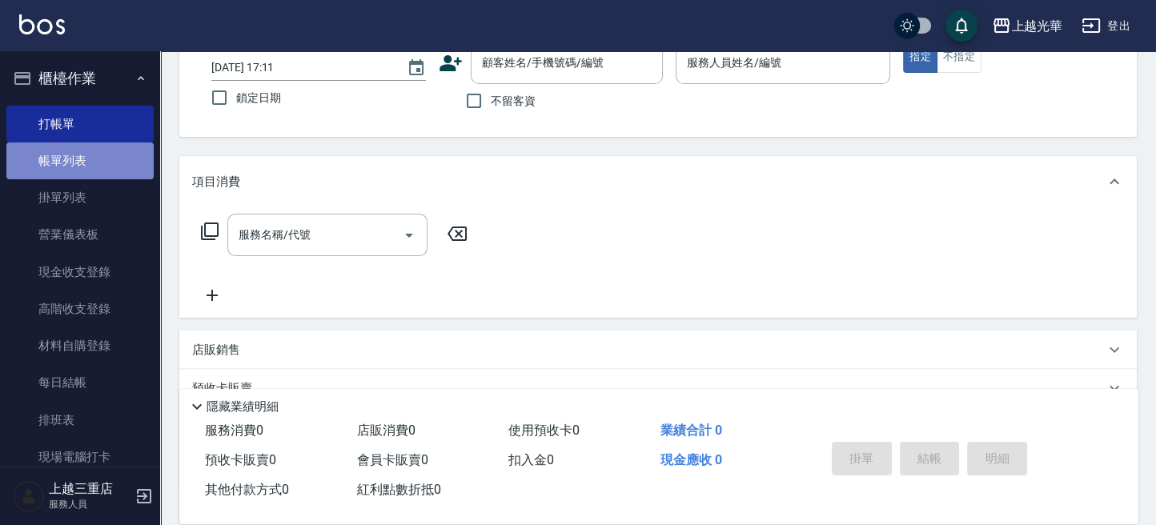
click at [106, 154] on link "帳單列表" at bounding box center [79, 161] width 147 height 37
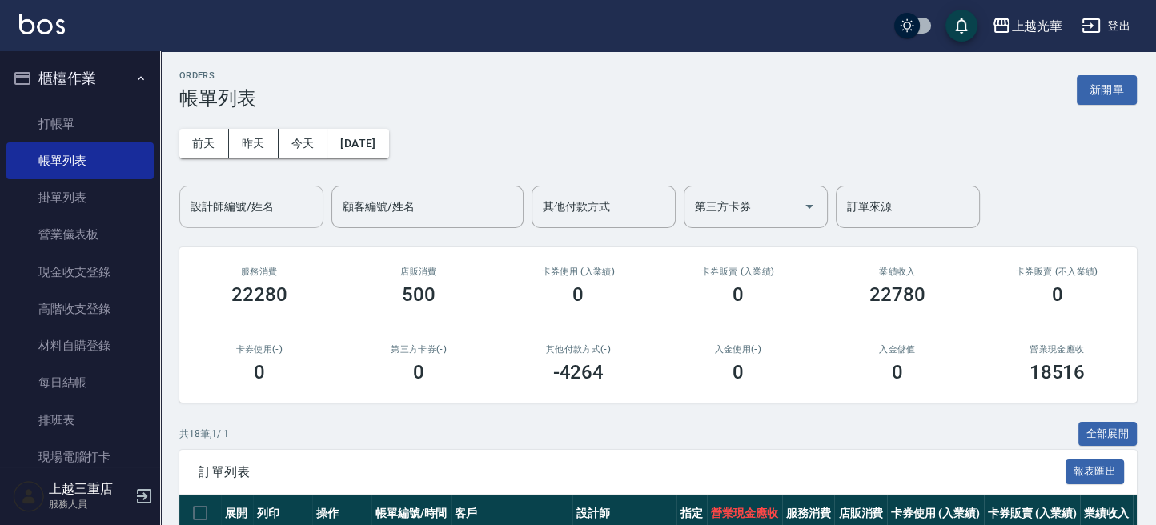
click at [266, 195] on input "設計師編號/姓名" at bounding box center [252, 207] width 130 height 28
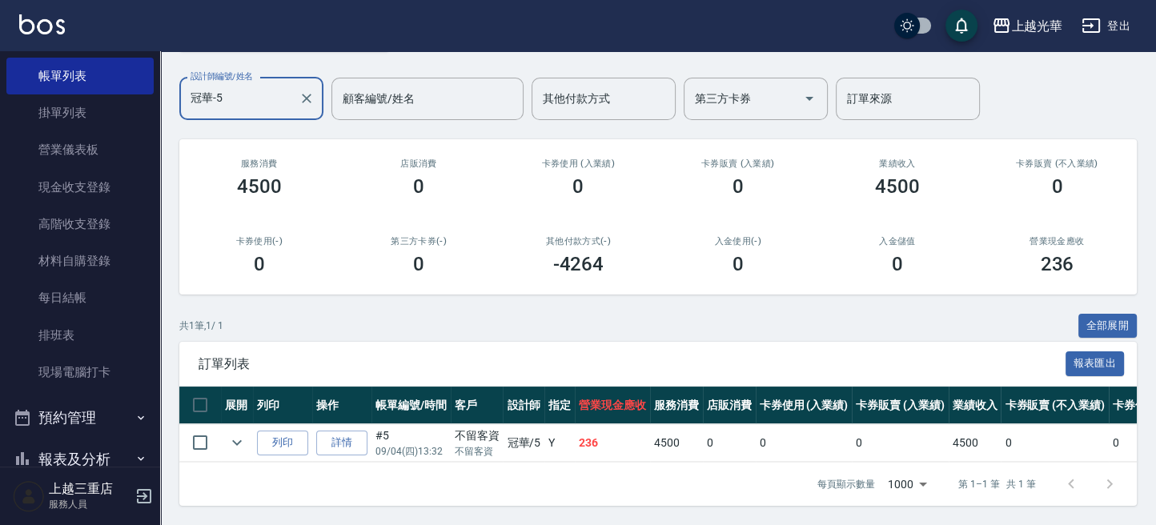
scroll to position [199, 0]
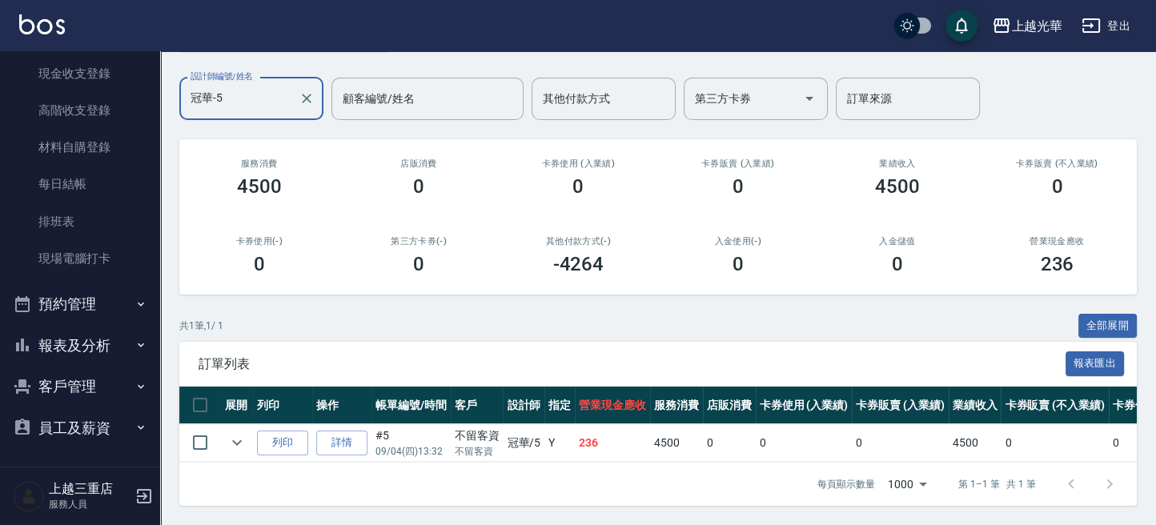
type input "冠華-5"
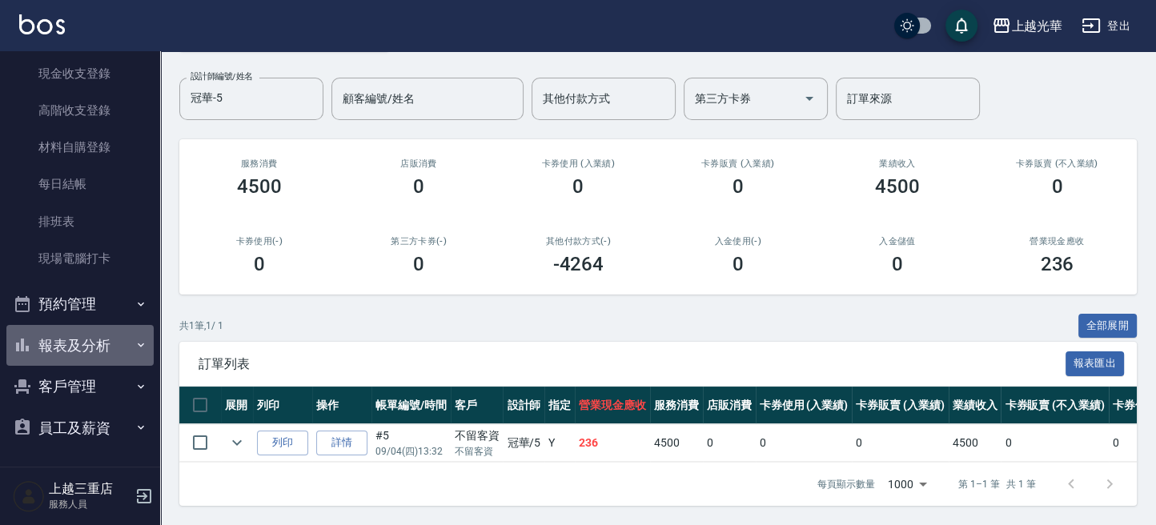
click at [112, 333] on button "報表及分析" at bounding box center [79, 346] width 147 height 42
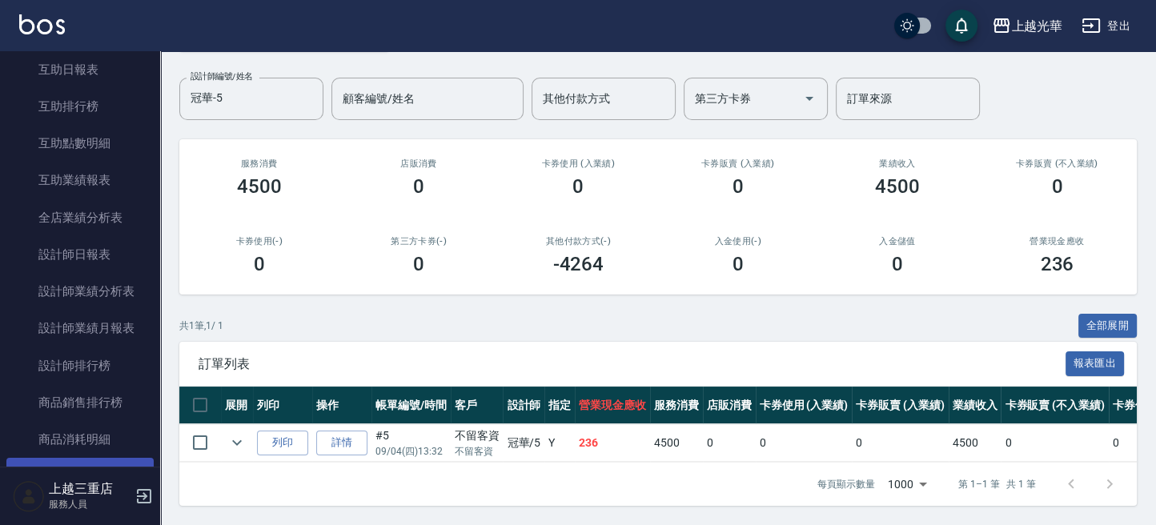
scroll to position [537, 0]
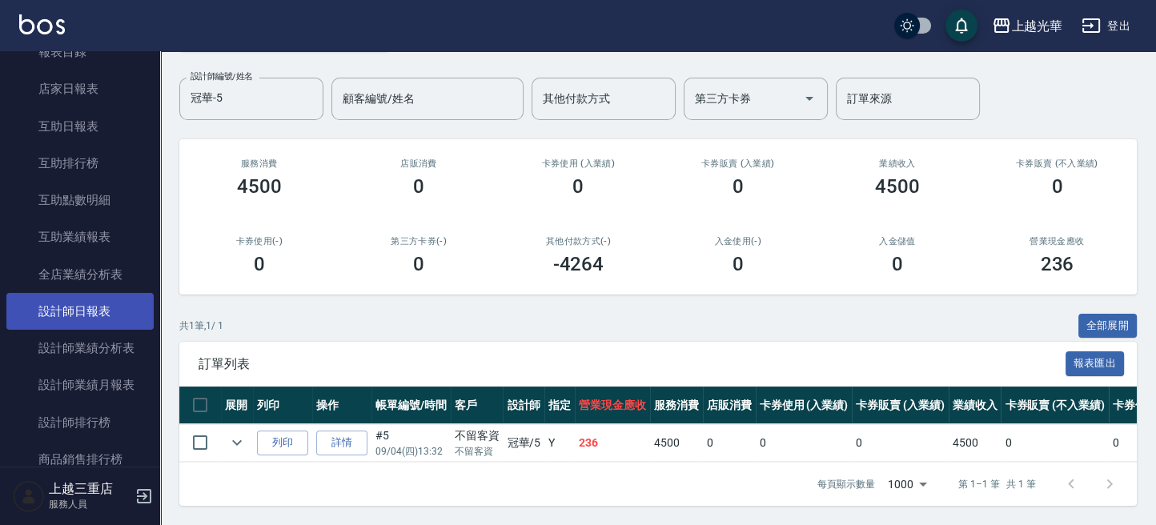
click at [86, 311] on link "設計師日報表" at bounding box center [79, 311] width 147 height 37
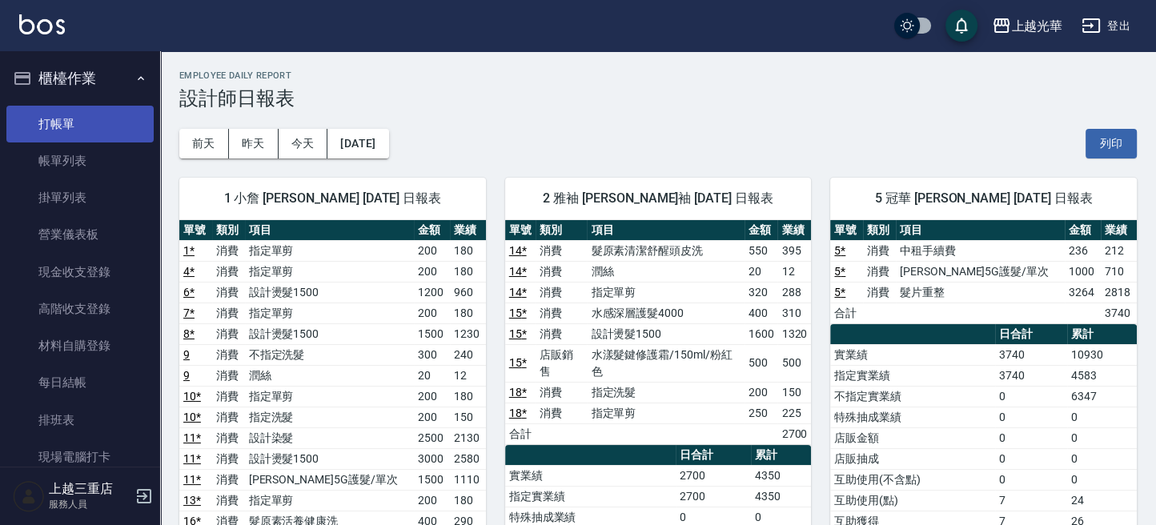
click at [91, 118] on link "打帳單" at bounding box center [79, 124] width 147 height 37
